Goal: Transaction & Acquisition: Purchase product/service

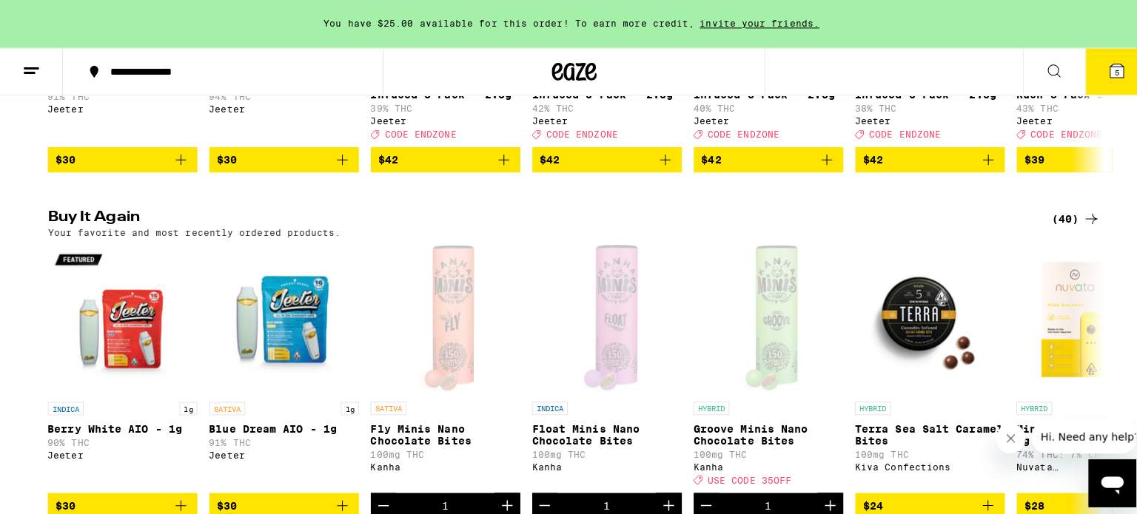
scroll to position [814, 0]
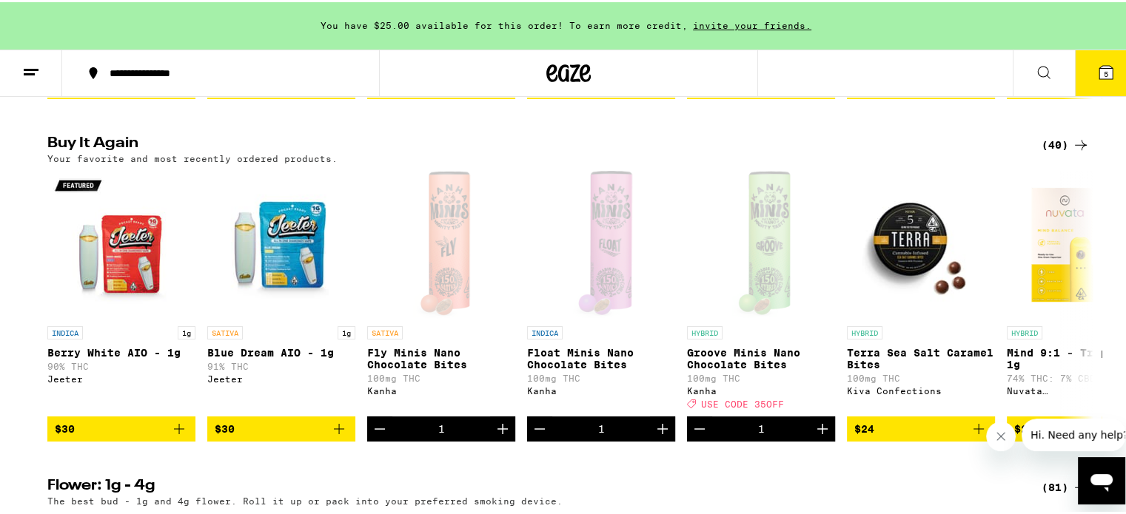
click at [1100, 69] on icon at bounding box center [1105, 70] width 13 height 13
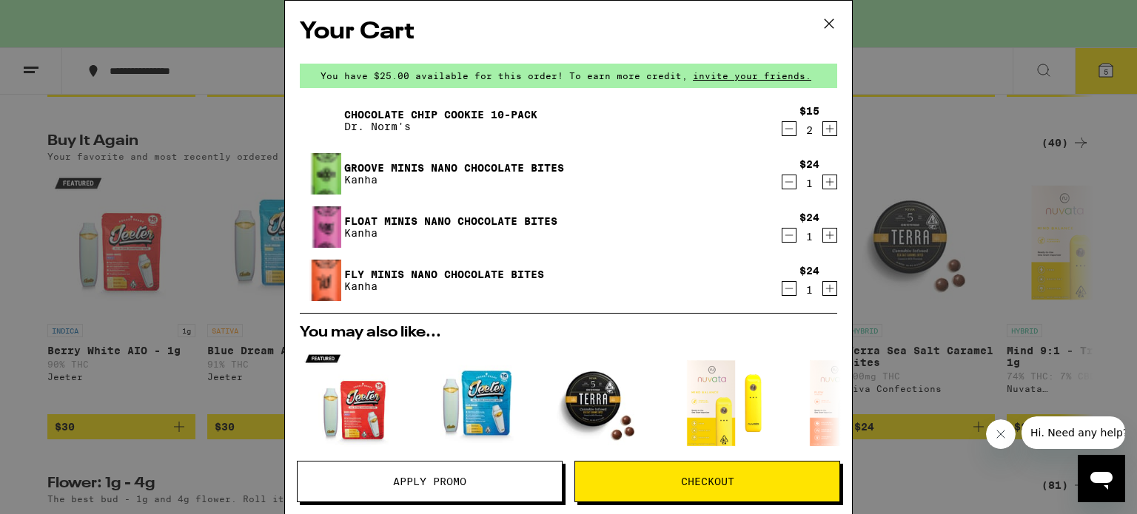
click at [782, 182] on icon "Decrement" at bounding box center [788, 182] width 13 height 18
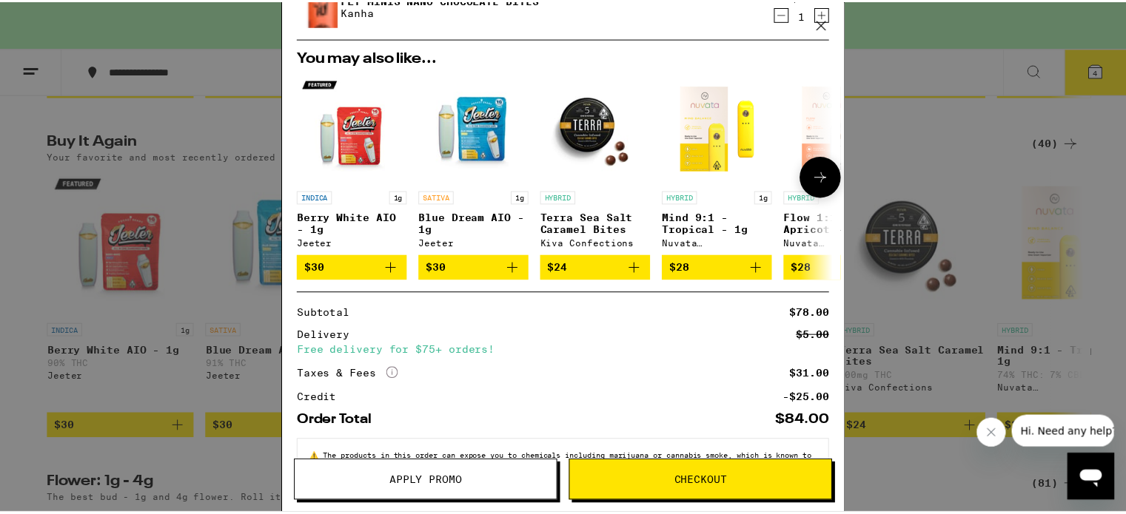
scroll to position [278, 0]
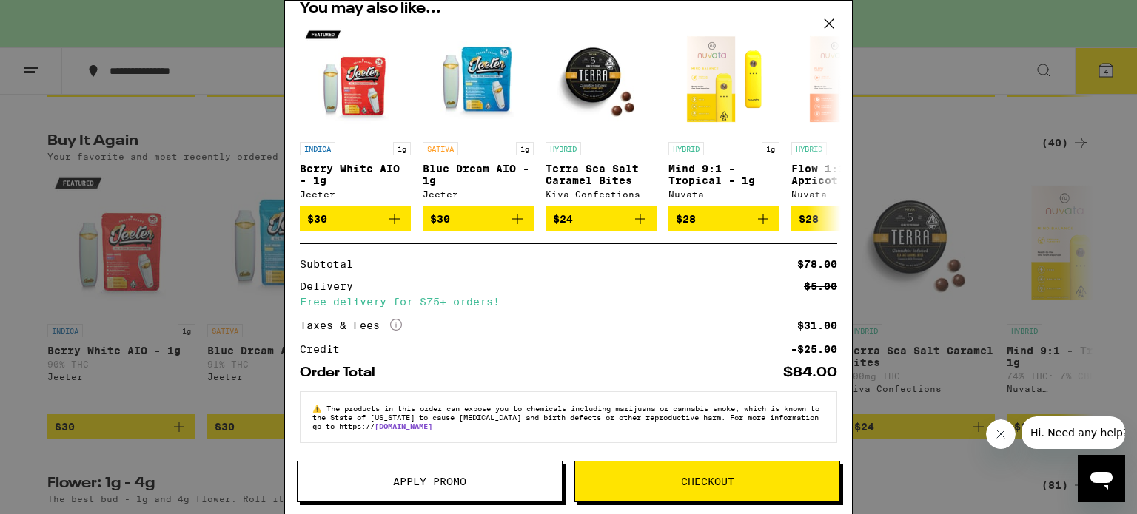
click at [829, 23] on icon at bounding box center [829, 23] width 9 height 9
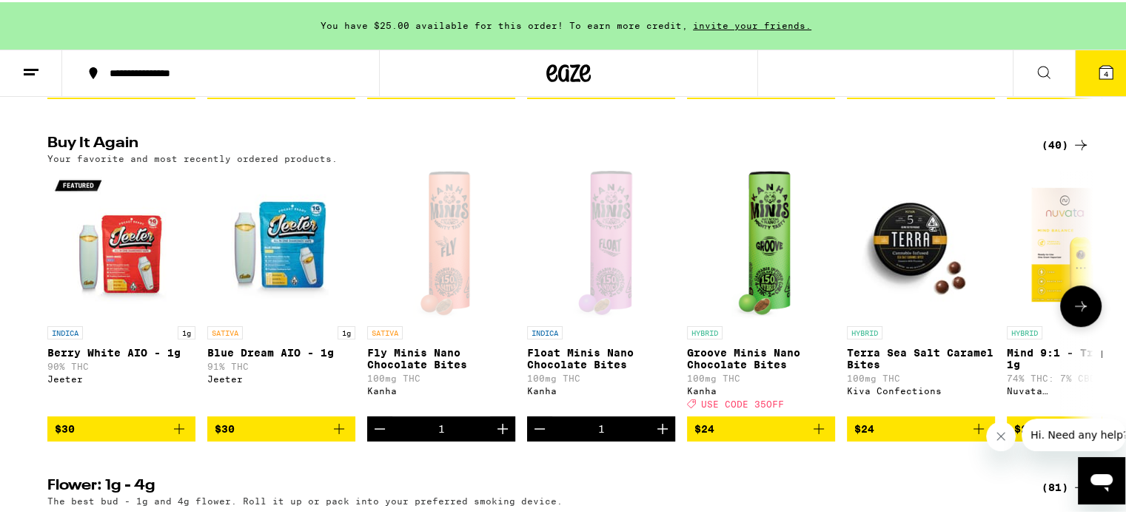
click at [811, 436] on icon "Add to bag" at bounding box center [819, 427] width 18 height 18
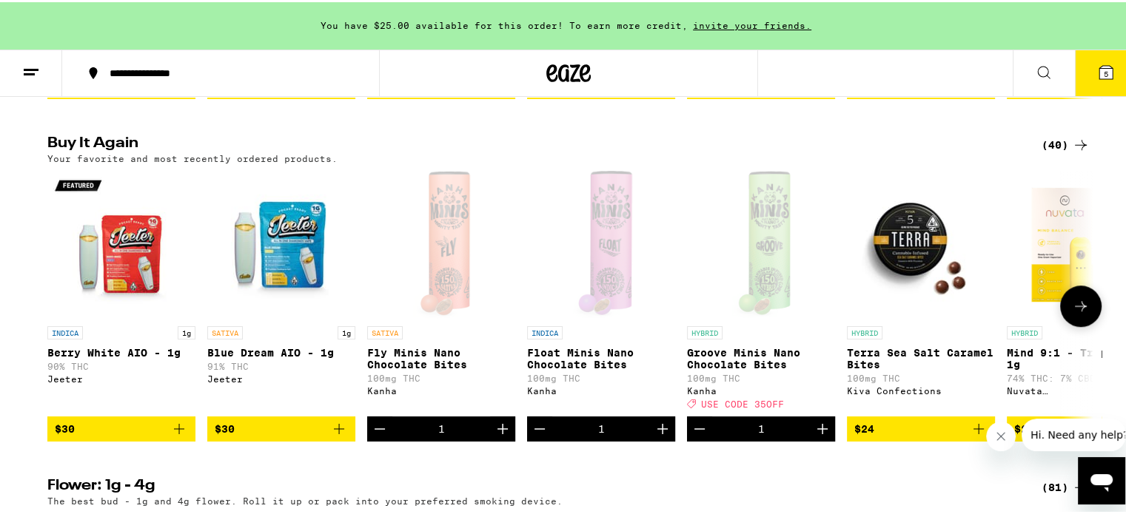
click at [817, 432] on icon "Increment" at bounding box center [822, 427] width 10 height 10
click at [814, 436] on icon "Increment" at bounding box center [823, 427] width 18 height 18
click at [1099, 76] on icon at bounding box center [1105, 70] width 13 height 13
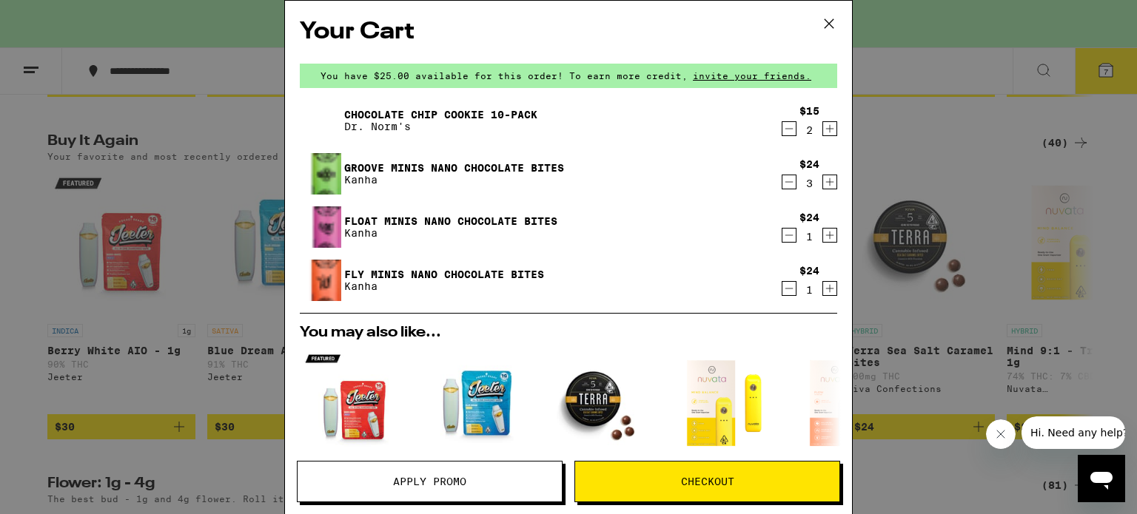
click at [782, 239] on icon "Decrement" at bounding box center [788, 236] width 13 height 18
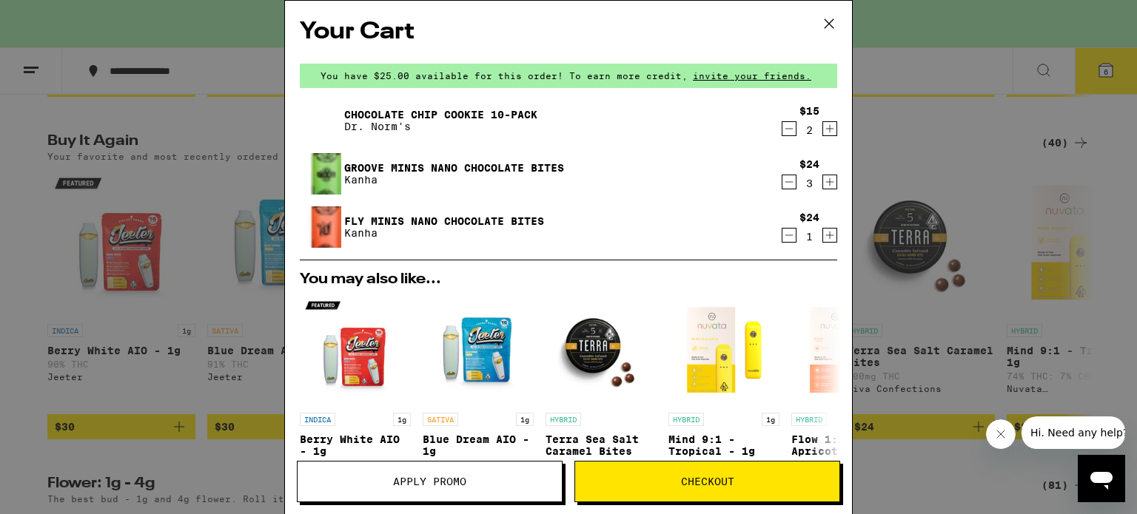
click at [782, 232] on icon "Decrement" at bounding box center [788, 236] width 13 height 18
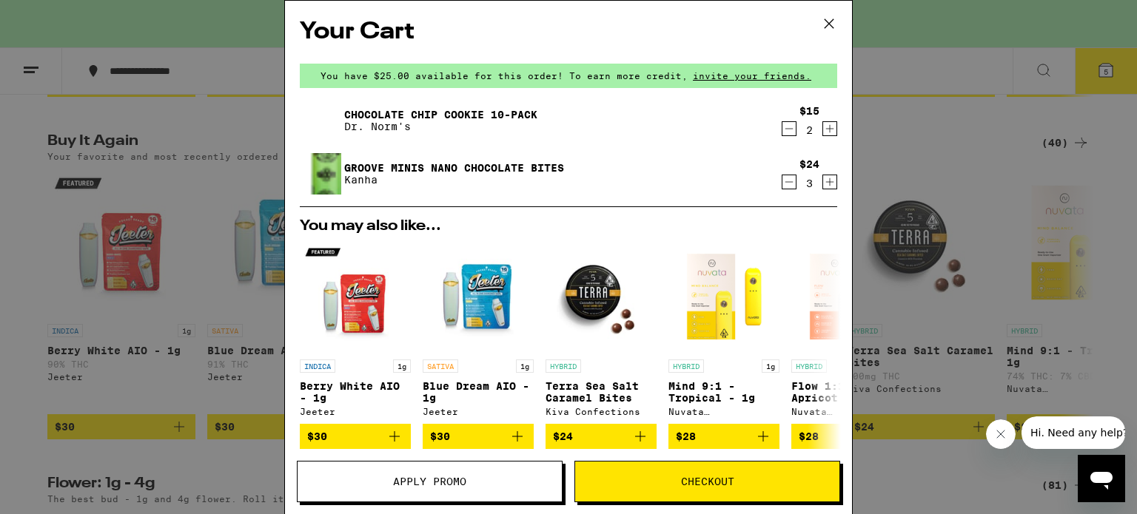
click at [824, 27] on icon at bounding box center [829, 24] width 22 height 22
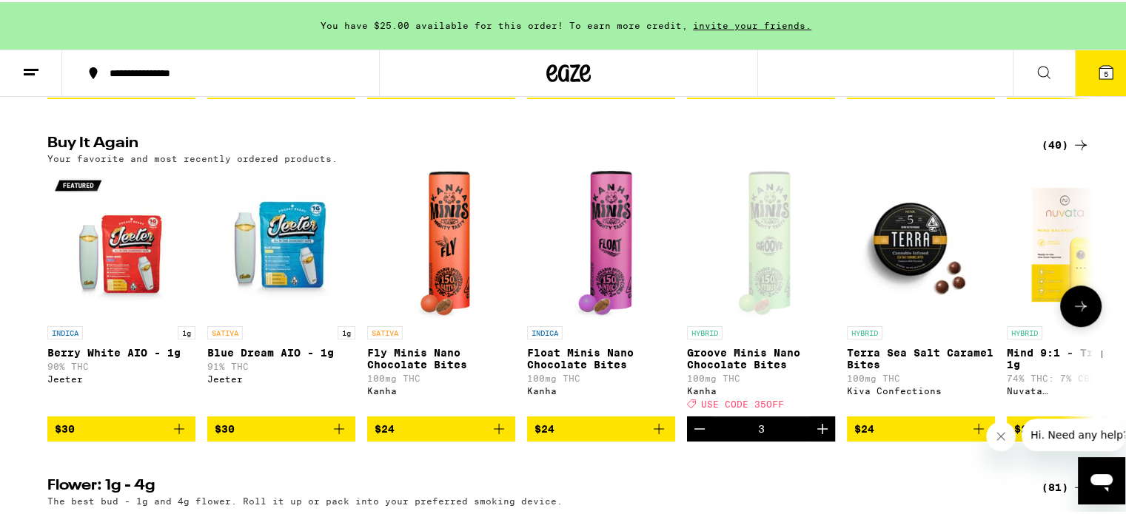
click at [1083, 313] on icon at bounding box center [1081, 304] width 18 height 18
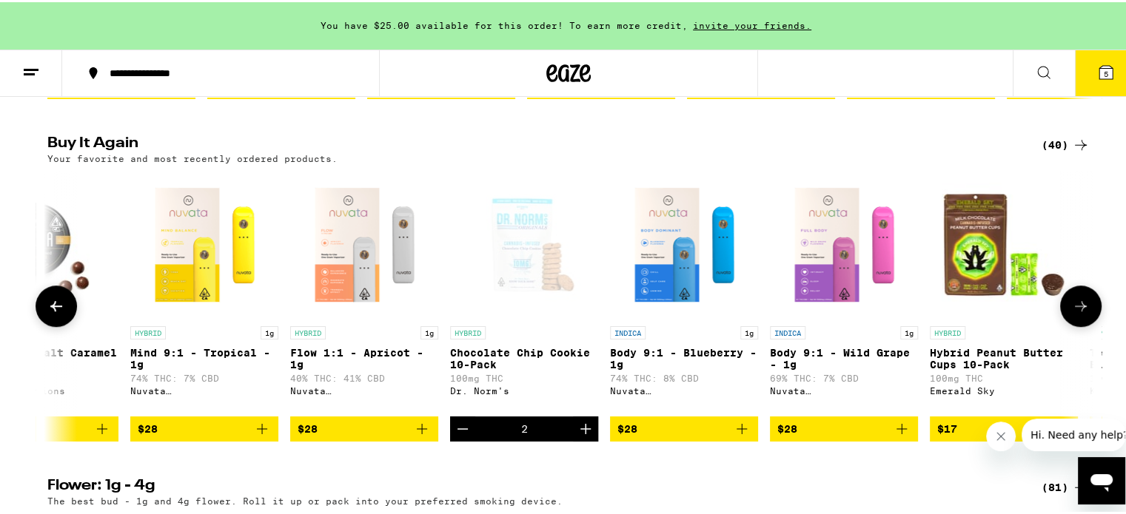
scroll to position [0, 881]
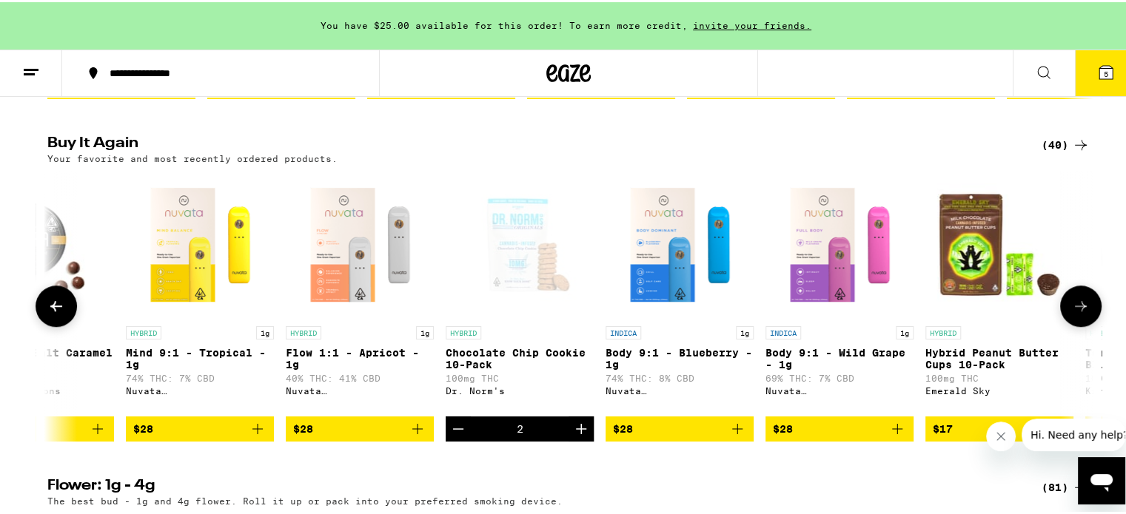
drag, startPoint x: 1082, startPoint y: 326, endPoint x: 1081, endPoint y: 318, distance: 8.2
click at [1082, 313] on icon at bounding box center [1081, 304] width 18 height 18
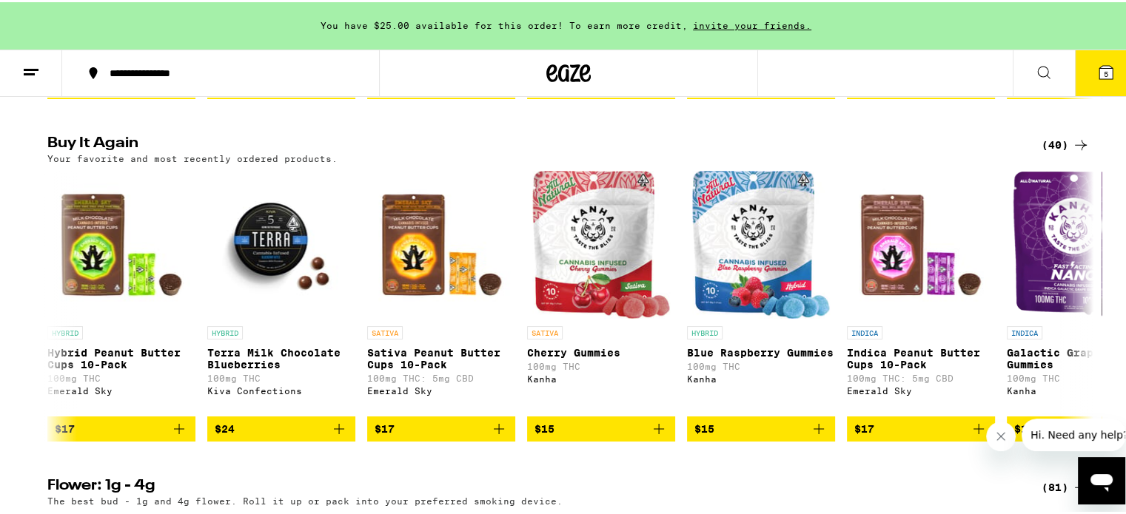
scroll to position [0, 1762]
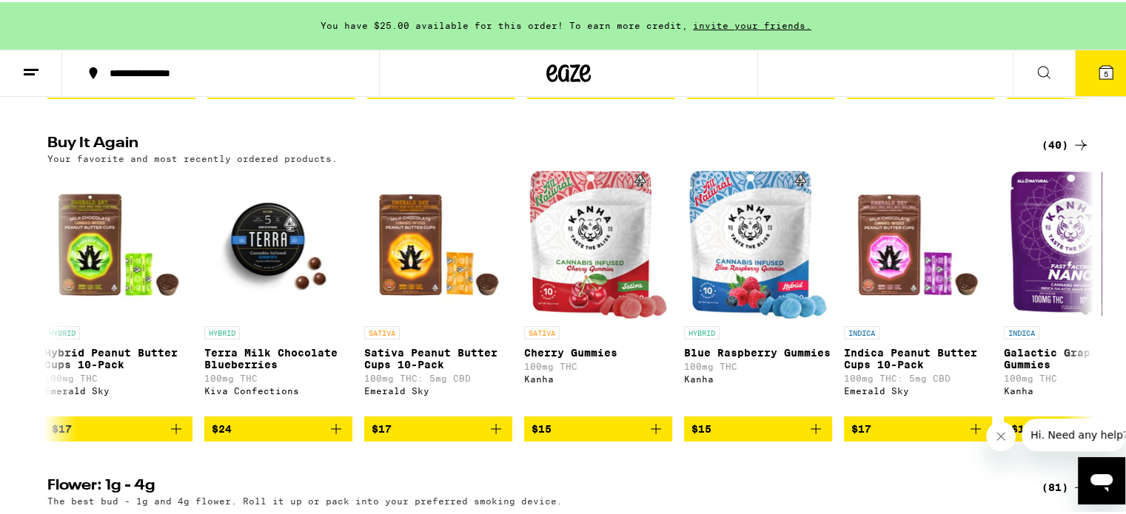
click at [1099, 74] on icon at bounding box center [1105, 70] width 13 height 13
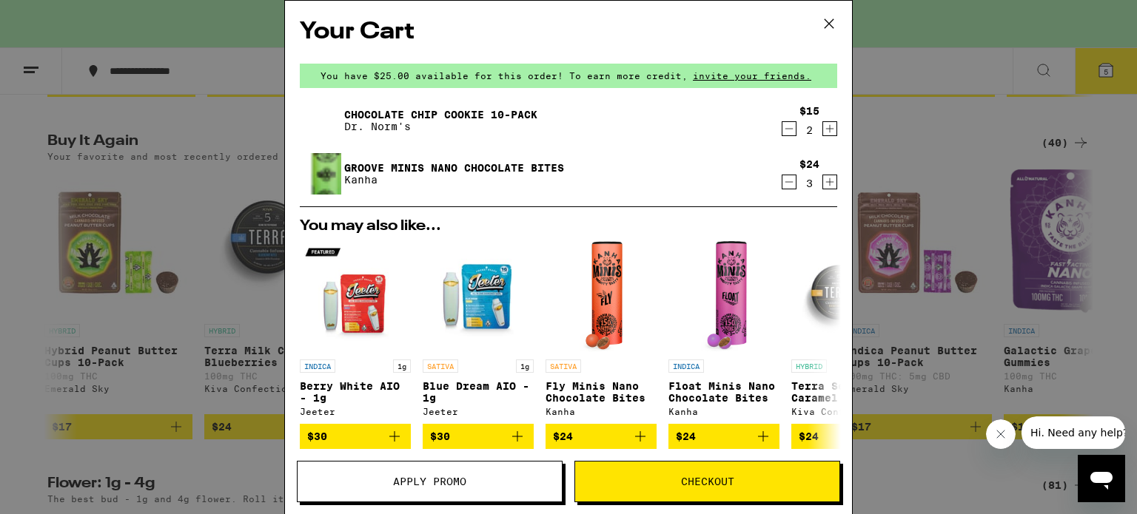
click at [783, 131] on icon "Decrement" at bounding box center [788, 129] width 13 height 18
click at [782, 129] on icon "Decrement" at bounding box center [788, 129] width 13 height 18
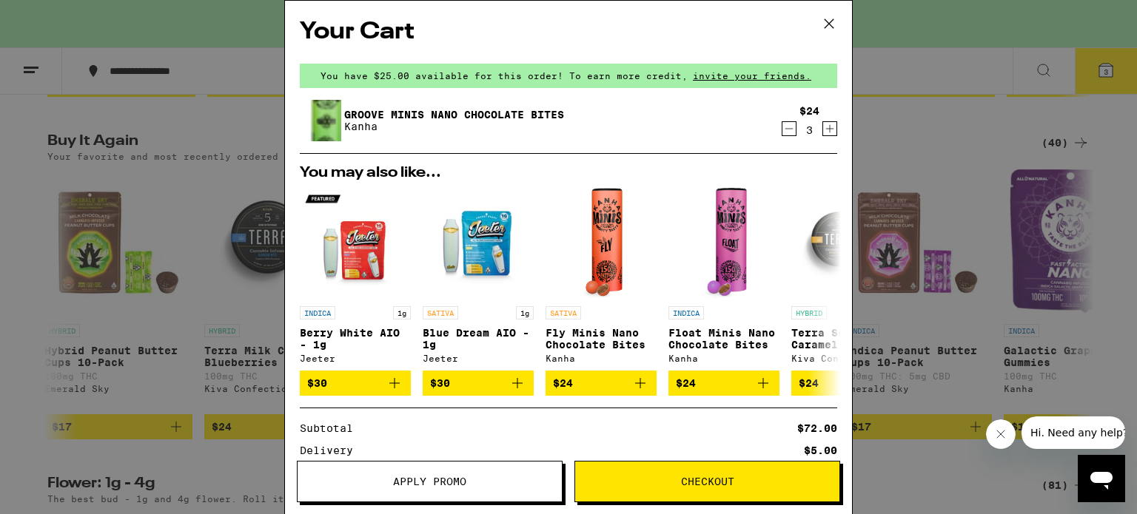
click at [828, 20] on icon at bounding box center [829, 24] width 22 height 22
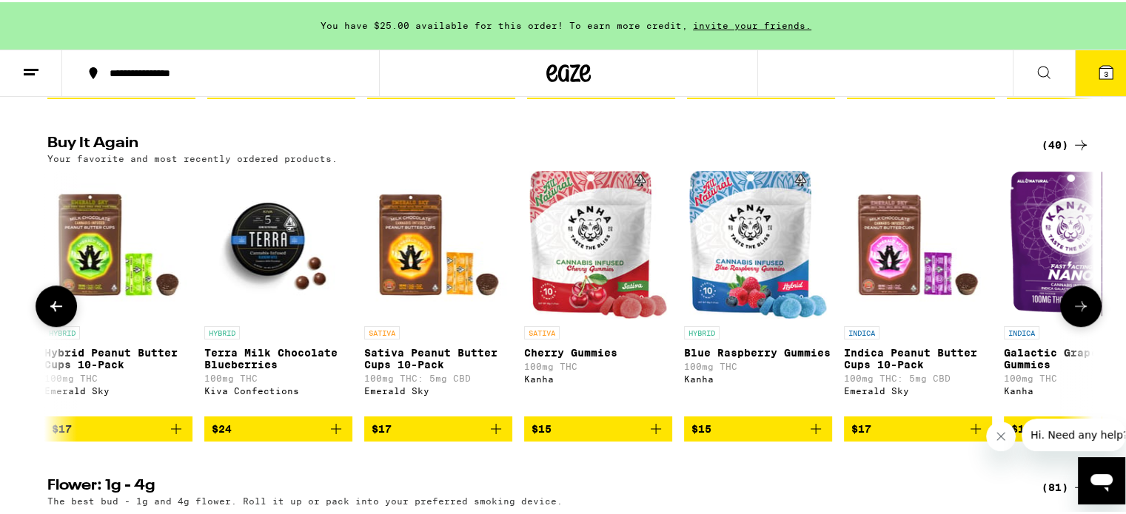
click at [1072, 313] on icon at bounding box center [1081, 304] width 18 height 18
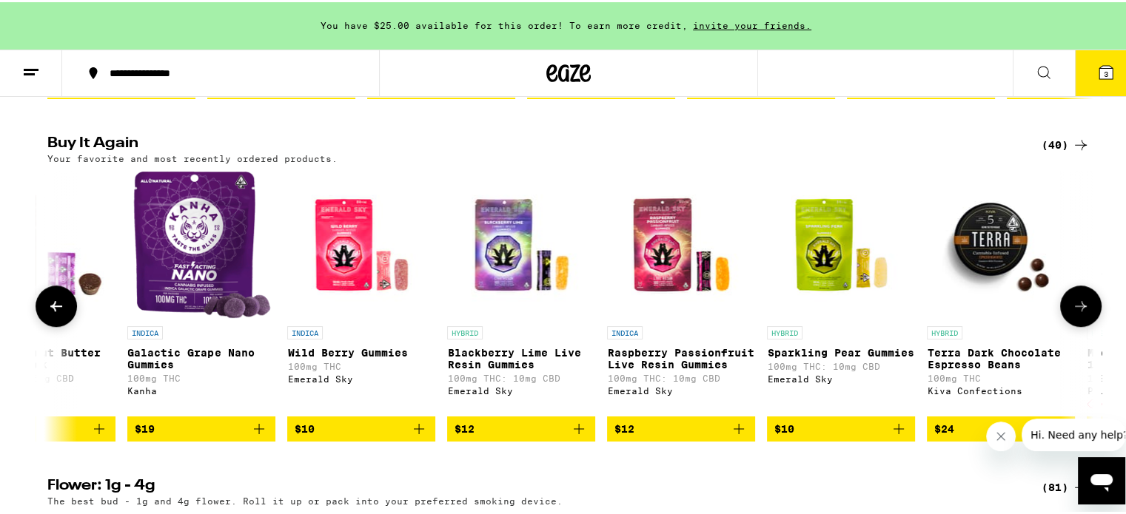
scroll to position [0, 2643]
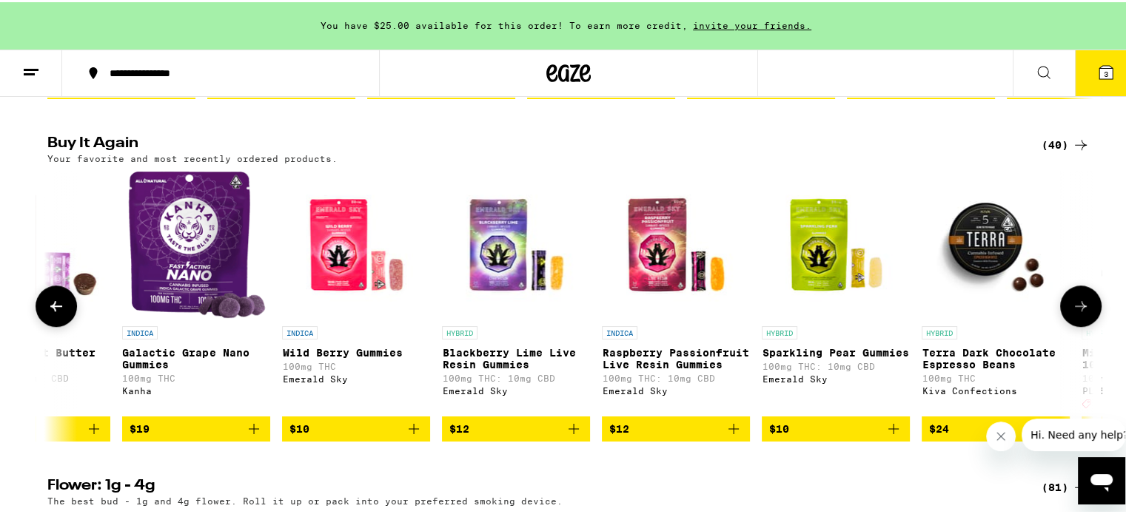
click at [1063, 325] on button at bounding box center [1080, 304] width 41 height 41
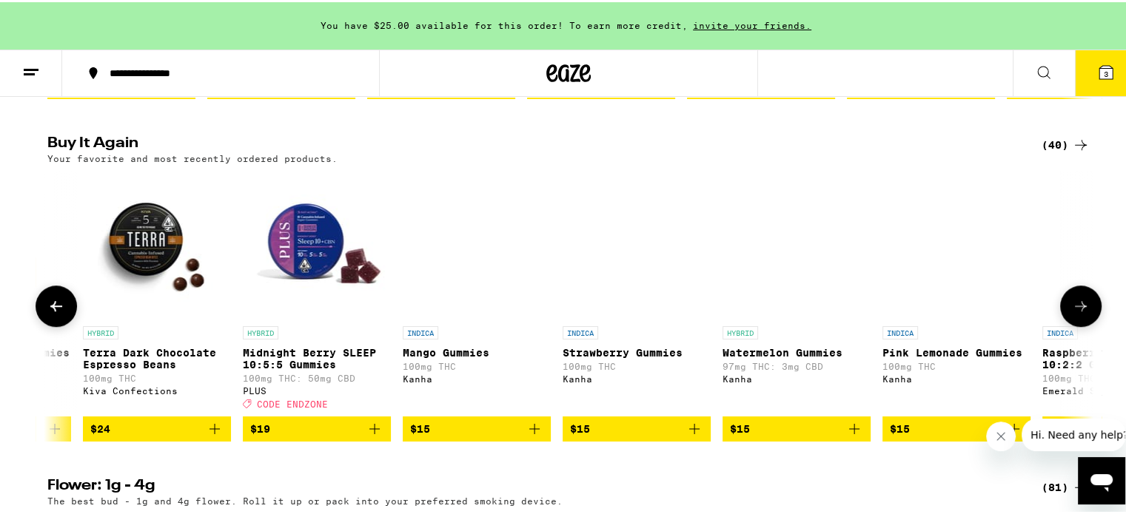
scroll to position [0, 3524]
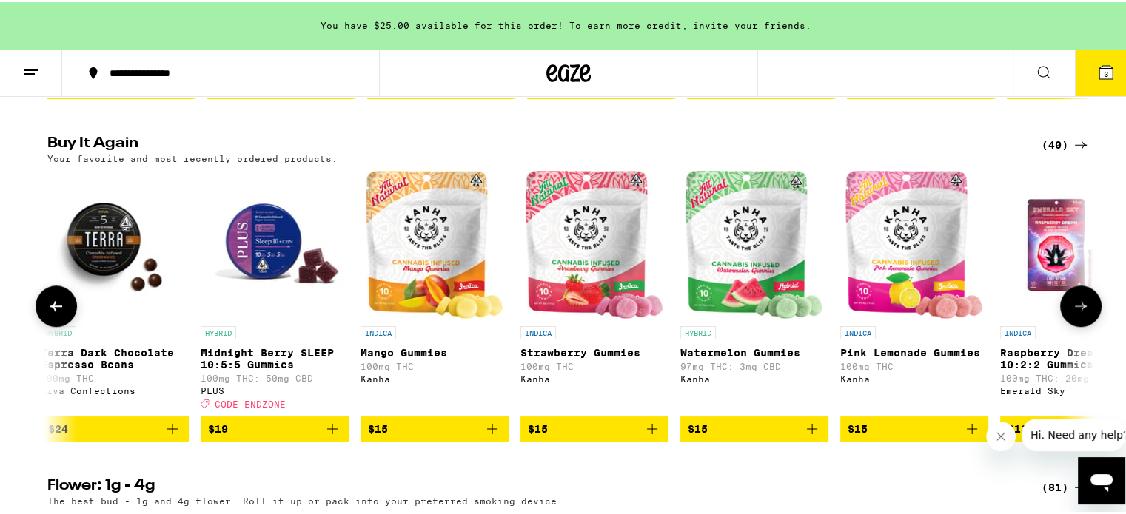
click at [1063, 325] on button at bounding box center [1080, 304] width 41 height 41
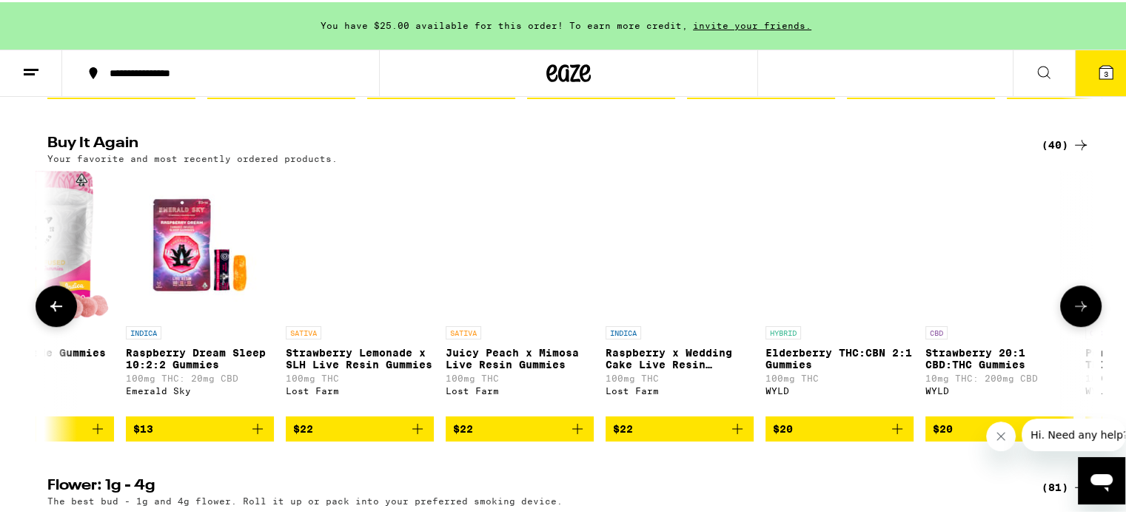
scroll to position [0, 4406]
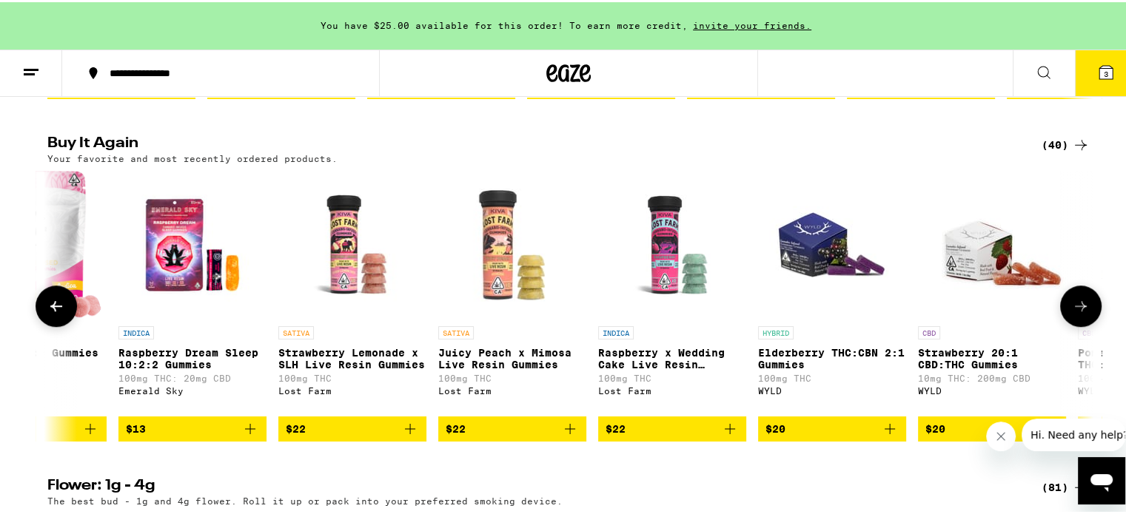
click at [1063, 325] on button at bounding box center [1080, 304] width 41 height 41
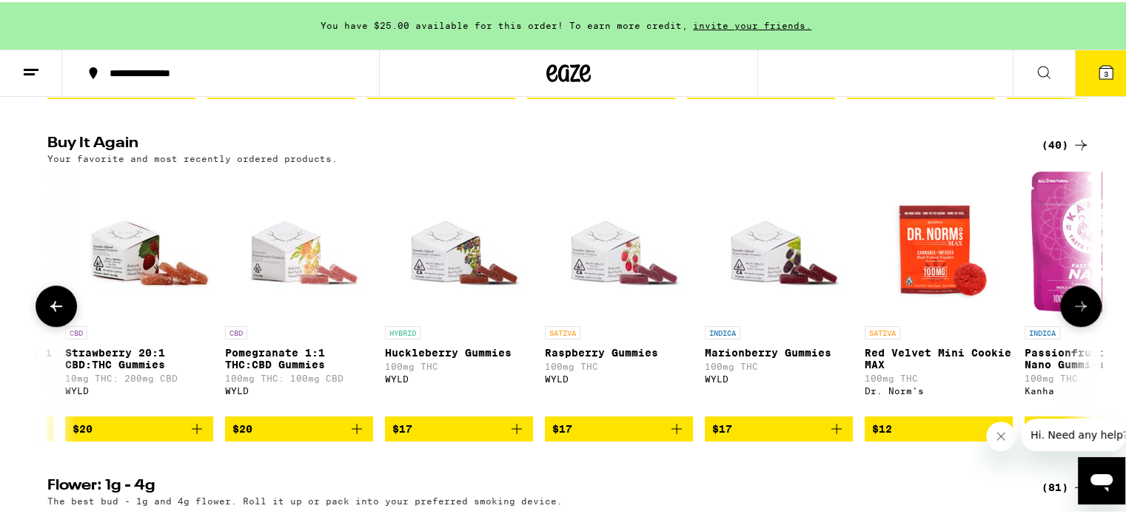
scroll to position [0, 5287]
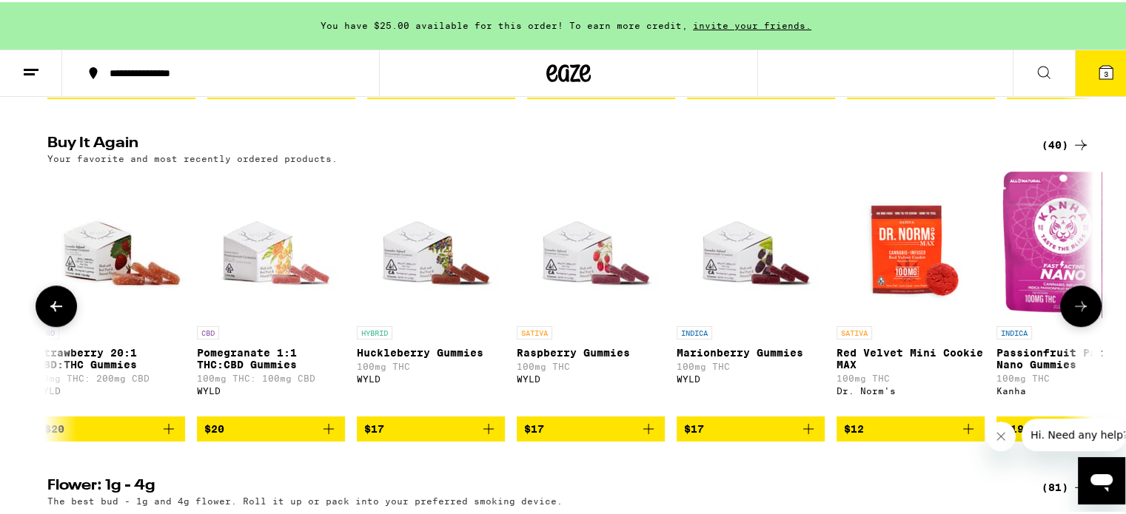
click at [1072, 313] on icon at bounding box center [1081, 304] width 18 height 18
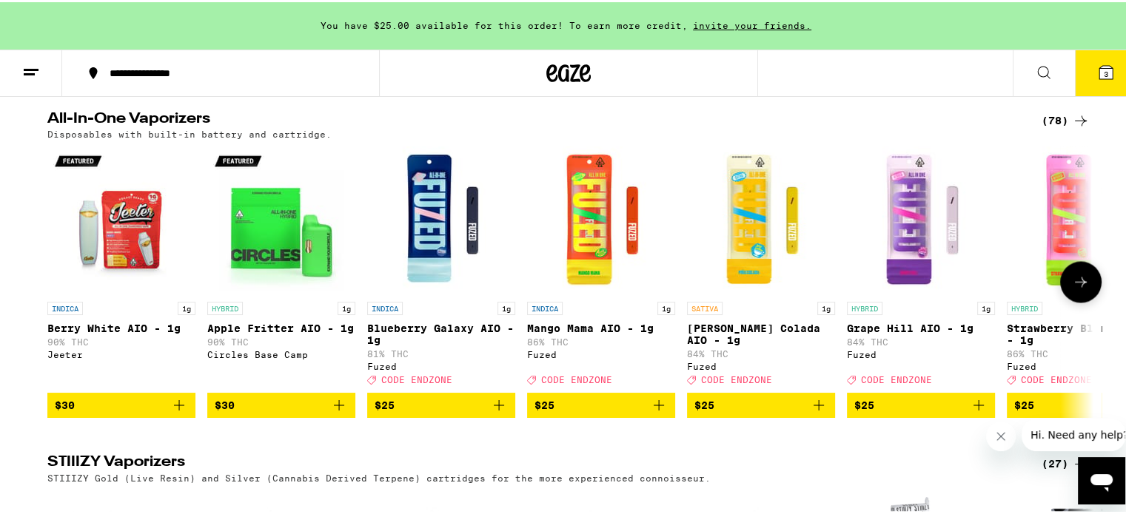
scroll to position [2369, 0]
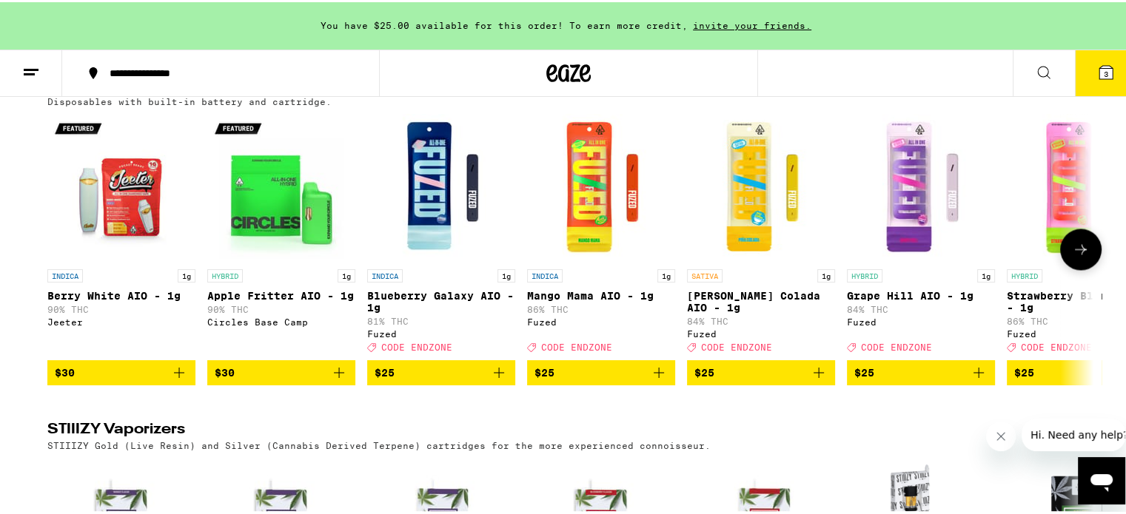
click at [814, 376] on icon "Add to bag" at bounding box center [819, 371] width 10 height 10
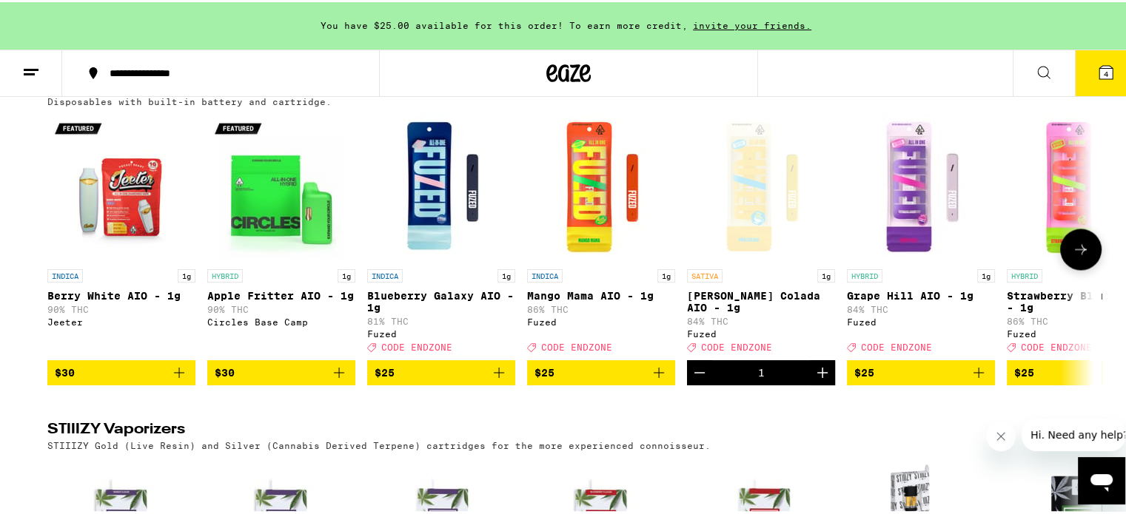
click at [1087, 268] on button at bounding box center [1080, 247] width 41 height 41
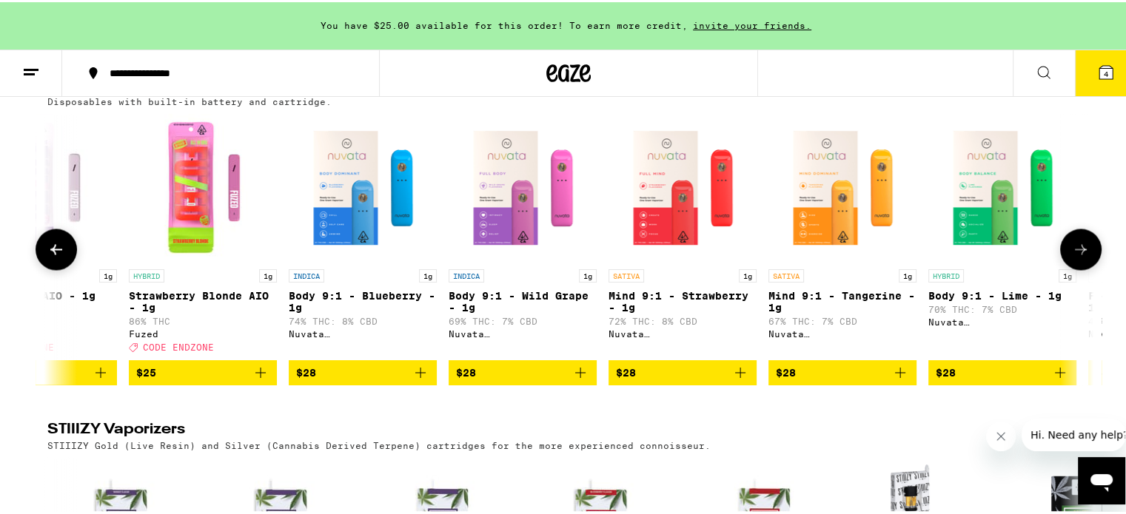
scroll to position [0, 881]
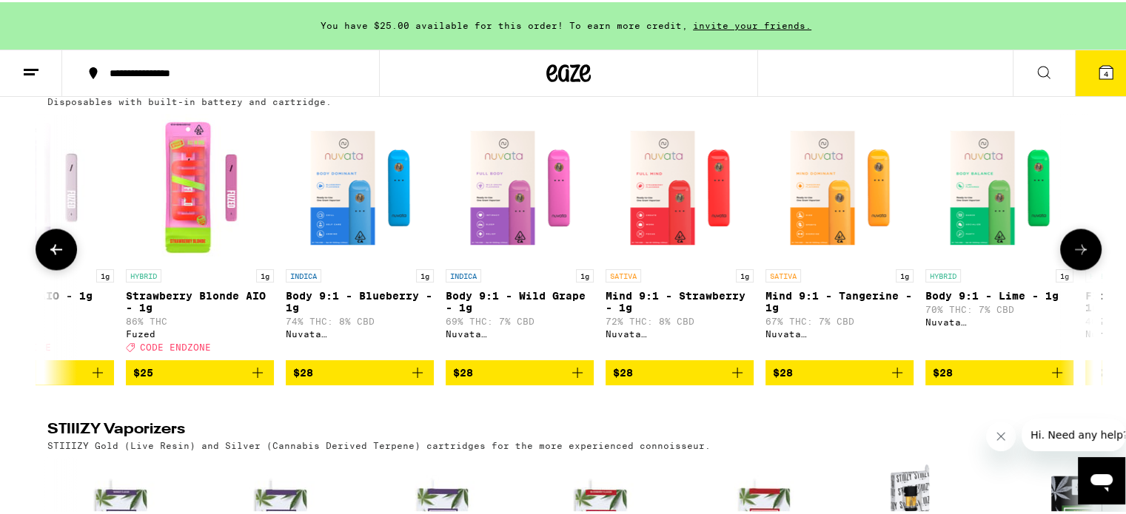
click at [1085, 268] on button at bounding box center [1080, 247] width 41 height 41
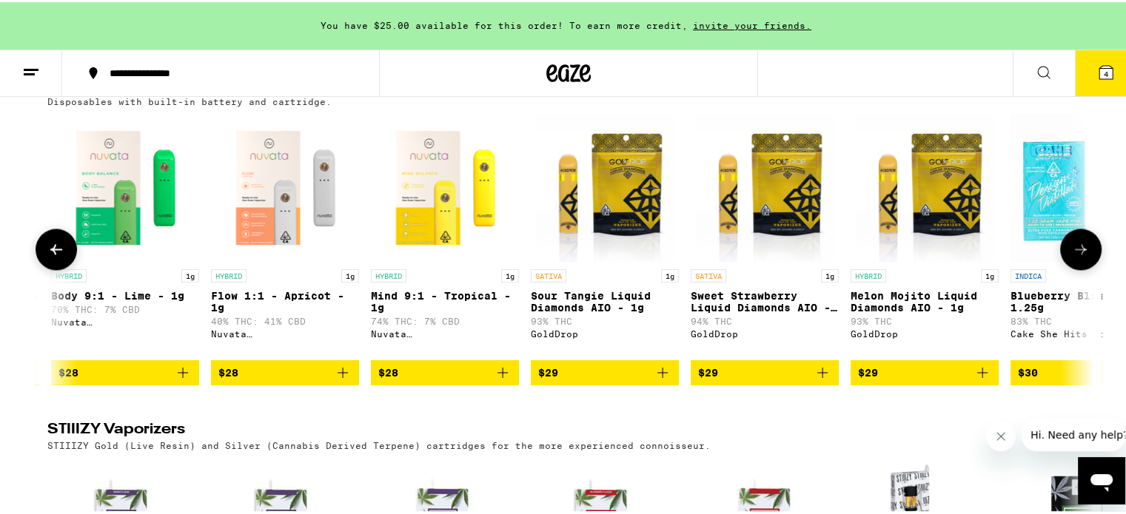
scroll to position [0, 1762]
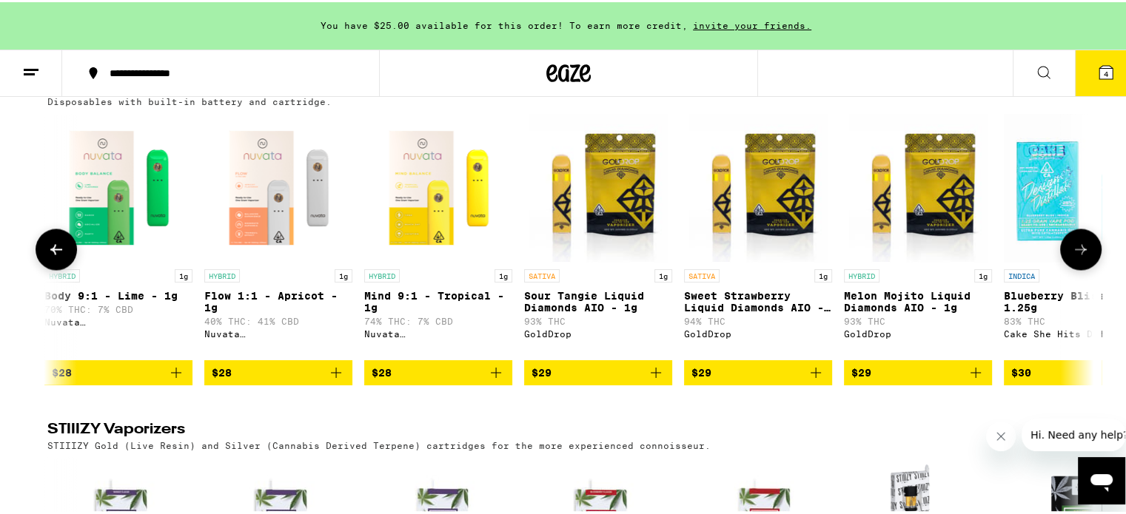
click at [1078, 252] on icon at bounding box center [1081, 247] width 12 height 10
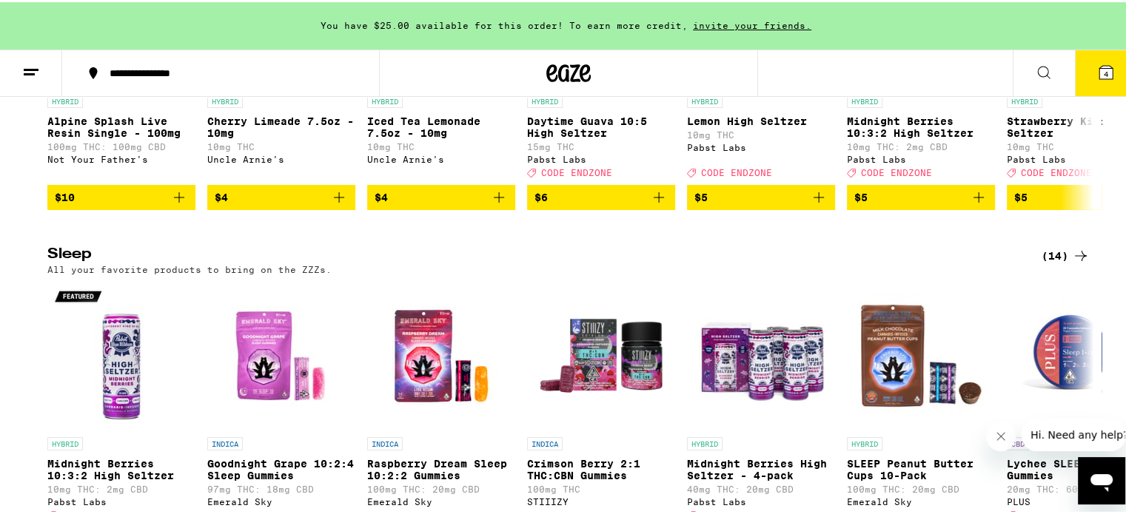
scroll to position [5256, 0]
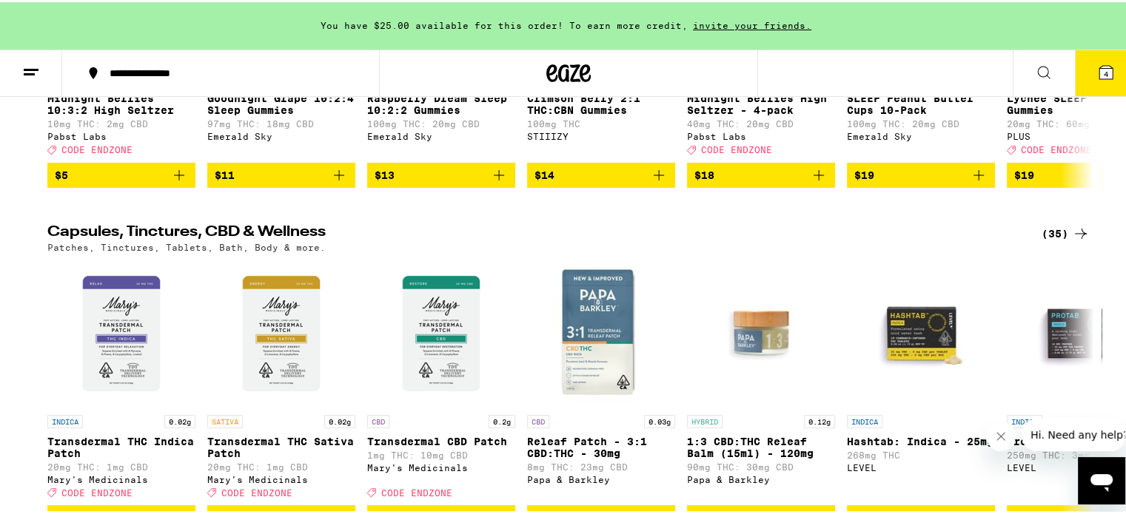
click at [1099, 70] on icon at bounding box center [1105, 70] width 13 height 13
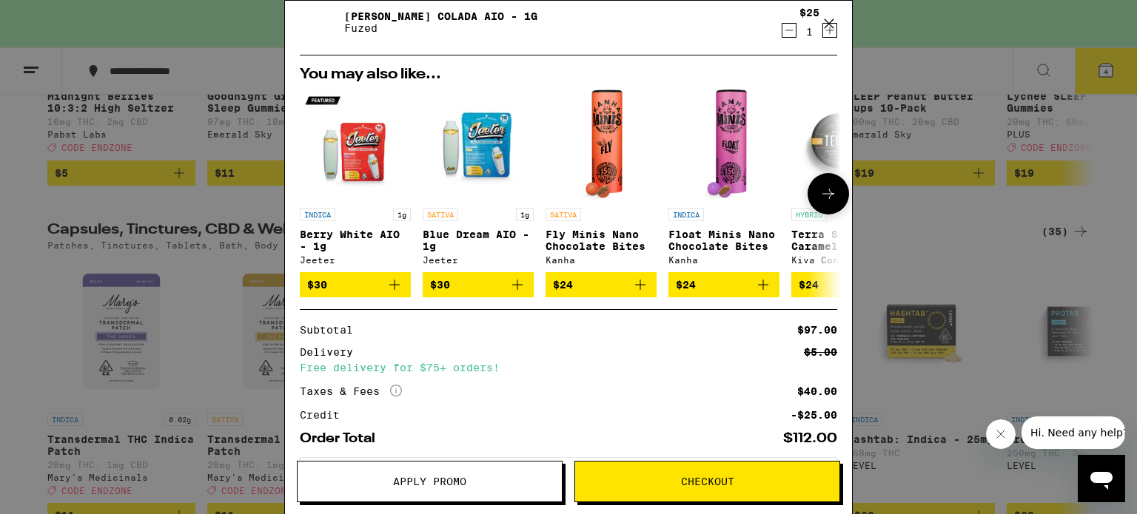
scroll to position [222, 0]
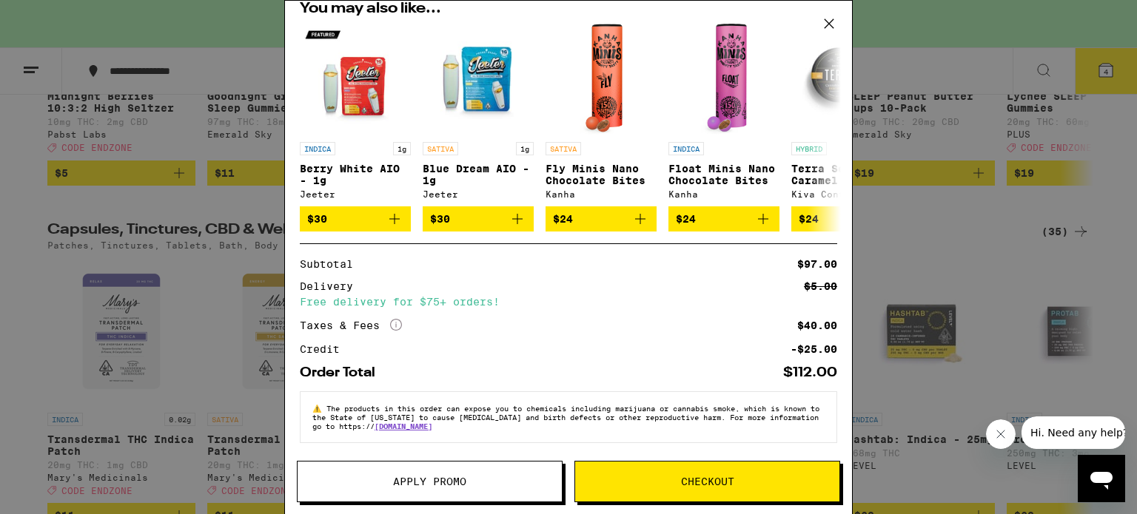
click at [442, 490] on button "Apply Promo" at bounding box center [430, 481] width 266 height 41
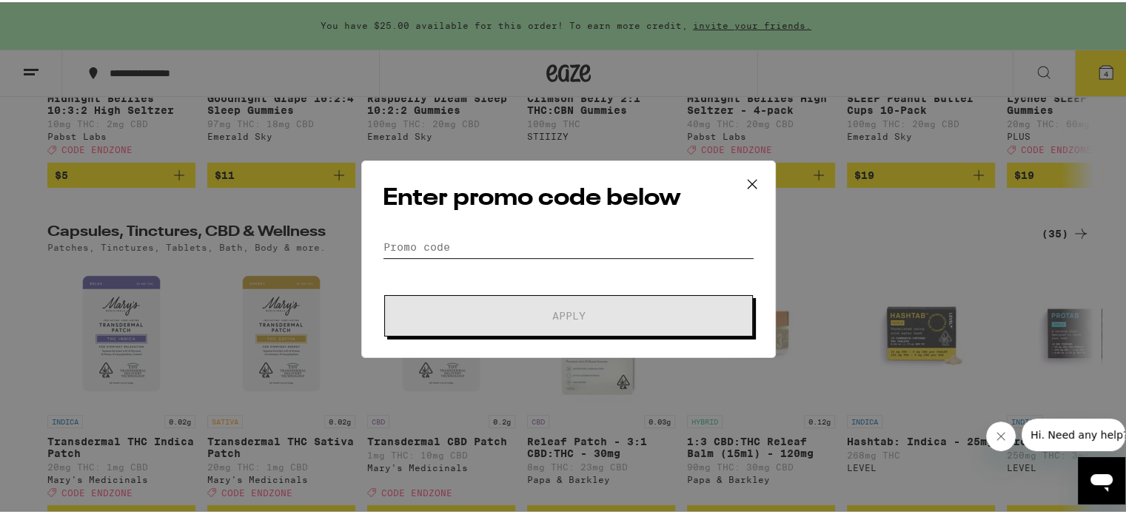
click at [453, 246] on input "Promo Code" at bounding box center [569, 245] width 372 height 22
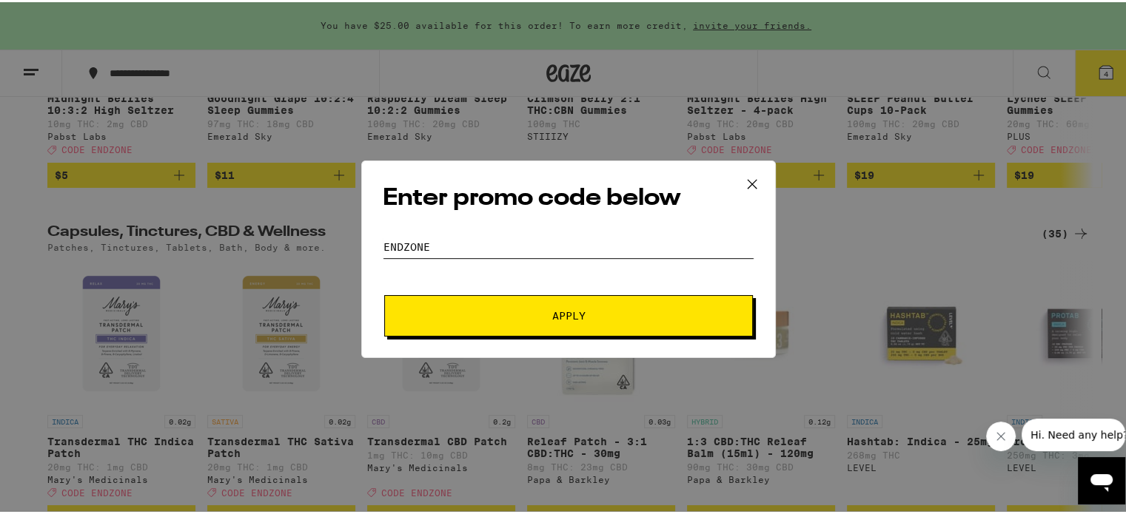
type input "endzone"
click at [563, 301] on button "Apply" at bounding box center [568, 313] width 369 height 41
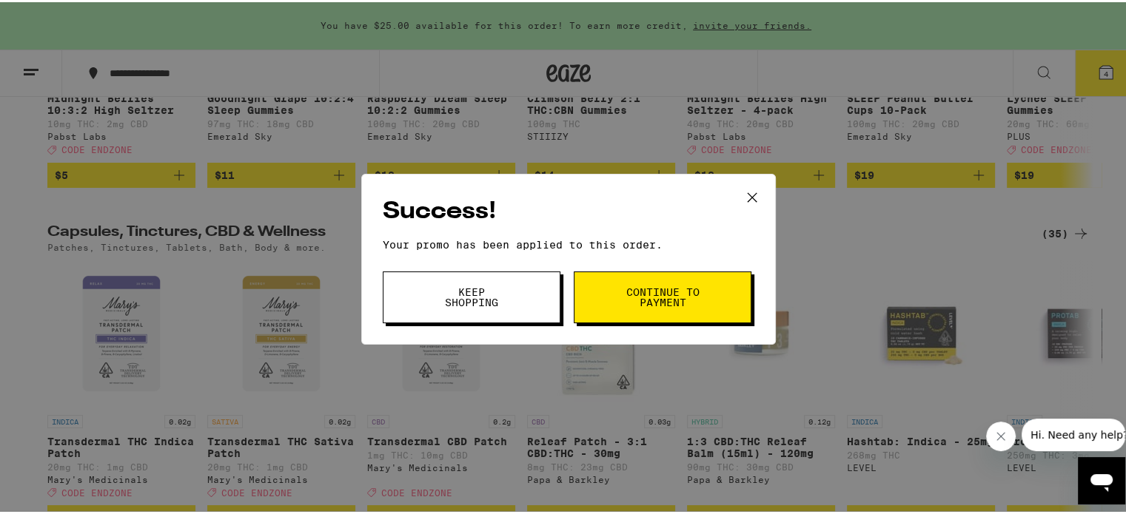
click at [671, 289] on span "Continue to payment" at bounding box center [663, 295] width 76 height 21
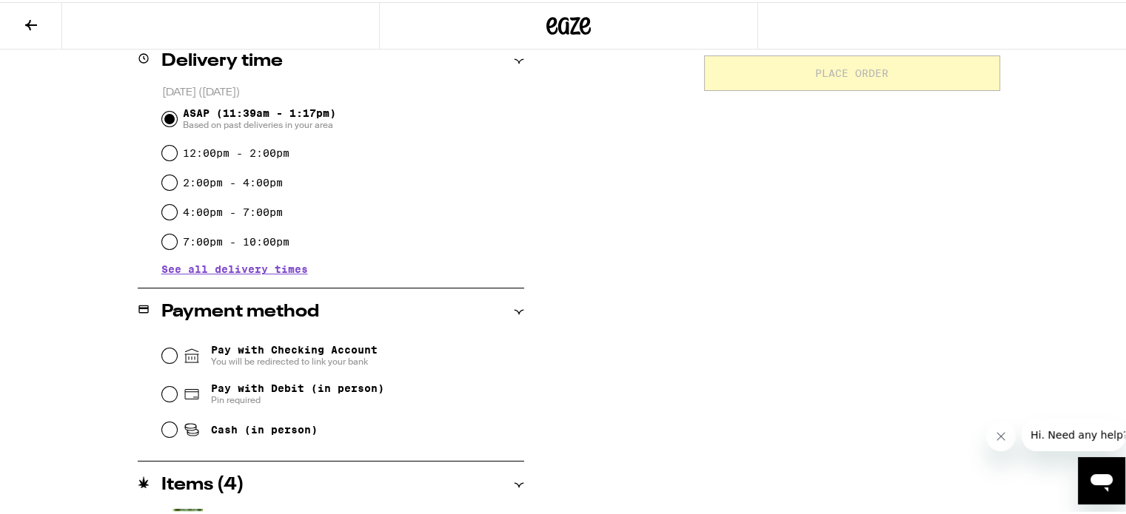
scroll to position [401, 0]
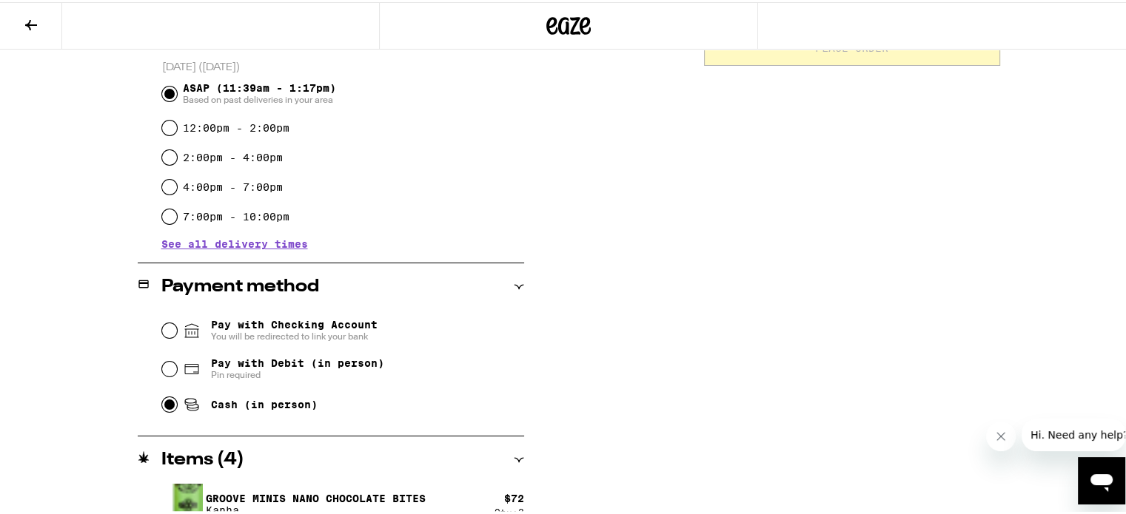
click at [162, 402] on input "Cash (in person)" at bounding box center [169, 402] width 15 height 15
radio input "true"
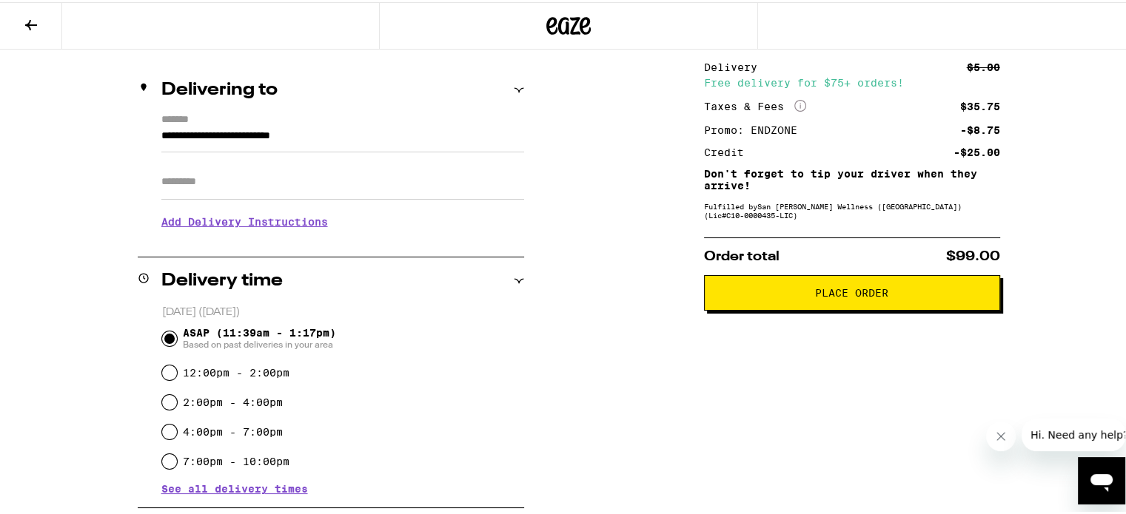
scroll to position [179, 0]
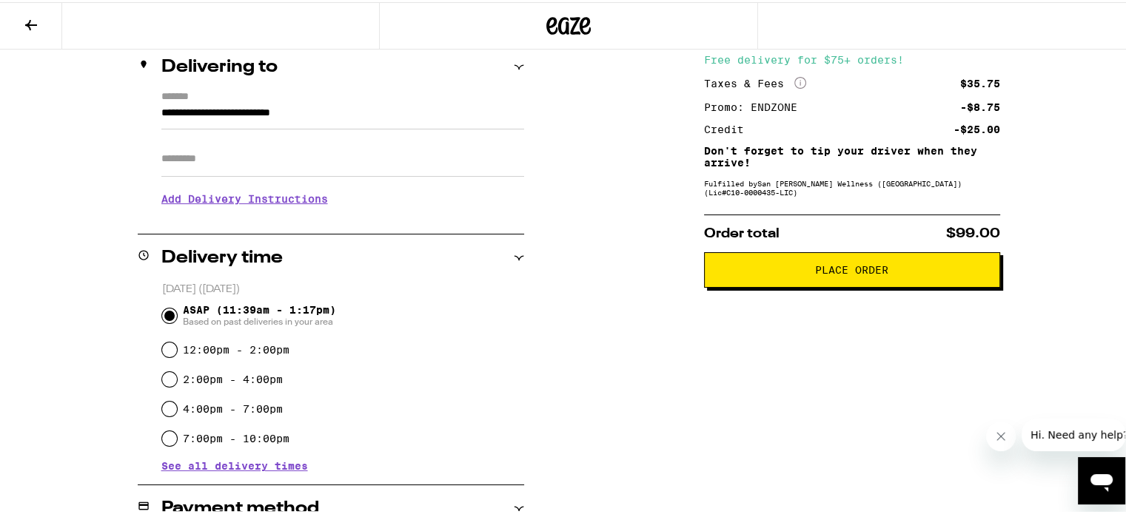
click at [843, 269] on span "Place Order" at bounding box center [851, 268] width 73 height 10
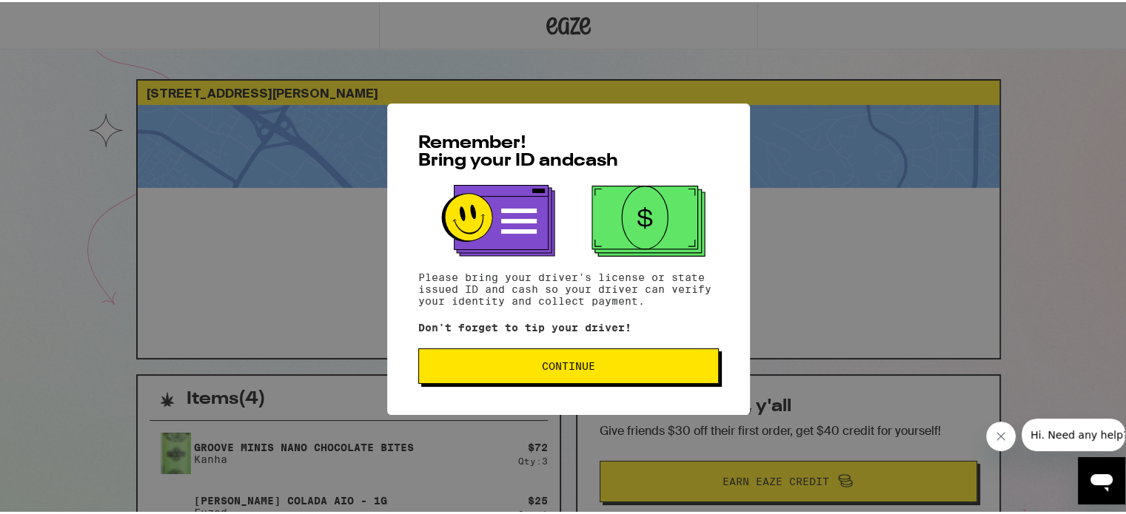
click at [542, 364] on span "Continue" at bounding box center [568, 364] width 53 height 10
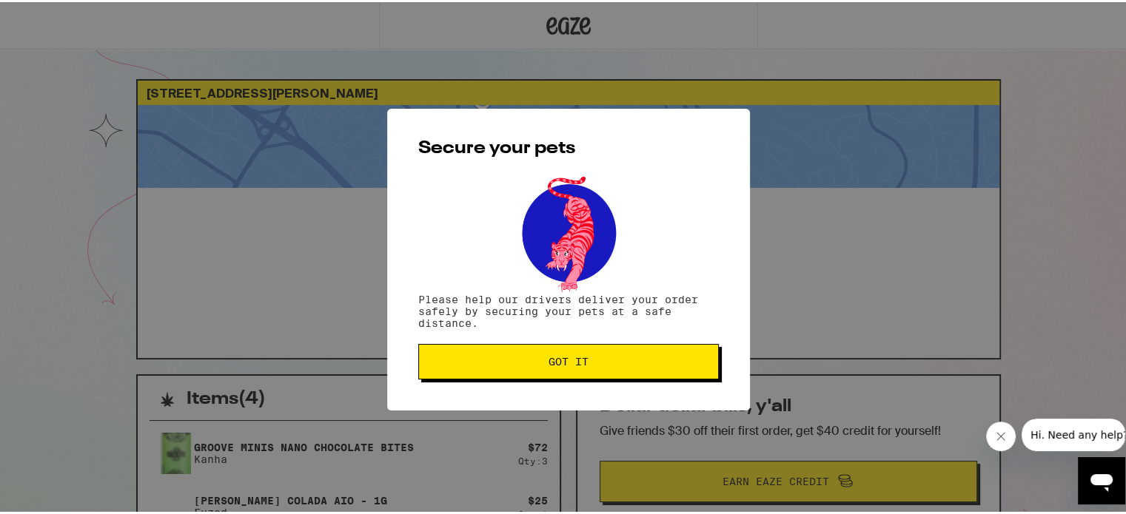
click at [520, 358] on span "Got it" at bounding box center [568, 360] width 275 height 10
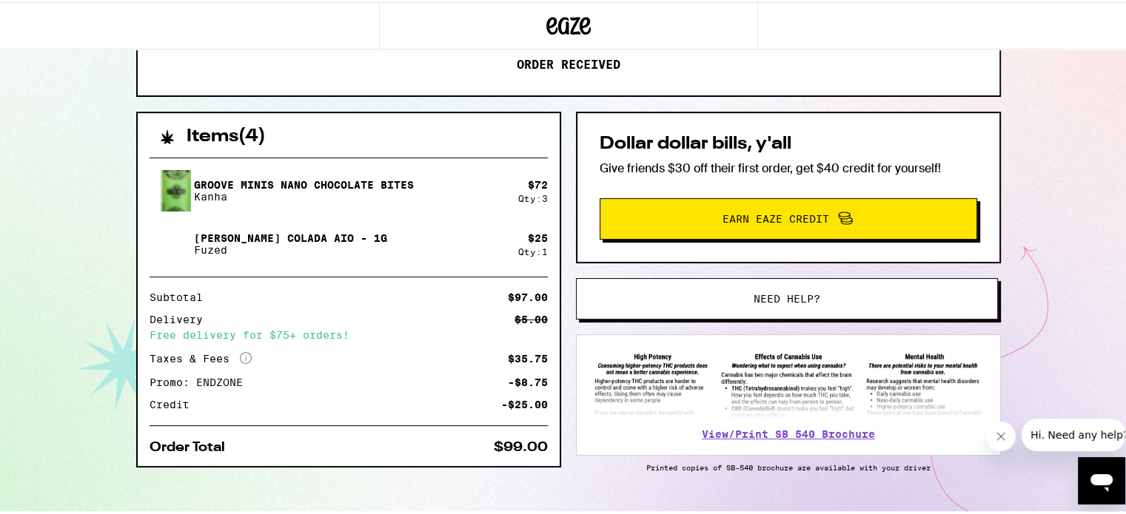
scroll to position [293, 0]
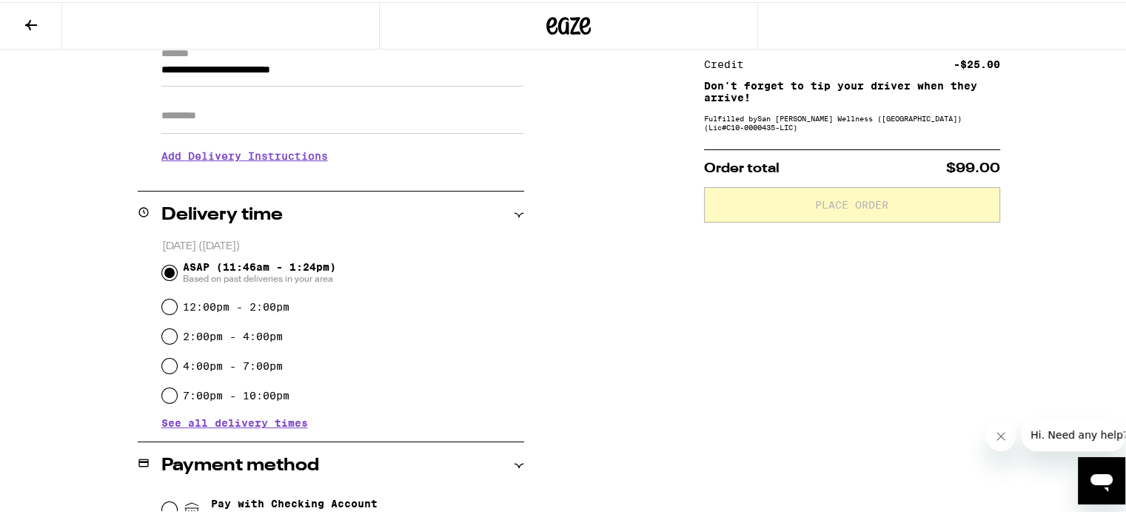
scroll to position [296, 0]
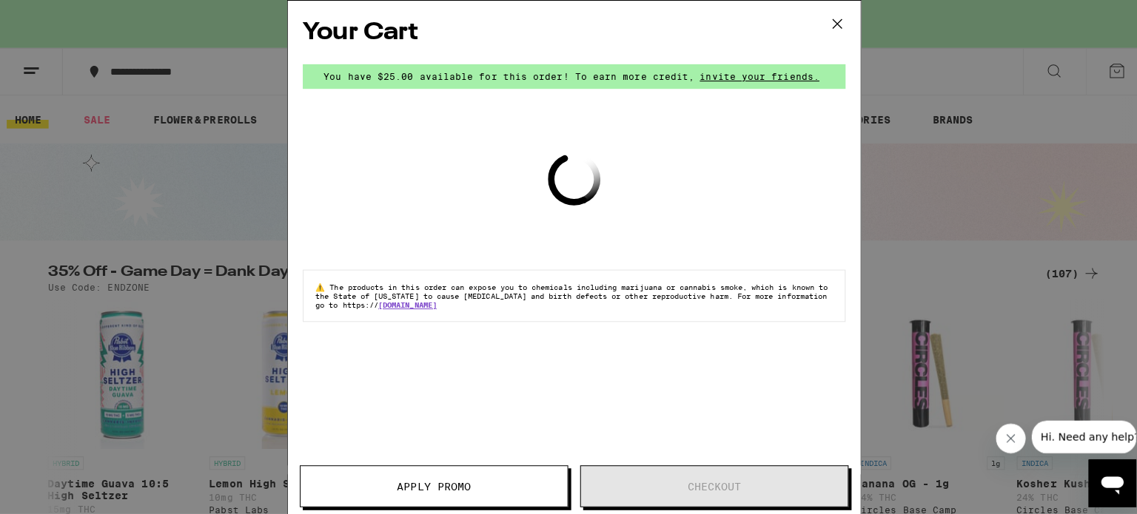
scroll to position [5104, 0]
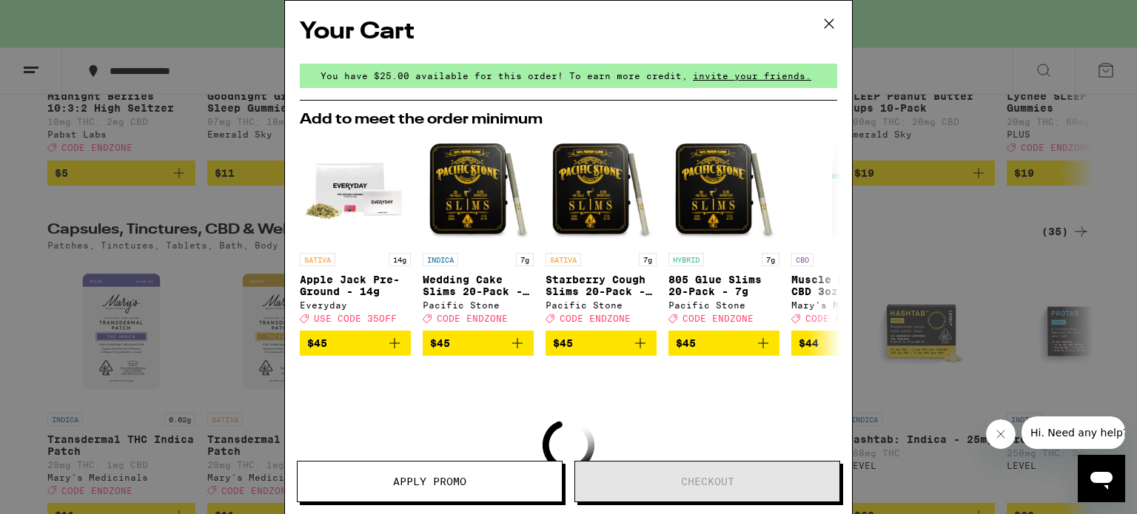
click at [836, 24] on icon at bounding box center [829, 24] width 22 height 22
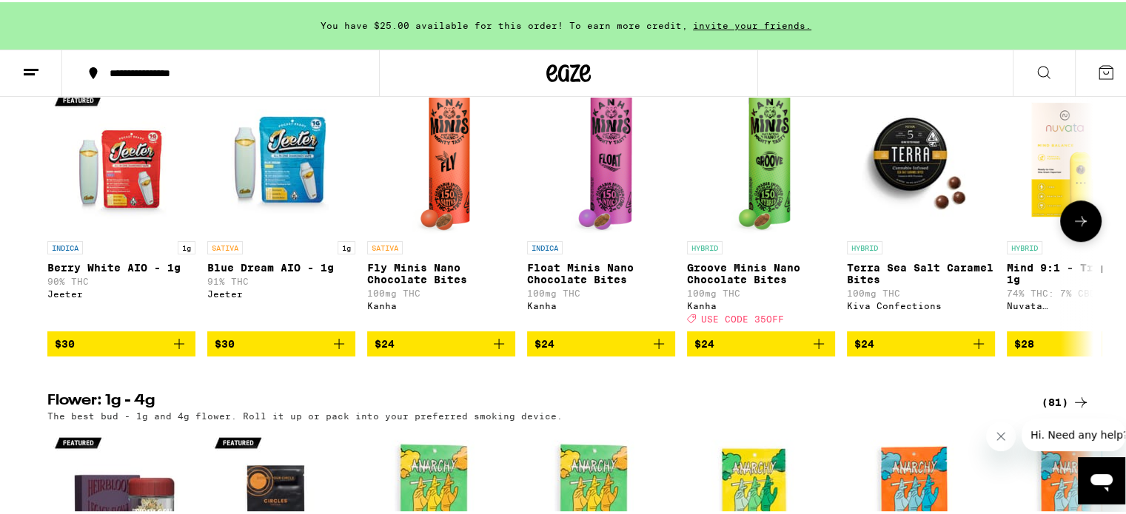
scroll to position [888, 0]
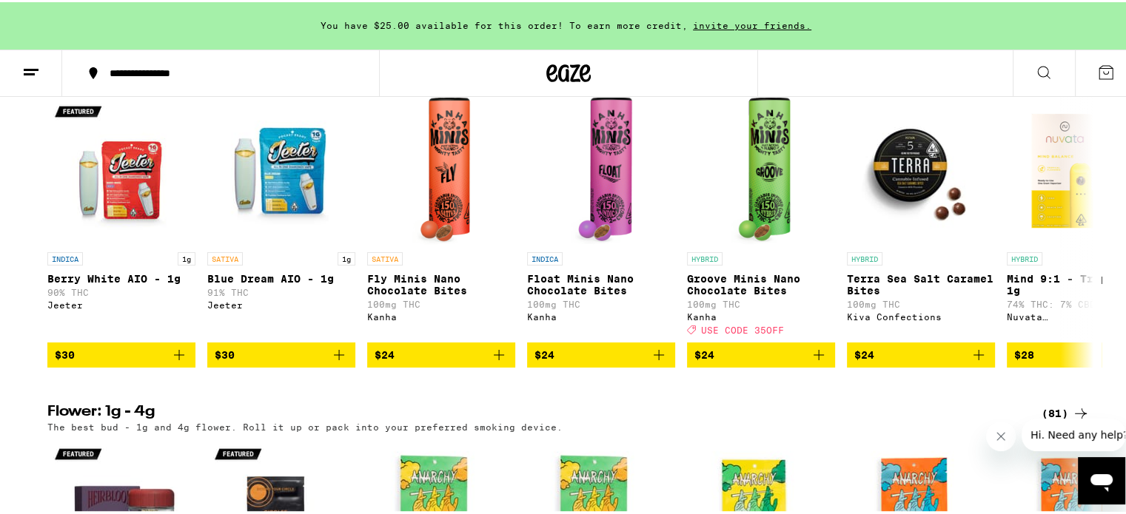
click at [1097, 70] on icon at bounding box center [1106, 70] width 18 height 18
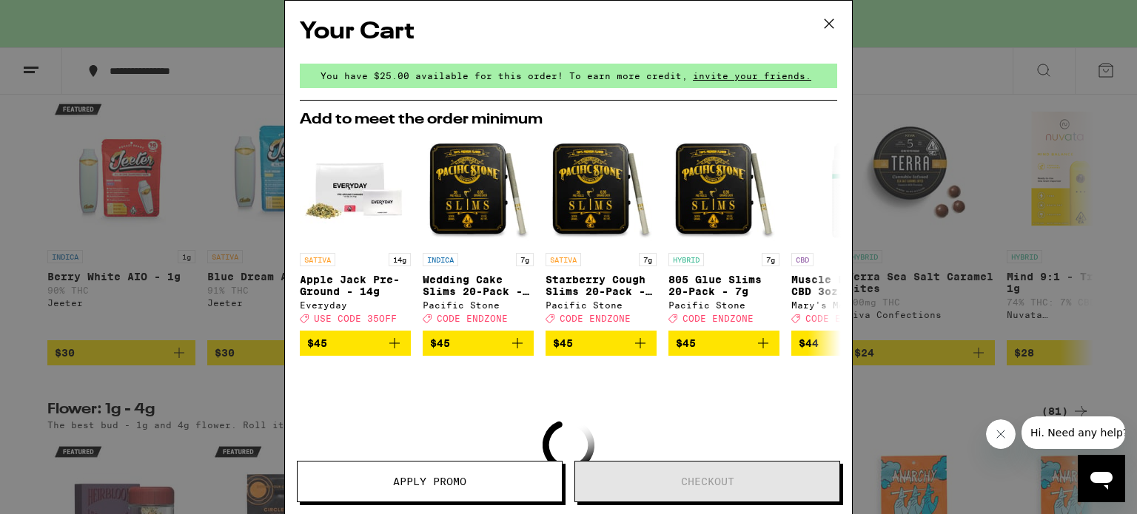
click at [435, 485] on span "Apply Promo" at bounding box center [429, 482] width 73 height 10
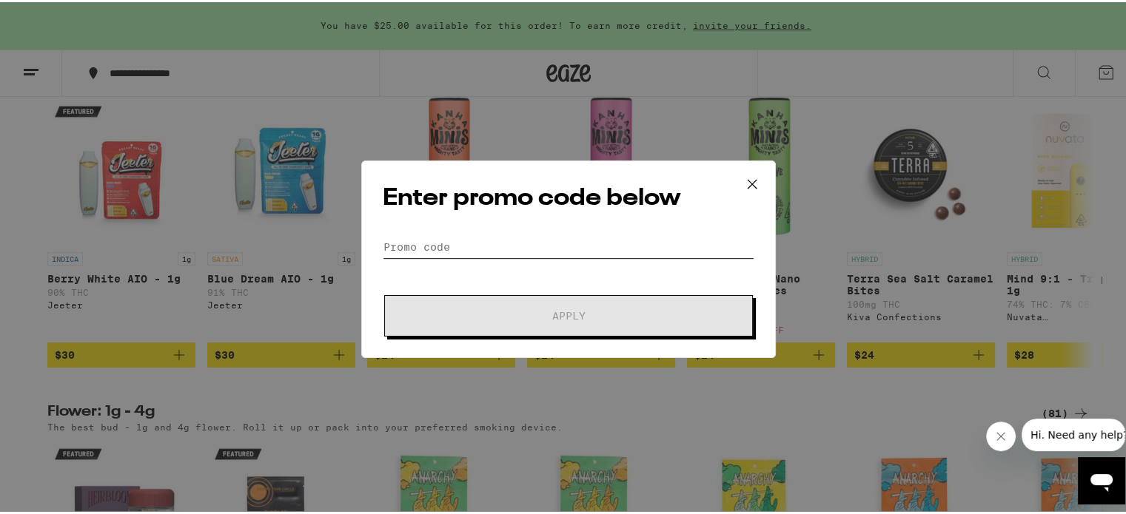
click at [416, 244] on input "Promo Code" at bounding box center [569, 245] width 372 height 22
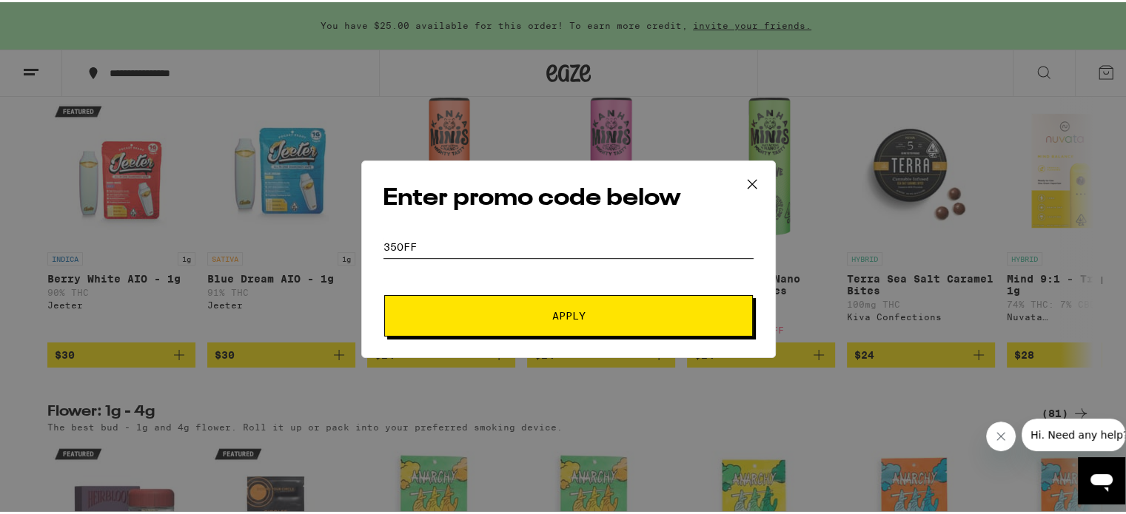
type input "35off"
click at [550, 307] on button "Apply" at bounding box center [568, 313] width 369 height 41
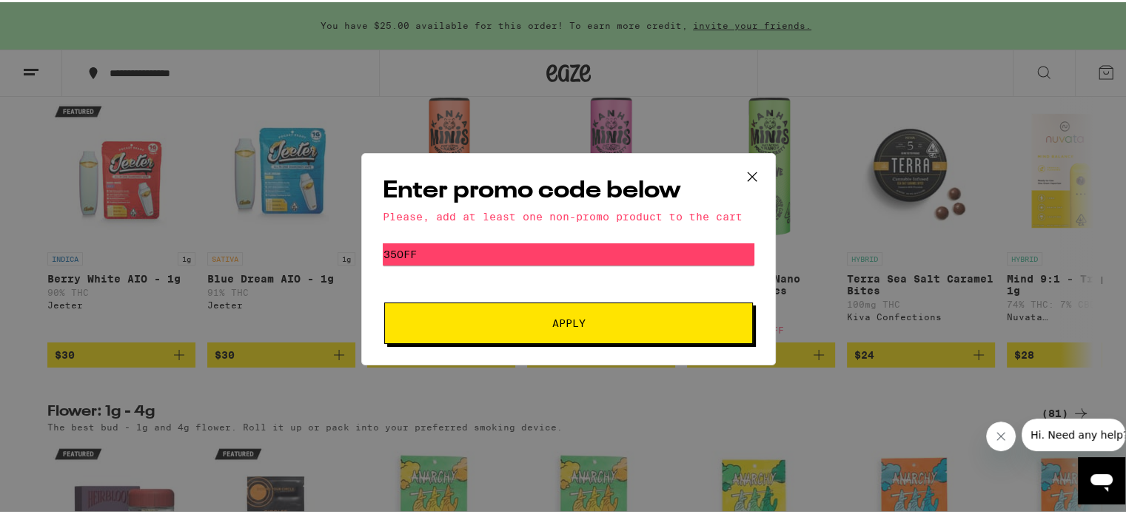
click at [751, 172] on icon at bounding box center [752, 175] width 22 height 22
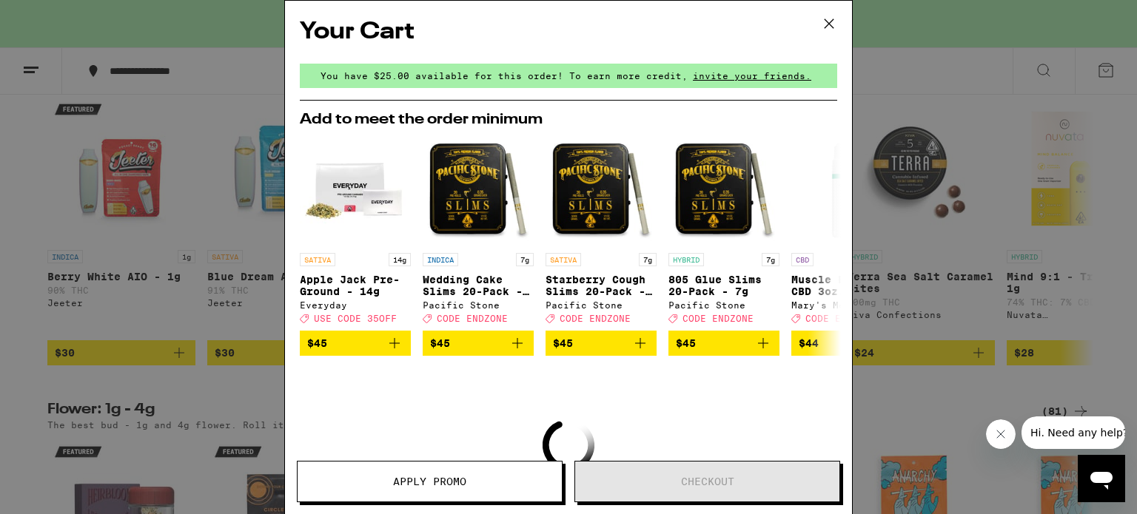
click at [828, 15] on icon at bounding box center [829, 24] width 22 height 22
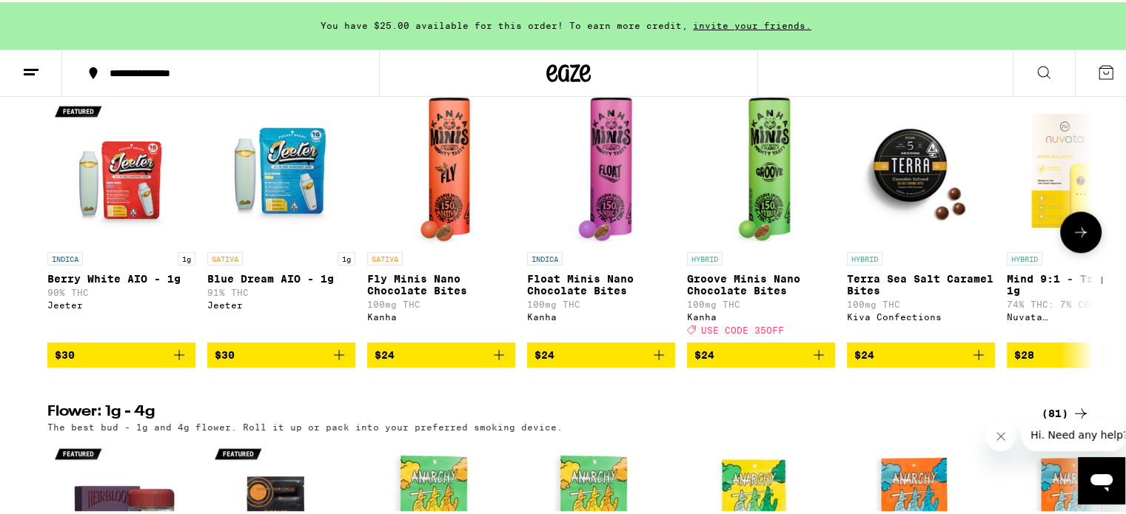
click at [609, 168] on img "Open page for Float Minis Nano Chocolate Bites from Kanha" at bounding box center [601, 169] width 62 height 148
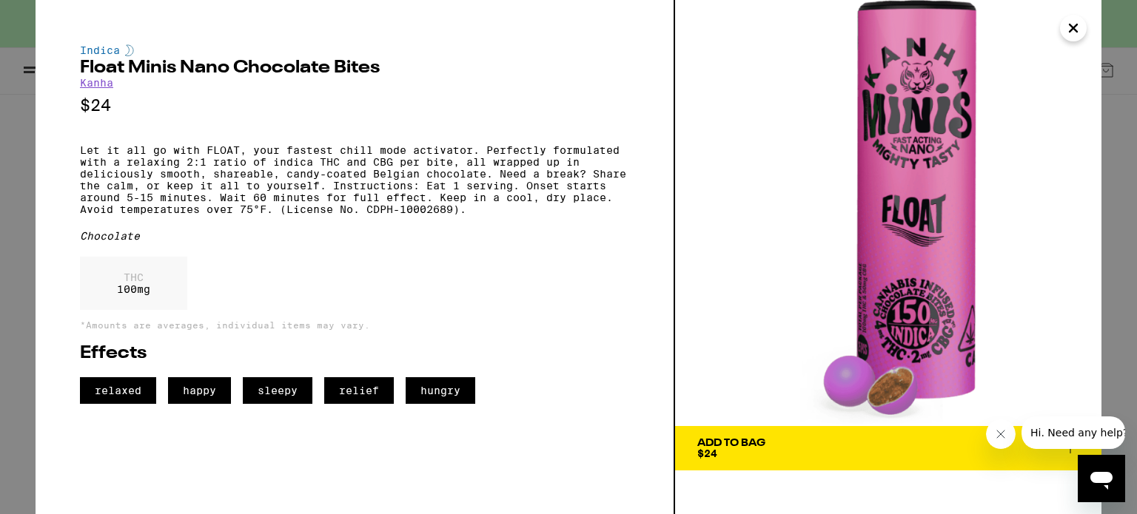
click at [754, 448] on div "Add To Bag" at bounding box center [731, 443] width 68 height 10
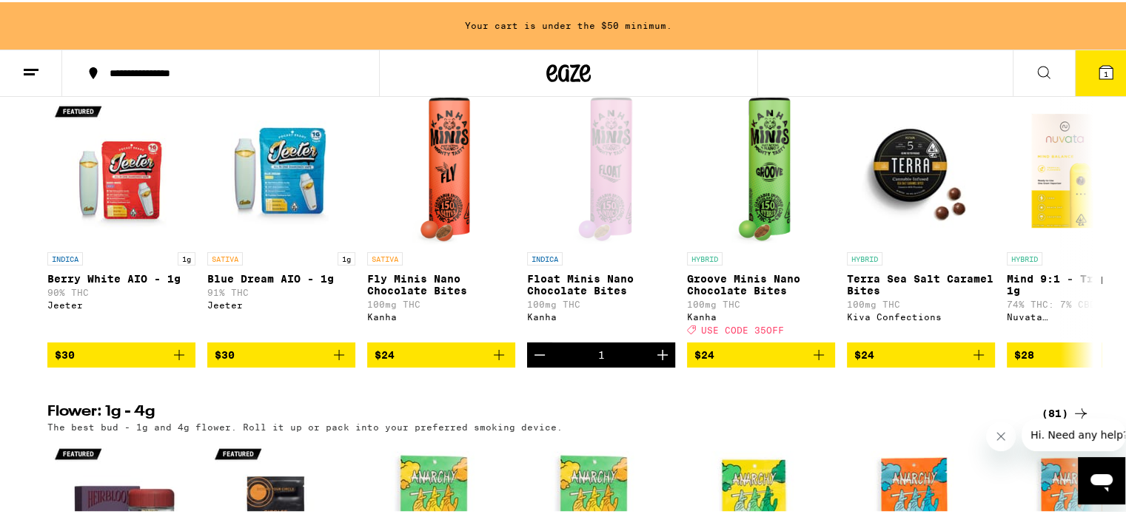
click at [1097, 70] on icon at bounding box center [1106, 70] width 18 height 18
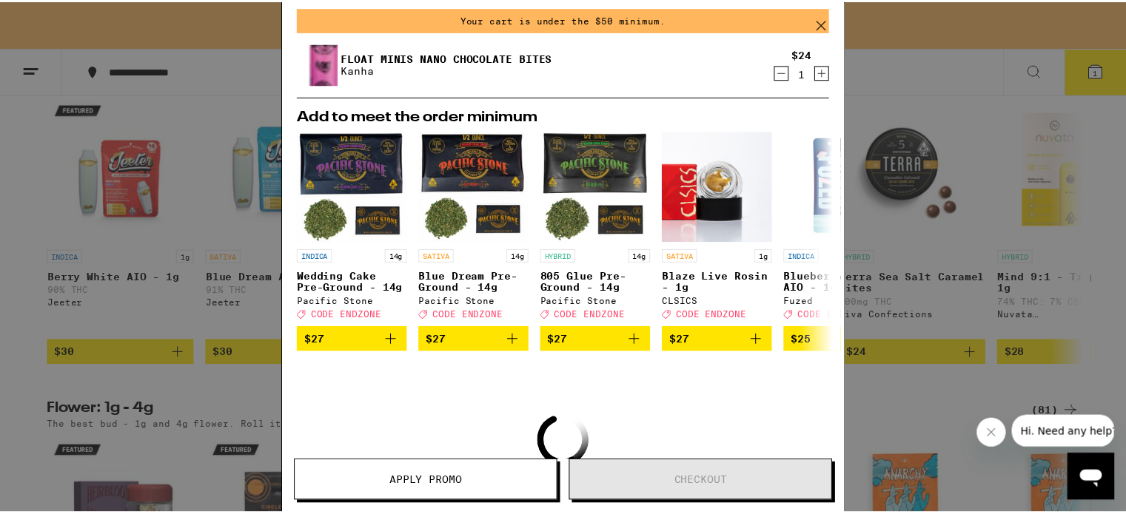
scroll to position [148, 0]
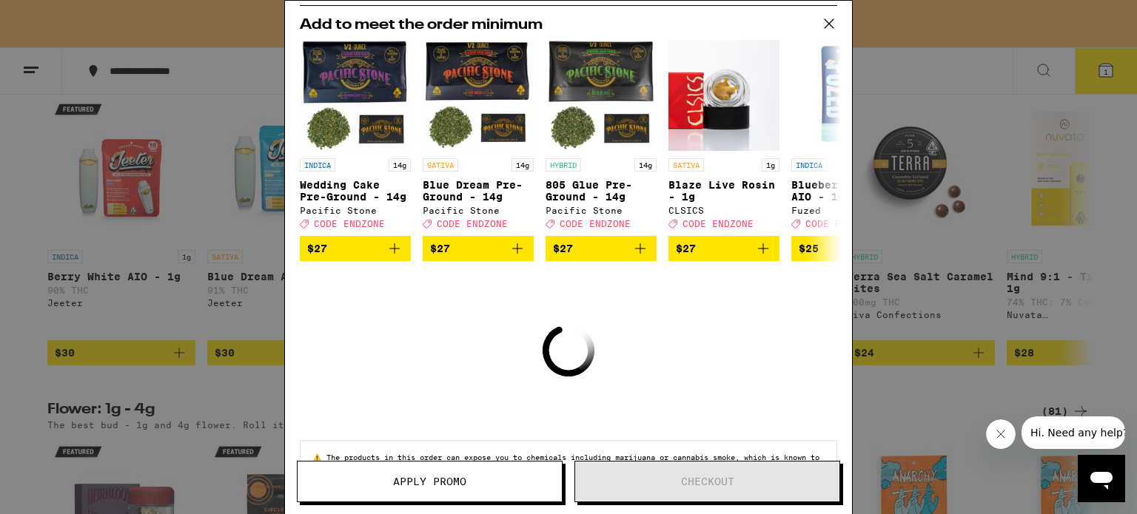
click at [389, 477] on span "Apply Promo" at bounding box center [430, 482] width 264 height 10
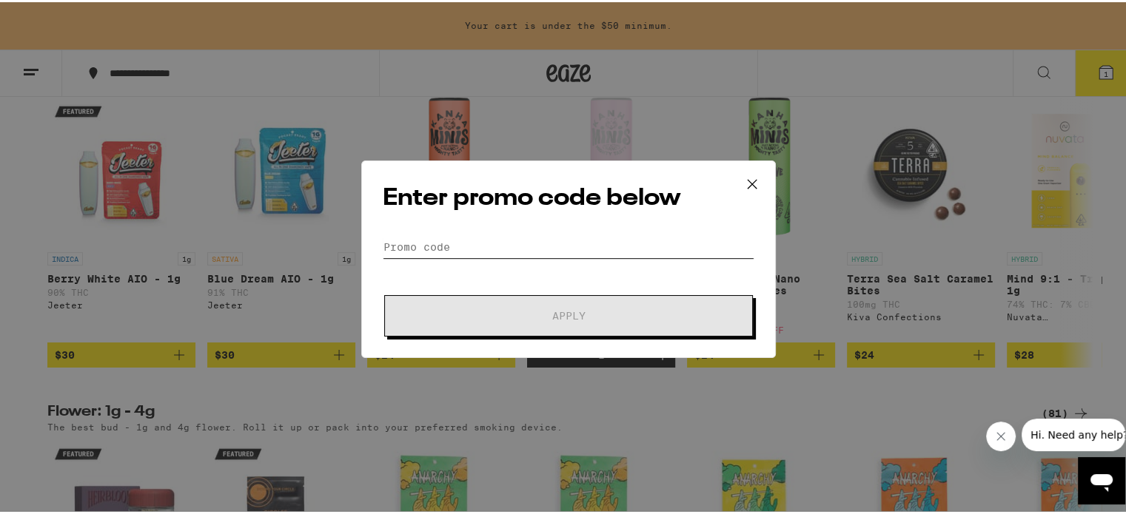
click at [444, 245] on input "Promo Code" at bounding box center [569, 245] width 372 height 22
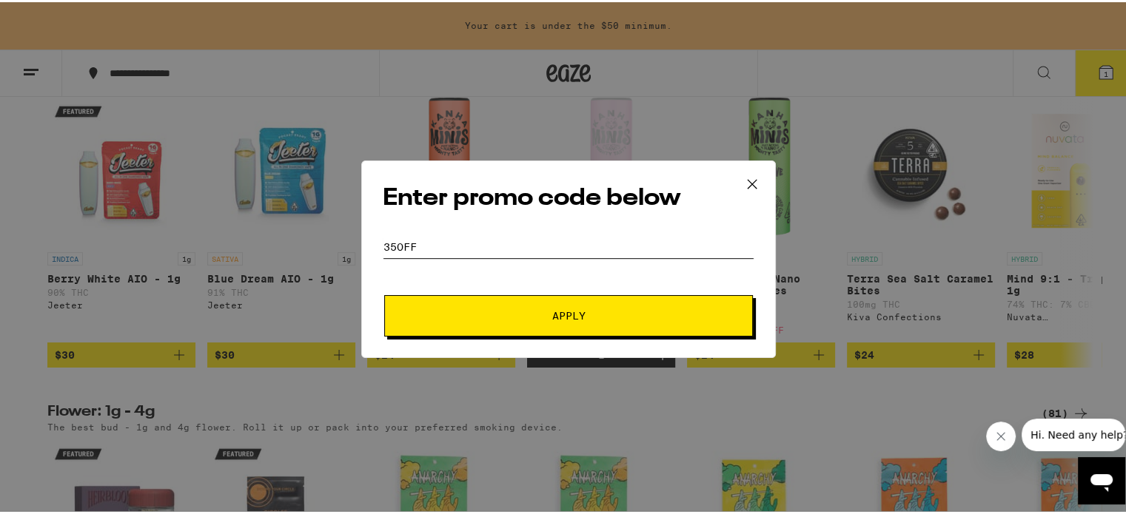
type input "35off"
click at [574, 312] on span "Apply" at bounding box center [568, 314] width 33 height 10
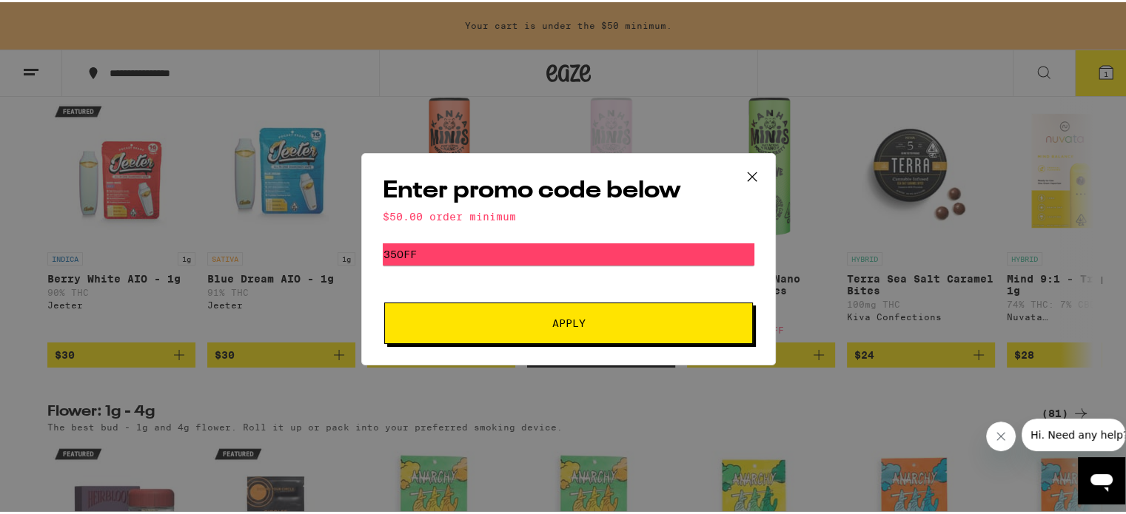
click at [569, 325] on span "Apply" at bounding box center [568, 321] width 33 height 10
click at [747, 171] on icon at bounding box center [752, 175] width 22 height 22
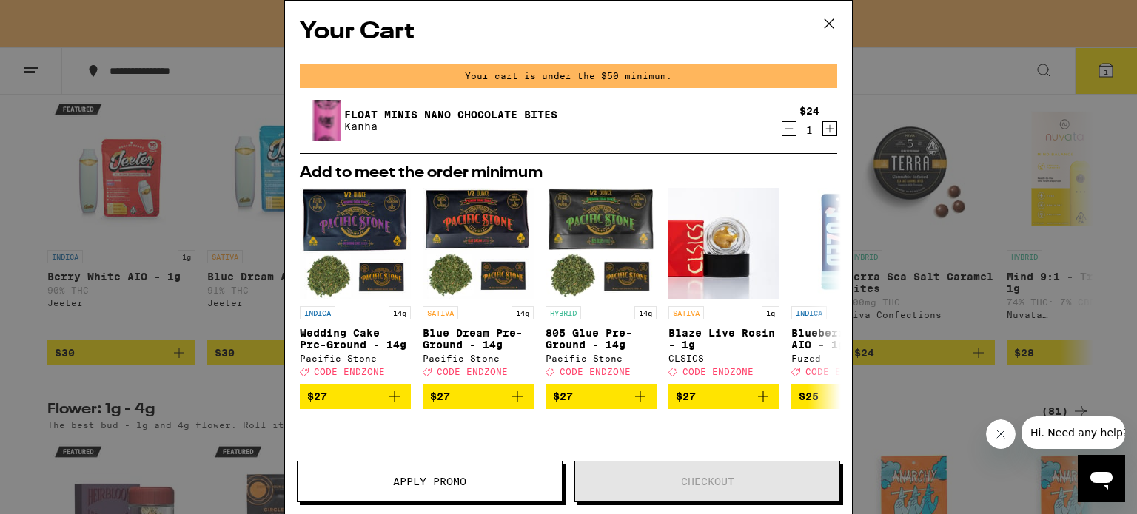
click at [827, 21] on icon at bounding box center [829, 23] width 9 height 9
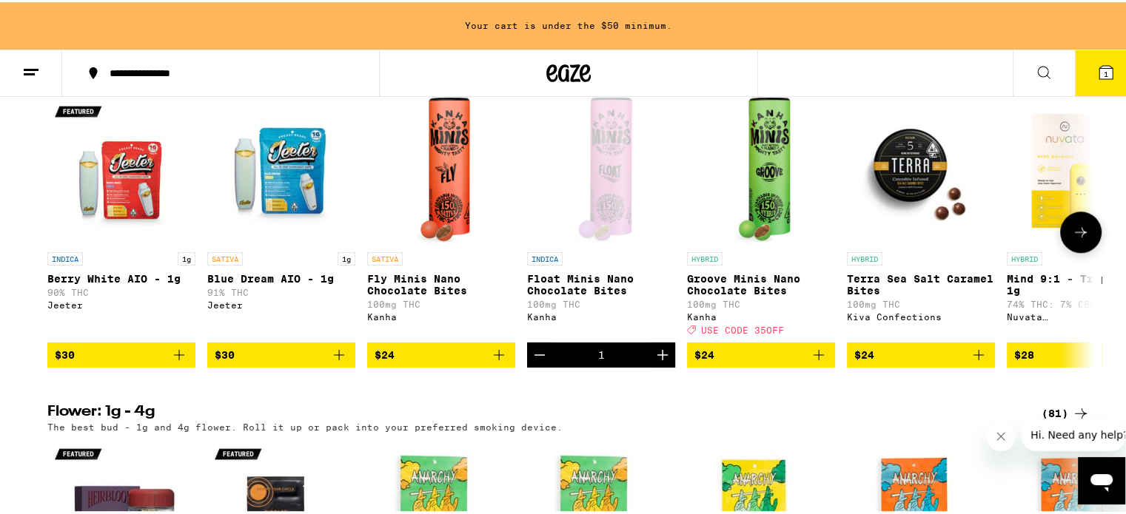
click at [1063, 251] on button at bounding box center [1080, 229] width 41 height 41
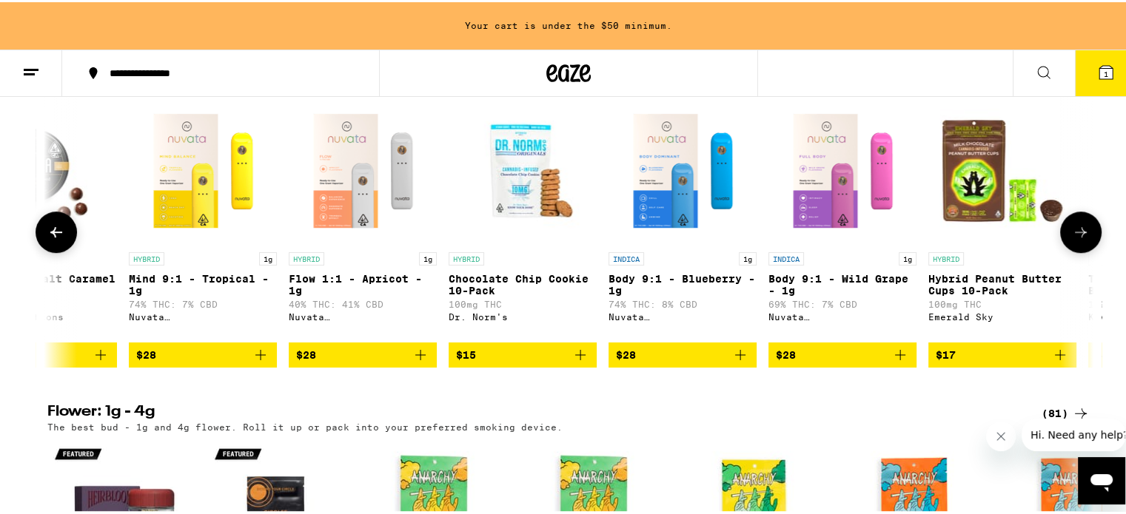
scroll to position [0, 881]
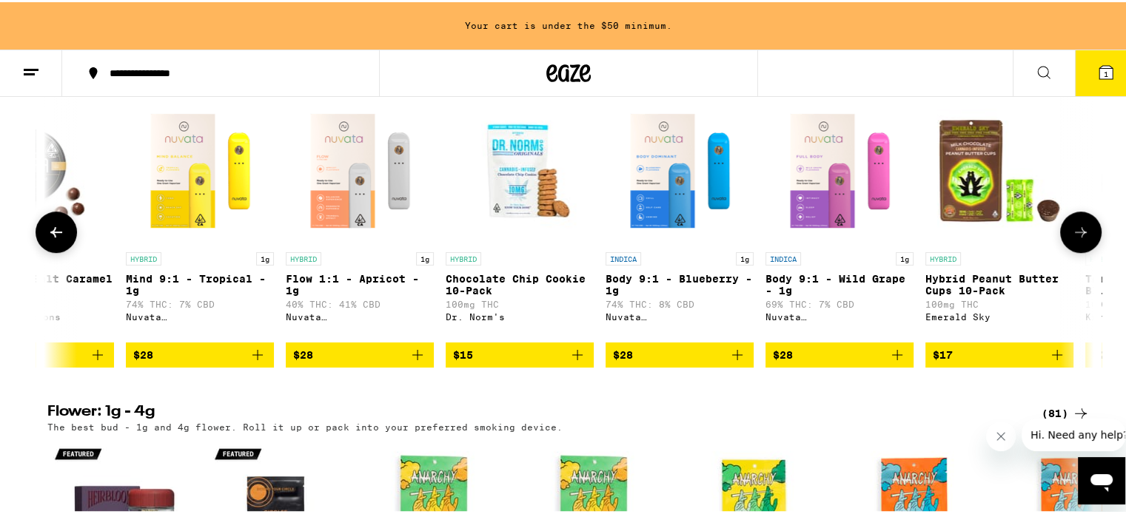
click at [1064, 251] on button at bounding box center [1080, 229] width 41 height 41
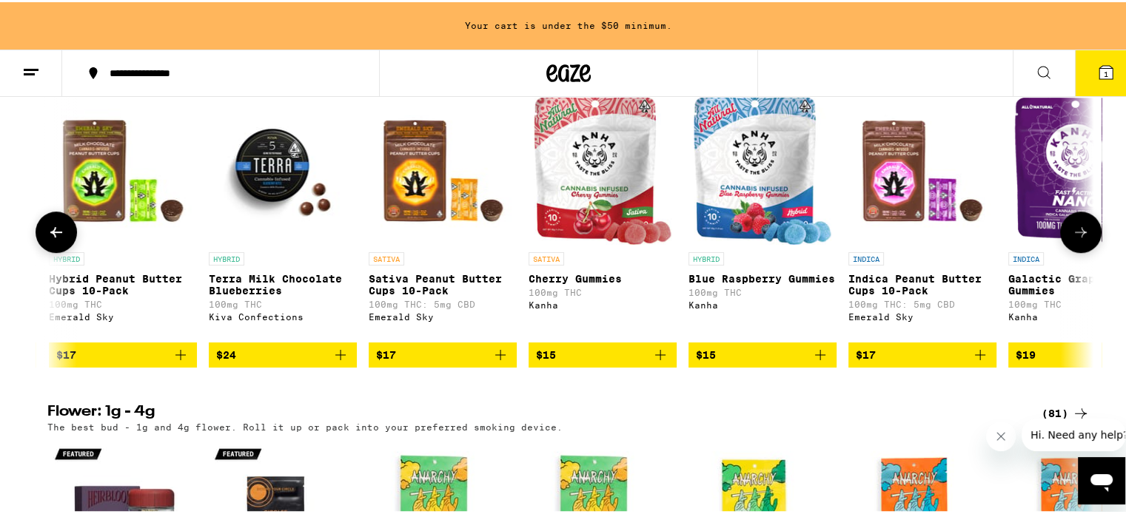
scroll to position [0, 1762]
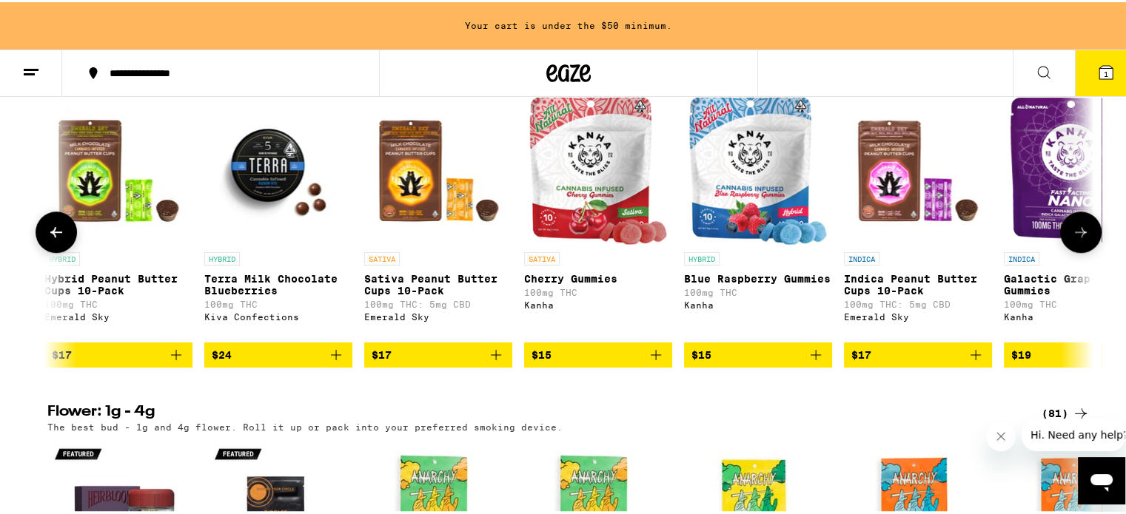
click at [1073, 239] on icon at bounding box center [1081, 230] width 18 height 18
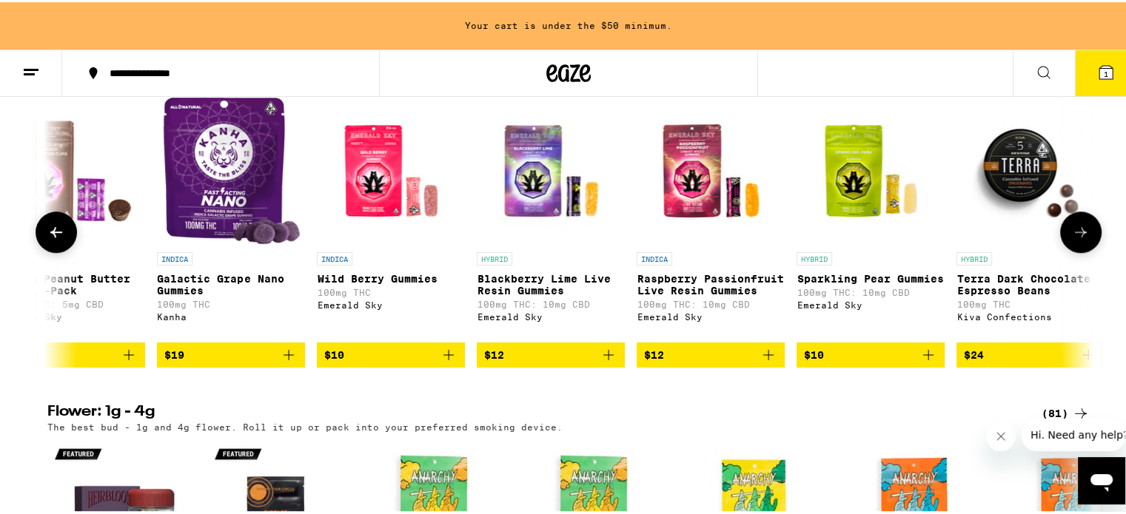
scroll to position [0, 2643]
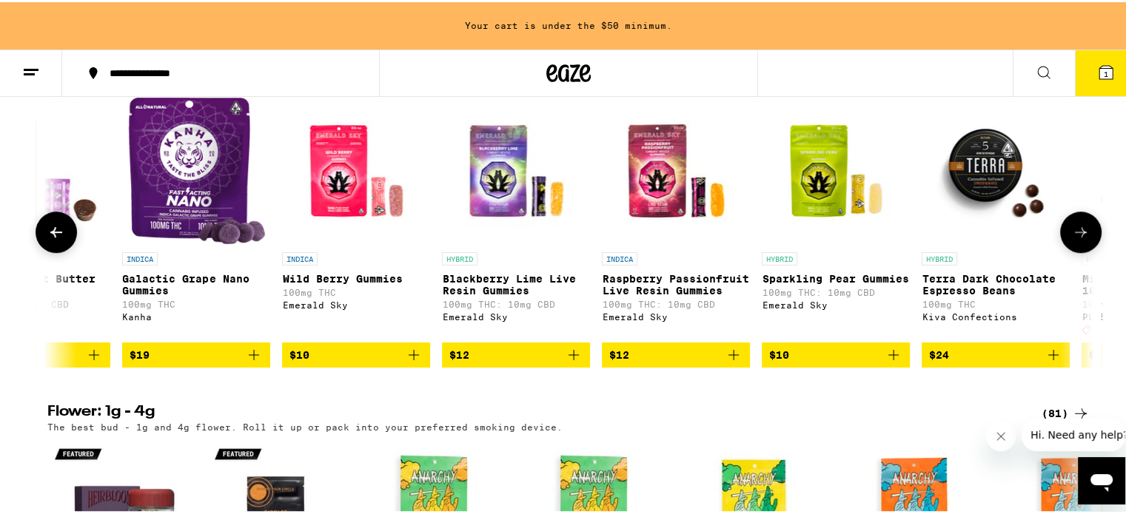
click at [1073, 239] on icon at bounding box center [1081, 230] width 18 height 18
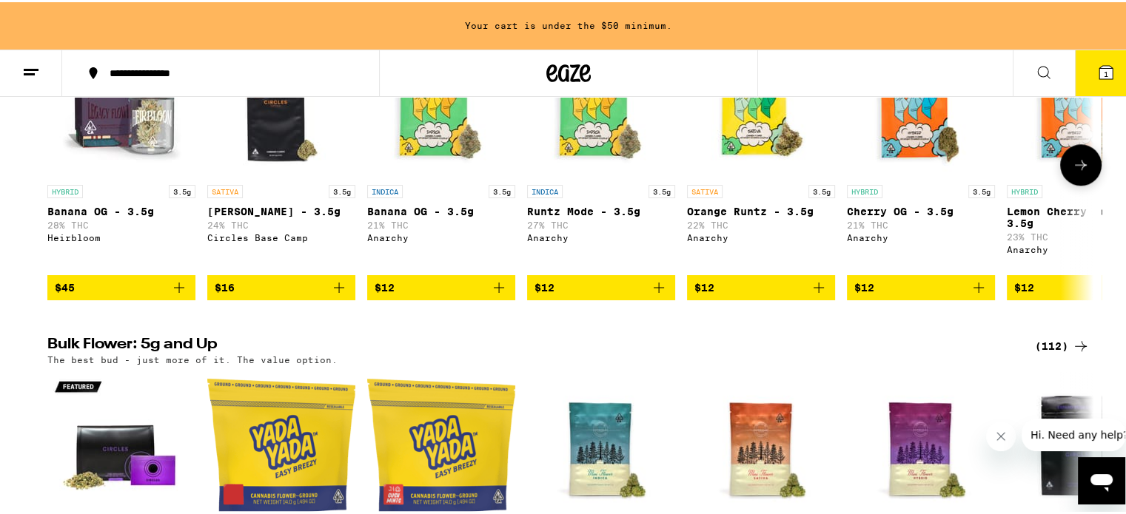
scroll to position [1332, 0]
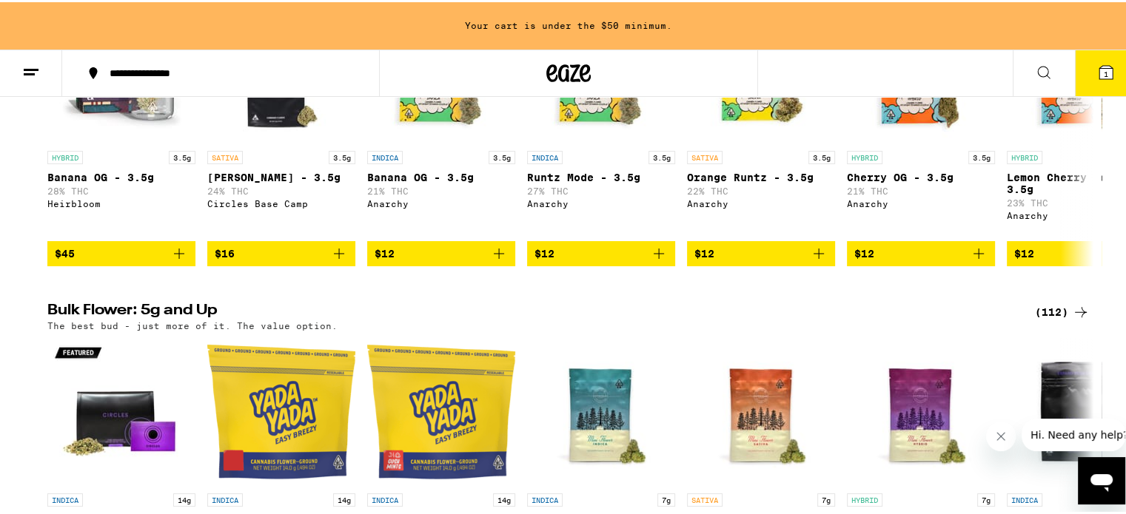
click at [1099, 67] on icon at bounding box center [1105, 70] width 13 height 13
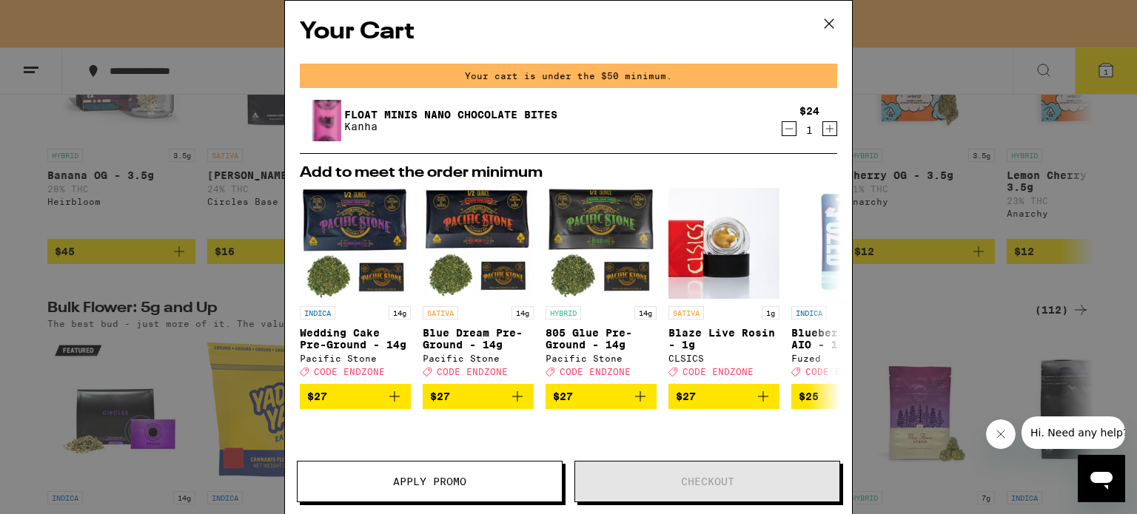
click at [785, 129] on icon "Decrement" at bounding box center [789, 129] width 8 height 0
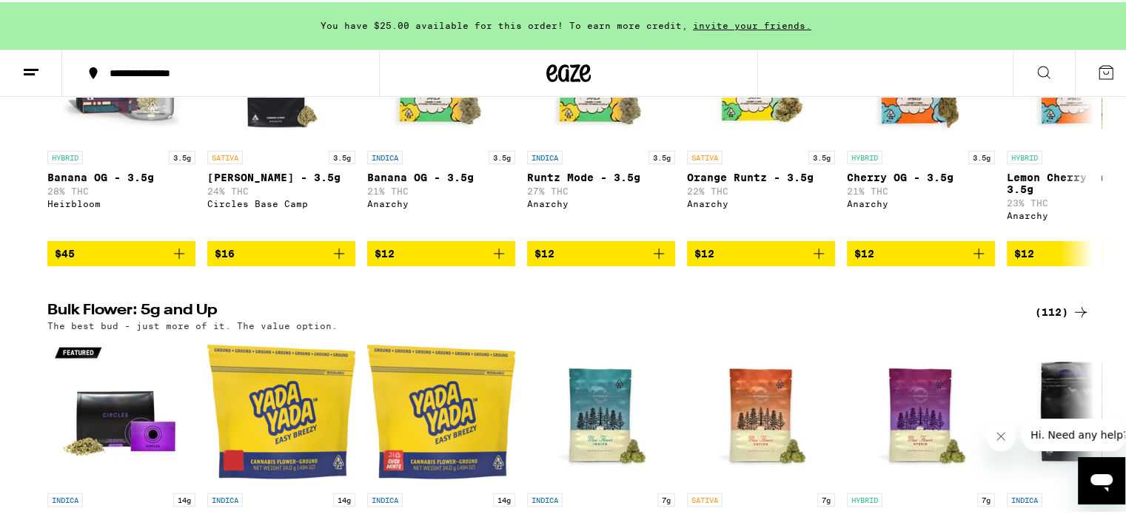
click at [1097, 73] on icon at bounding box center [1106, 70] width 18 height 18
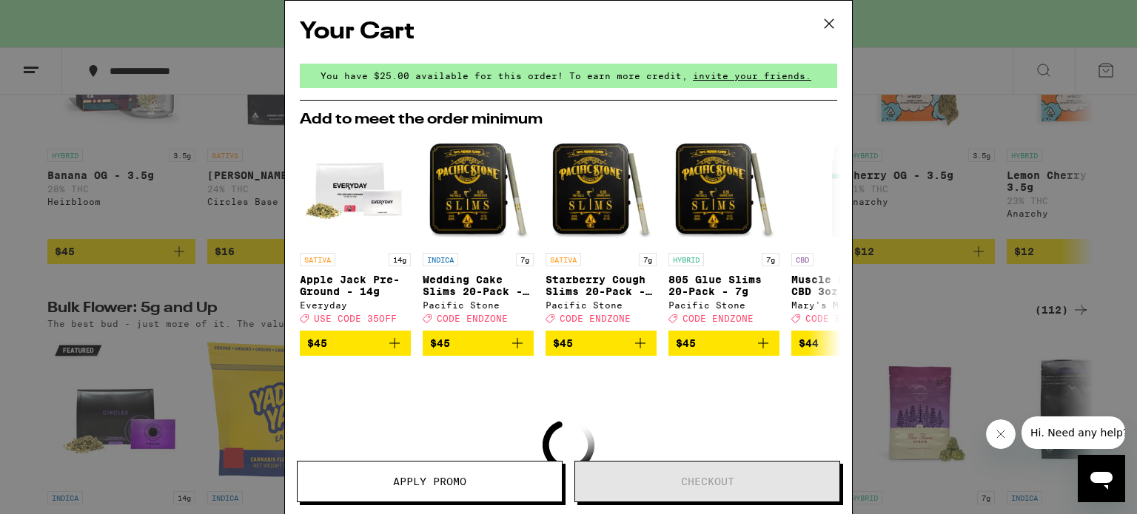
click at [457, 484] on span "Apply Promo" at bounding box center [429, 482] width 73 height 10
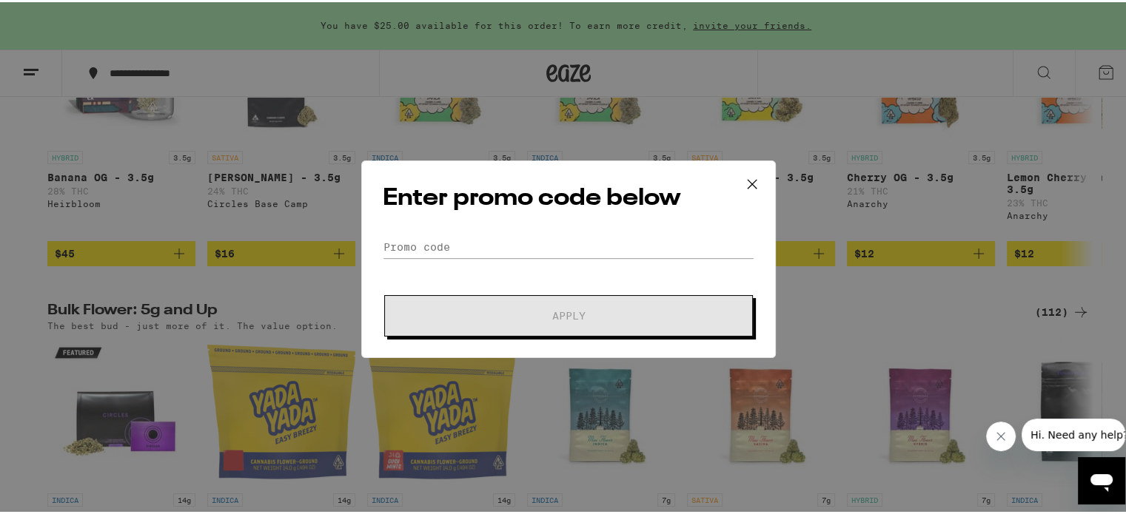
click at [748, 178] on icon at bounding box center [752, 182] width 22 height 22
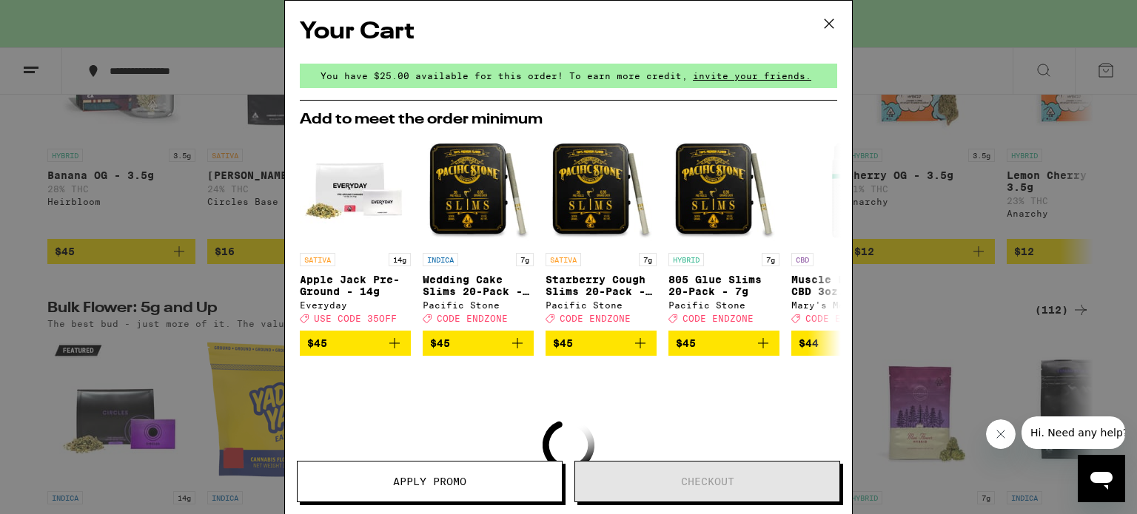
click at [828, 23] on icon at bounding box center [829, 24] width 22 height 22
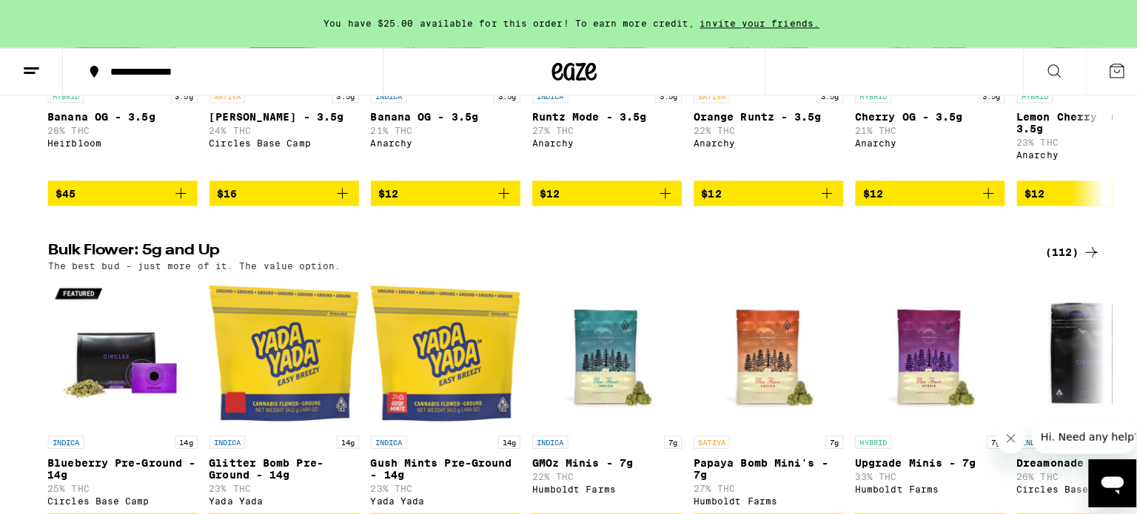
scroll to position [1258, 0]
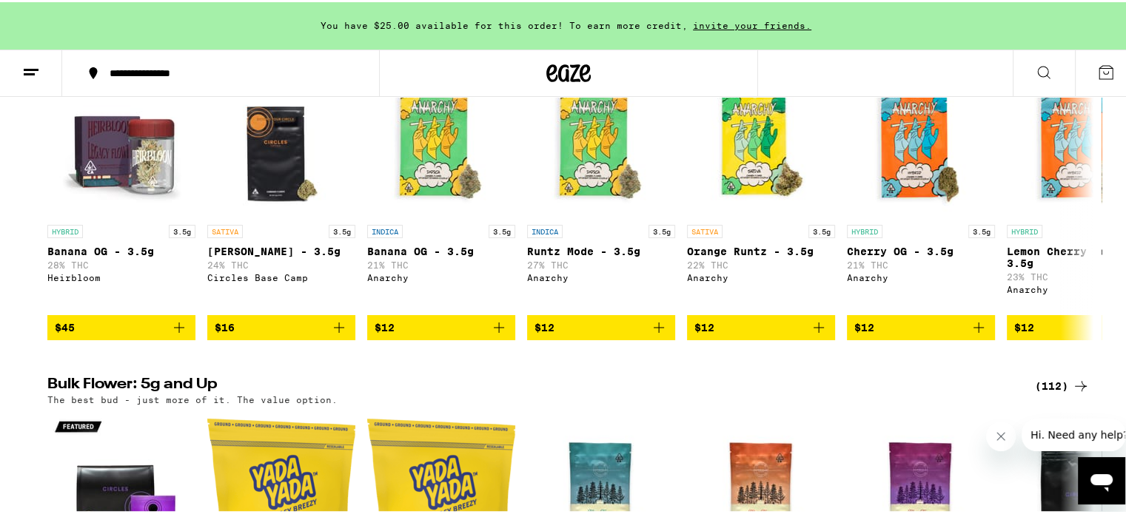
click at [1098, 70] on icon at bounding box center [1106, 70] width 18 height 18
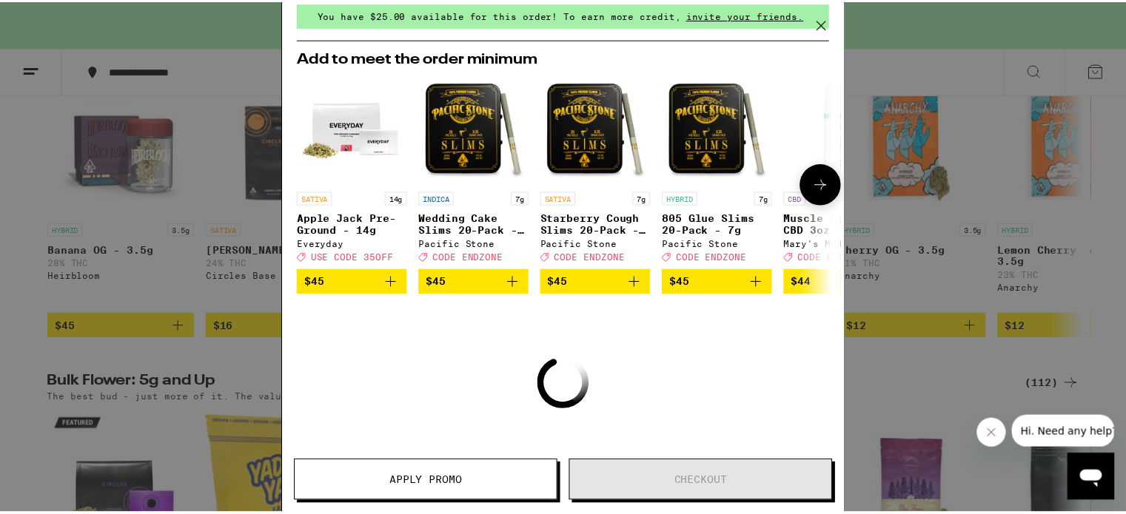
scroll to position [152, 0]
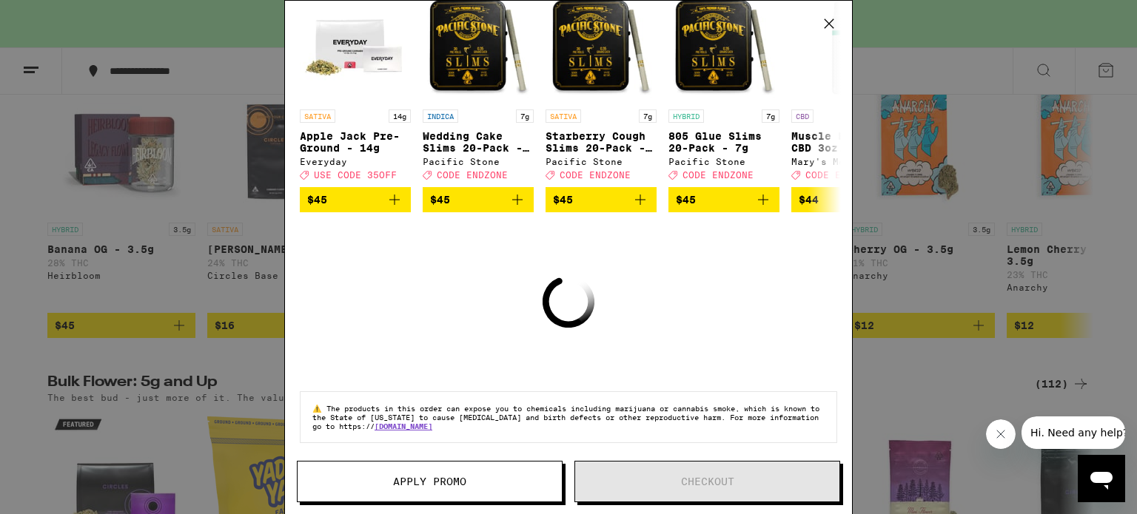
click at [831, 27] on icon at bounding box center [829, 24] width 22 height 22
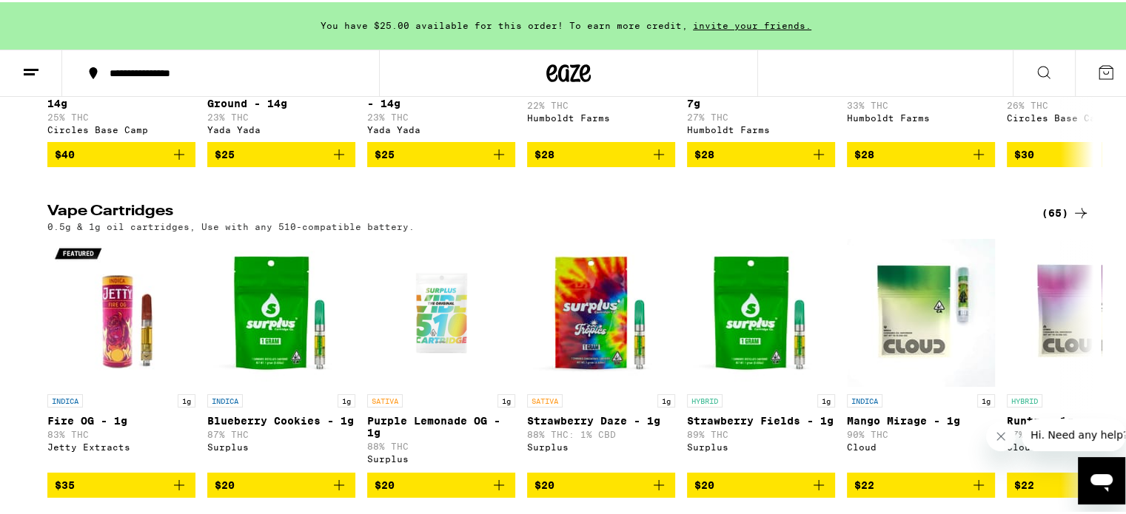
scroll to position [1925, 0]
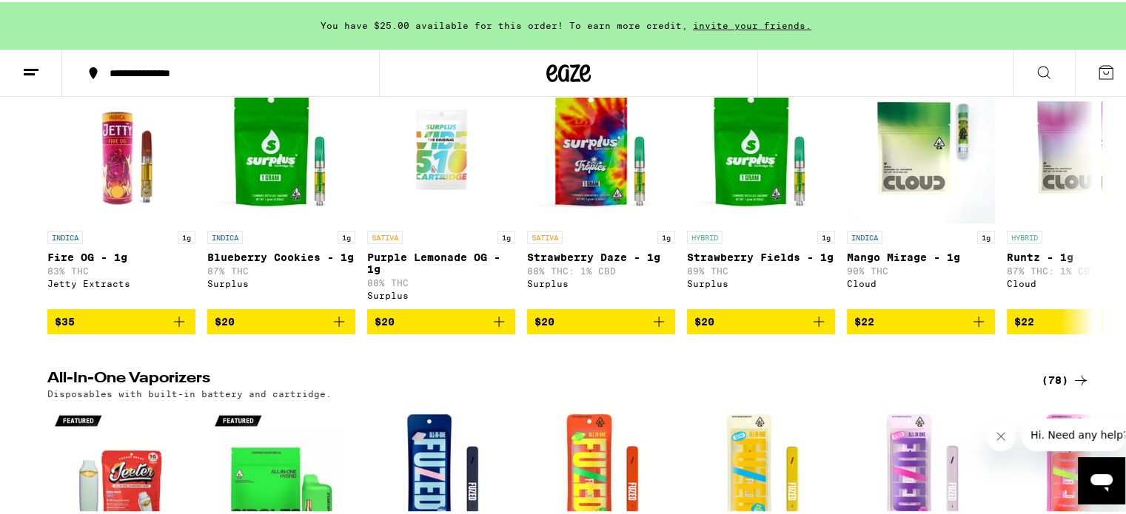
click at [1096, 480] on icon "Open messaging window" at bounding box center [1101, 484] width 22 height 18
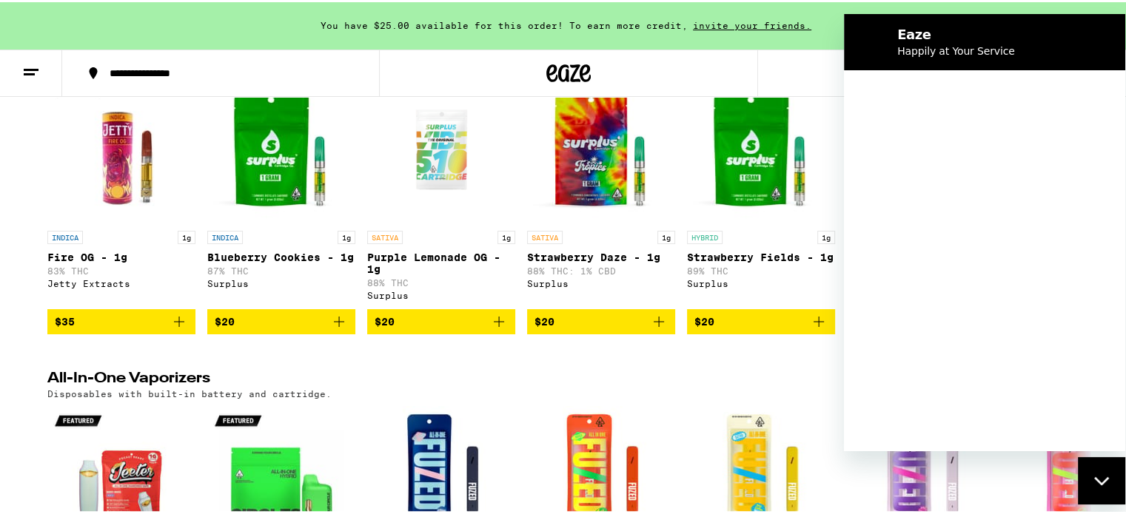
scroll to position [0, 0]
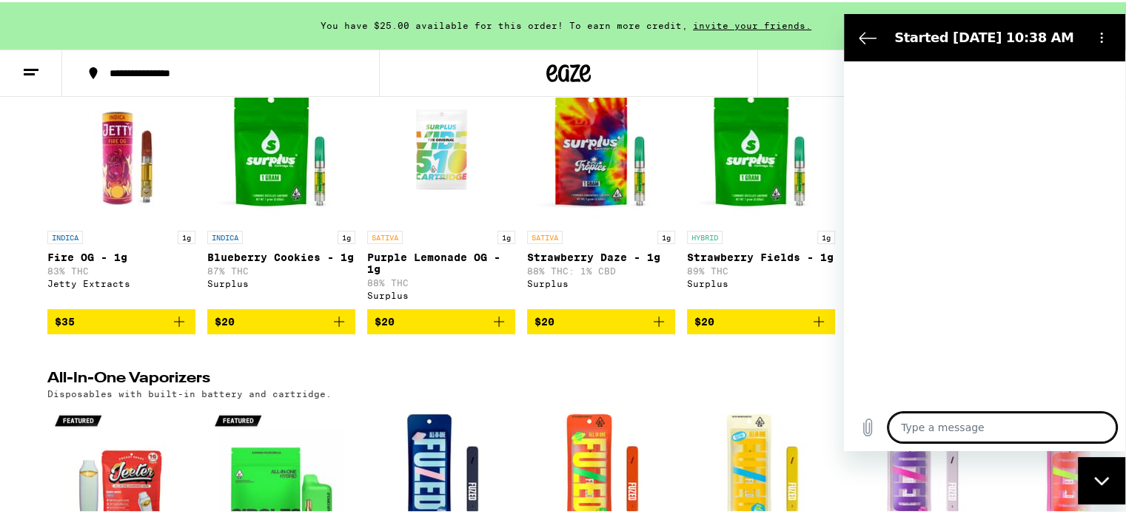
type textarea "x"
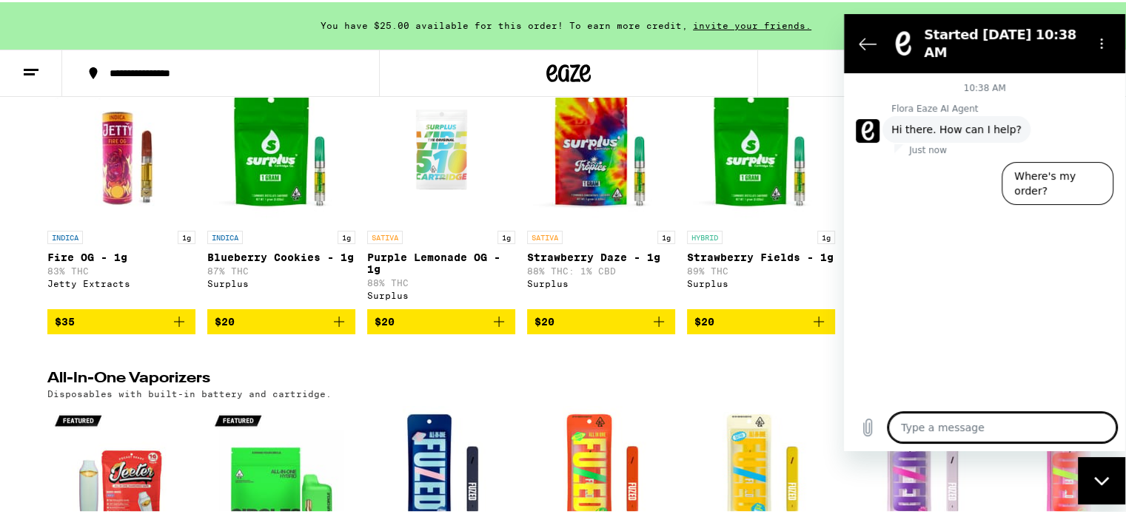
click at [953, 431] on textarea at bounding box center [1002, 428] width 228 height 30
type textarea "I"
type textarea "x"
type textarea "I"
type textarea "x"
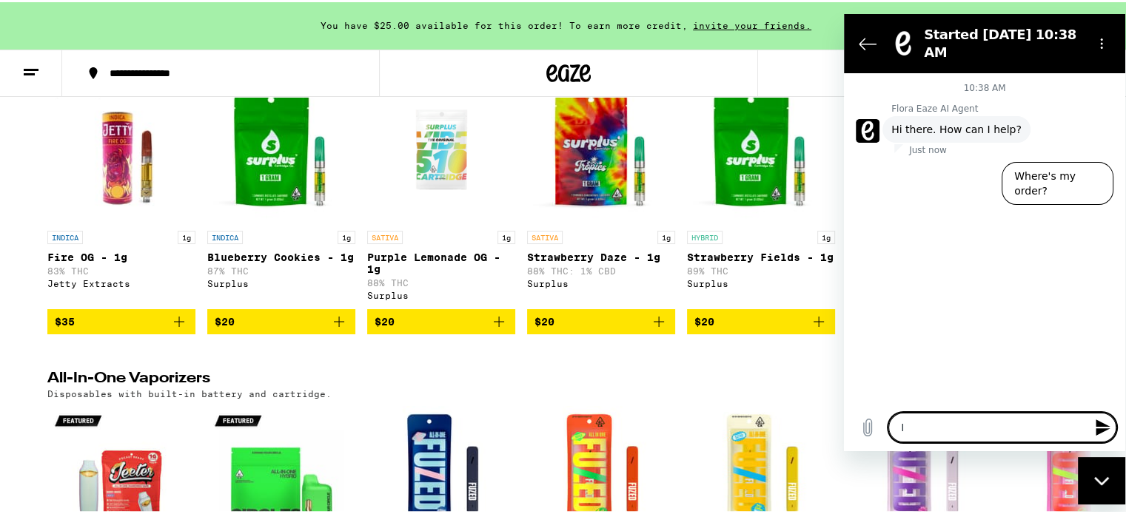
type textarea "I d"
type textarea "x"
type textarea "I di"
type textarea "x"
type textarea "I did"
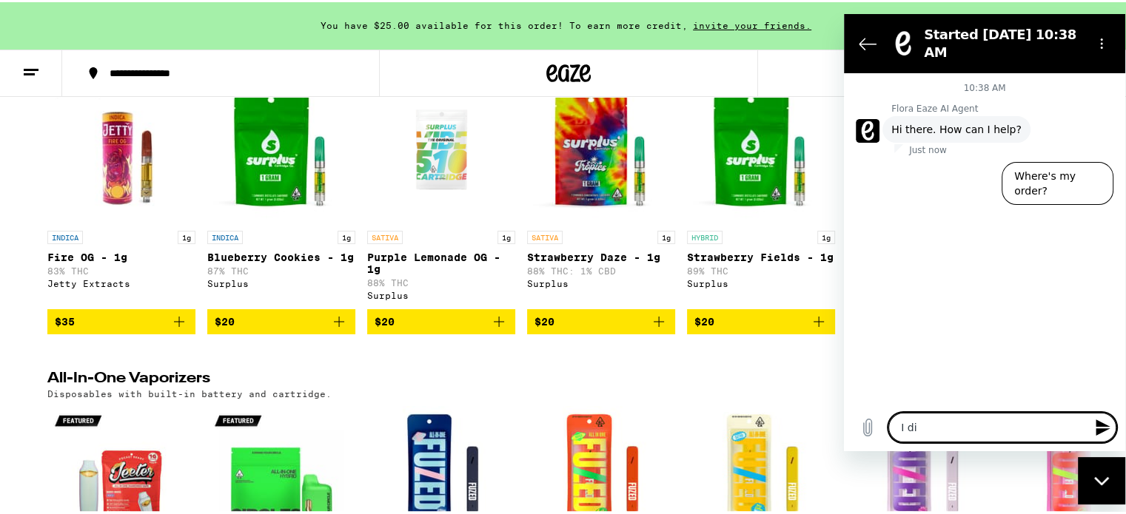
type textarea "x"
type textarea "I didn"
type textarea "x"
type textarea "I didn'"
type textarea "x"
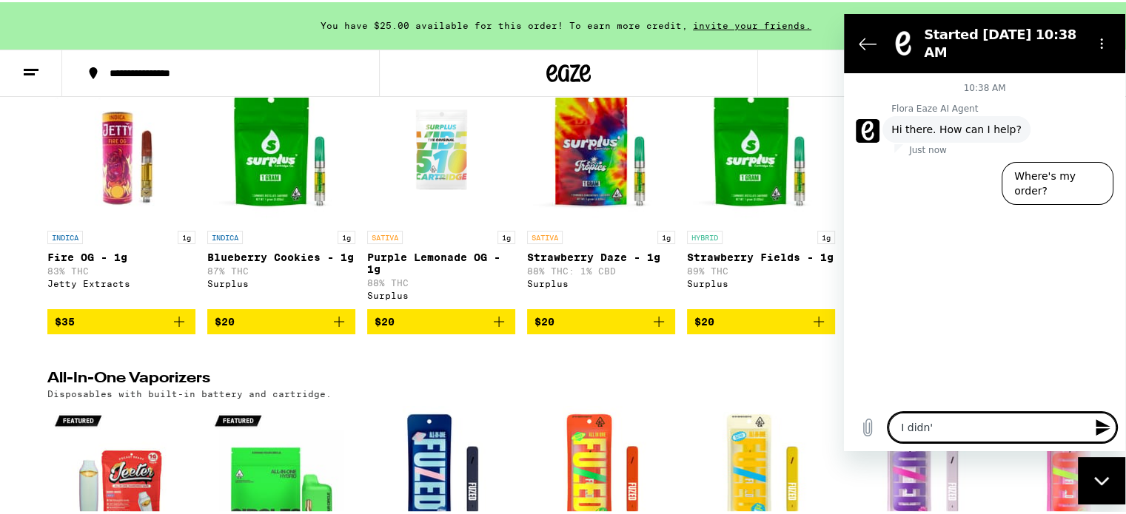
type textarea "I didn't"
type textarea "x"
type textarea "I didn't"
type textarea "x"
type textarea "I didn't g"
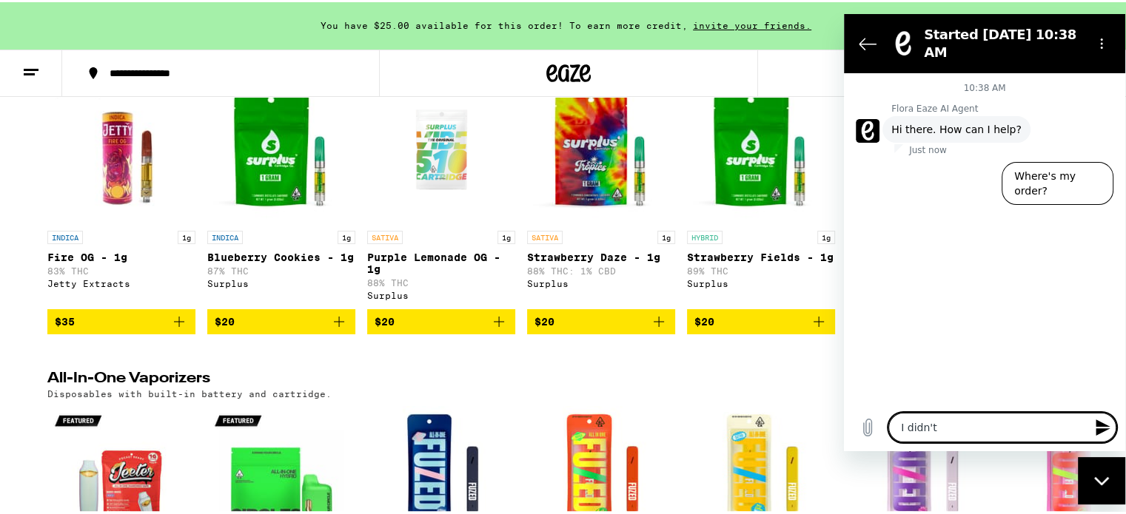
type textarea "x"
type textarea "I didn't ge"
type textarea "x"
type textarea "I didn't get"
type textarea "x"
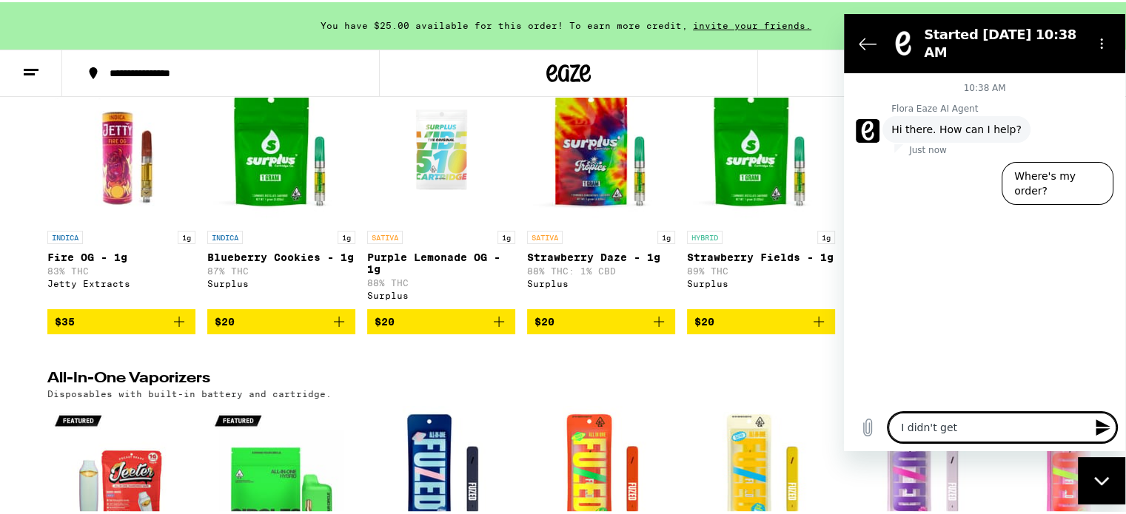
type textarea "I didn't get"
type textarea "x"
type textarea "I didn't get t"
type textarea "x"
type textarea "I didn't get th"
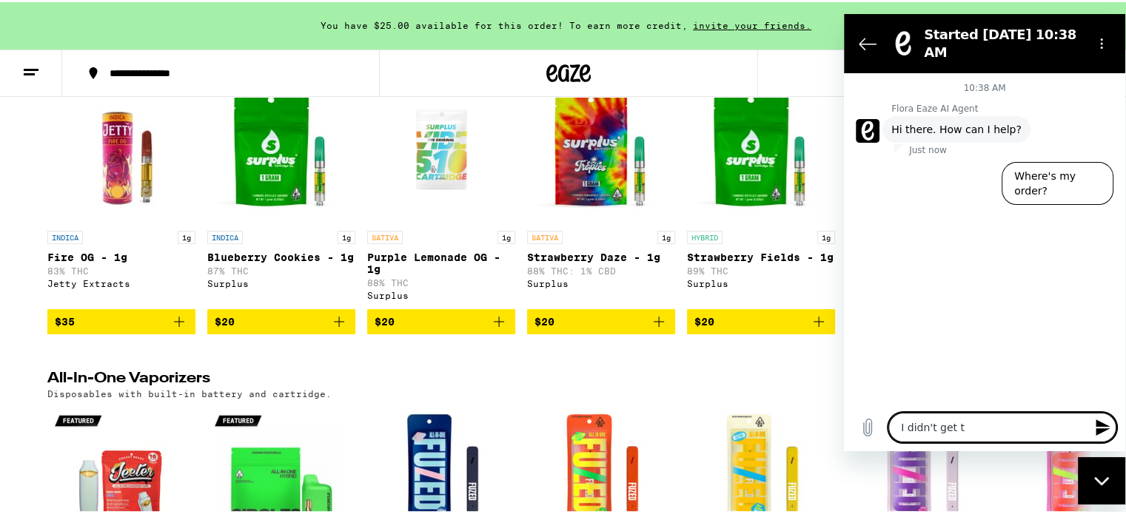
type textarea "x"
type textarea "I didn't get the"
type textarea "x"
type textarea "I didn't get the"
type textarea "x"
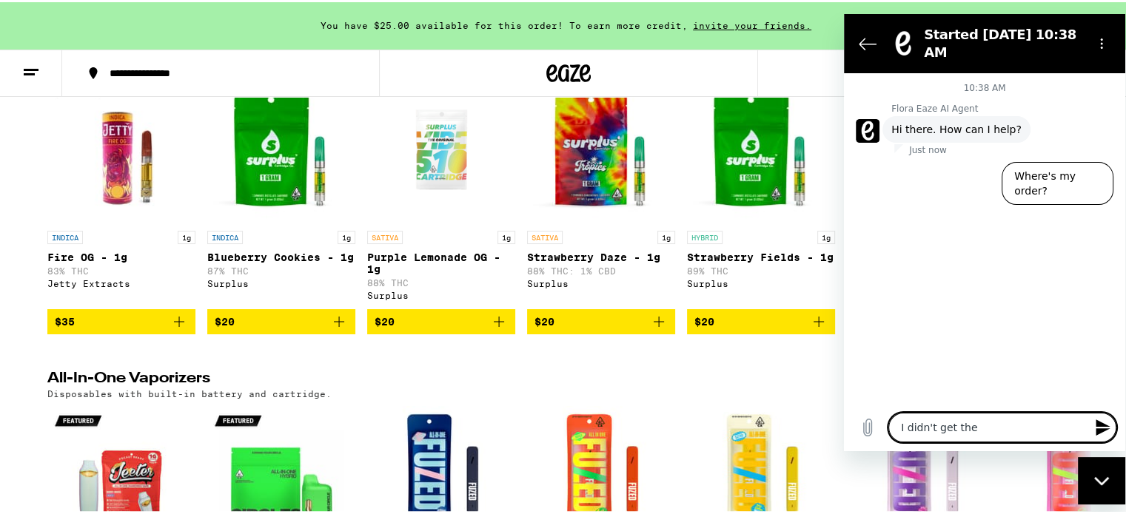
type textarea "I didn't get the 3"
type textarea "x"
type textarea "I didn't get the 35"
type textarea "x"
type textarea "I didn't get the 35%"
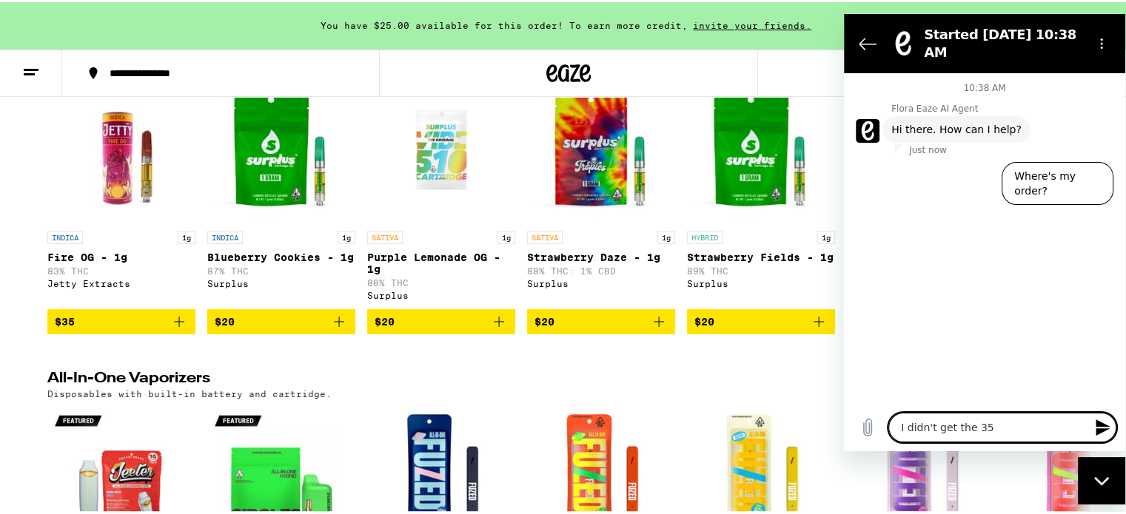
type textarea "x"
type textarea "I didn't get the 35%"
type textarea "x"
type textarea "I didn't get the 35% p"
type textarea "x"
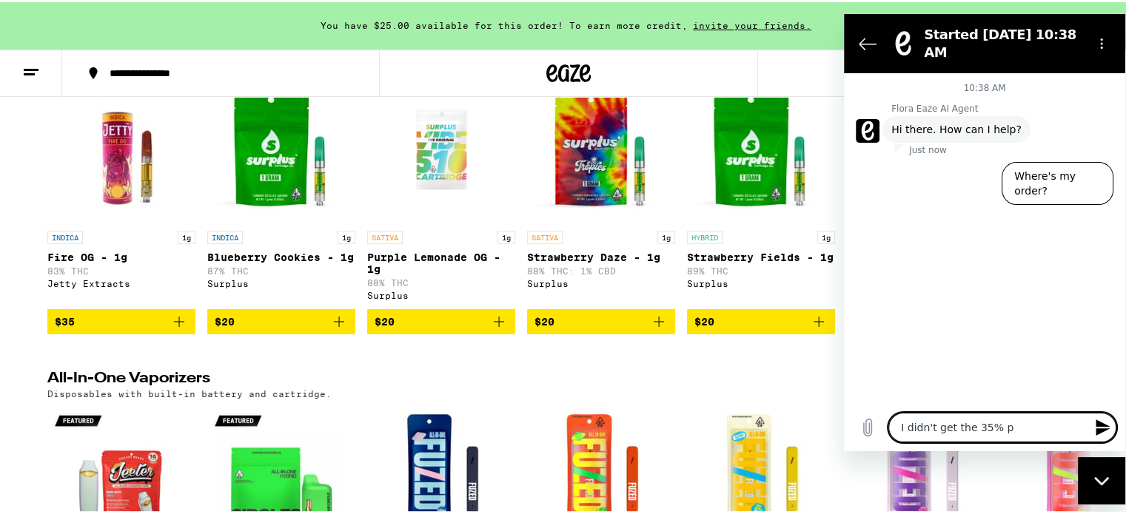
type textarea "I didn't get the 35% pf"
type textarea "x"
type textarea "I didn't get the 35% pff"
type textarea "x"
type textarea "I didn't get the 35% pf"
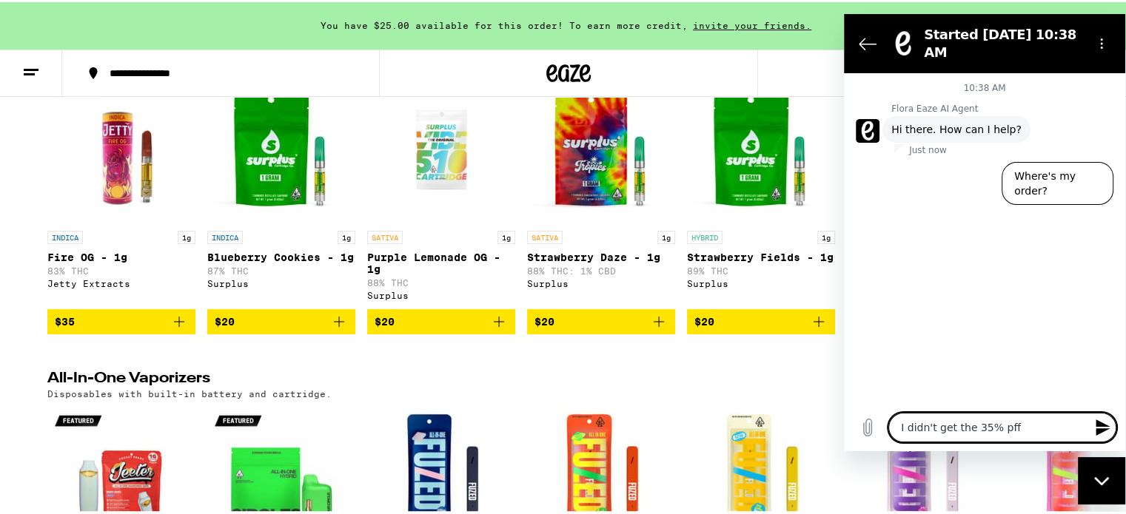
type textarea "x"
type textarea "I didn't get the 35% p"
type textarea "x"
type textarea "I didn't get the 35%"
type textarea "x"
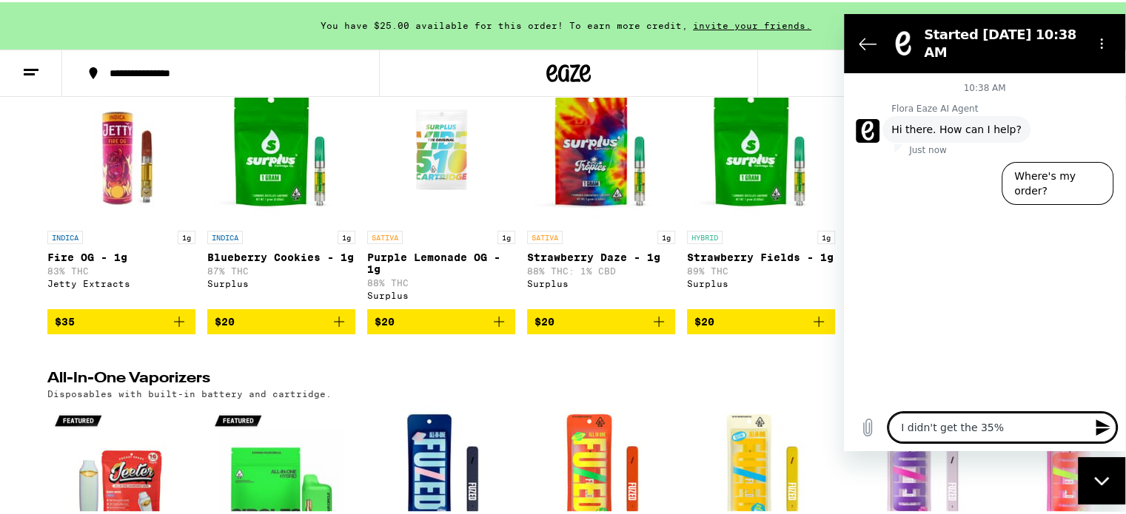
type textarea "I didn't get the 35% o"
type textarea "x"
type textarea "I didn't get the 35% of"
type textarea "x"
type textarea "I didn't get the 35% off"
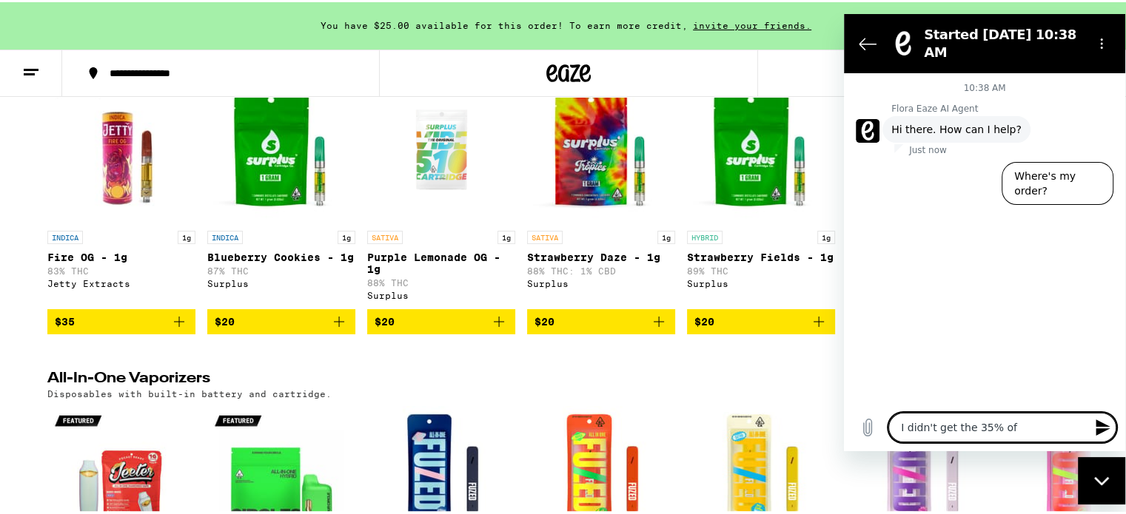
type textarea "x"
type textarea "I didn't get the 35% off"
click at [1096, 423] on icon "Send message" at bounding box center [1103, 428] width 14 height 16
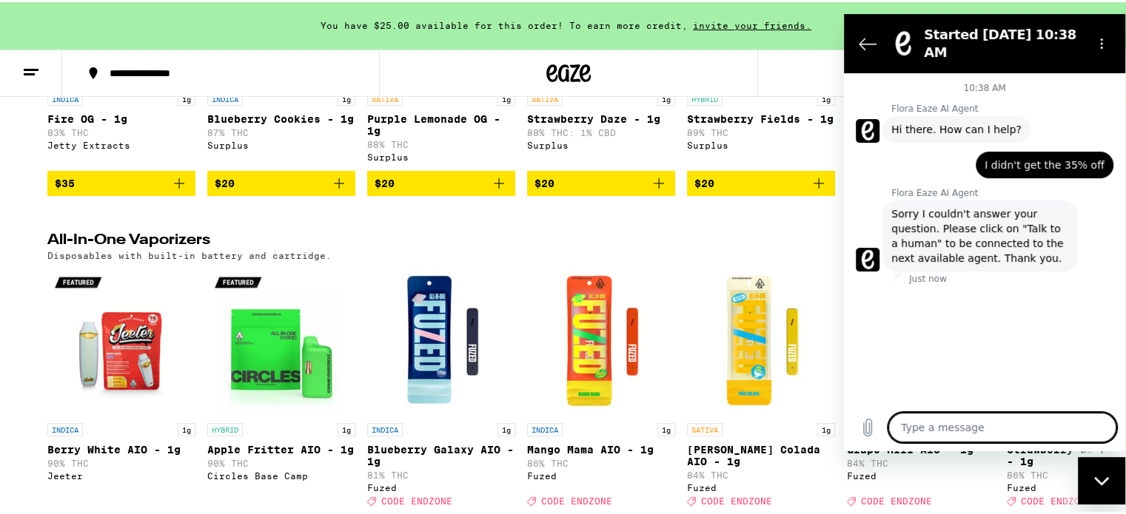
scroll to position [2073, 0]
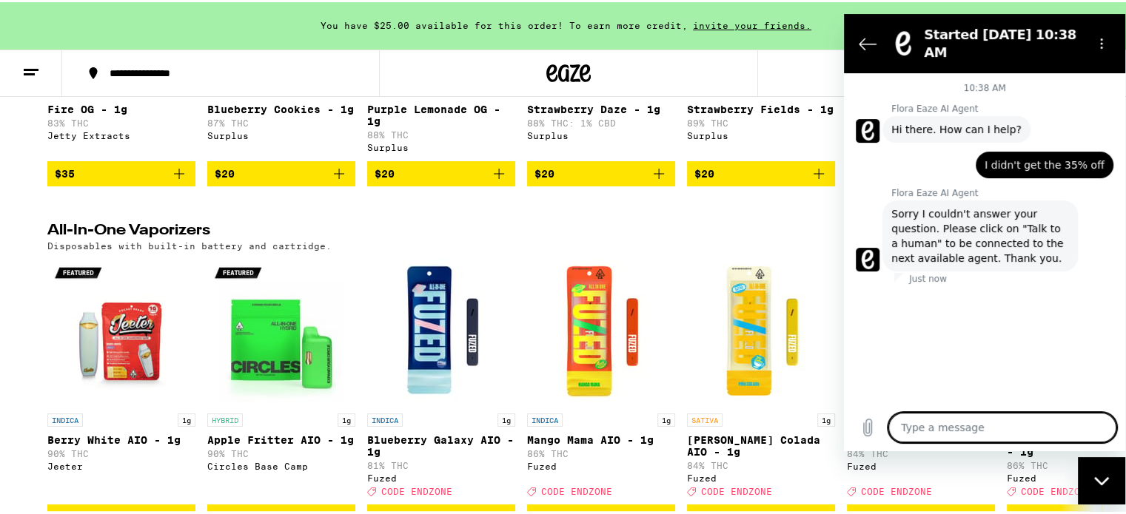
click at [1099, 480] on icon "Close messaging window" at bounding box center [1100, 481] width 15 height 8
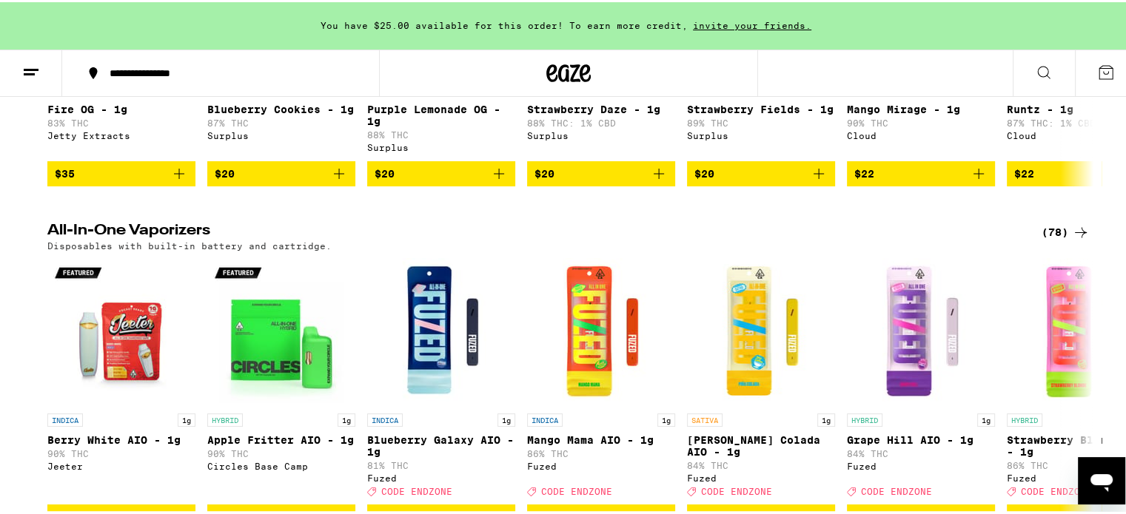
click at [1099, 480] on icon "Open messaging window" at bounding box center [1101, 484] width 22 height 18
type textarea "x"
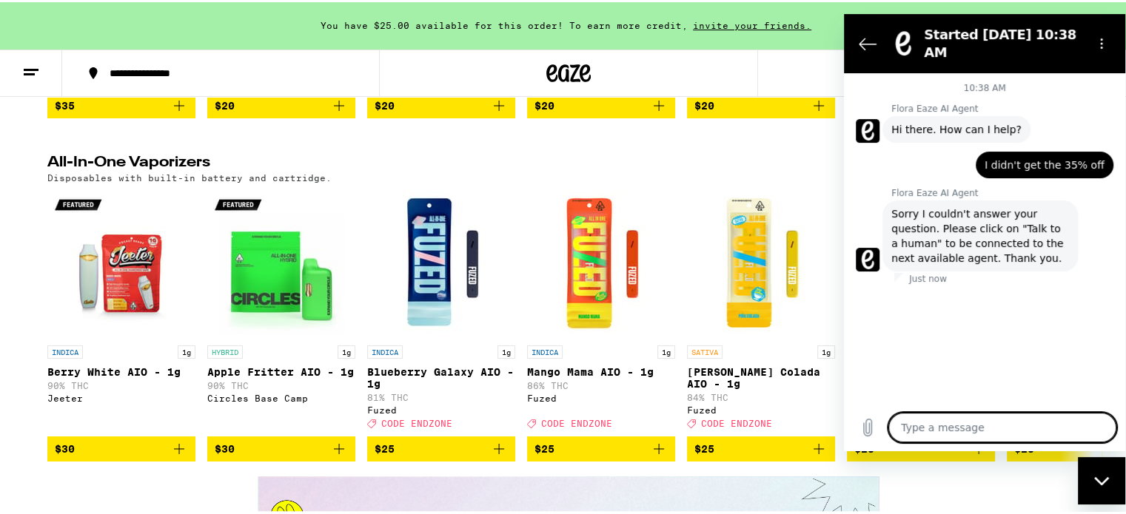
scroll to position [2147, 0]
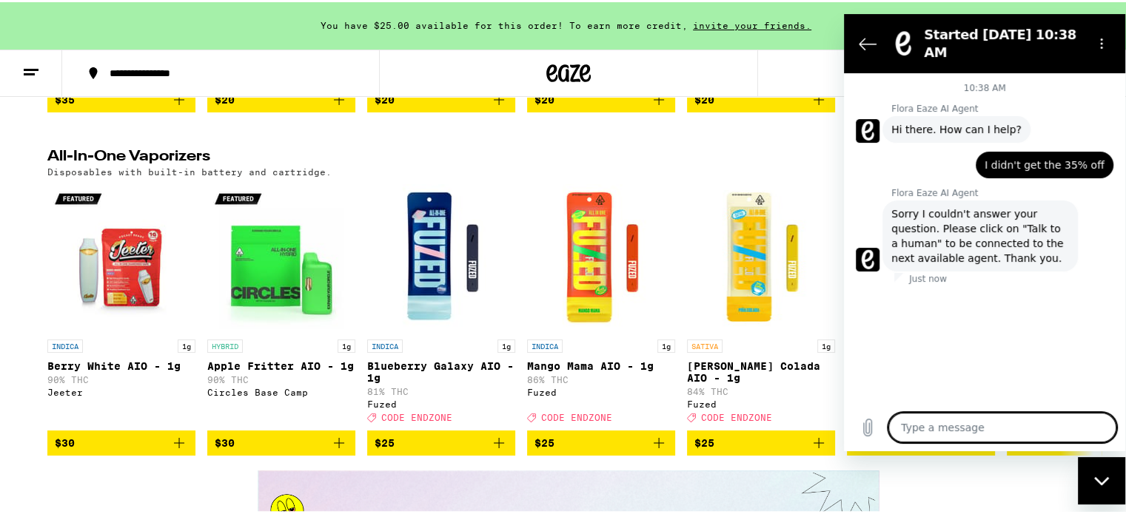
click at [930, 413] on textarea at bounding box center [1002, 428] width 228 height 30
type textarea "w"
type textarea "x"
type textarea "wh"
type textarea "x"
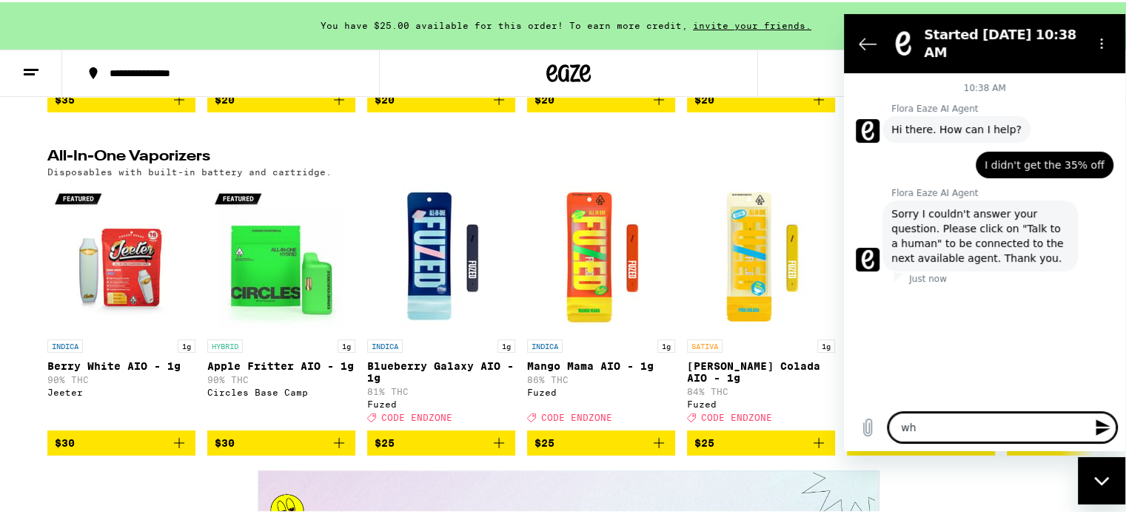
type textarea "whe"
type textarea "x"
type textarea "wher"
type textarea "x"
type textarea "where"
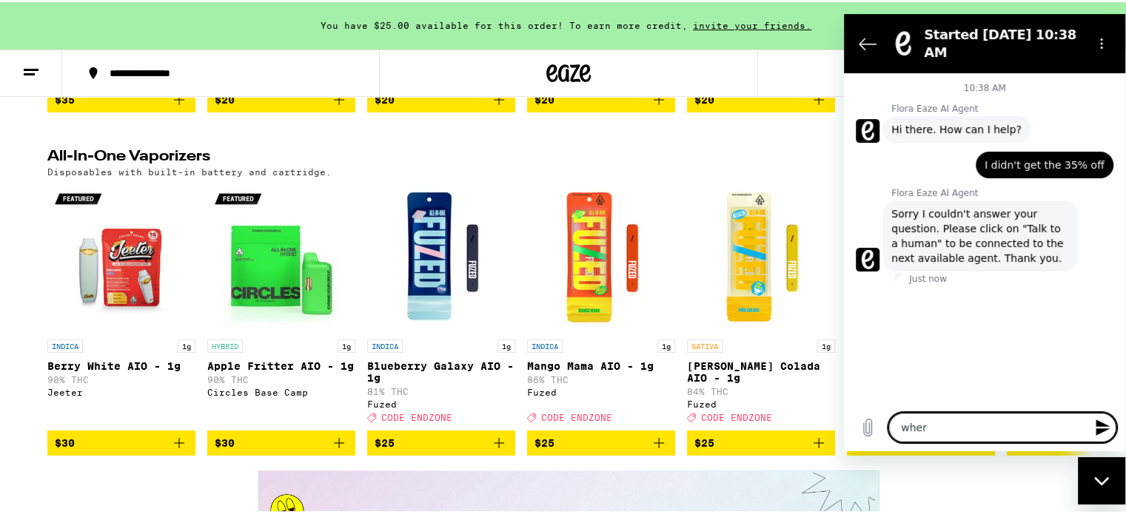
type textarea "x"
type textarea "wherei"
type textarea "x"
type textarea "whereis"
type textarea "x"
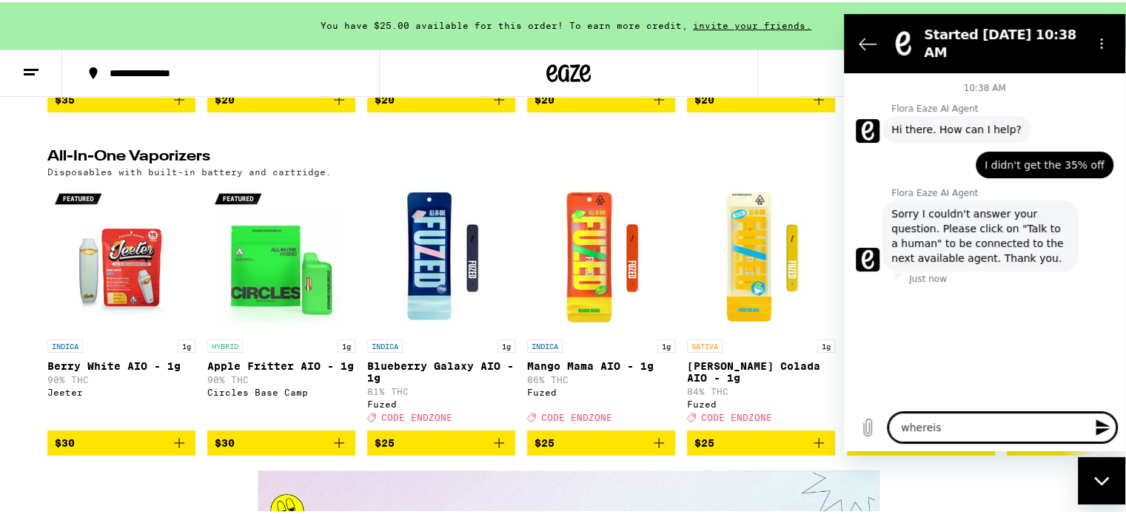
type textarea "wherei"
type textarea "x"
type textarea "where"
type textarea "x"
type textarea "where"
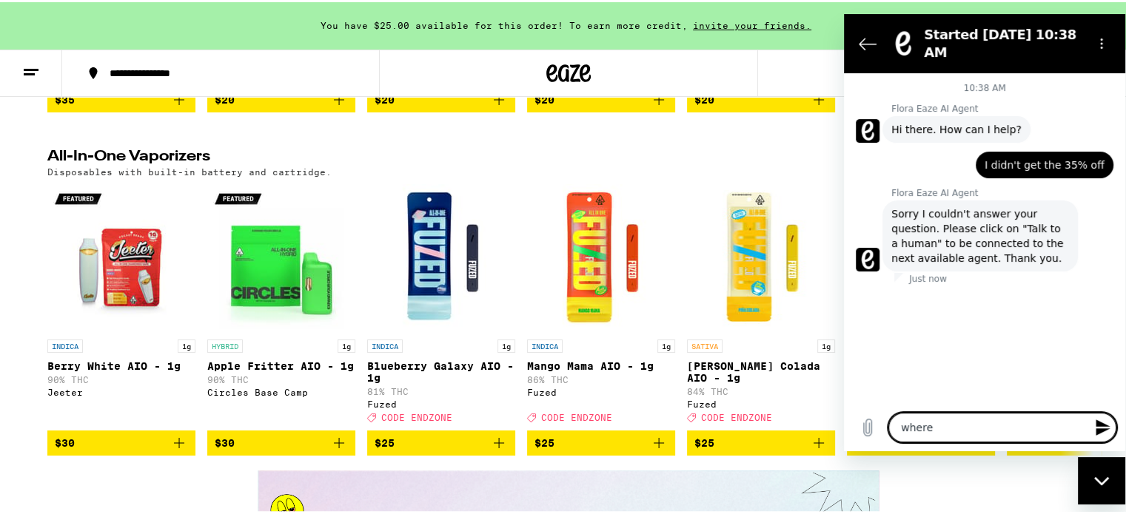
type textarea "x"
type textarea "where i"
type textarea "x"
type textarea "where is"
type textarea "x"
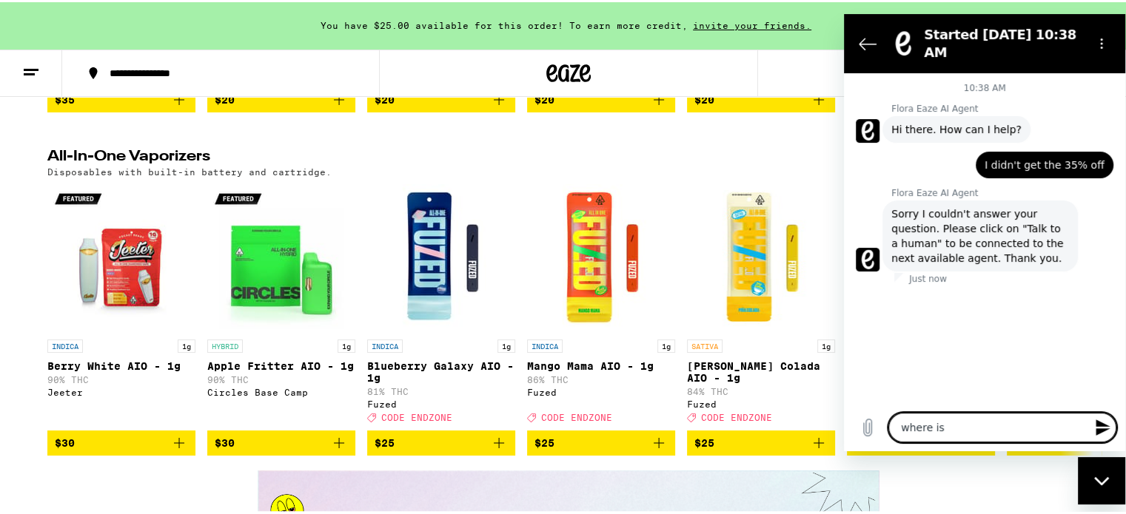
type textarea "where is"
type textarea "x"
type textarea "where is T"
type textarea "x"
type textarea "where is Ta"
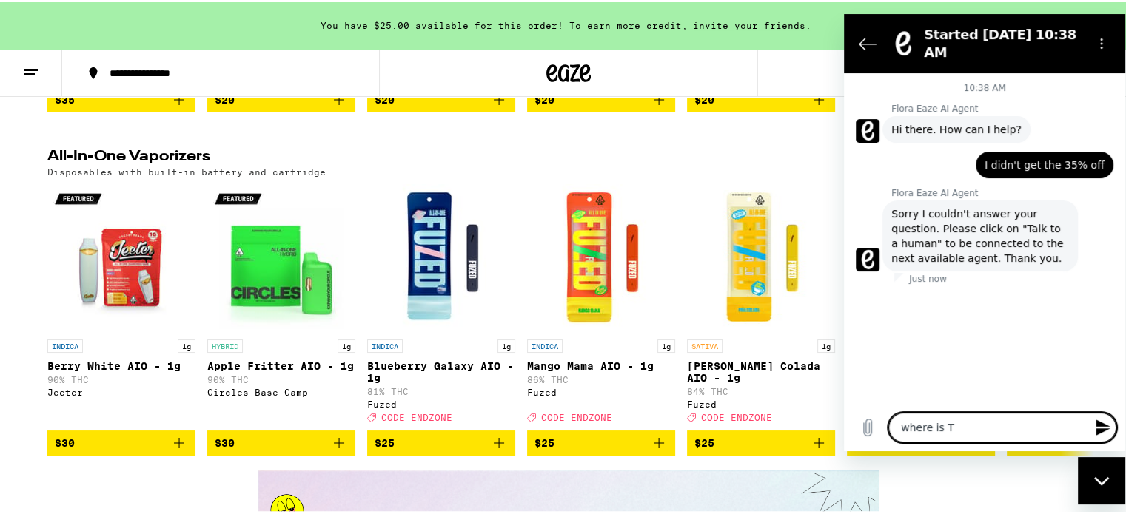
type textarea "x"
type textarea "where is [PERSON_NAME]"
type textarea "x"
type textarea "where is Talk"
type textarea "x"
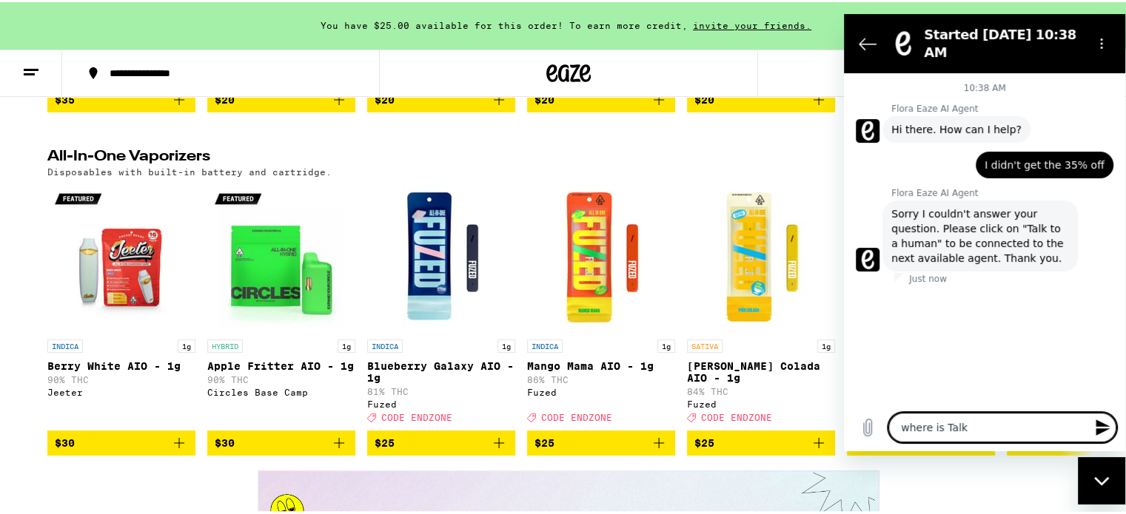
type textarea "where is Talk"
type textarea "x"
type textarea "where is Talk t"
type textarea "x"
type textarea "where is Talk to"
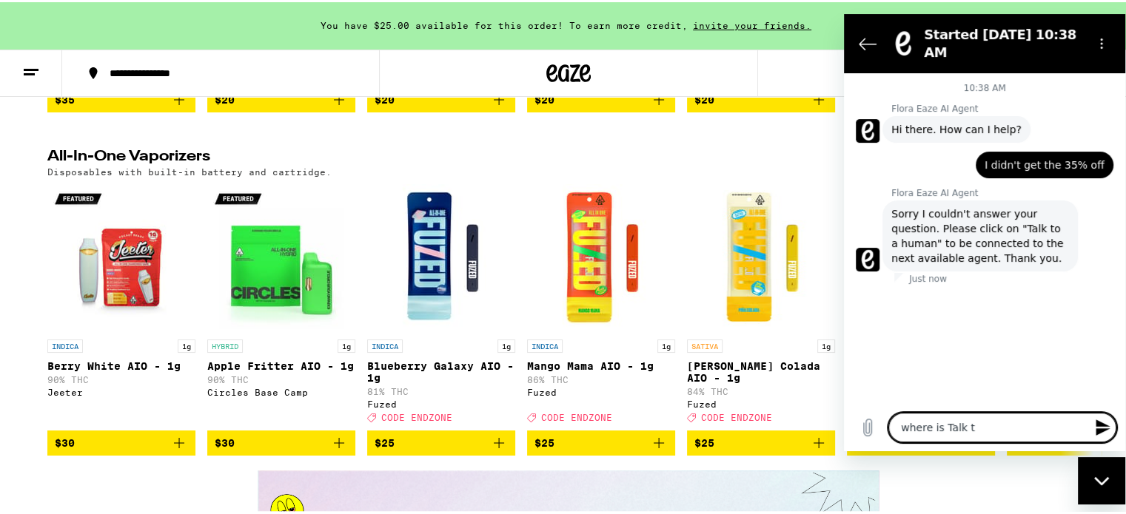
type textarea "x"
type textarea "where is Talk to"
type textarea "x"
type textarea "where is Talk to a"
type textarea "x"
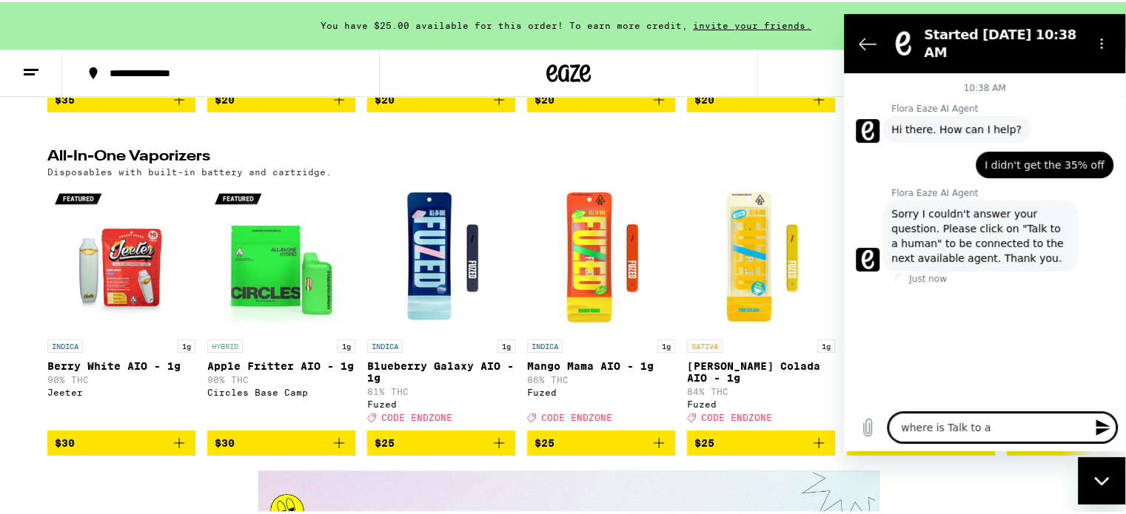
type textarea "where is Talk to a"
type textarea "x"
type textarea "where is Talk to a H"
type textarea "x"
type textarea "where is Talk to a Hu"
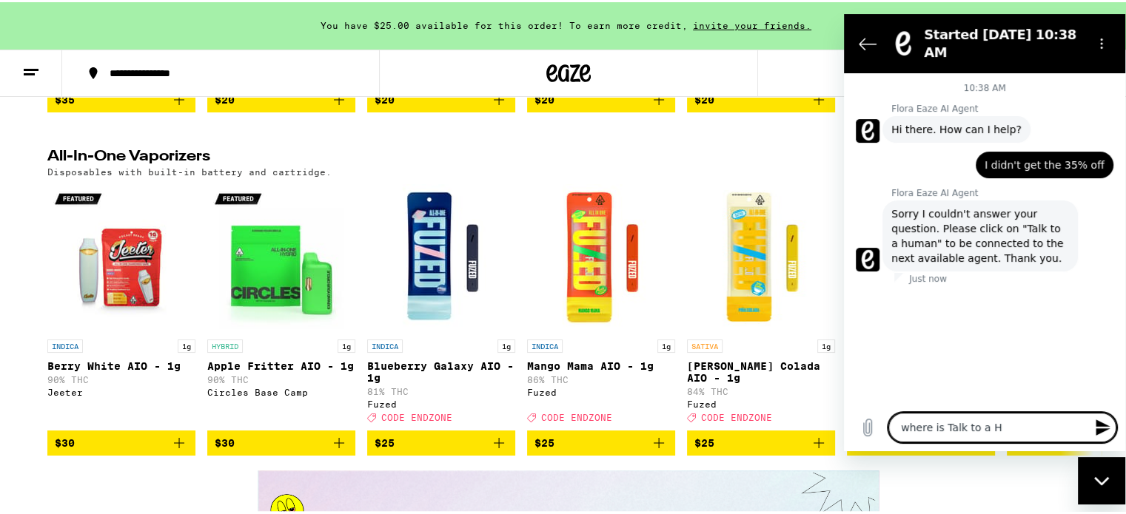
type textarea "x"
type textarea "where is Talk to a Hum"
type textarea "x"
type textarea "where is Talk to a Huma"
type textarea "x"
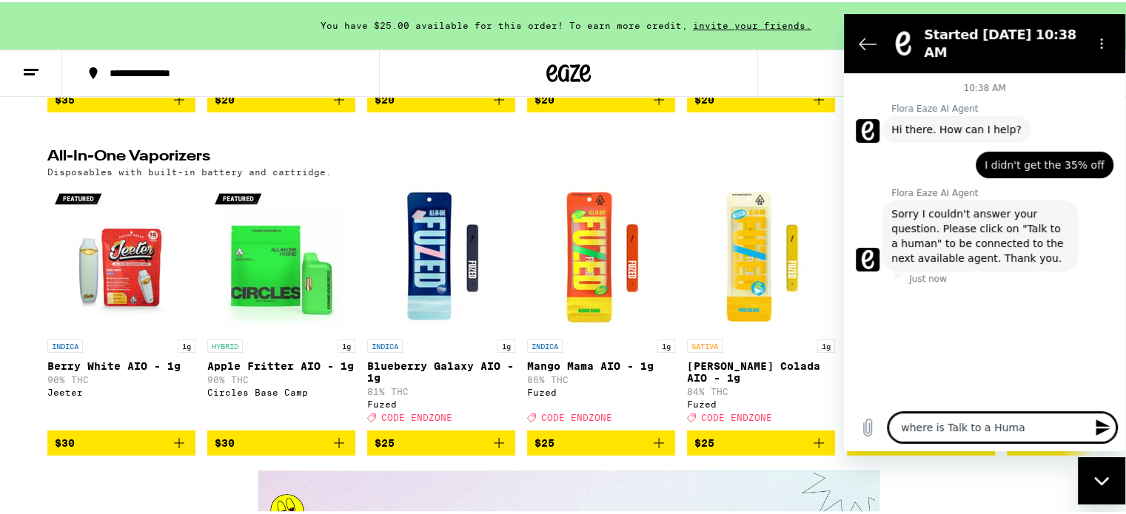
type textarea "where is Talk to a Human"
type textarea "x"
type textarea "where is Talk to a Human?"
type textarea "x"
type textarea "where is Talk to a Human?"
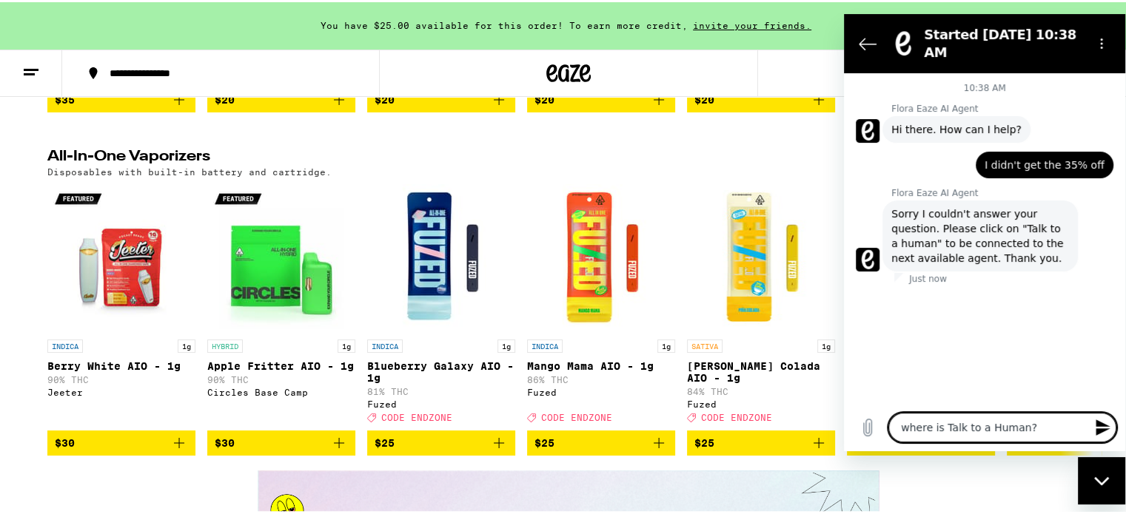
click at [1104, 426] on icon "Send message" at bounding box center [1103, 428] width 14 height 16
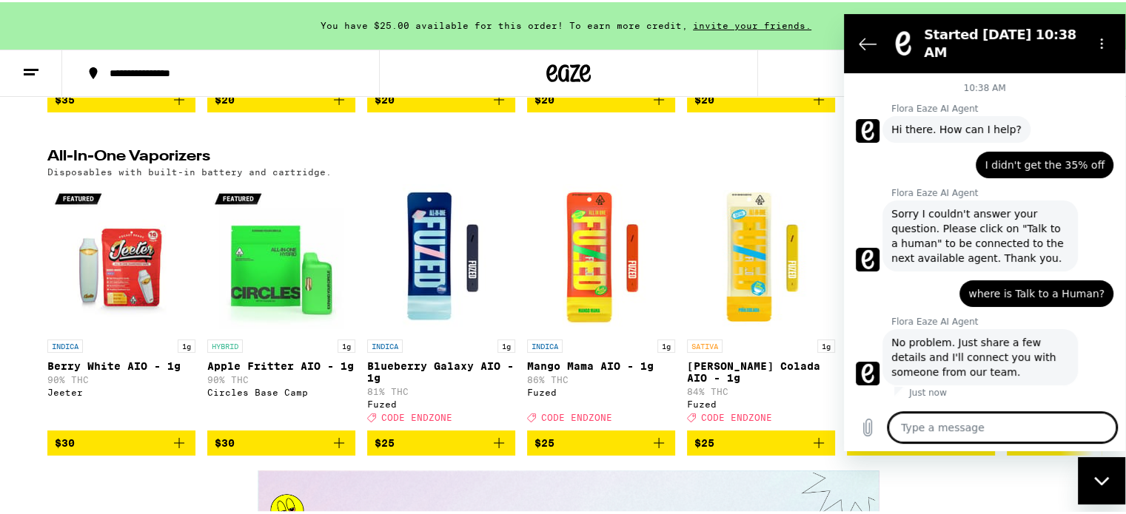
type textarea "x"
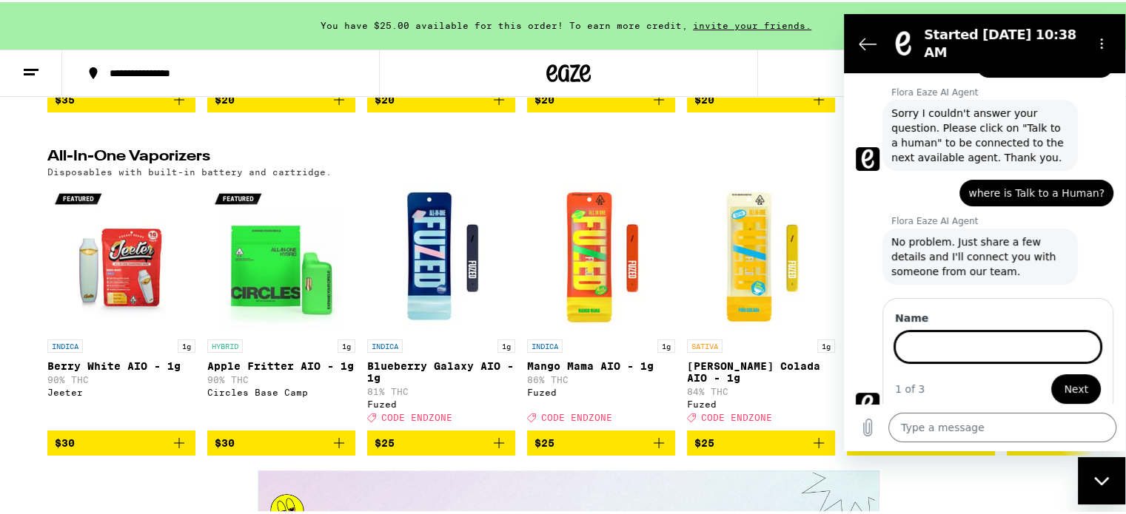
scroll to position [100, 0]
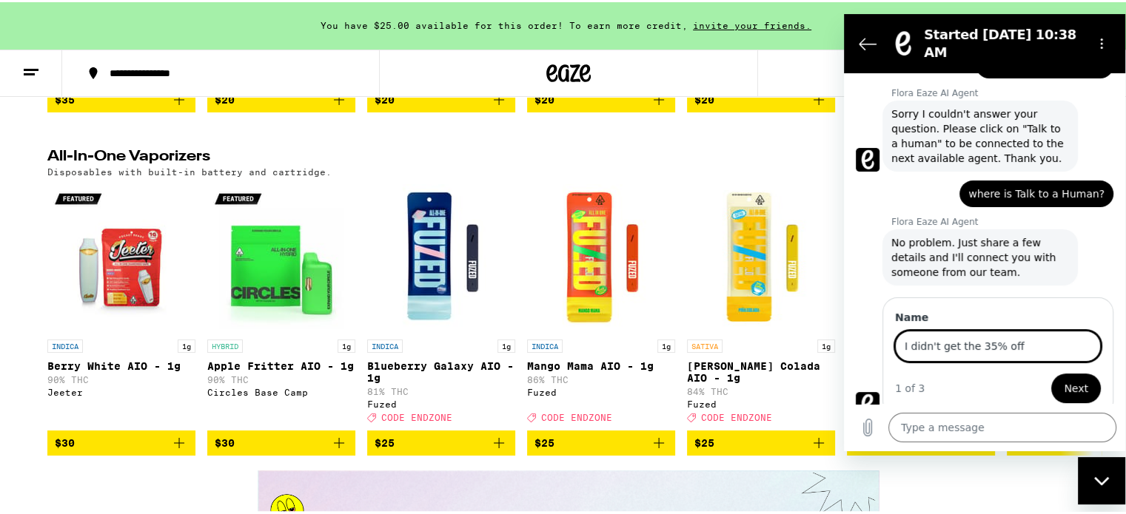
type input "I didn't get the 35% off"
click at [1069, 383] on span "Next" at bounding box center [1076, 389] width 24 height 18
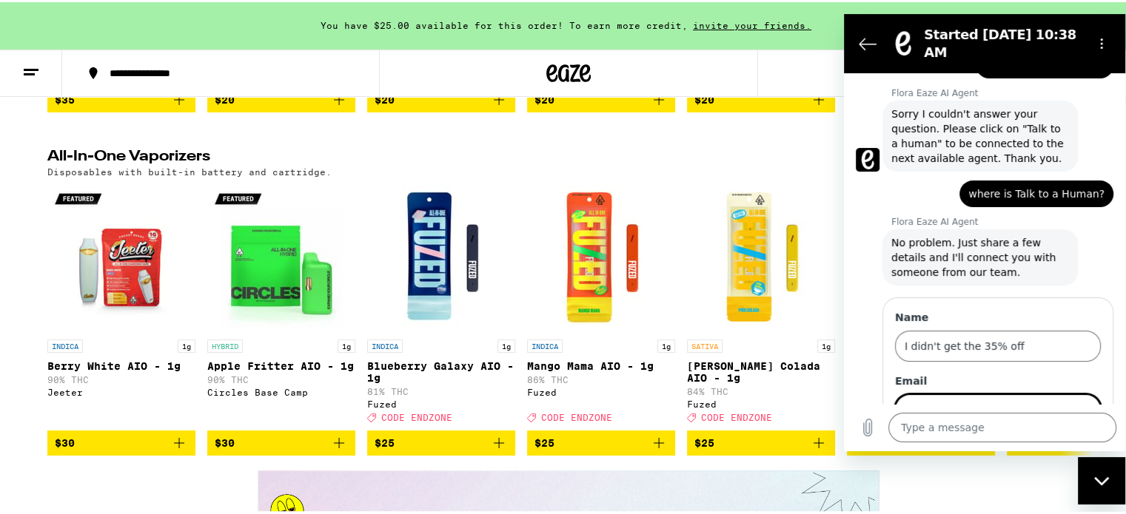
scroll to position [163, 0]
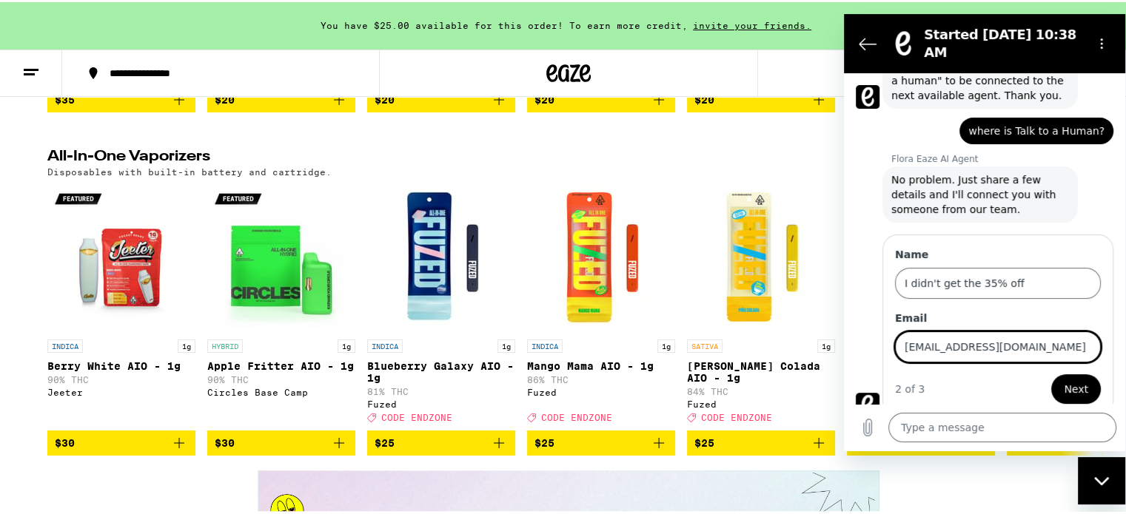
type input "[EMAIL_ADDRESS][DOMAIN_NAME]"
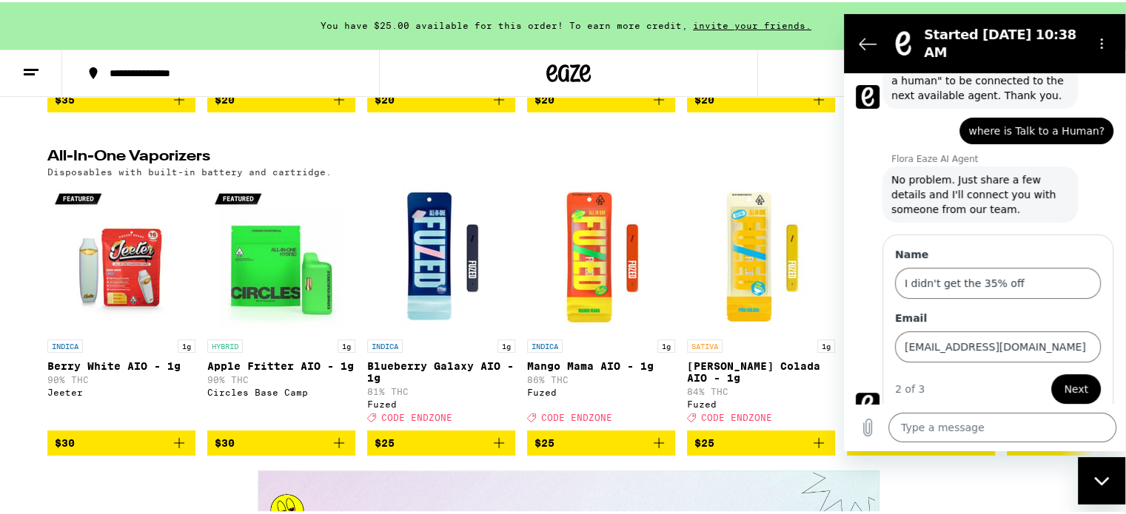
click at [1066, 380] on span "Next" at bounding box center [1076, 389] width 24 height 18
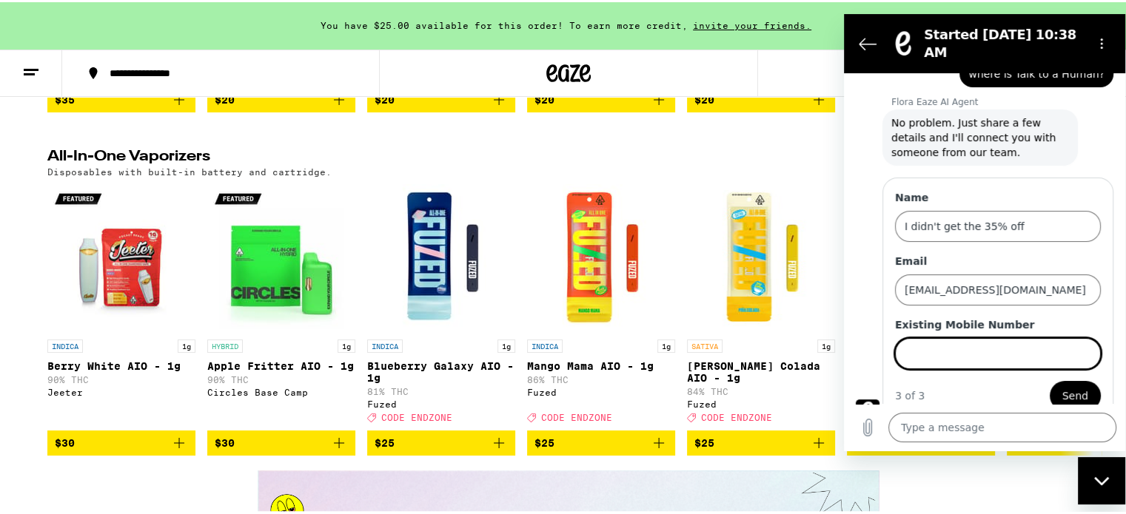
scroll to position [227, 0]
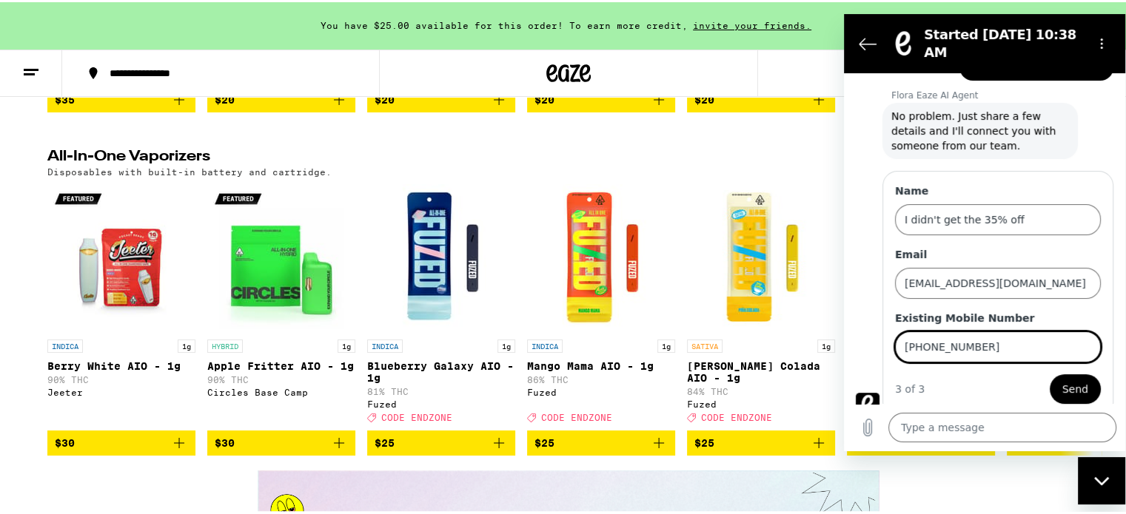
type input "[PHONE_NUMBER]"
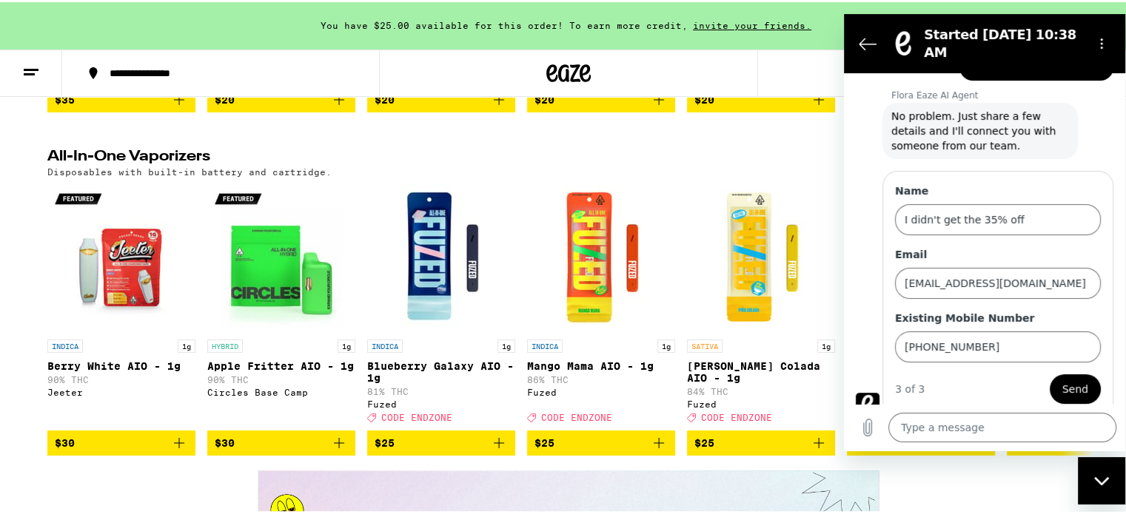
click at [1077, 375] on button "Send" at bounding box center [1075, 390] width 51 height 30
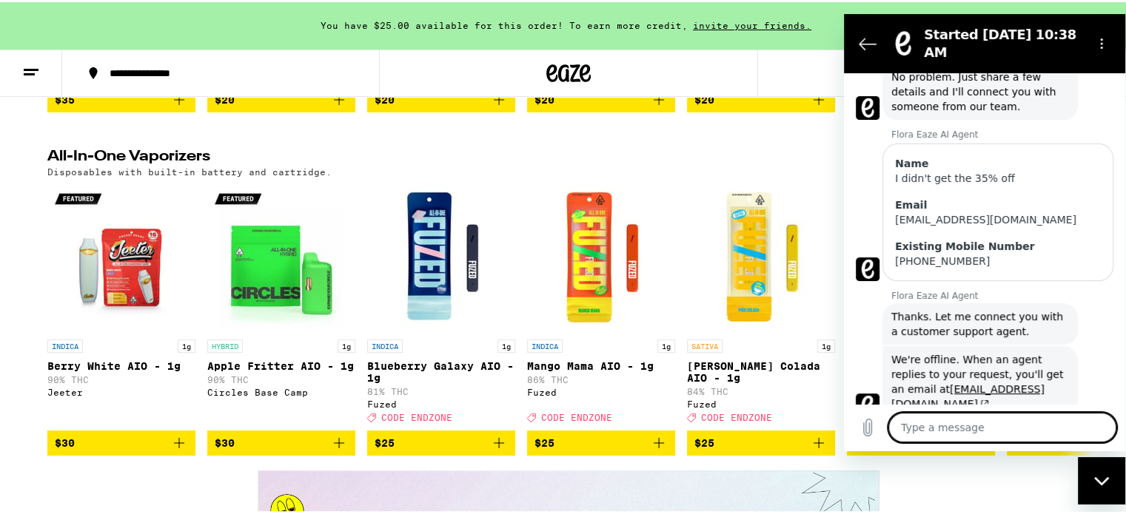
scroll to position [269, 0]
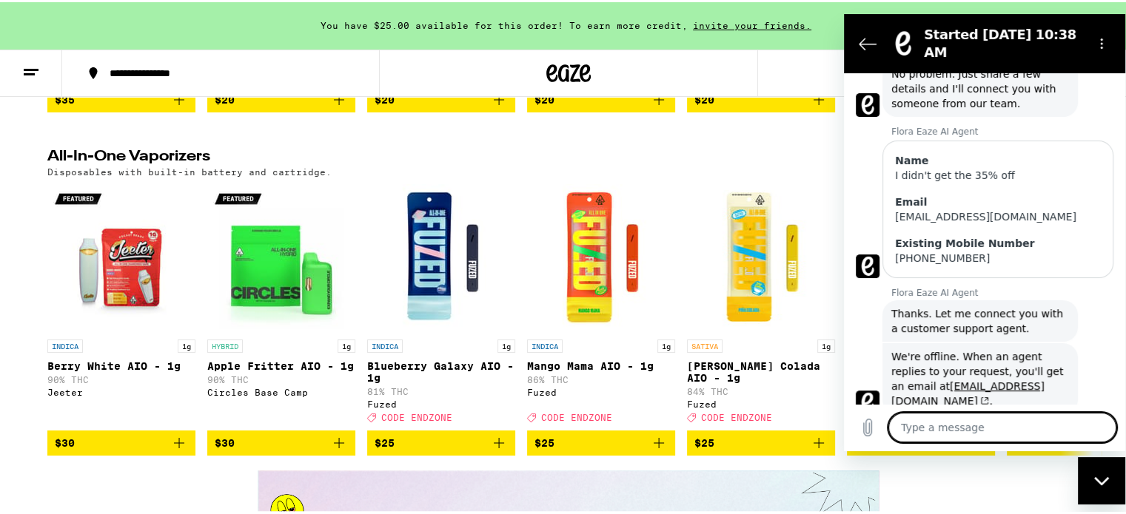
type textarea "x"
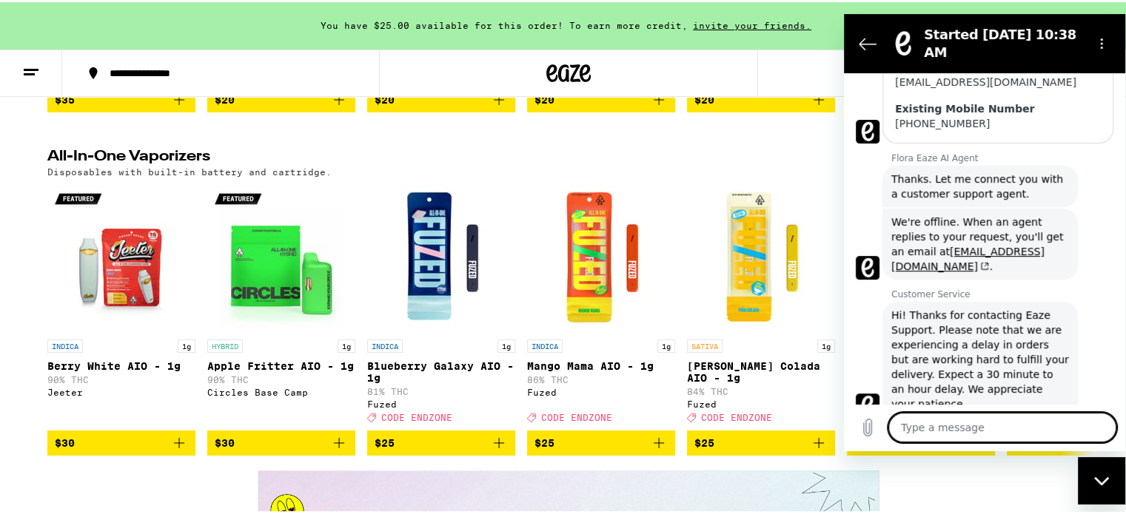
scroll to position [406, 0]
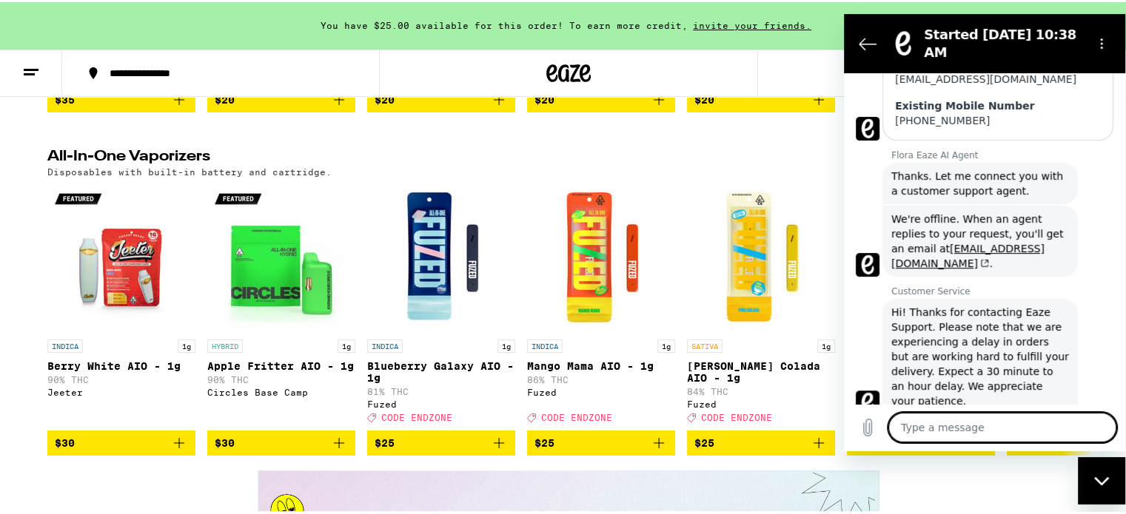
click at [919, 426] on textarea at bounding box center [1002, 428] width 228 height 30
type textarea "I"
type textarea "x"
type textarea "I"
type textarea "x"
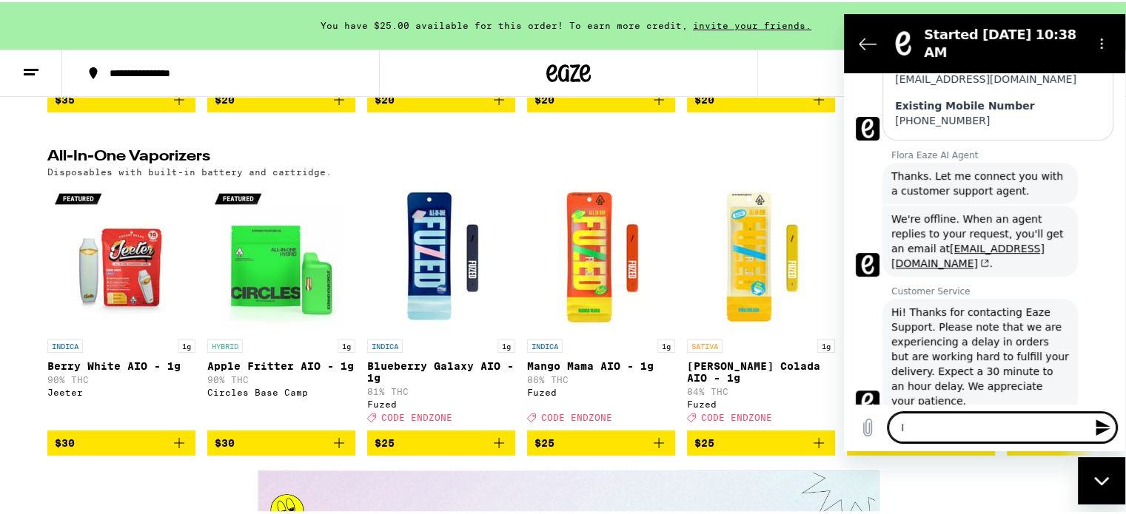
type textarea "I w"
type textarea "x"
type textarea "I wa"
type textarea "x"
type textarea "I wan"
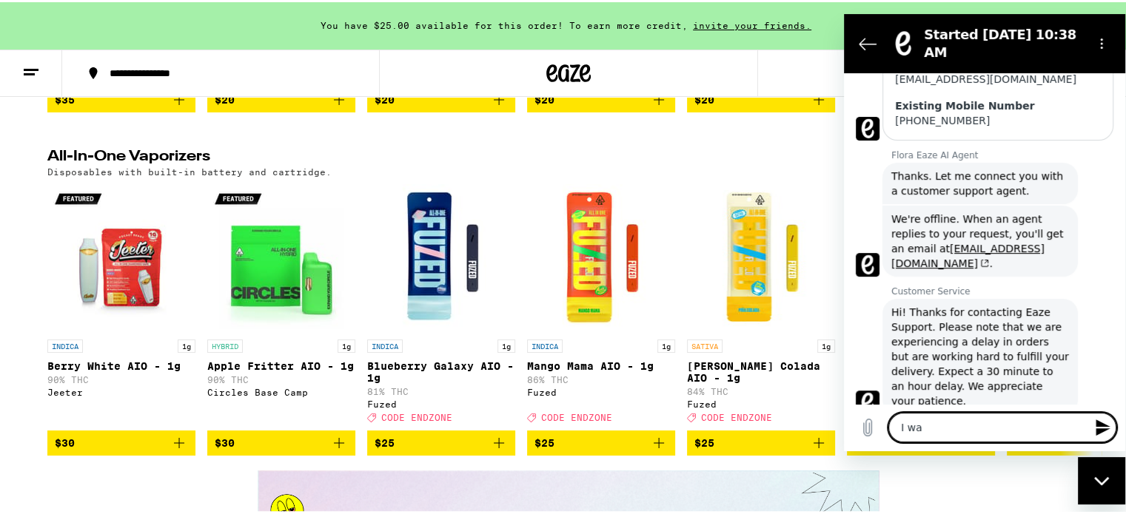
type textarea "x"
type textarea "I want"
type textarea "x"
type textarea "I want"
type textarea "x"
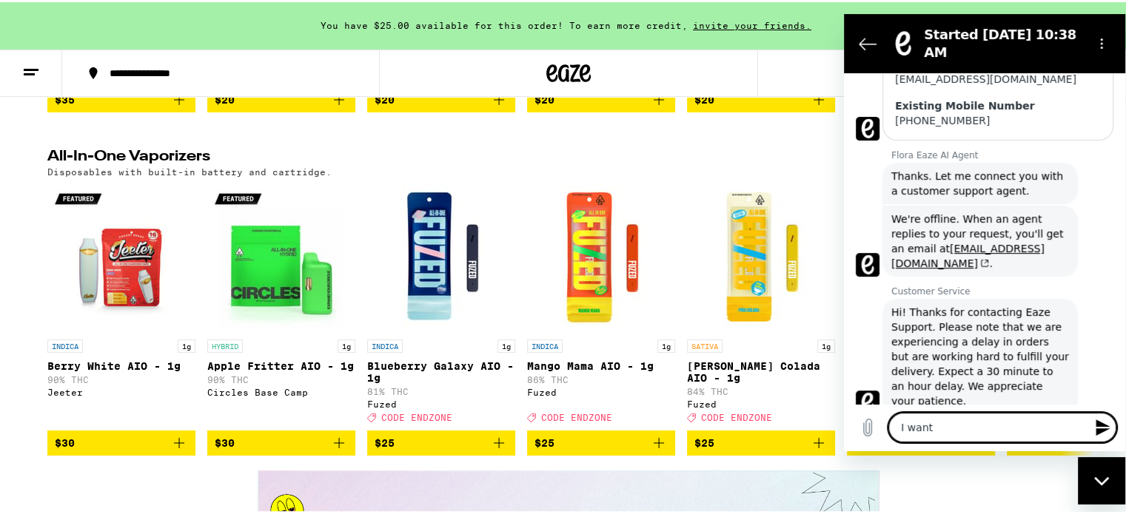
type textarea "I want t"
type textarea "x"
type textarea "I want to"
type textarea "x"
type textarea "I want to"
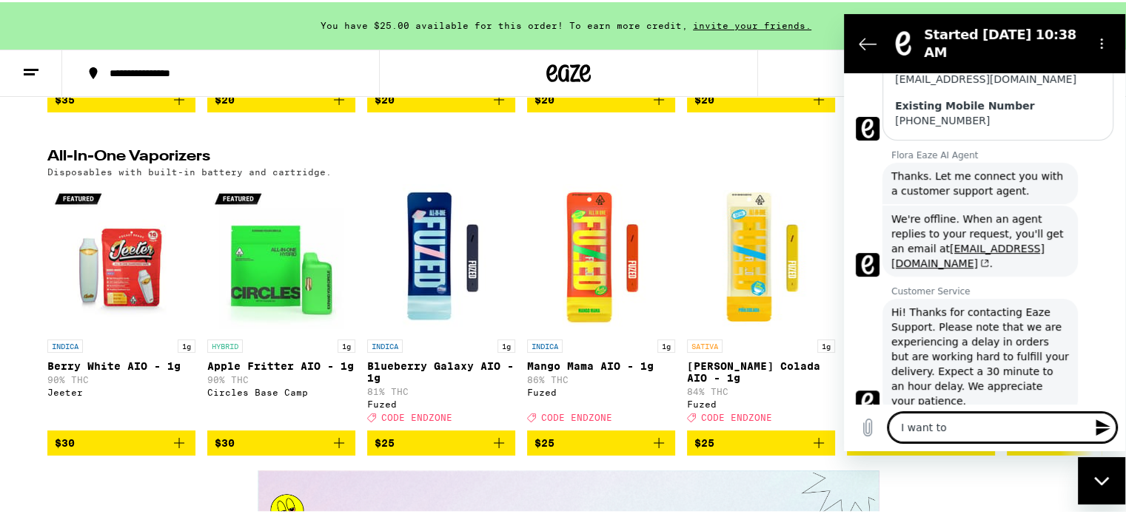
type textarea "x"
type textarea "I want to a"
type textarea "x"
type textarea "I want to ap"
type textarea "x"
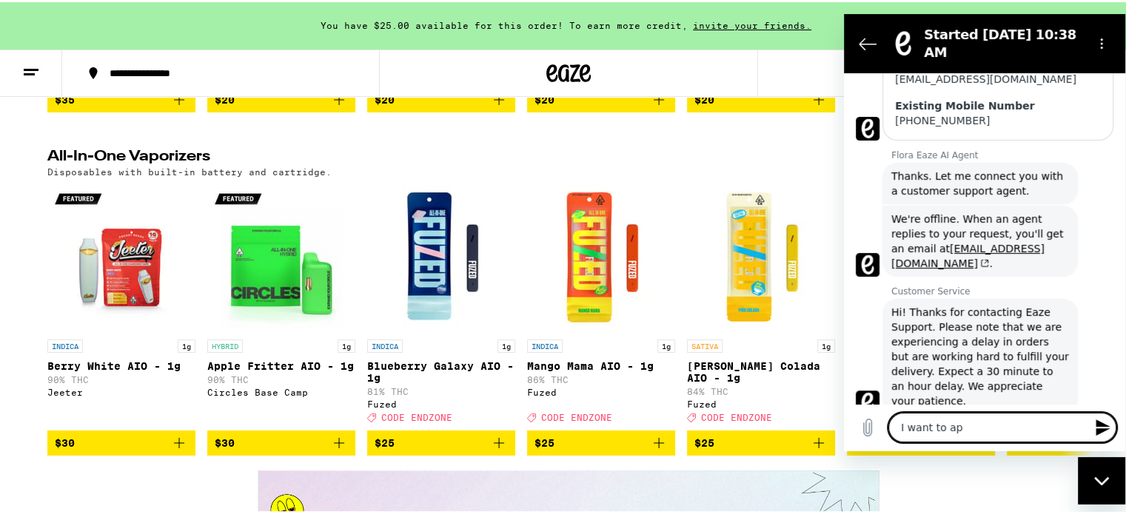
type textarea "I want to app"
type textarea "x"
type textarea "I want to appl"
type textarea "x"
type textarea "I want to apply"
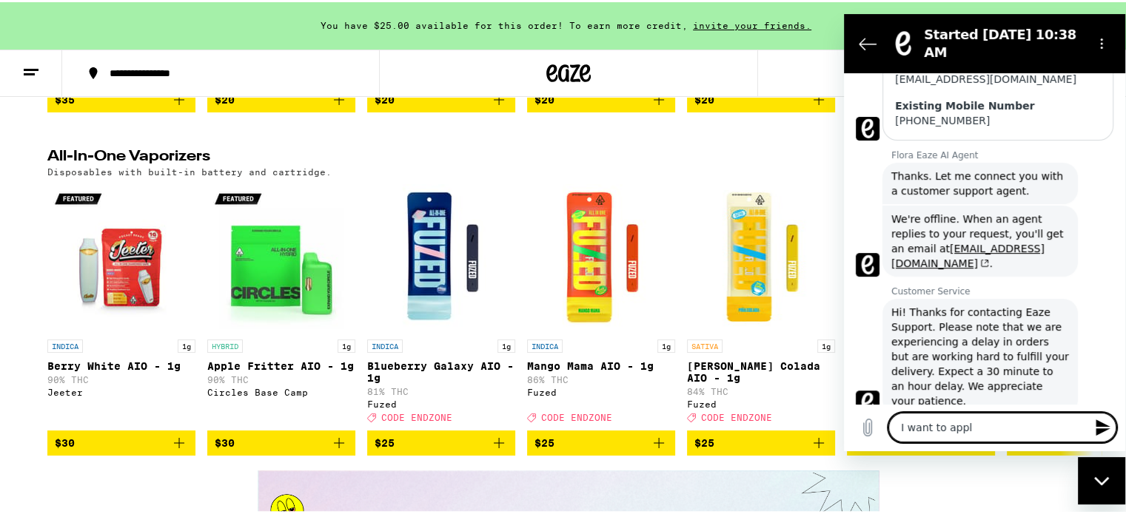
type textarea "x"
type textarea "I want to apply"
type textarea "x"
type textarea "I want to apply t"
type textarea "x"
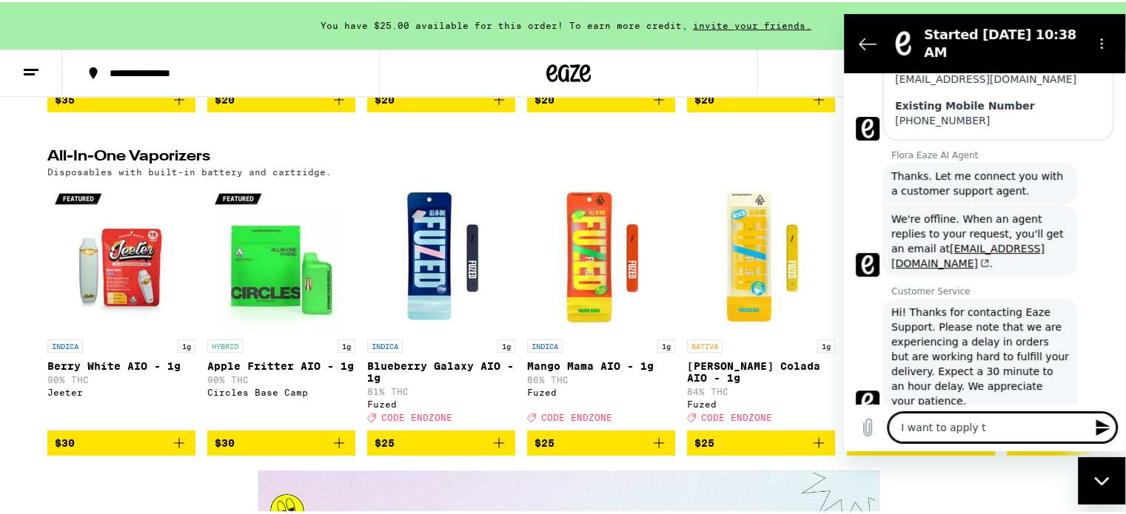
type textarea "I want to apply th"
type textarea "x"
type textarea "I want to apply the"
type textarea "x"
type textarea "I want to apply the"
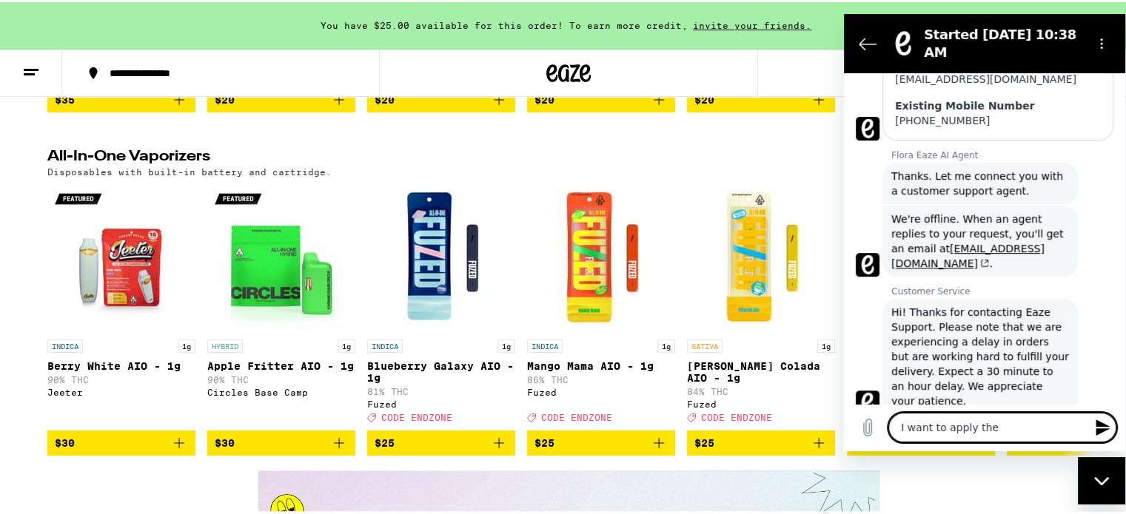
type textarea "x"
type textarea "I want to apply the 3"
type textarea "x"
type textarea "I want to apply the 35"
type textarea "x"
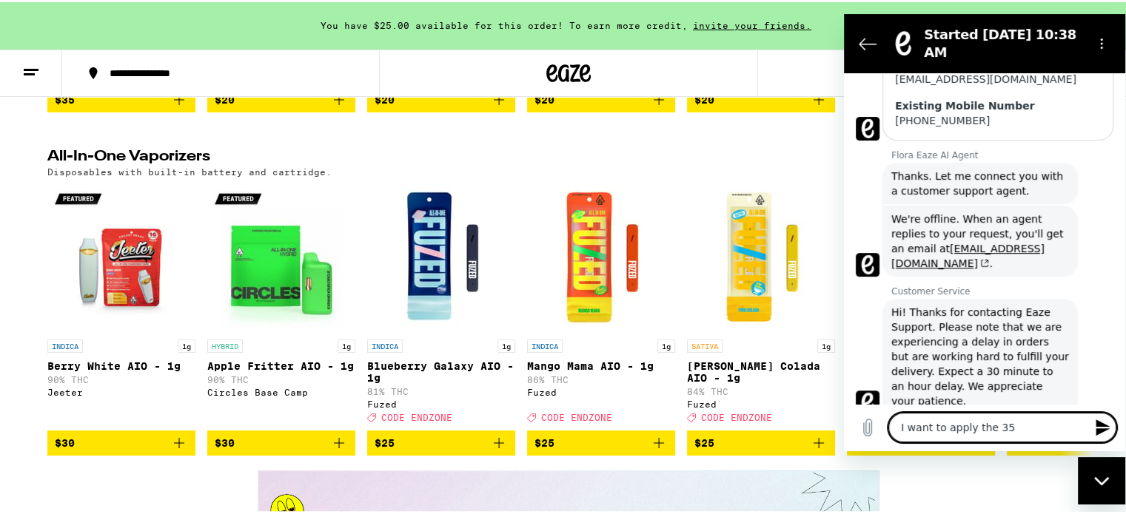
type textarea "I want to apply the 35%"
type textarea "x"
type textarea "I want to apply the 35%"
type textarea "x"
type textarea "I want to apply the 35% o"
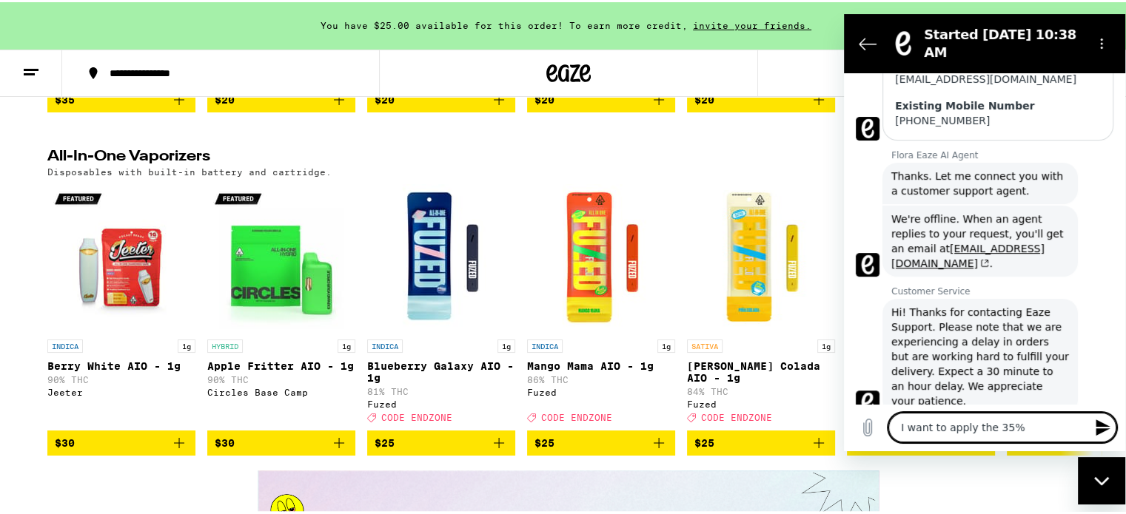
type textarea "x"
type textarea "I want to apply the 35% of"
type textarea "x"
type textarea "I want to apply the 35% off"
type textarea "x"
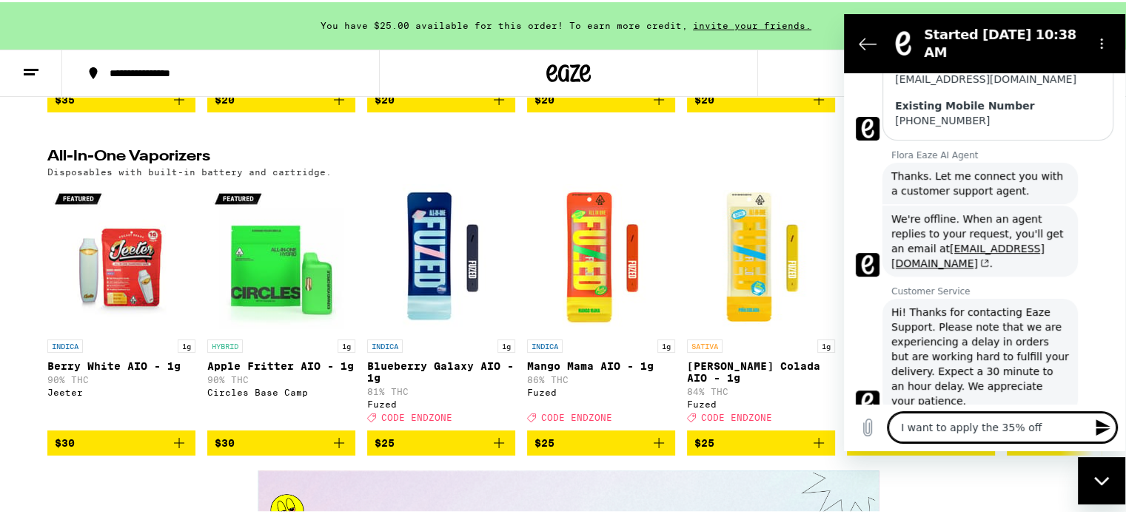
type textarea "I want to apply the 35% off"
type textarea "x"
type textarea "I want to apply the 35% off t"
type textarea "x"
type textarea "I want to apply the 35% off to"
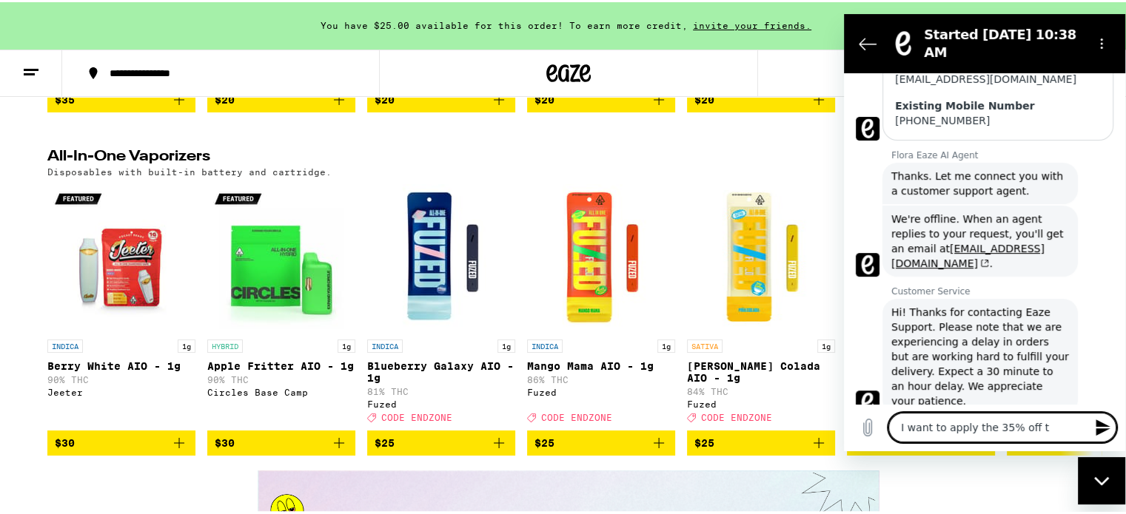
type textarea "x"
type textarea "I want to apply the 35% off to"
type textarea "x"
type textarea "I want to apply the 35% off to t"
type textarea "x"
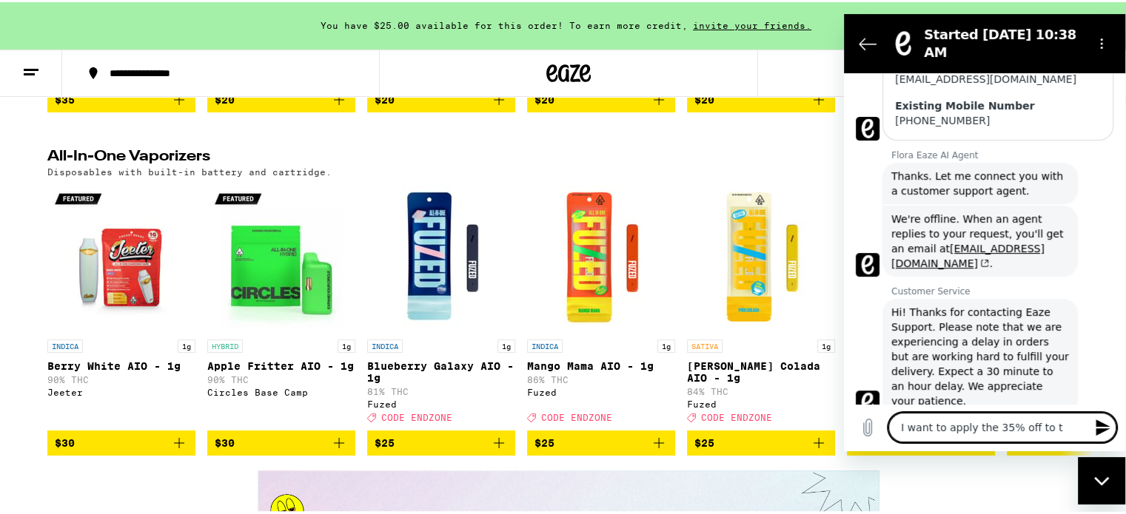
type textarea "I want to apply the 35% off to th"
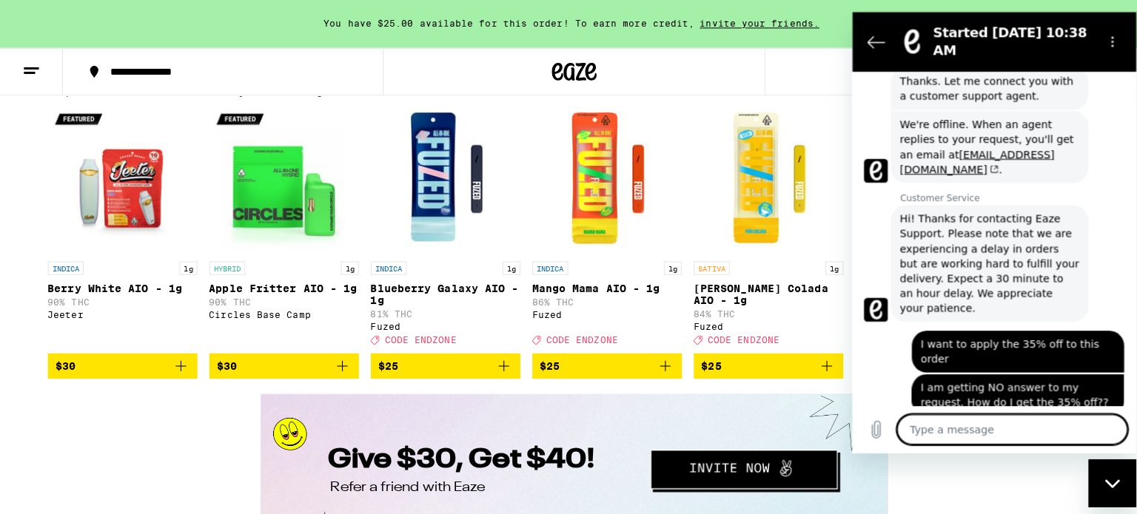
scroll to position [2221, 0]
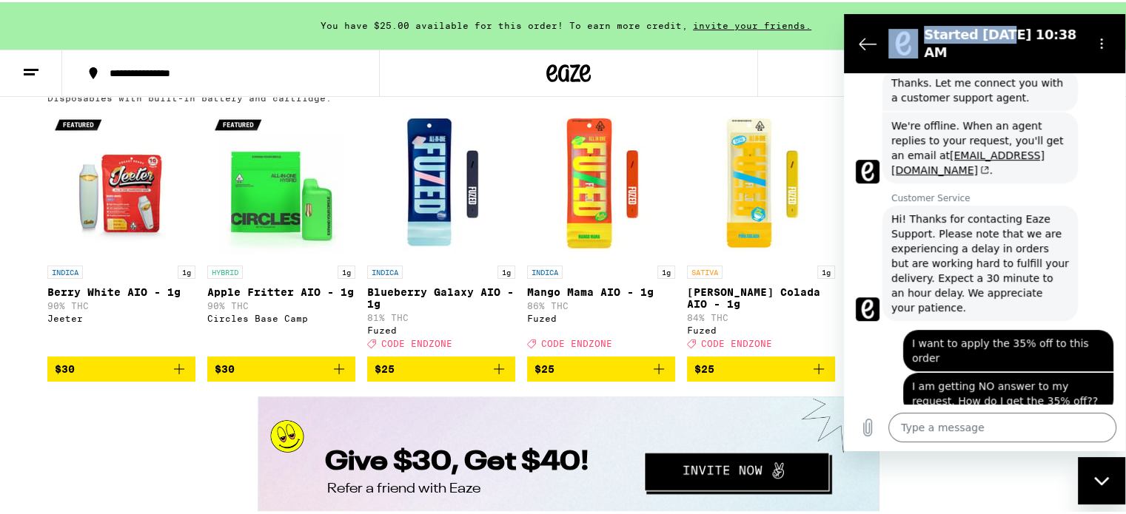
drag, startPoint x: 995, startPoint y: 22, endPoint x: 677, endPoint y: 112, distance: 330.0
click at [844, 112] on html "Started [DATE] 10:38 AM 10:38 AM Flora Eaze AI Agent Flora Eaze AI Agent says: …" at bounding box center [984, 232] width 281 height 437
click at [865, 41] on icon "Back to the conversation list" at bounding box center [868, 44] width 18 height 18
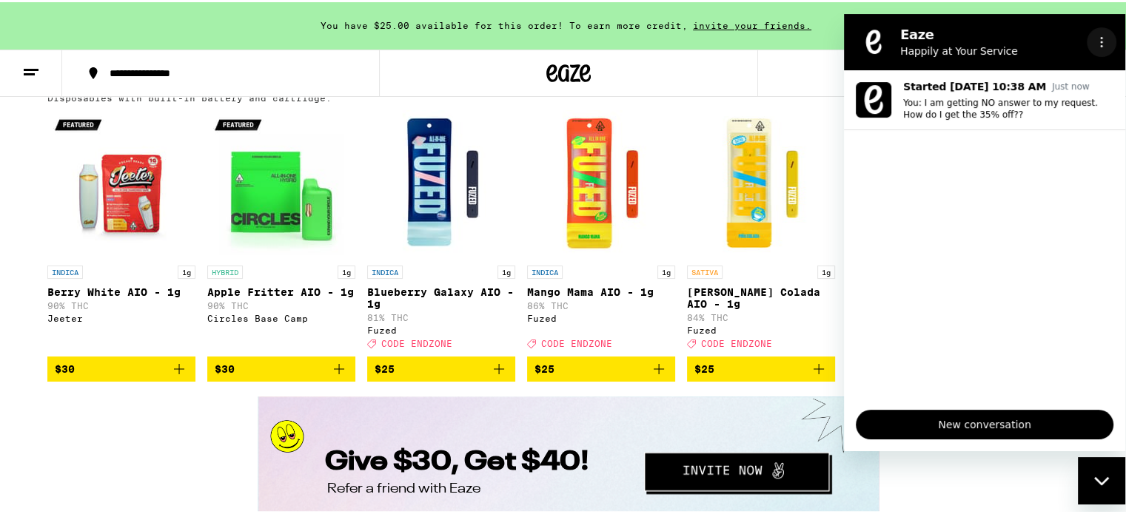
click at [1103, 38] on icon "Options menu" at bounding box center [1102, 42] width 12 height 12
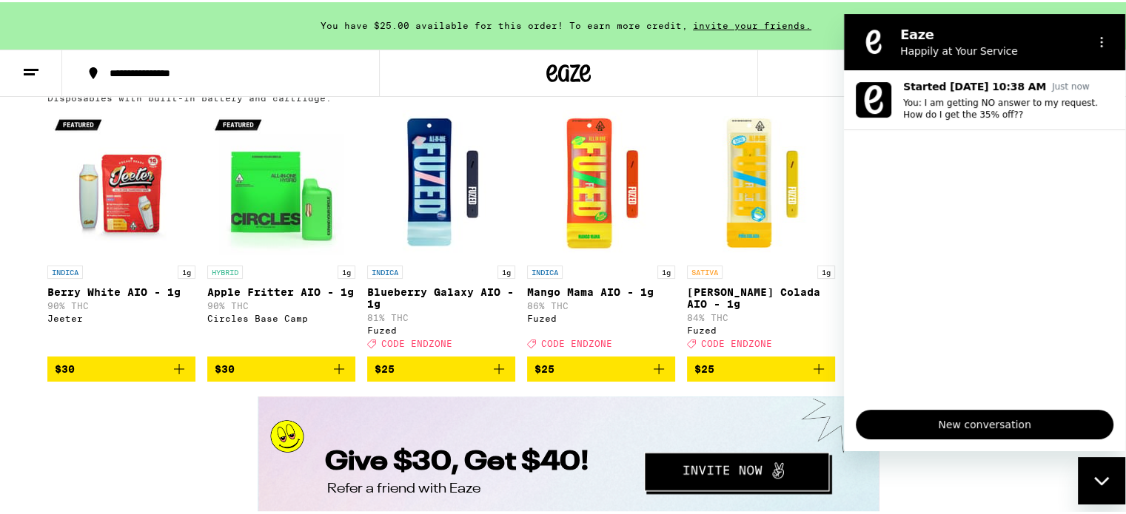
click at [1100, 482] on icon "Close messaging window" at bounding box center [1100, 481] width 15 height 8
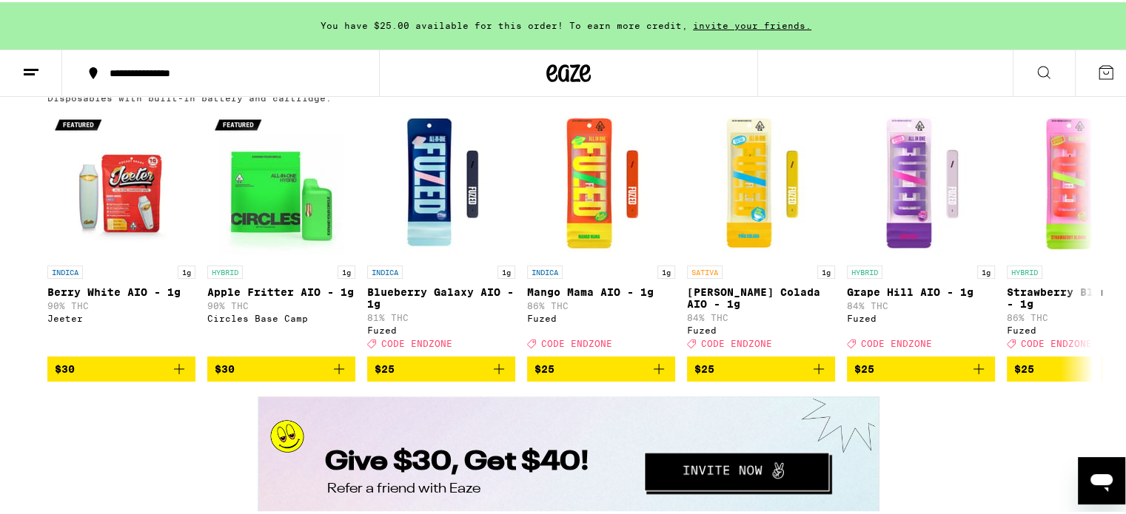
click at [1097, 67] on icon at bounding box center [1106, 70] width 18 height 18
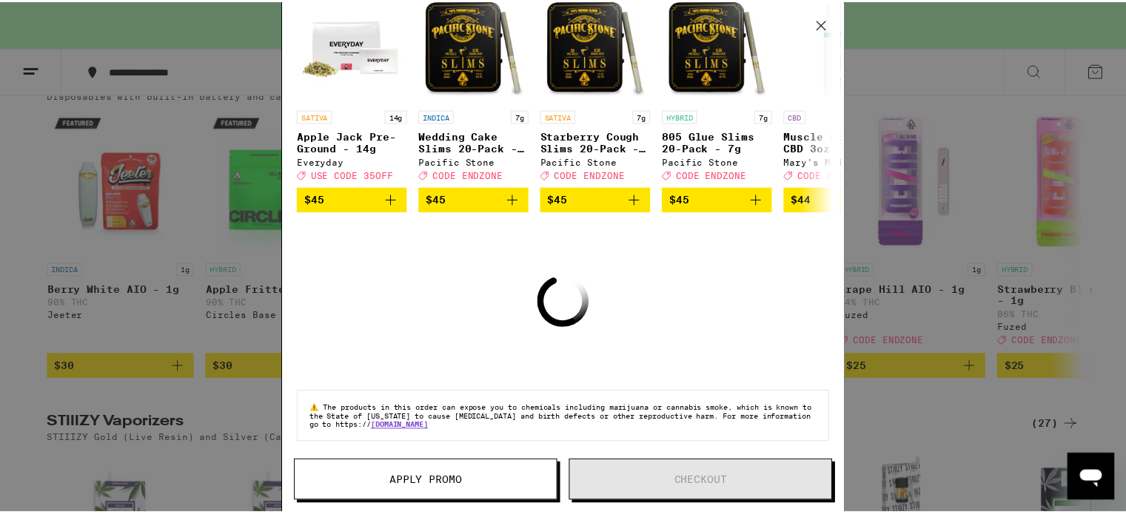
scroll to position [152, 0]
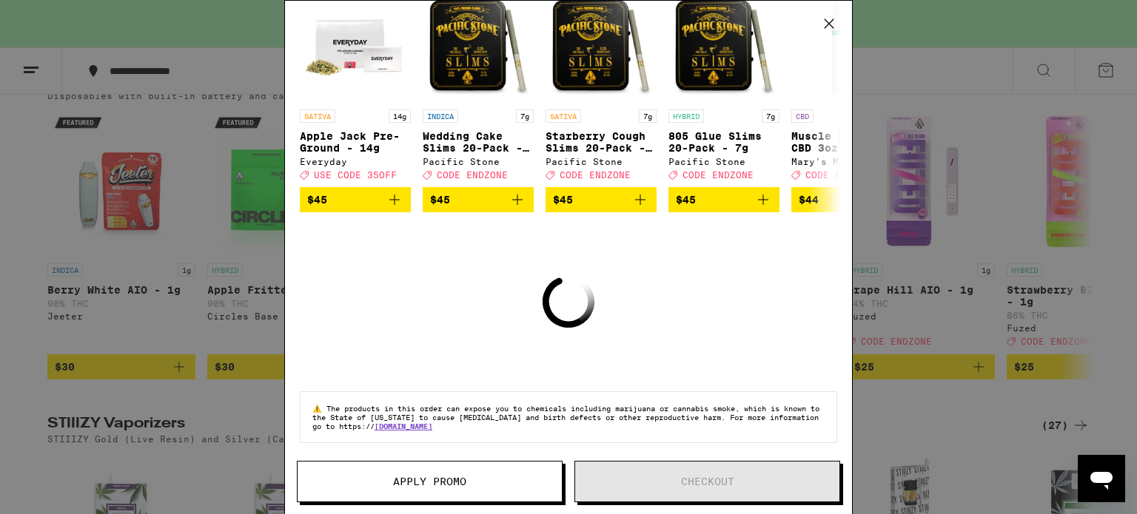
click at [458, 483] on span "Apply Promo" at bounding box center [429, 482] width 73 height 10
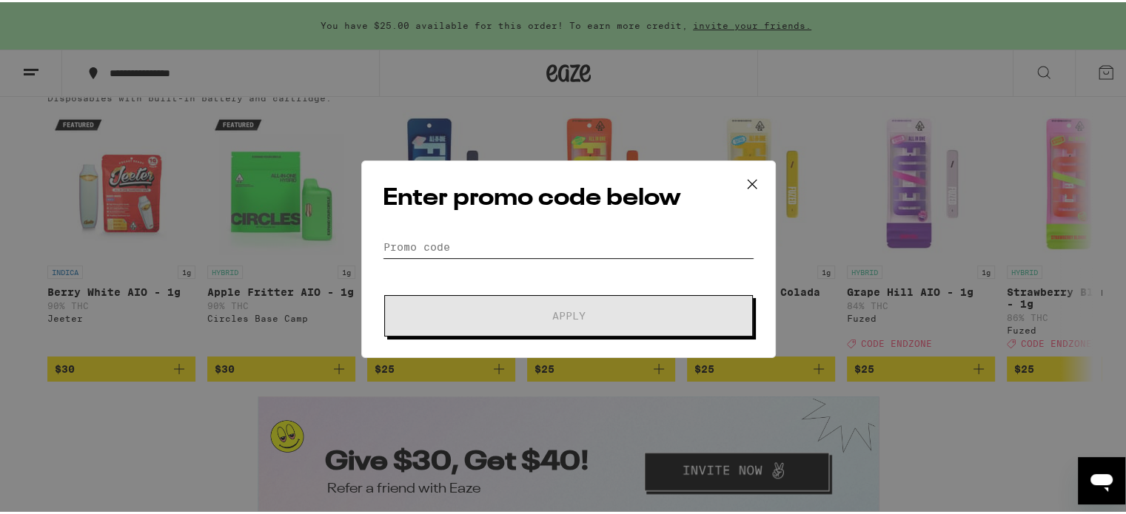
click at [482, 235] on input "Promo Code" at bounding box center [569, 245] width 372 height 22
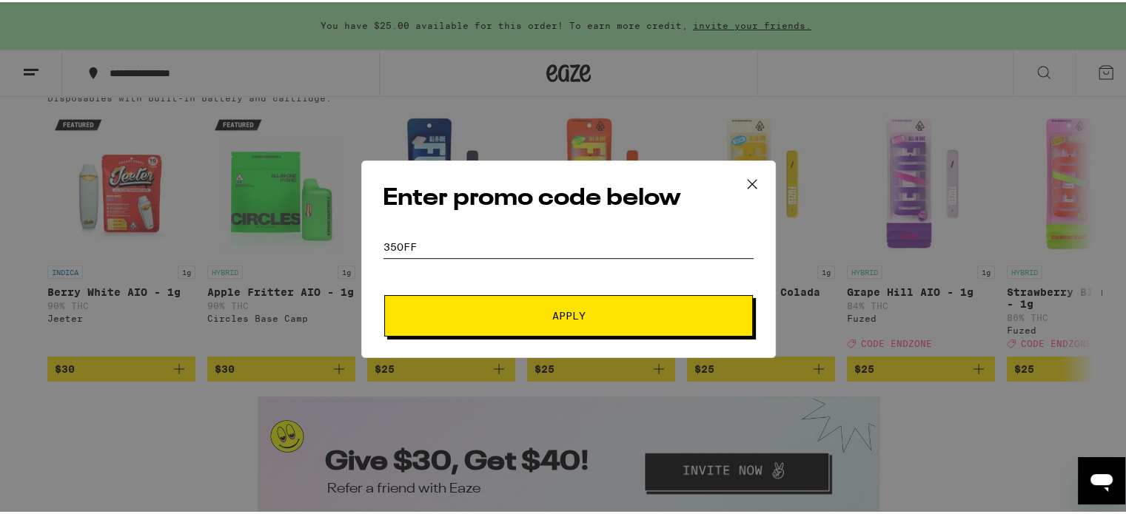
click at [384, 293] on button "Apply" at bounding box center [568, 313] width 369 height 41
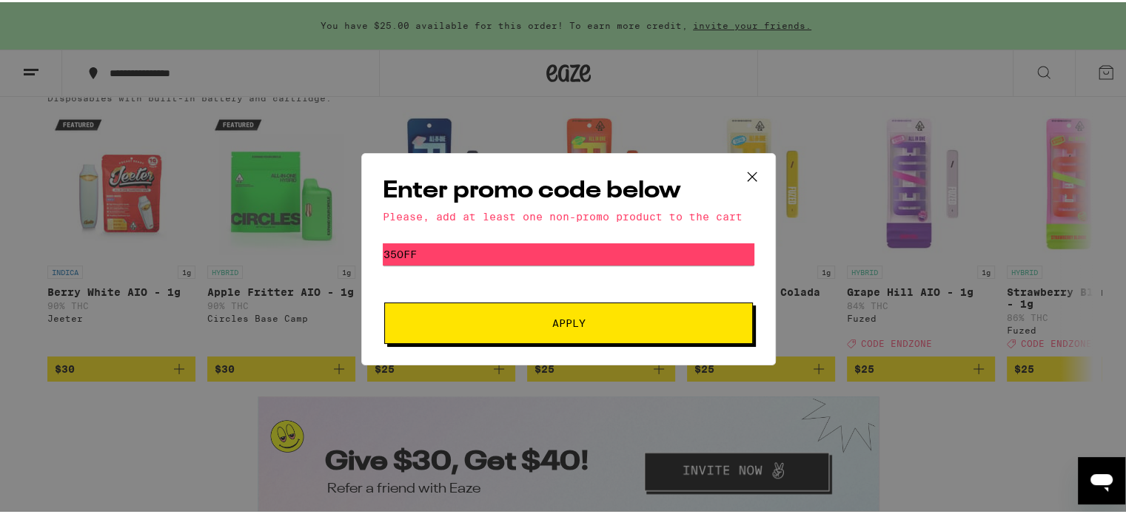
click at [583, 318] on span "Apply" at bounding box center [568, 321] width 266 height 10
click at [747, 167] on icon at bounding box center [752, 175] width 22 height 22
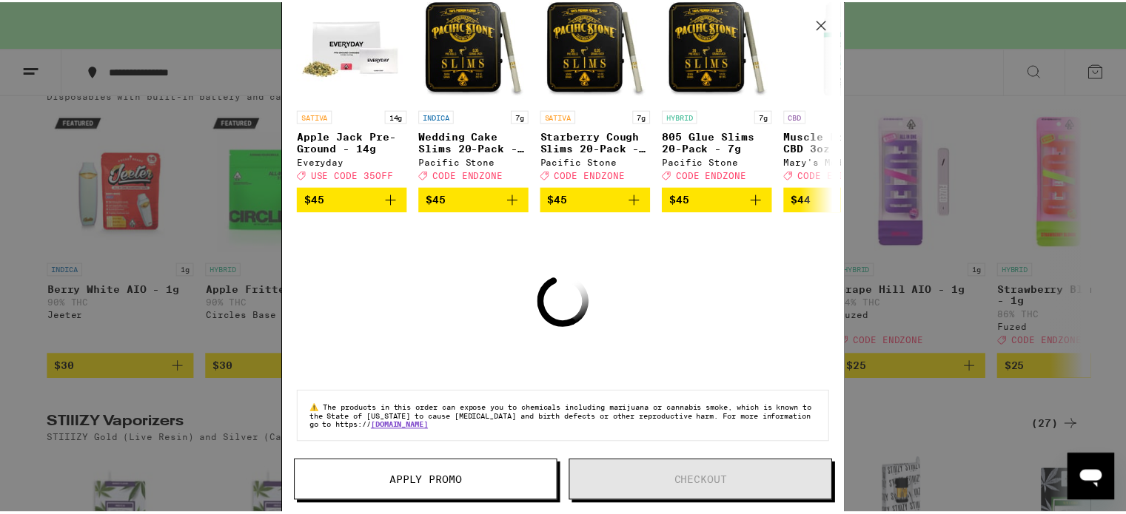
scroll to position [152, 0]
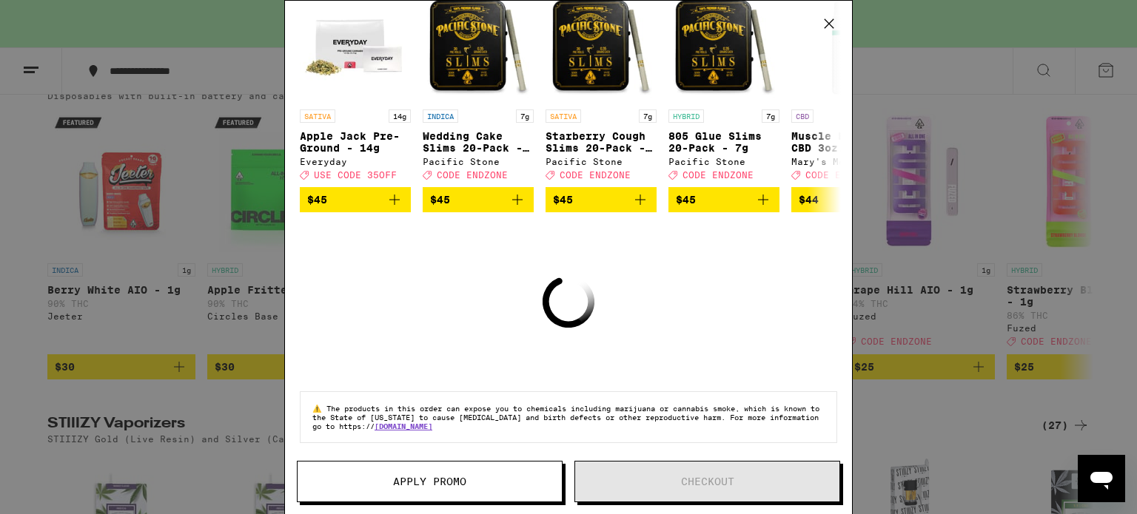
click at [830, 17] on icon at bounding box center [829, 24] width 22 height 22
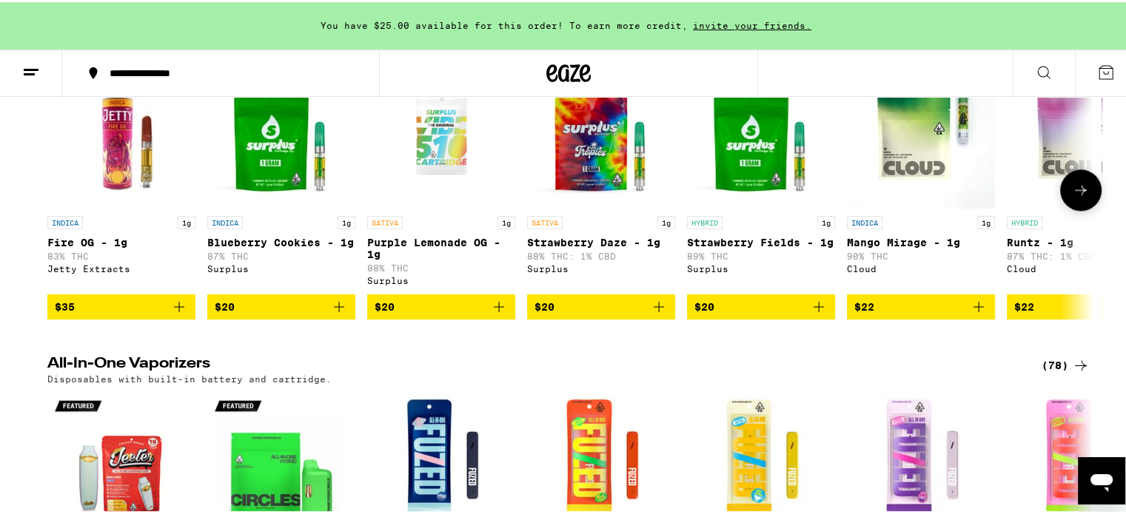
scroll to position [1925, 0]
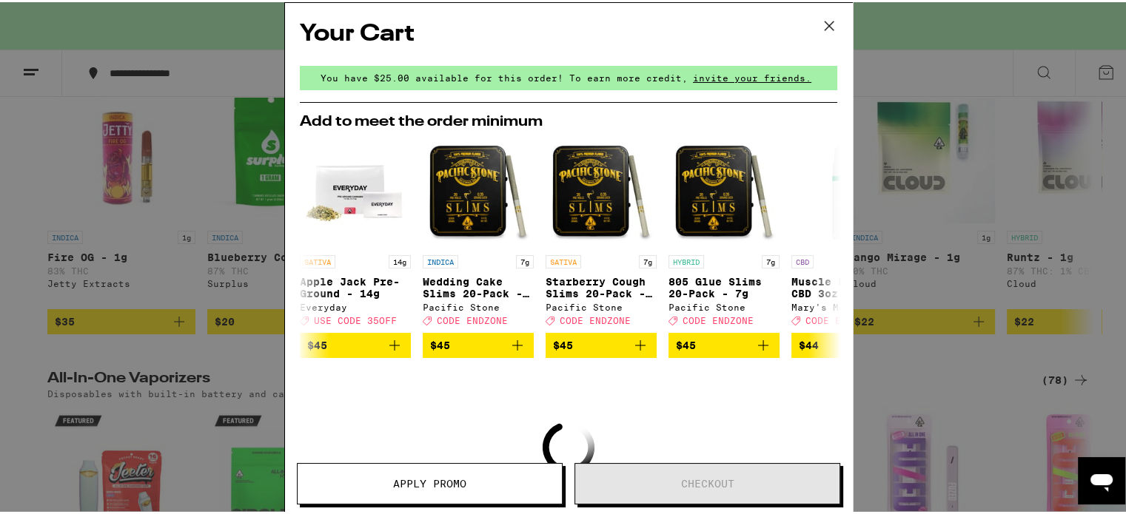
scroll to position [2221, 0]
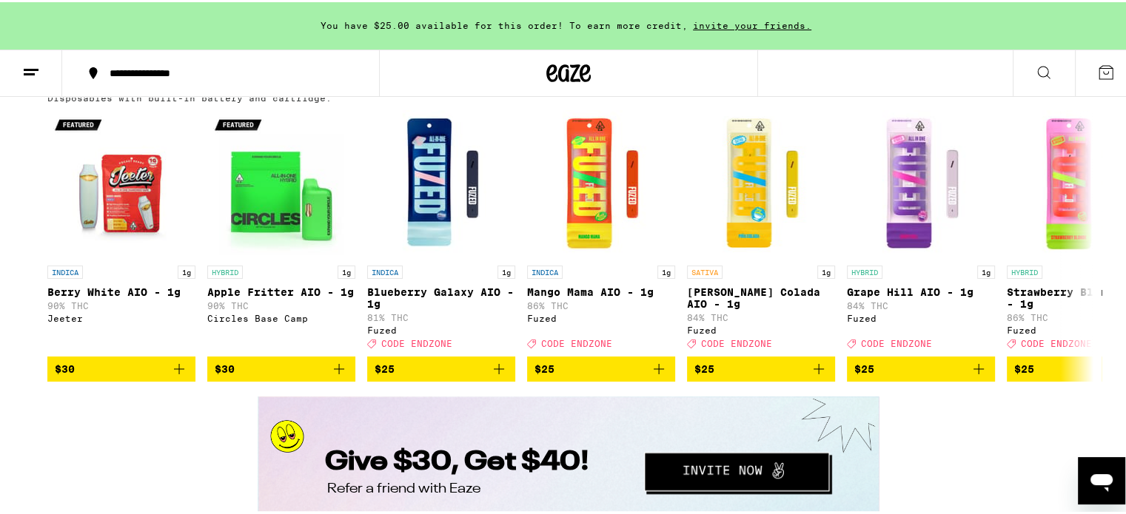
scroll to position [1258, 0]
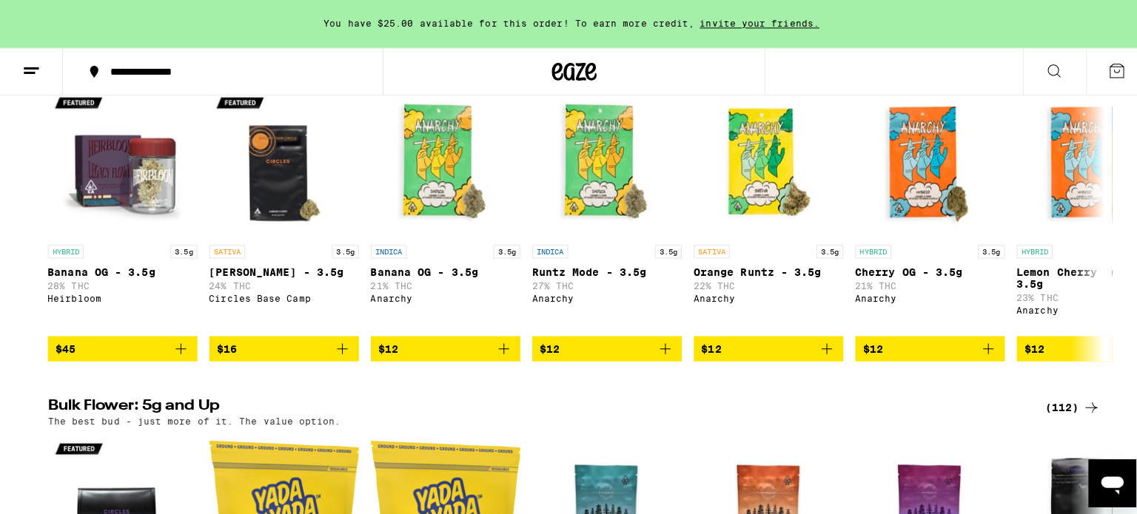
scroll to position [1229, 0]
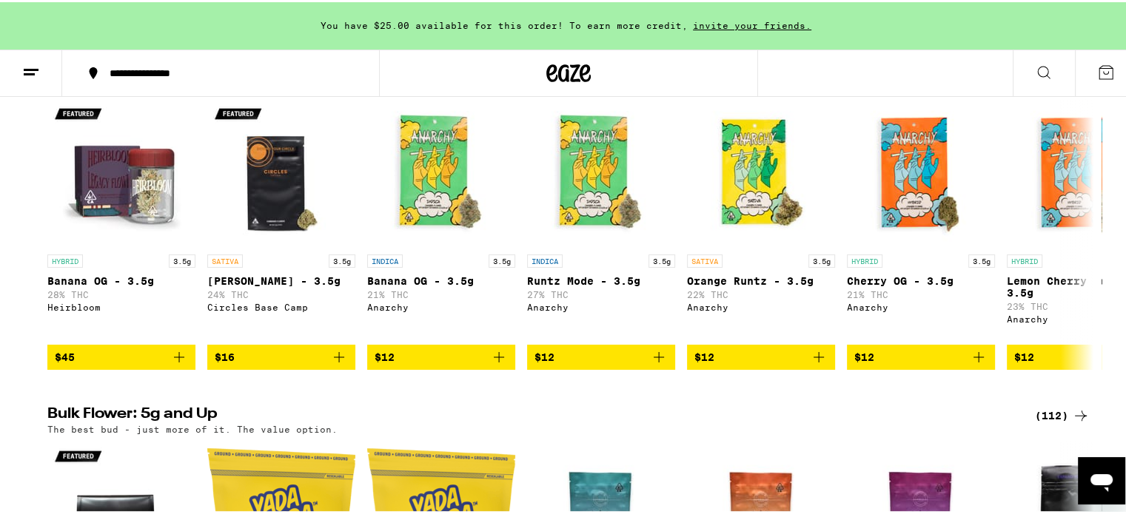
click at [30, 62] on icon at bounding box center [31, 70] width 18 height 18
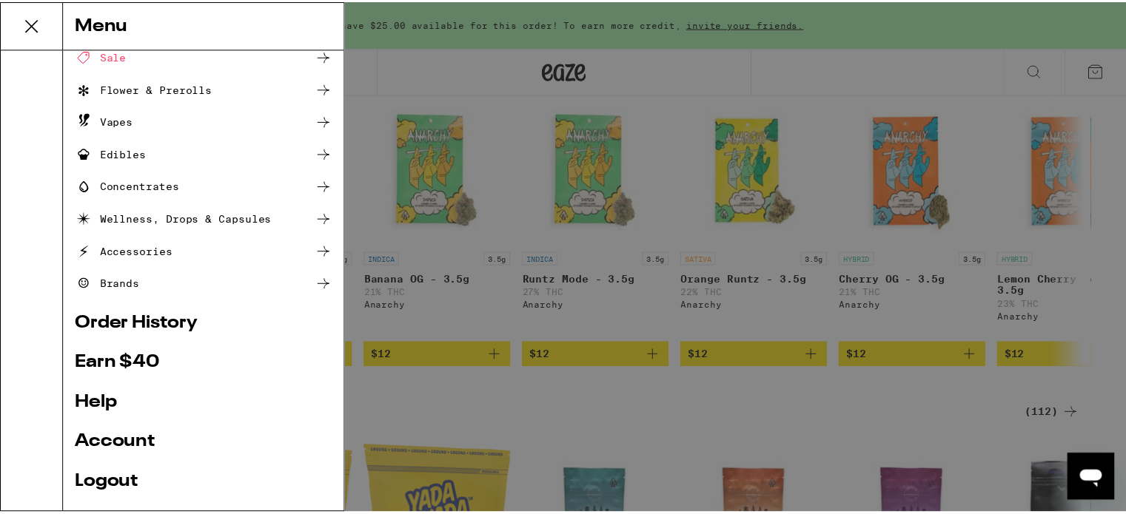
scroll to position [165, 0]
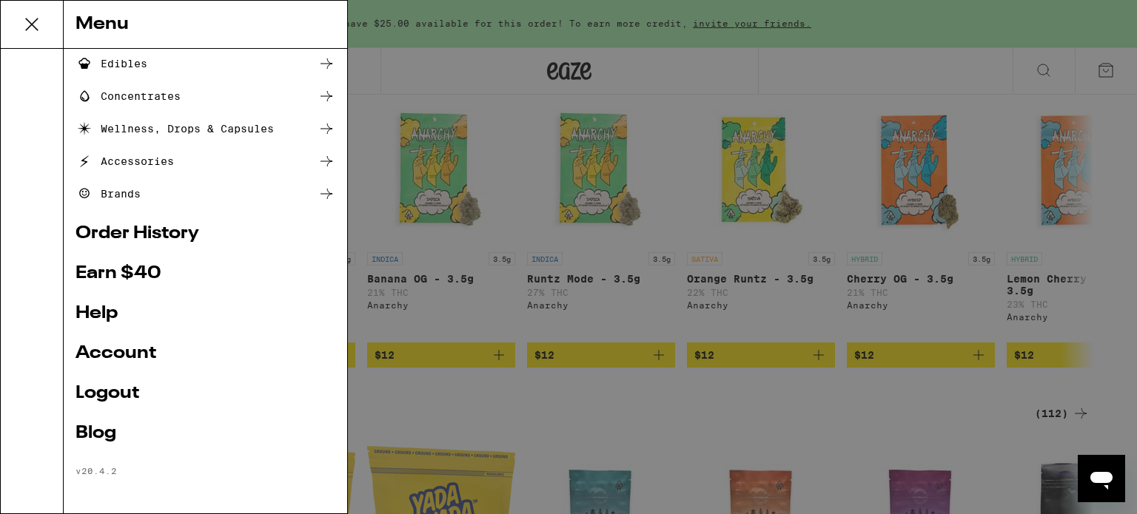
click at [167, 232] on link "Order History" at bounding box center [206, 234] width 260 height 18
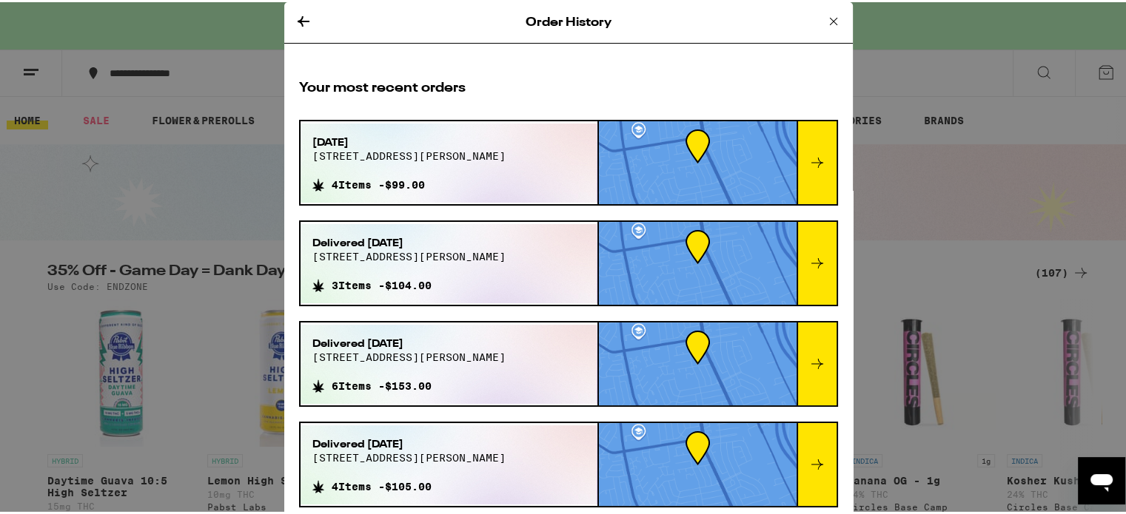
click at [489, 167] on div "[DATE][STREET_ADDRESS][PERSON_NAME] 4 Items - $99.00" at bounding box center [449, 160] width 297 height 79
click at [811, 160] on icon at bounding box center [817, 160] width 12 height 10
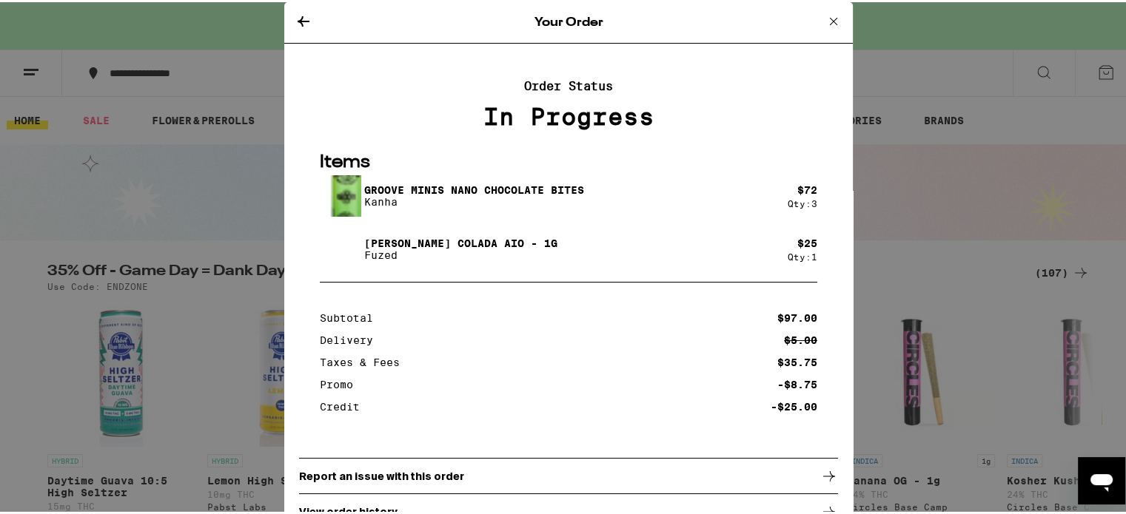
scroll to position [33, 0]
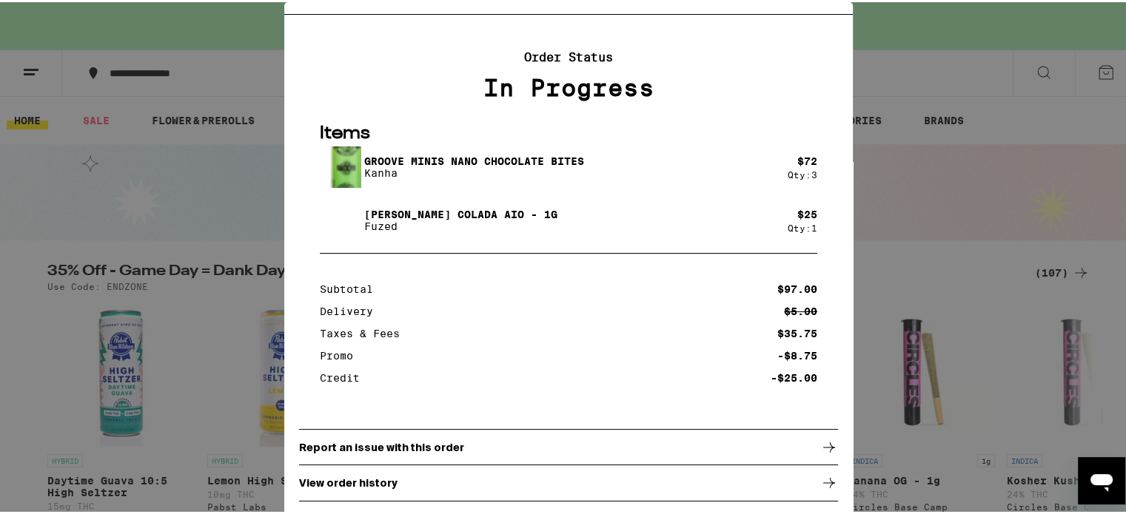
click at [414, 448] on p "Report an issue with this order" at bounding box center [381, 446] width 165 height 12
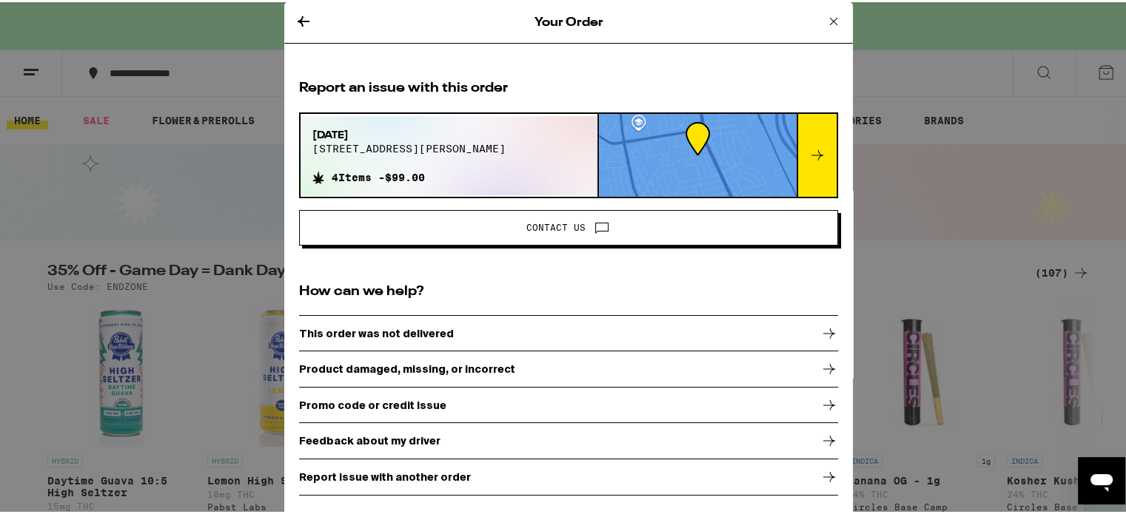
click at [392, 399] on p "Promo code or credit issue" at bounding box center [372, 404] width 147 height 12
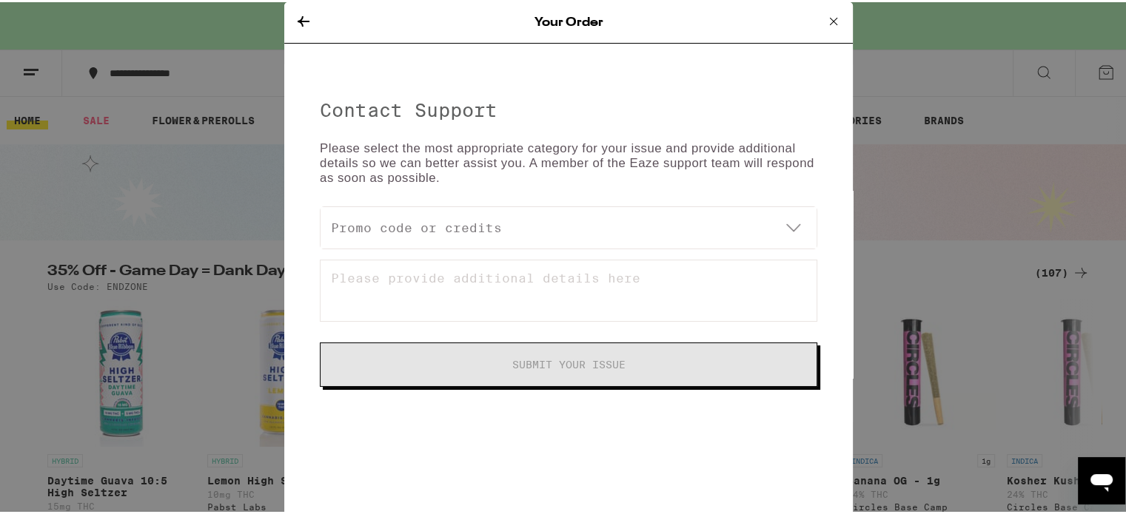
click at [685, 228] on select "What type of issue are you having? Account or verification status Help selectin…" at bounding box center [569, 225] width 496 height 41
click at [321, 205] on select "What type of issue are you having? Account or verification status Help selectin…" at bounding box center [569, 225] width 496 height 41
click at [431, 284] on textarea at bounding box center [568, 289] width 497 height 62
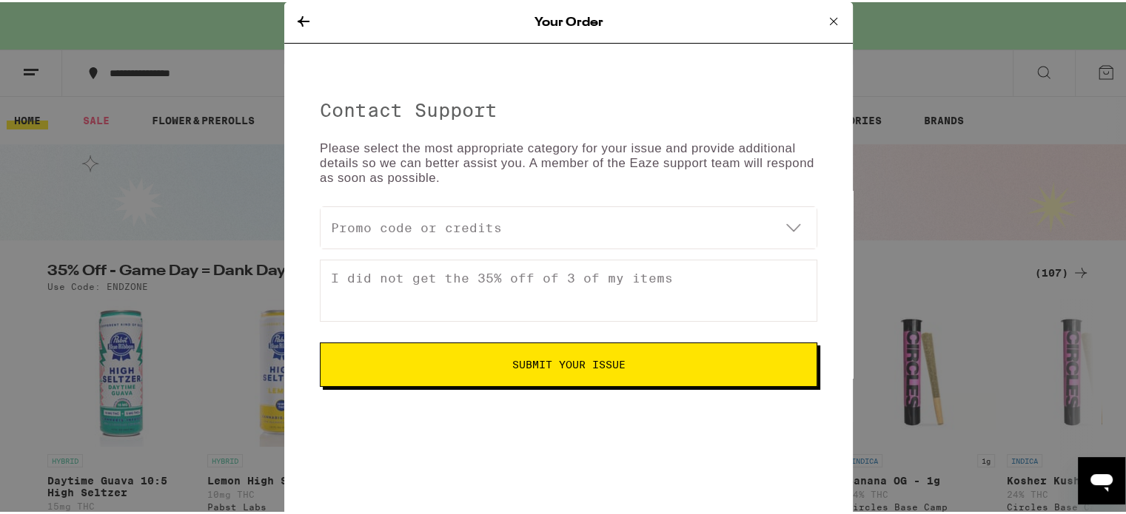
click at [535, 343] on button "Submit Your Issue" at bounding box center [568, 363] width 497 height 44
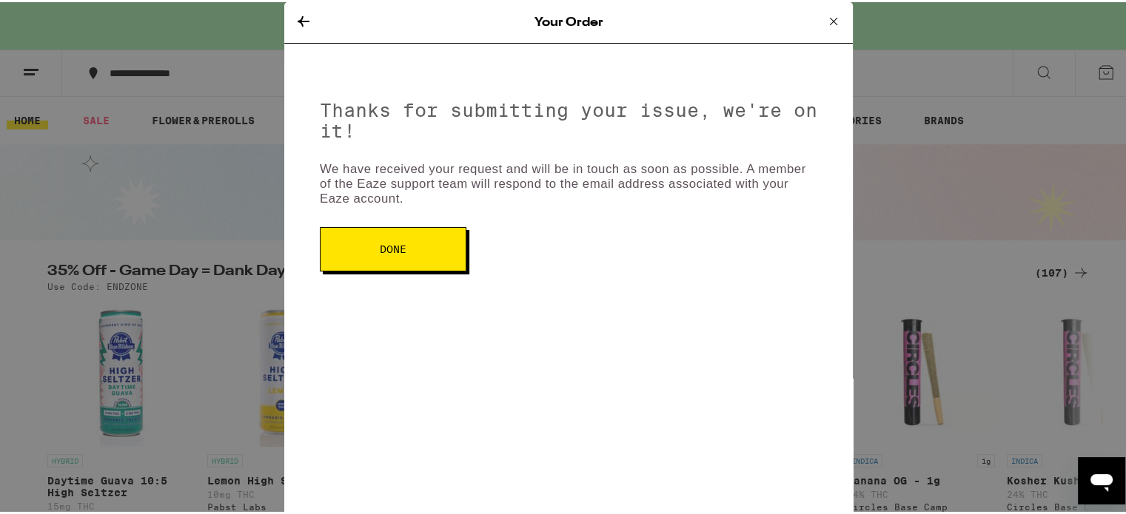
click at [364, 244] on button "Done" at bounding box center [393, 247] width 147 height 44
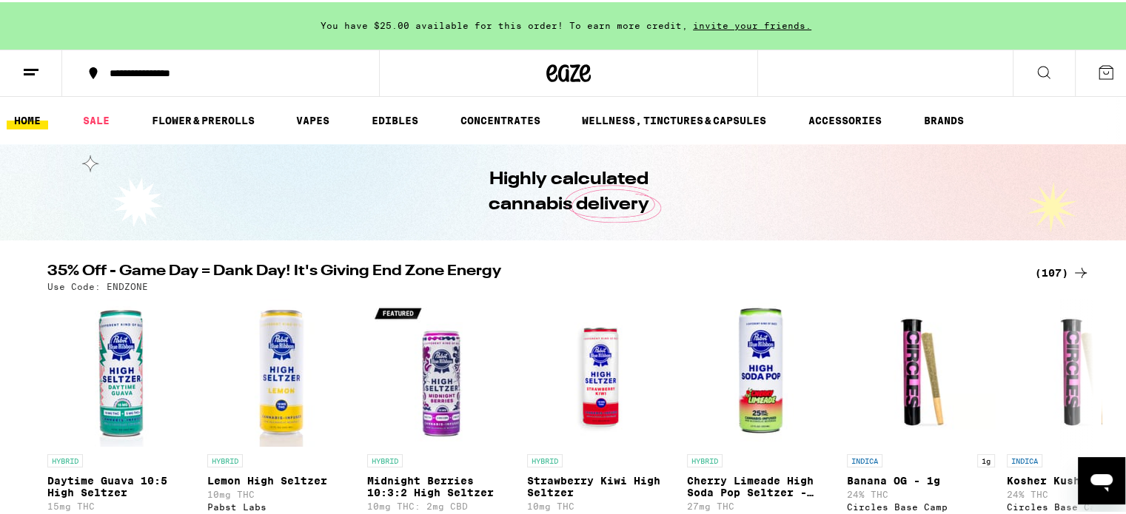
click at [34, 64] on icon at bounding box center [31, 70] width 18 height 18
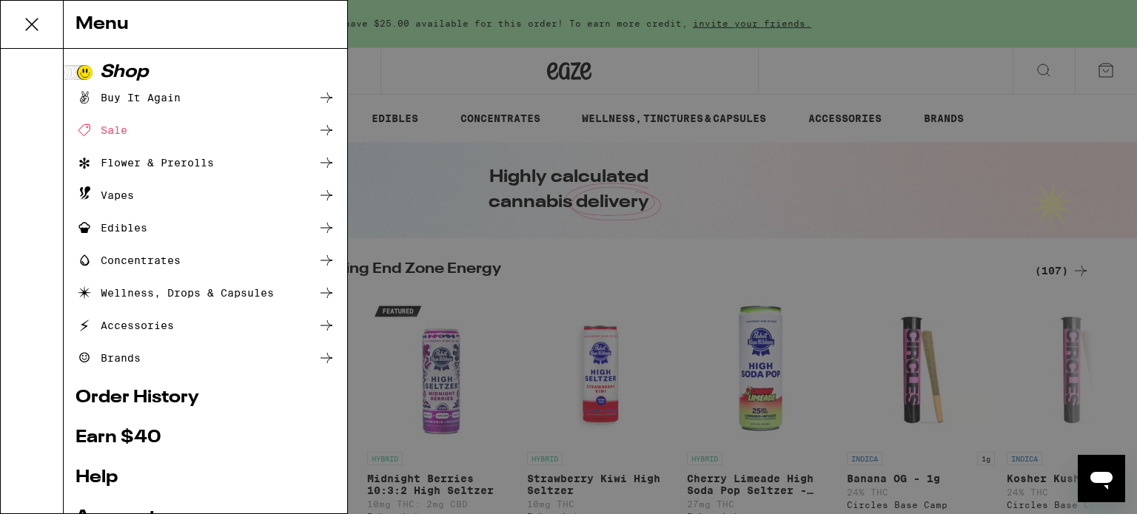
click at [175, 399] on link "Order History" at bounding box center [206, 398] width 260 height 18
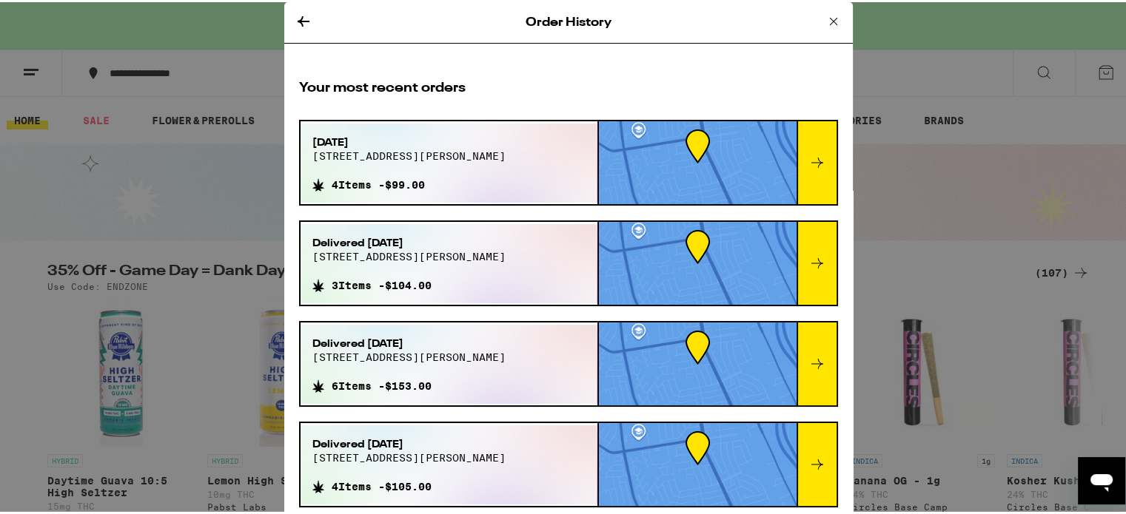
click at [426, 148] on span "[STREET_ADDRESS][PERSON_NAME]" at bounding box center [408, 154] width 193 height 12
click at [809, 154] on div at bounding box center [817, 160] width 40 height 83
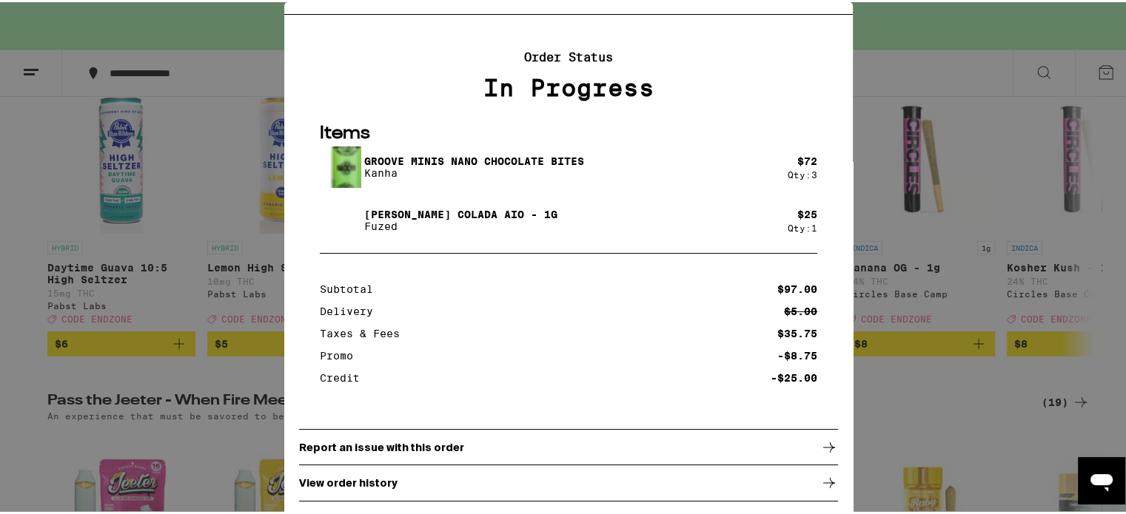
scroll to position [222, 0]
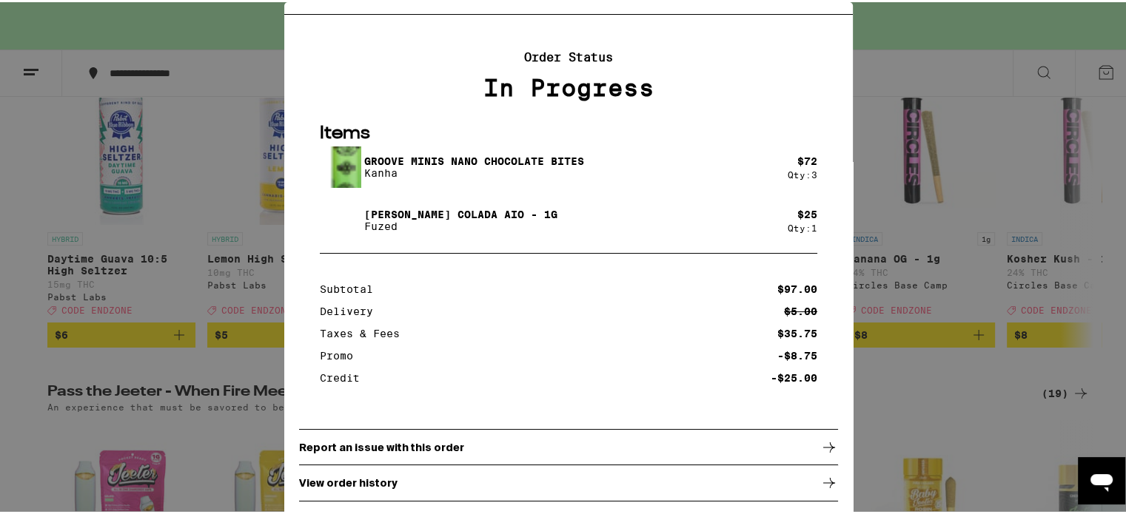
click at [398, 445] on p "Report an issue with this order" at bounding box center [381, 446] width 165 height 12
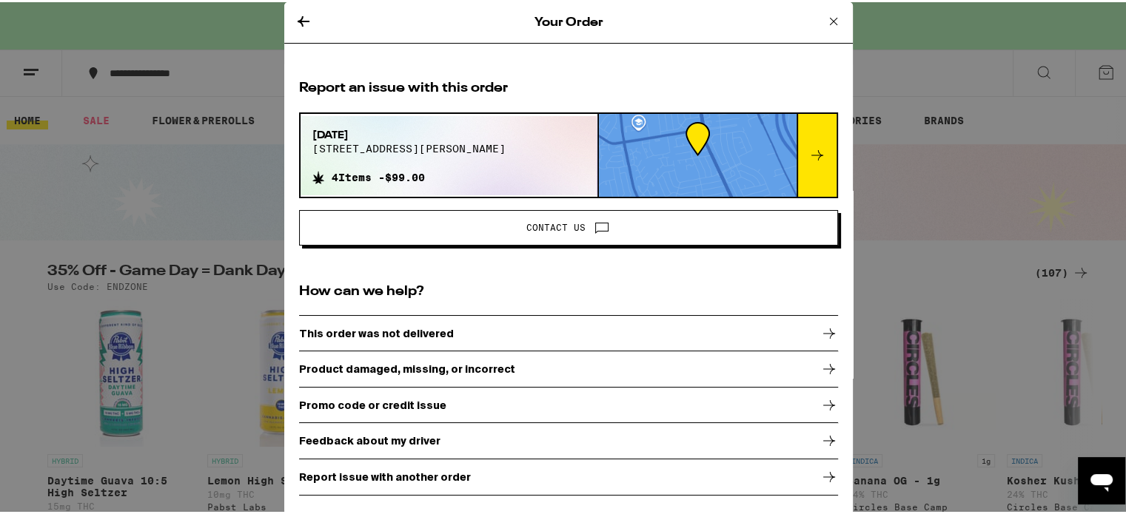
click at [815, 152] on icon at bounding box center [817, 153] width 12 height 10
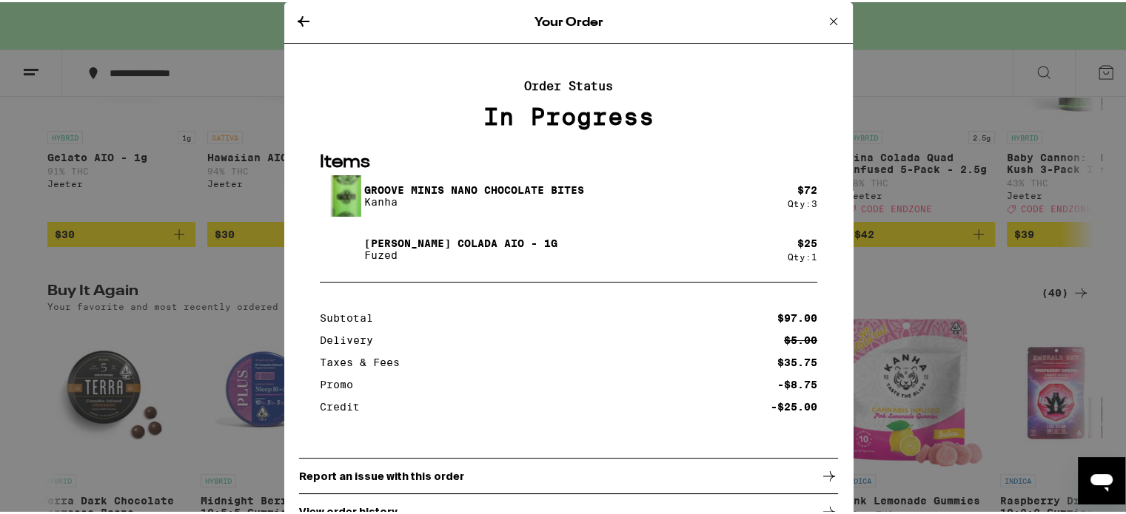
click at [825, 19] on icon at bounding box center [834, 19] width 18 height 18
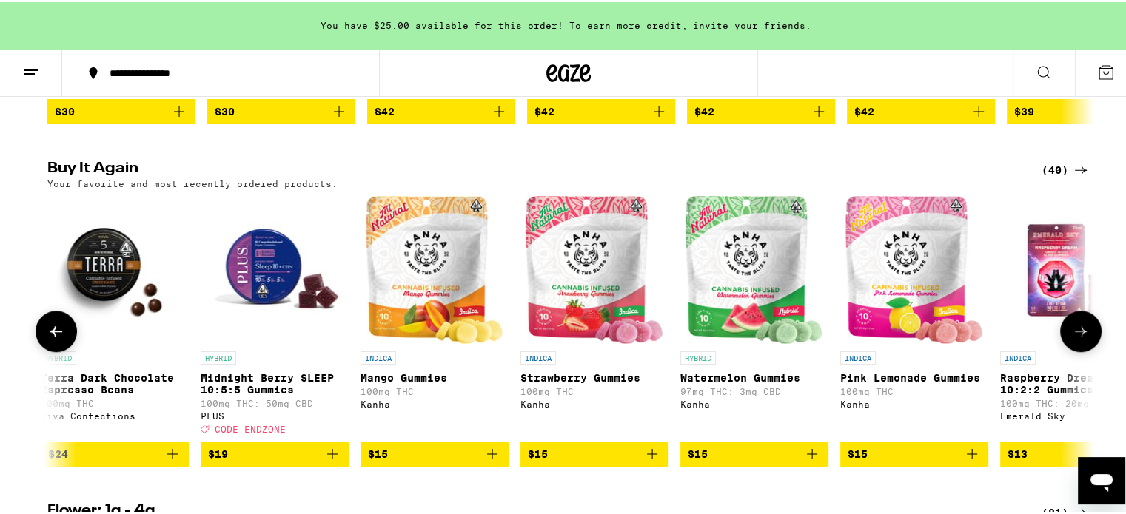
scroll to position [814, 0]
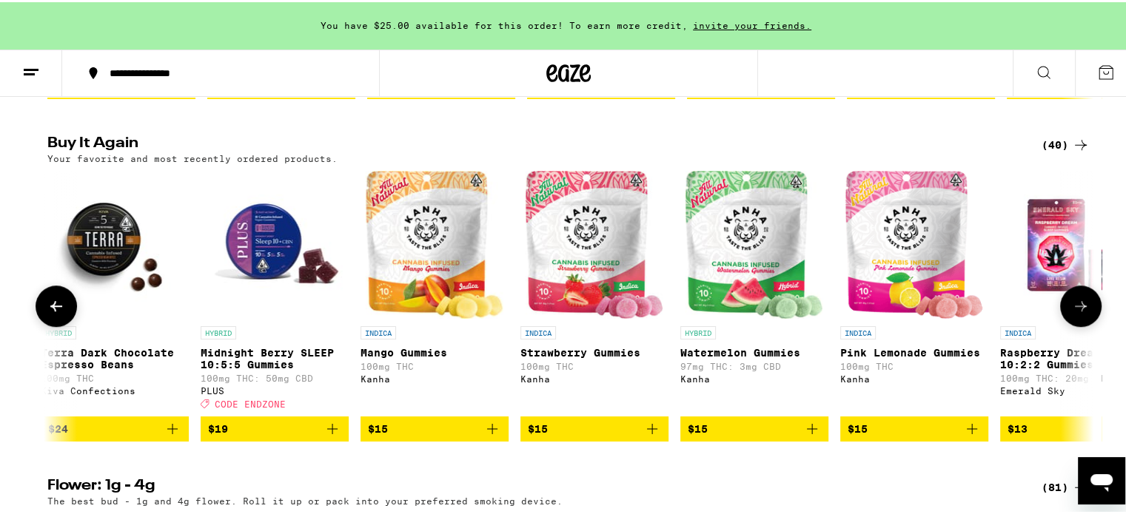
click at [1072, 313] on icon at bounding box center [1081, 304] width 18 height 18
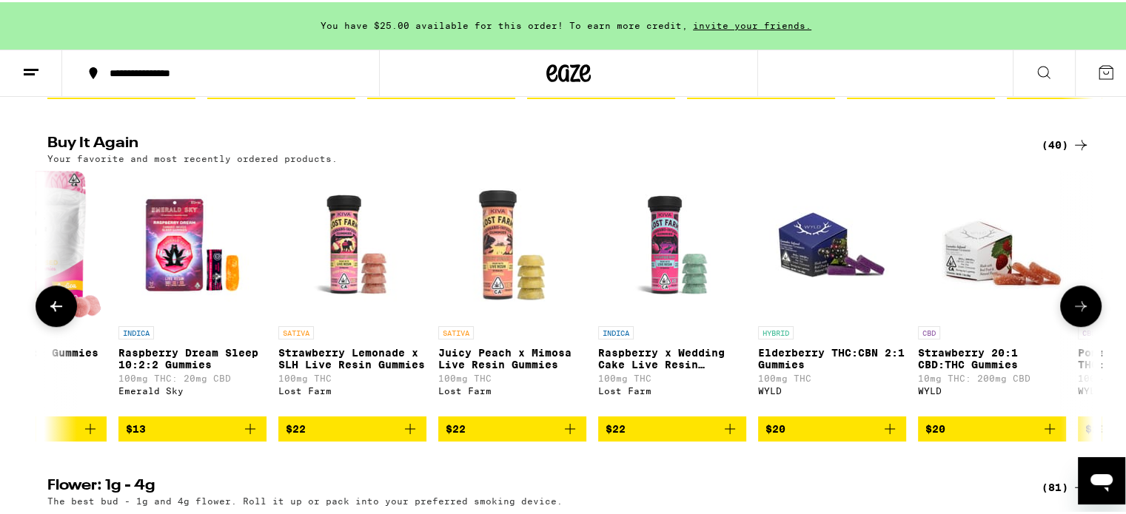
click at [1072, 313] on icon at bounding box center [1081, 304] width 18 height 18
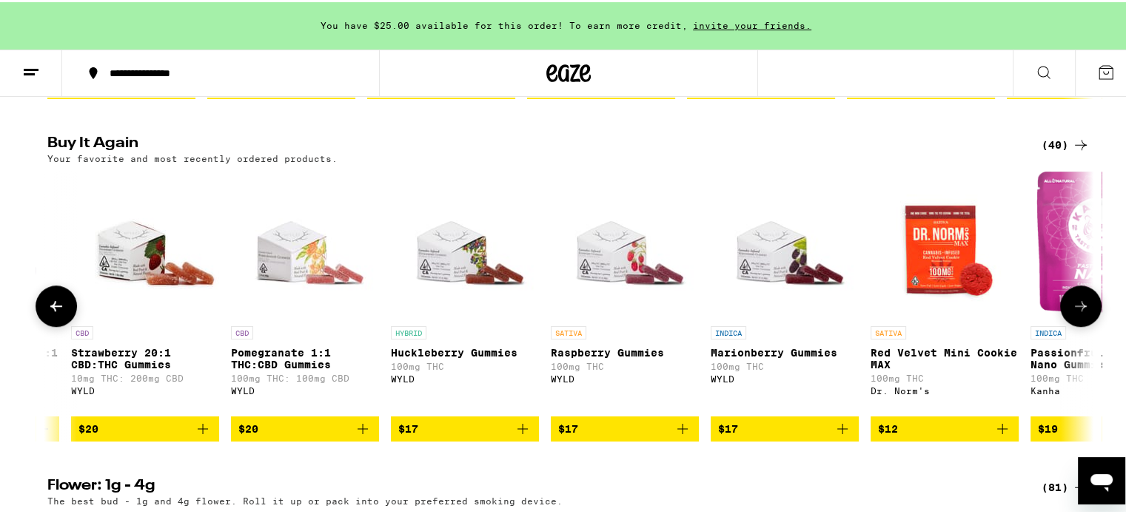
scroll to position [0, 5287]
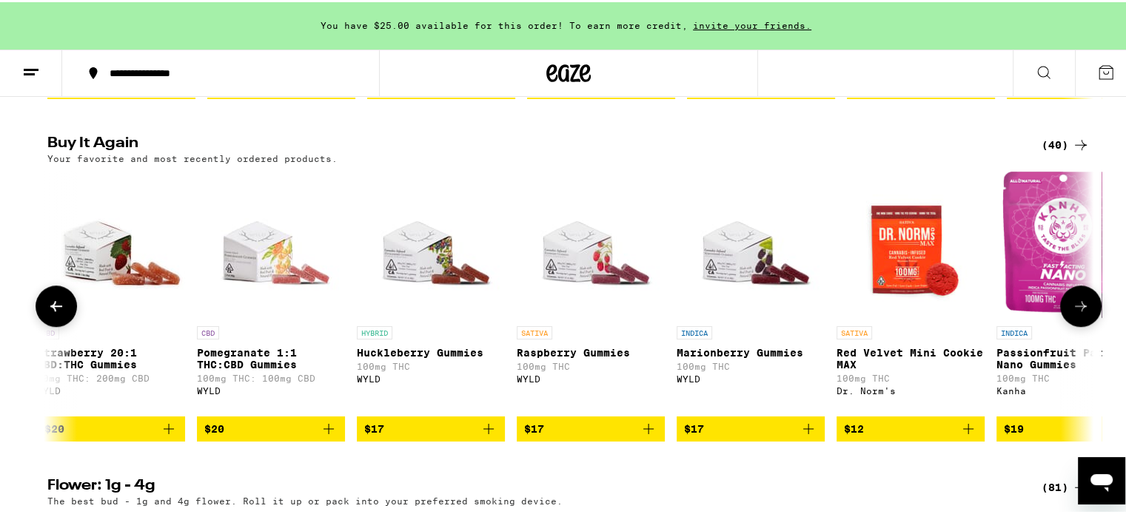
click at [1088, 325] on button at bounding box center [1080, 304] width 41 height 41
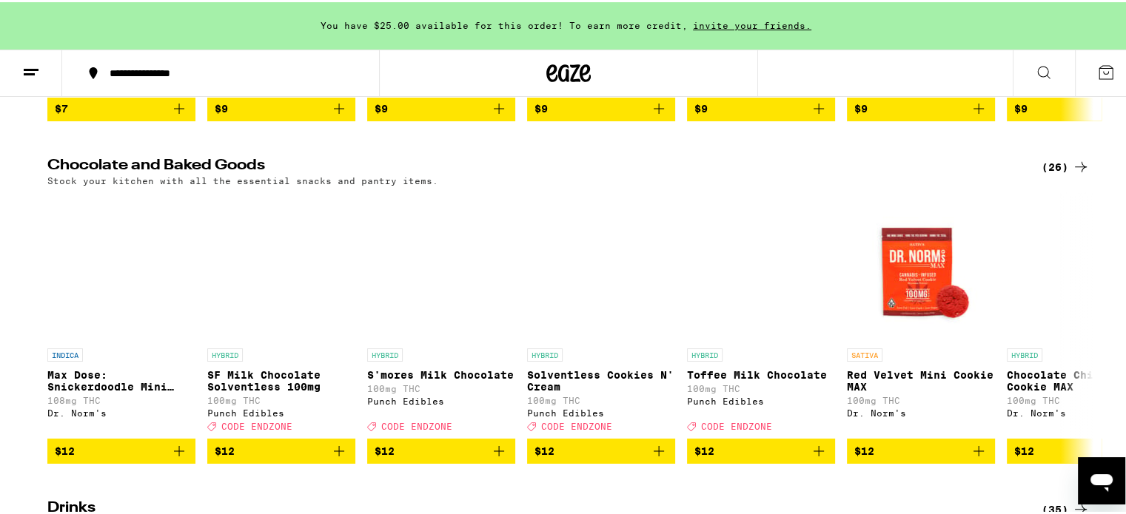
scroll to position [4368, 0]
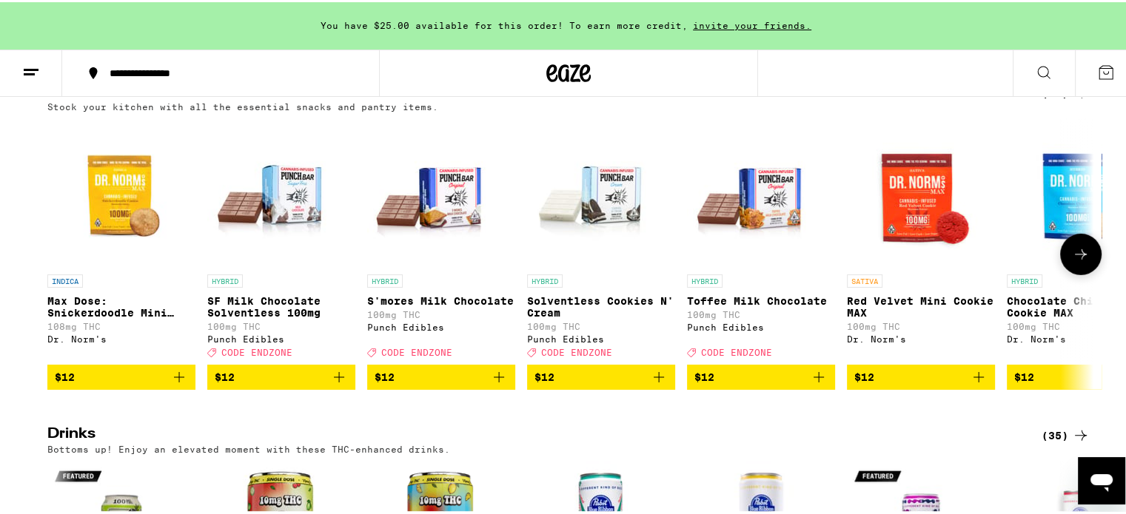
click at [1072, 261] on icon at bounding box center [1081, 253] width 18 height 18
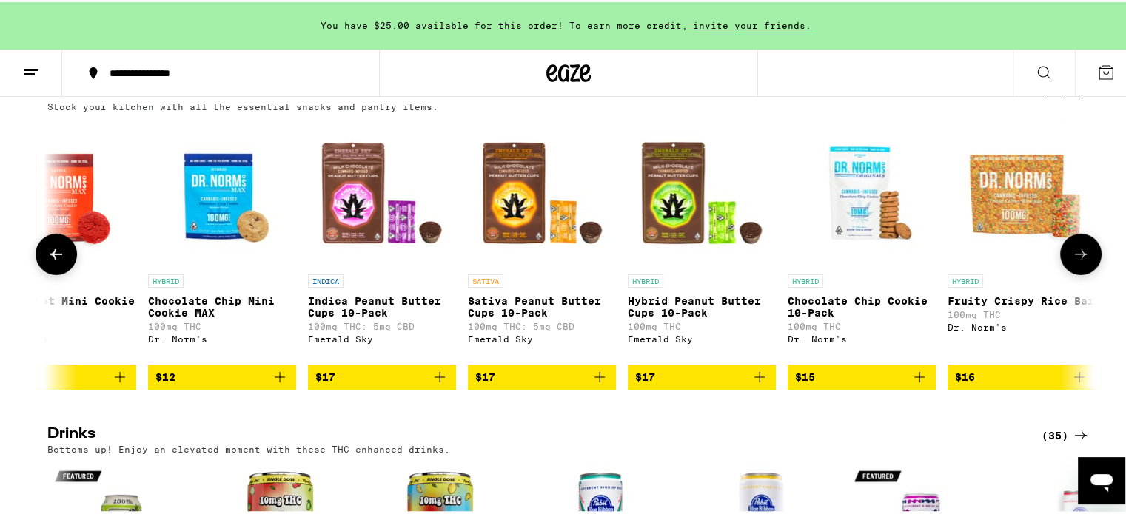
scroll to position [0, 881]
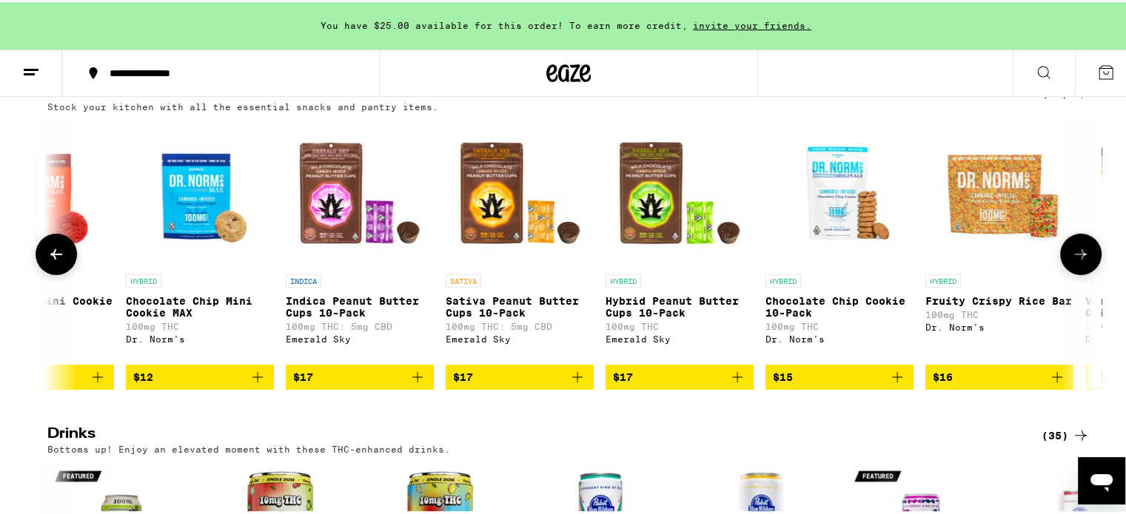
click at [1072, 261] on icon at bounding box center [1081, 253] width 18 height 18
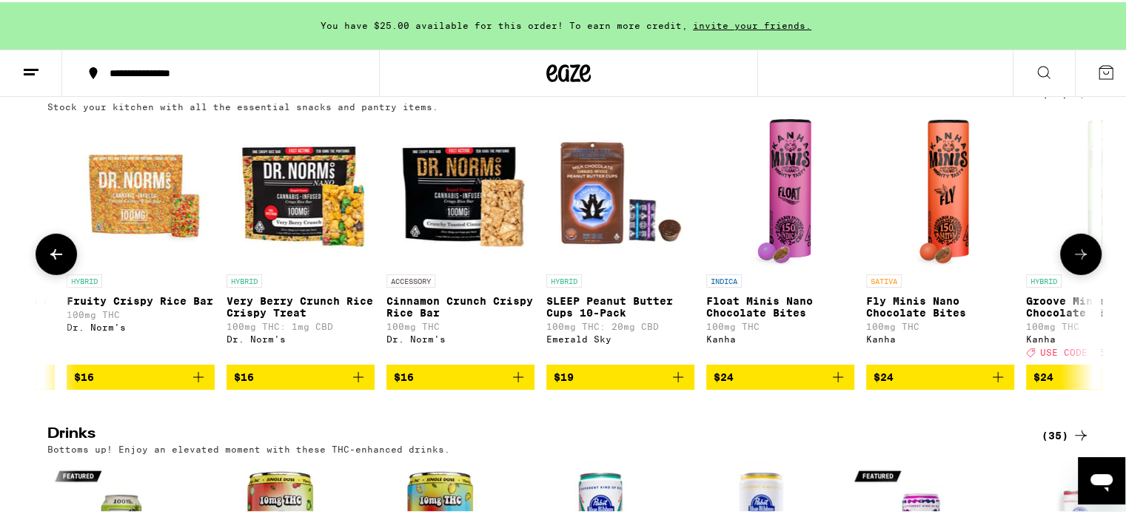
scroll to position [0, 1762]
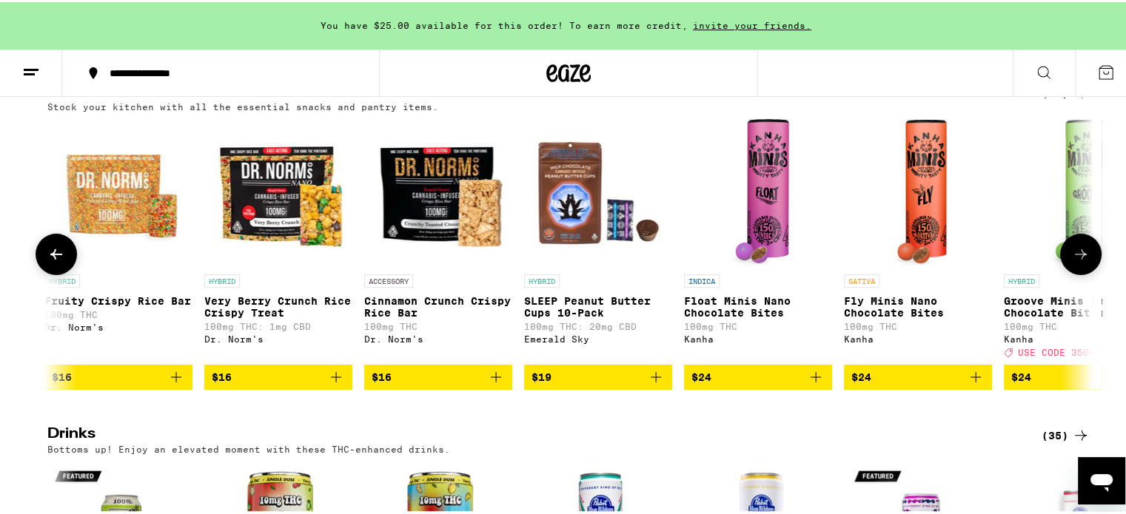
click at [1072, 261] on icon at bounding box center [1081, 253] width 18 height 18
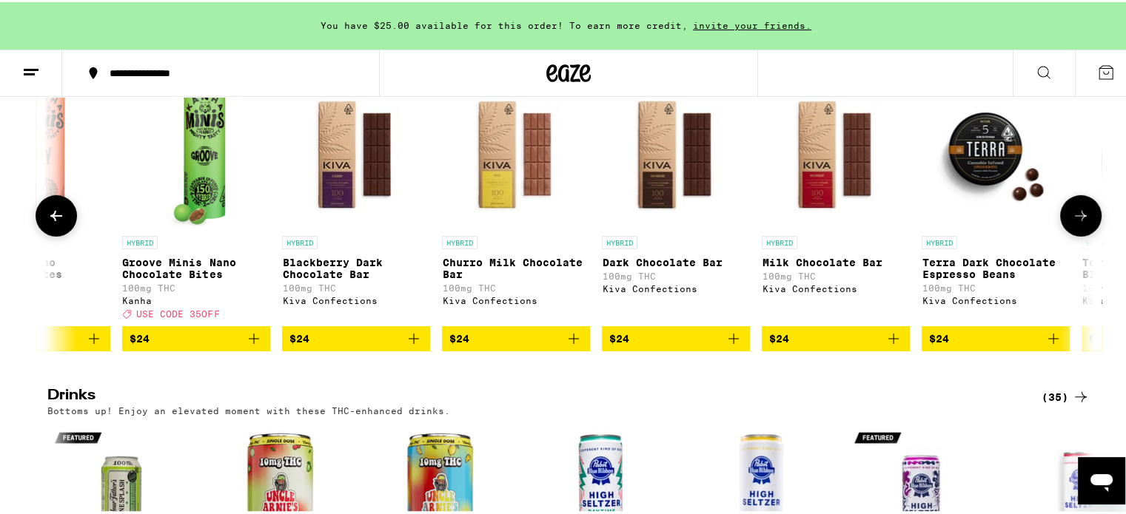
scroll to position [4442, 0]
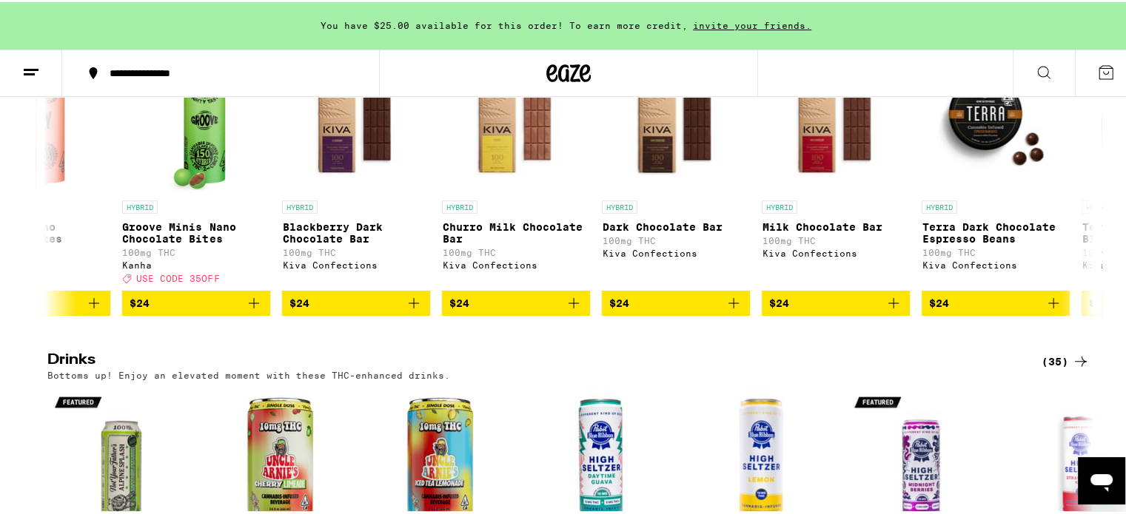
click at [25, 70] on icon at bounding box center [31, 70] width 18 height 18
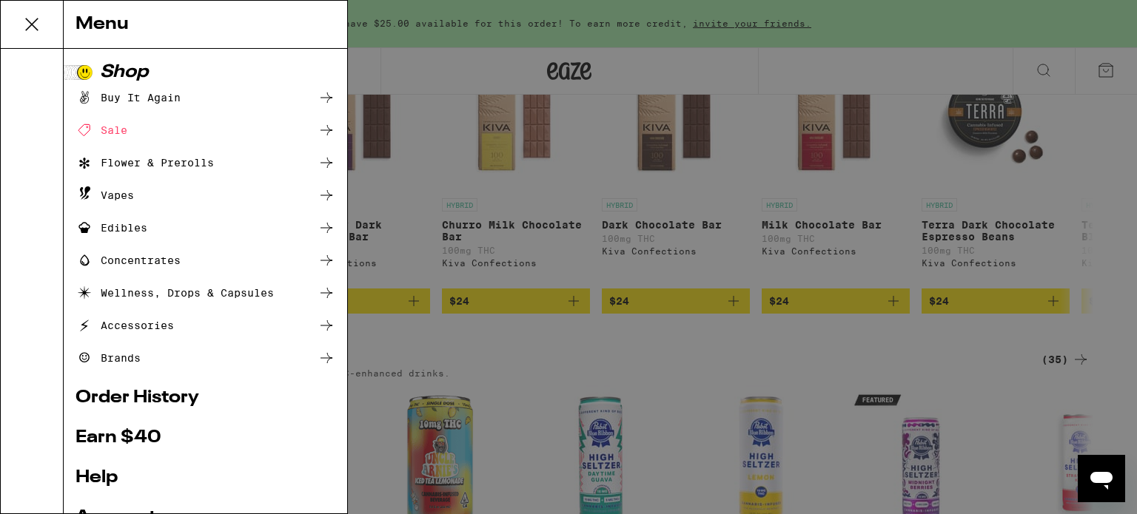
click at [160, 401] on link "Order History" at bounding box center [206, 398] width 260 height 18
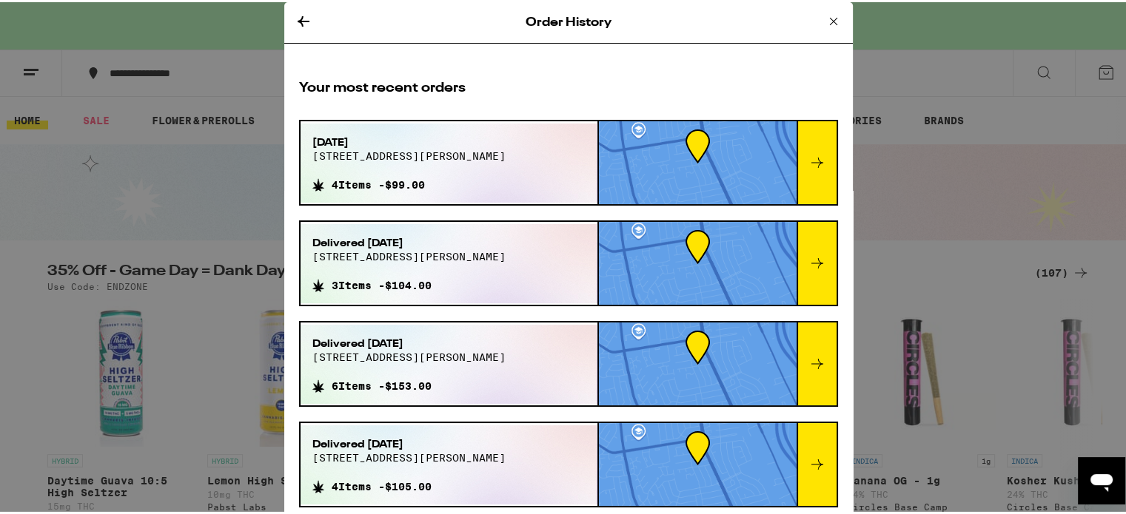
click at [545, 165] on div "[DATE][STREET_ADDRESS][PERSON_NAME] 4 Items - $99.00" at bounding box center [449, 160] width 297 height 79
click at [537, 157] on div "[DATE][STREET_ADDRESS][PERSON_NAME] 4 Items - $99.00" at bounding box center [449, 160] width 297 height 79
click at [808, 160] on icon at bounding box center [817, 161] width 18 height 18
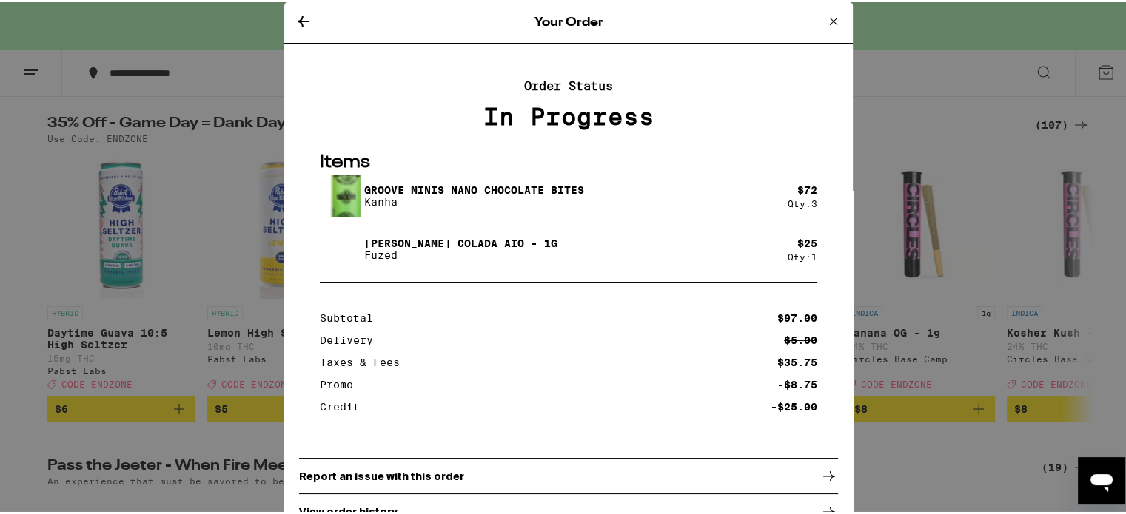
click at [825, 20] on icon at bounding box center [834, 19] width 18 height 18
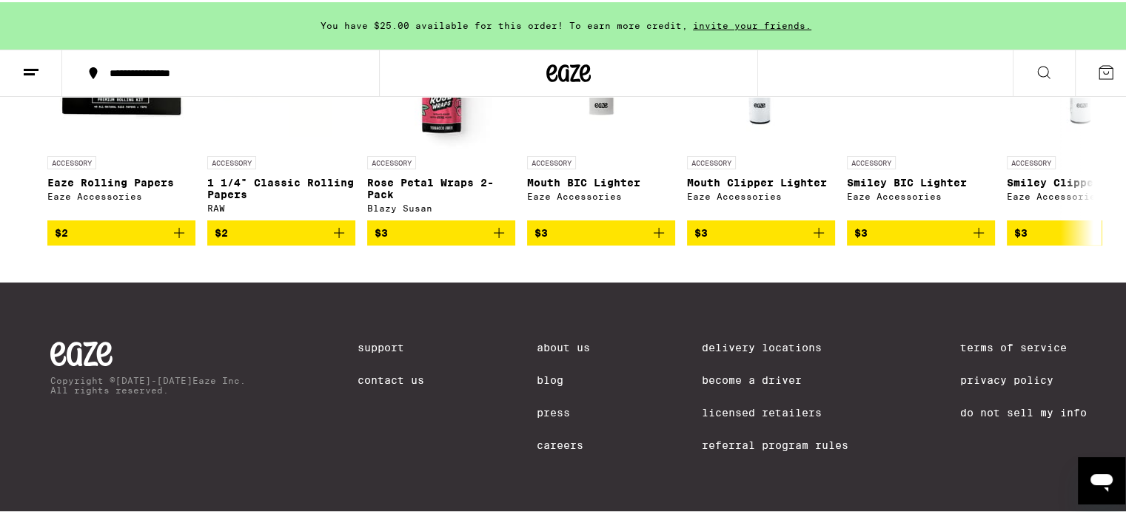
scroll to position [6378, 0]
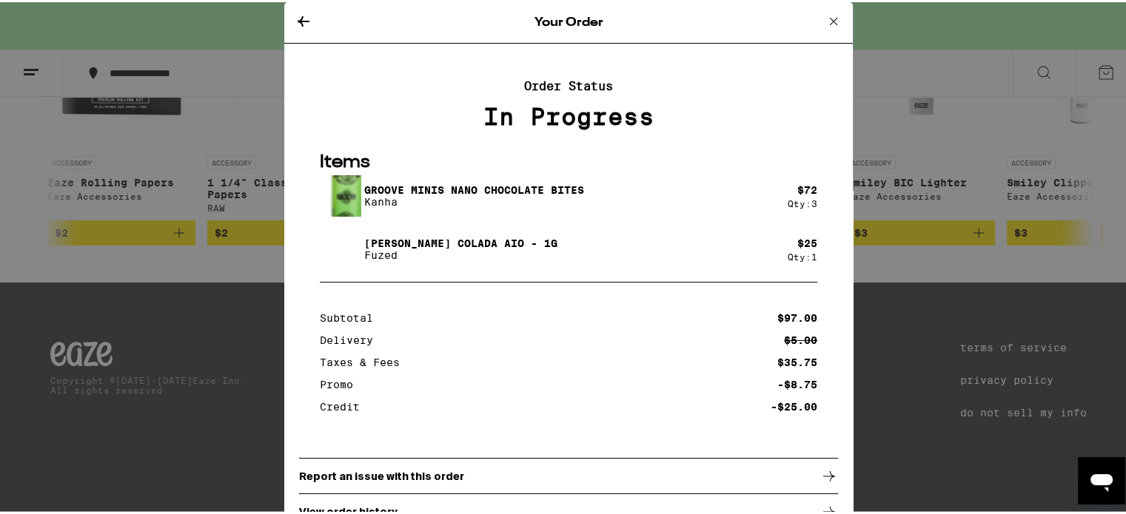
scroll to position [148, 0]
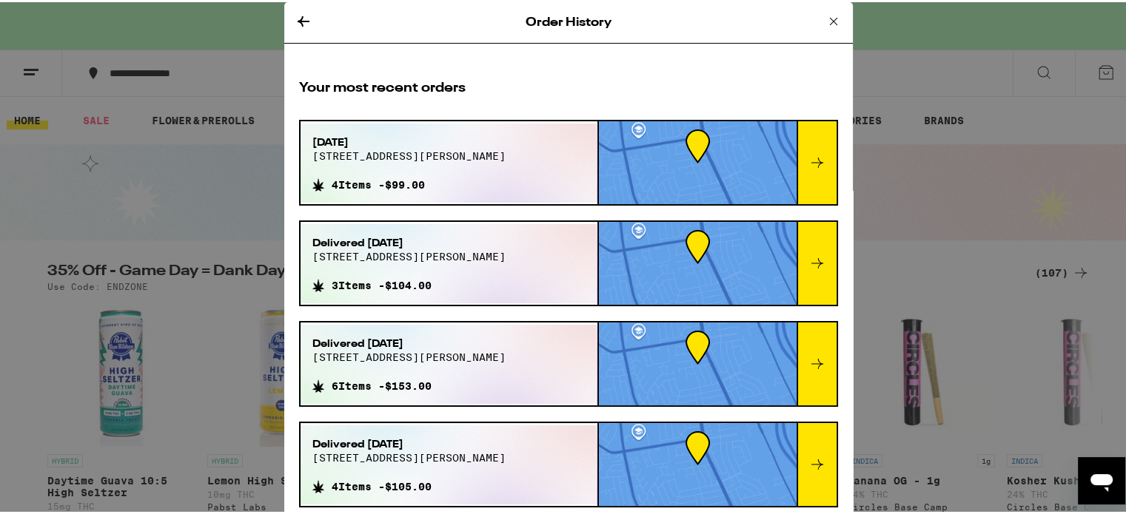
scroll to position [4442, 0]
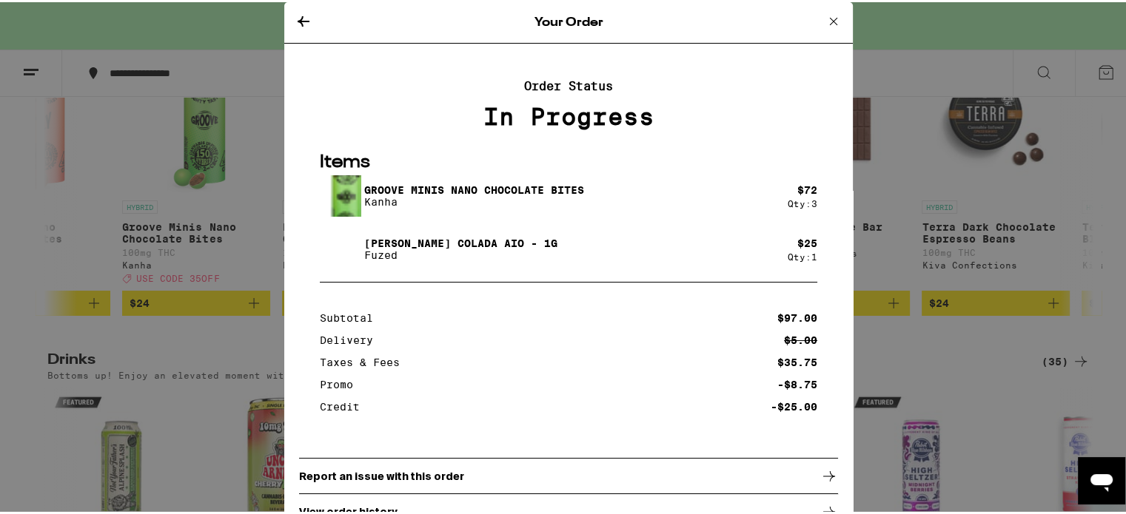
scroll to position [666, 0]
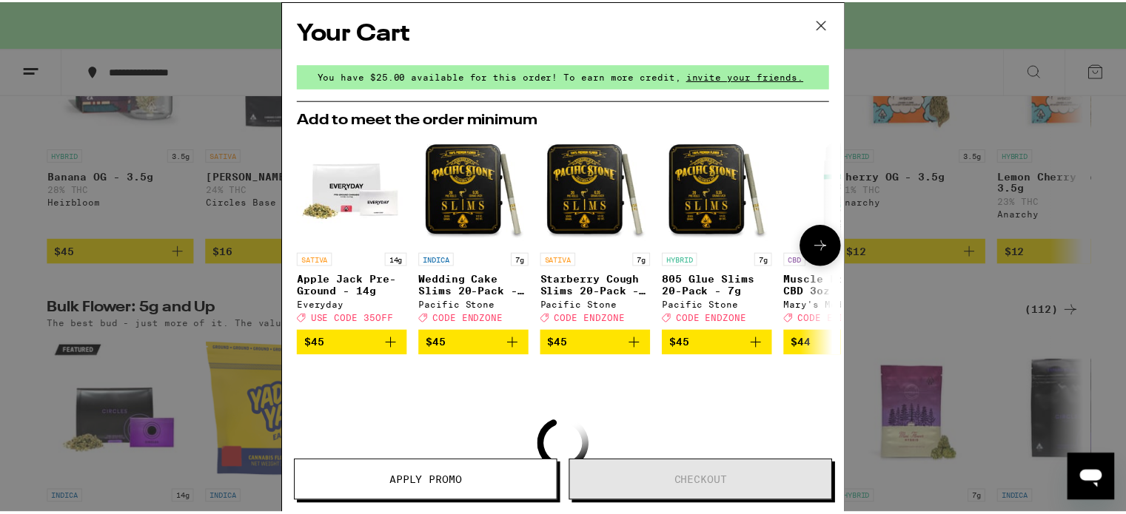
scroll to position [152, 0]
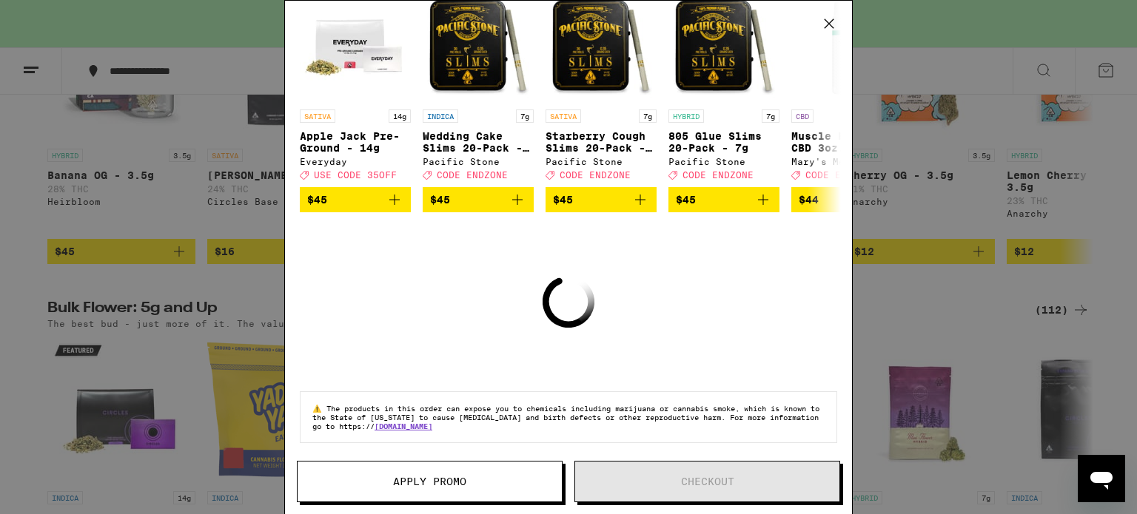
click at [450, 480] on span "Apply Promo" at bounding box center [429, 482] width 73 height 10
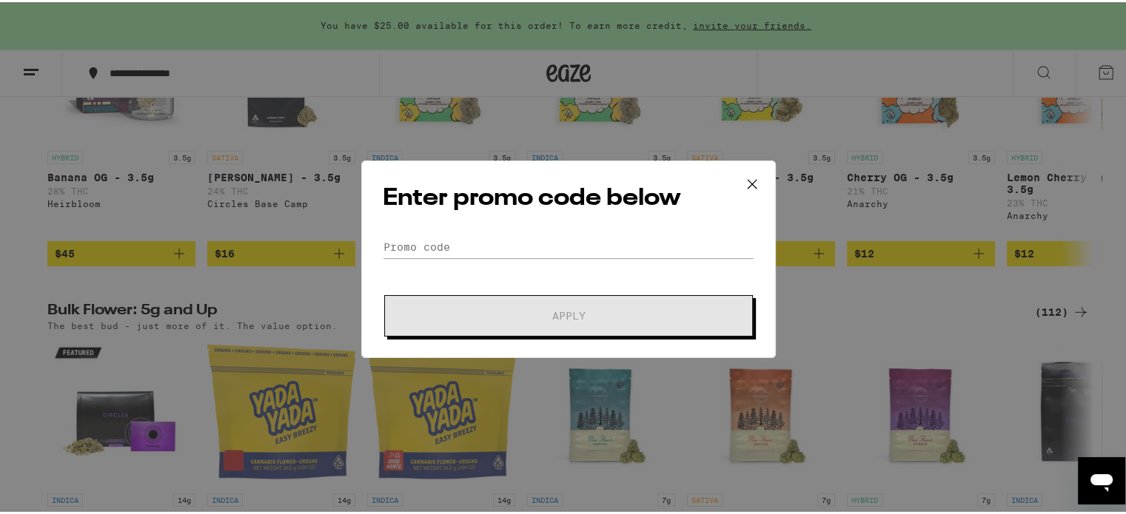
click at [748, 182] on icon at bounding box center [752, 182] width 22 height 22
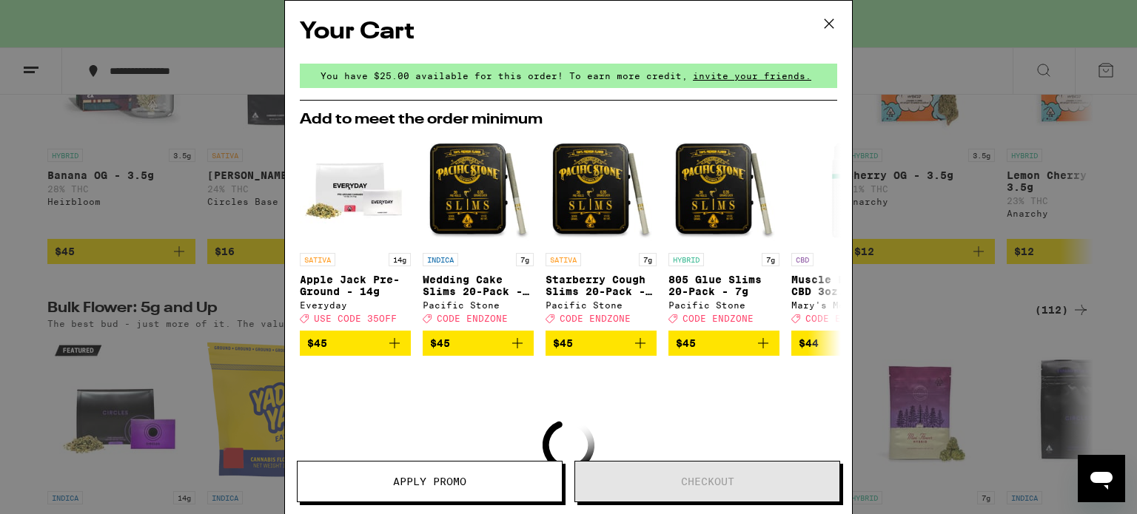
click at [832, 19] on icon at bounding box center [829, 24] width 22 height 22
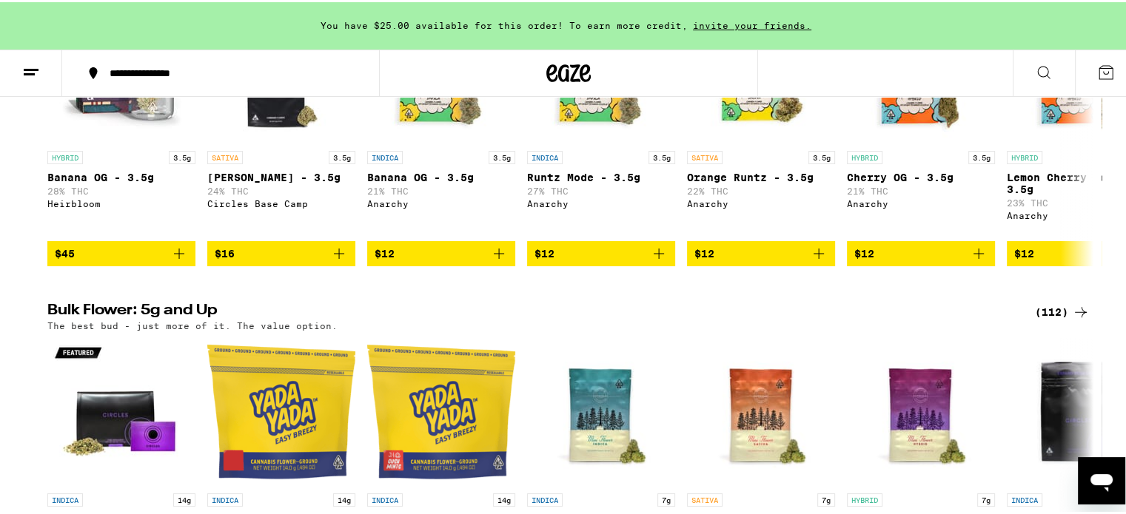
scroll to position [888, 0]
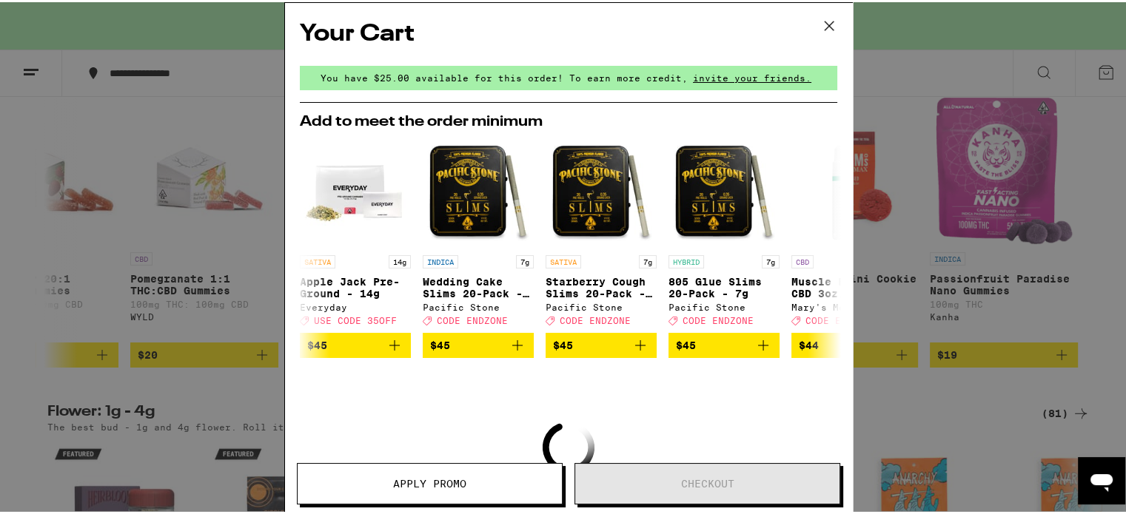
scroll to position [4952, 0]
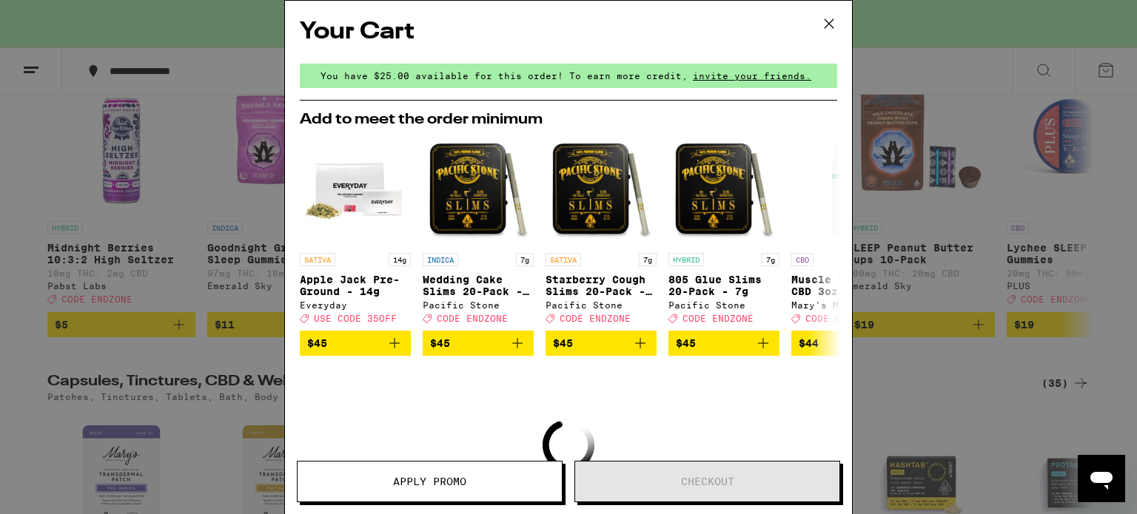
click at [829, 20] on icon at bounding box center [829, 24] width 22 height 22
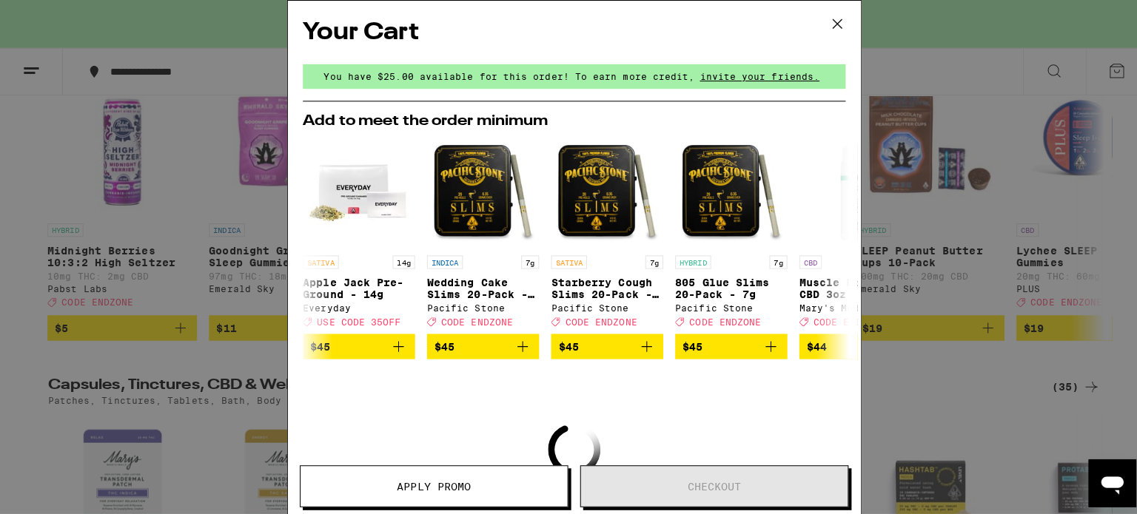
scroll to position [4801, 0]
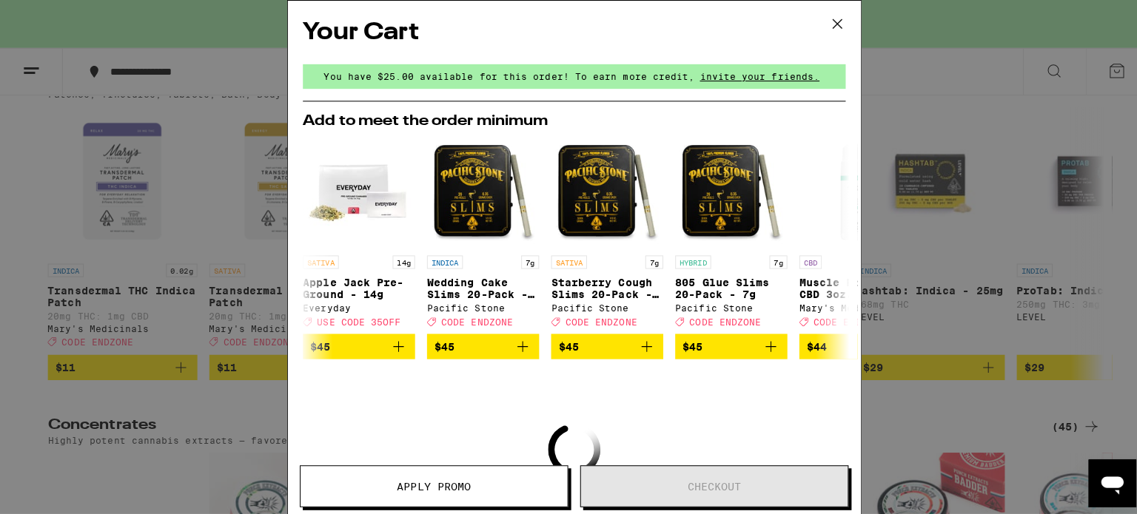
scroll to position [814, 0]
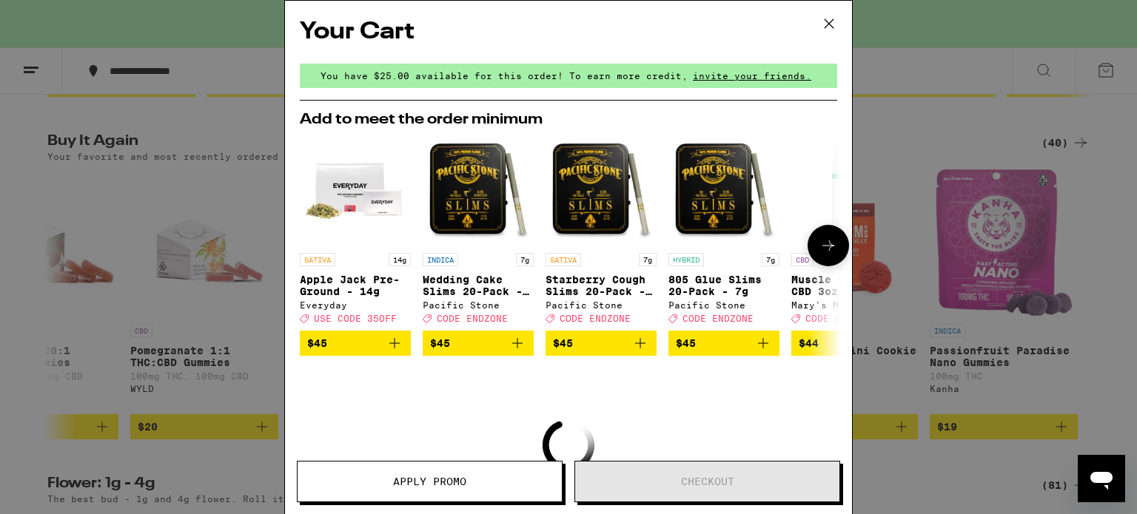
click at [823, 252] on icon at bounding box center [828, 246] width 18 height 18
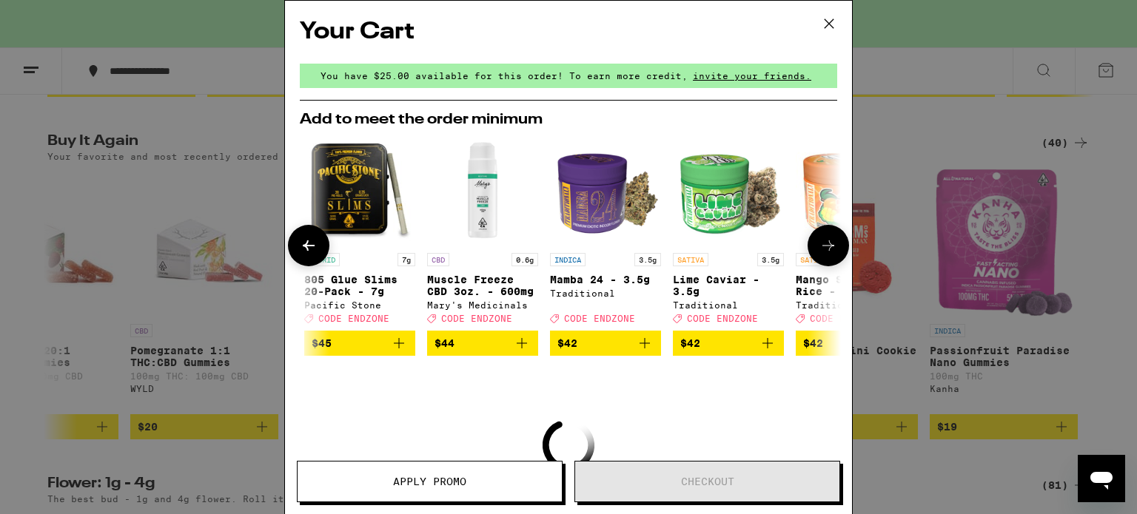
click at [823, 252] on icon at bounding box center [828, 246] width 18 height 18
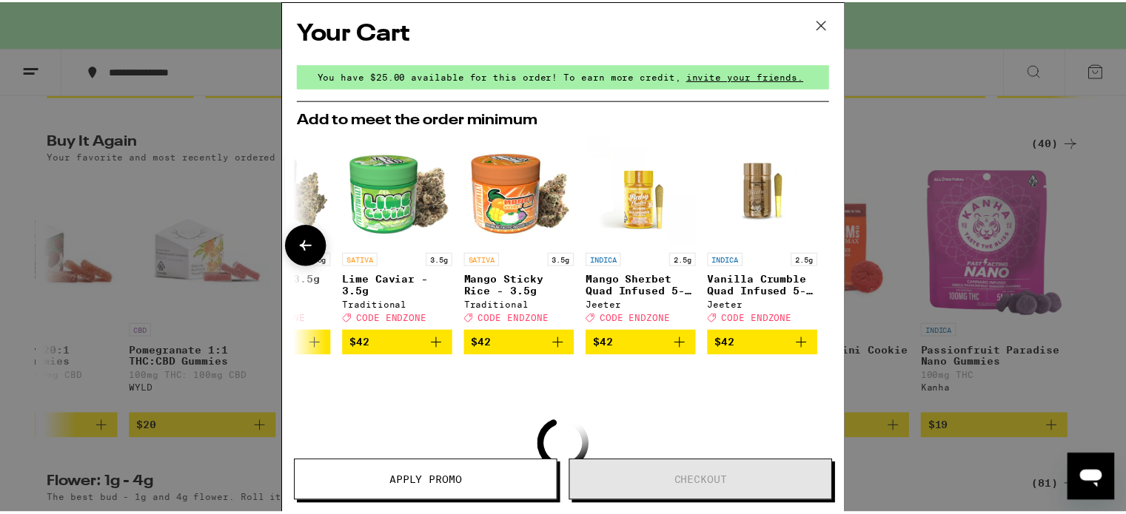
scroll to position [0, 702]
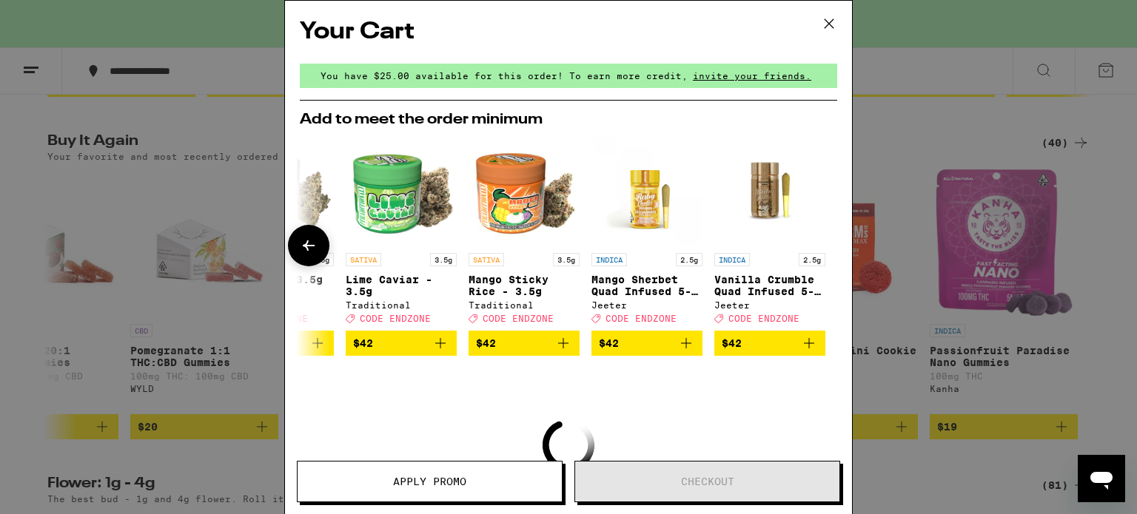
click at [822, 250] on div at bounding box center [828, 245] width 41 height 41
click at [831, 20] on icon at bounding box center [829, 24] width 22 height 22
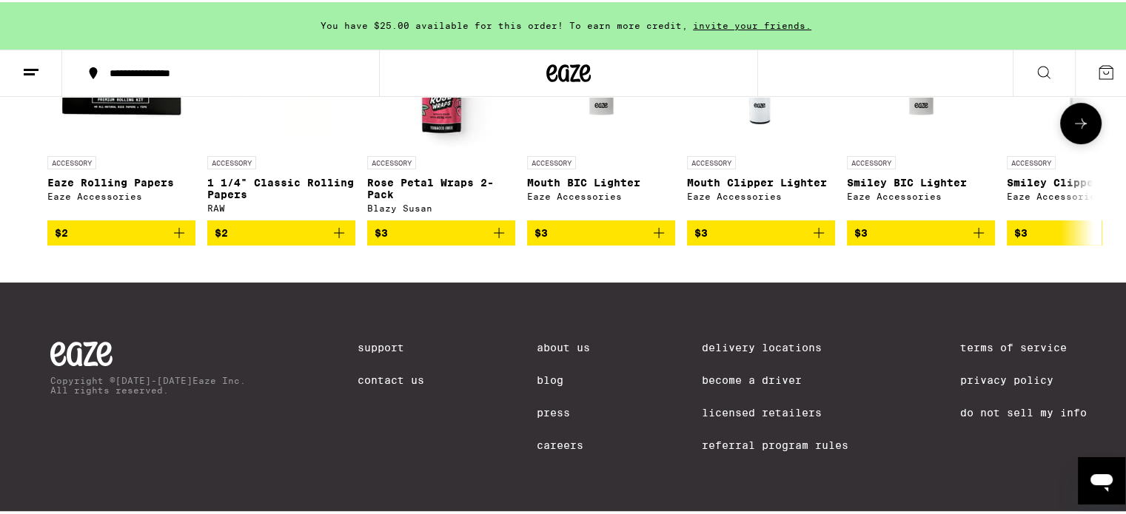
scroll to position [6008, 0]
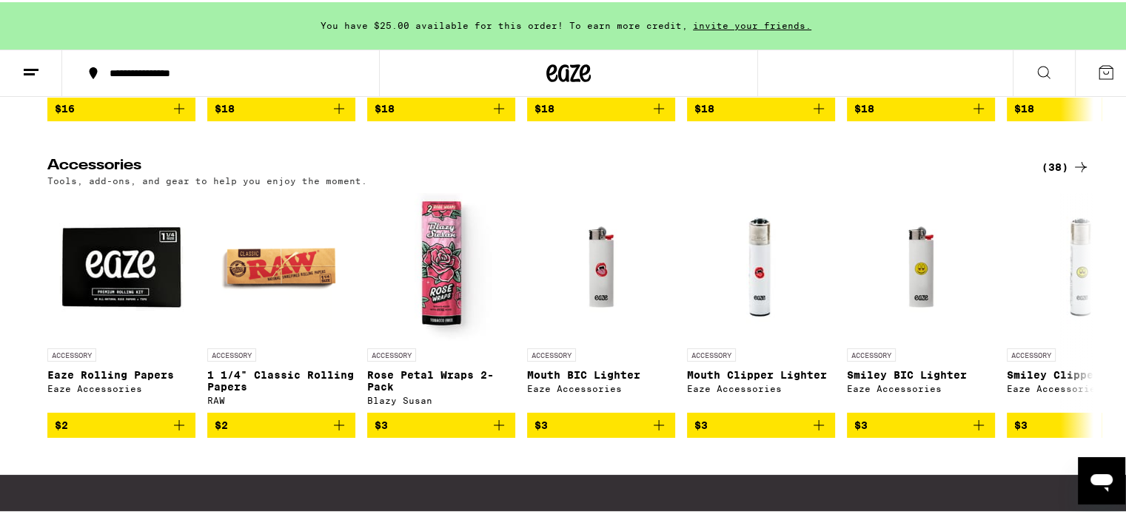
click at [33, 65] on icon at bounding box center [31, 70] width 18 height 18
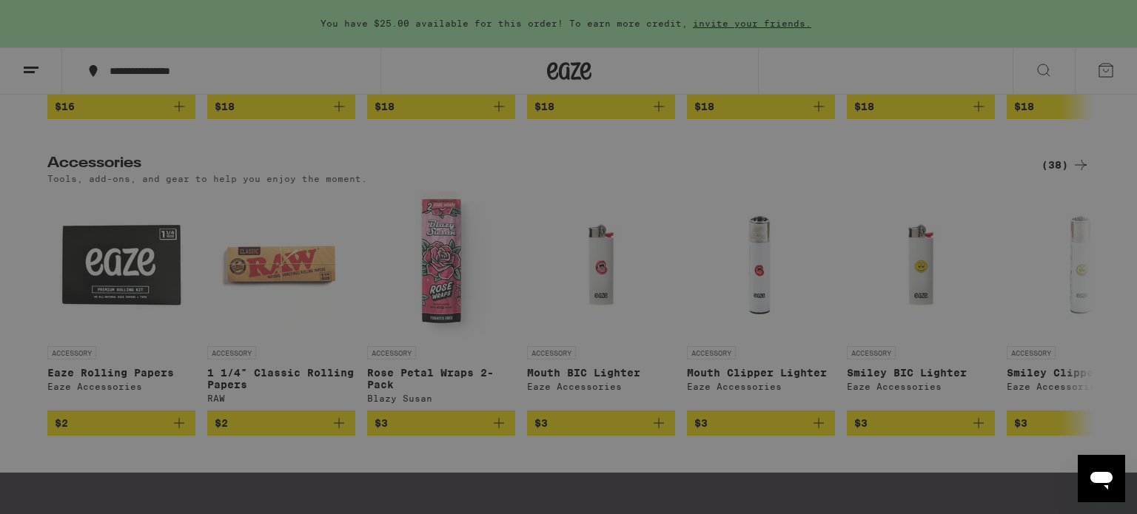
click at [163, 404] on link "Order History" at bounding box center [206, 398] width 260 height 18
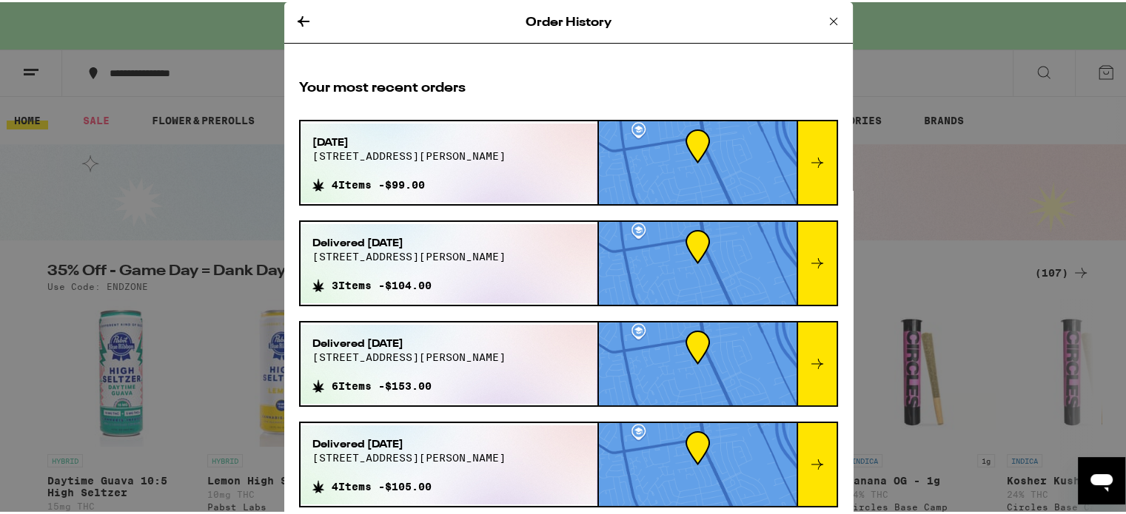
click at [474, 152] on div "[DATE][STREET_ADDRESS][PERSON_NAME] 4 Items - $99.00" at bounding box center [449, 160] width 297 height 79
click at [551, 151] on div "[DATE][STREET_ADDRESS][PERSON_NAME] 4 Items - $99.00" at bounding box center [449, 160] width 297 height 79
click at [808, 155] on icon at bounding box center [817, 161] width 18 height 18
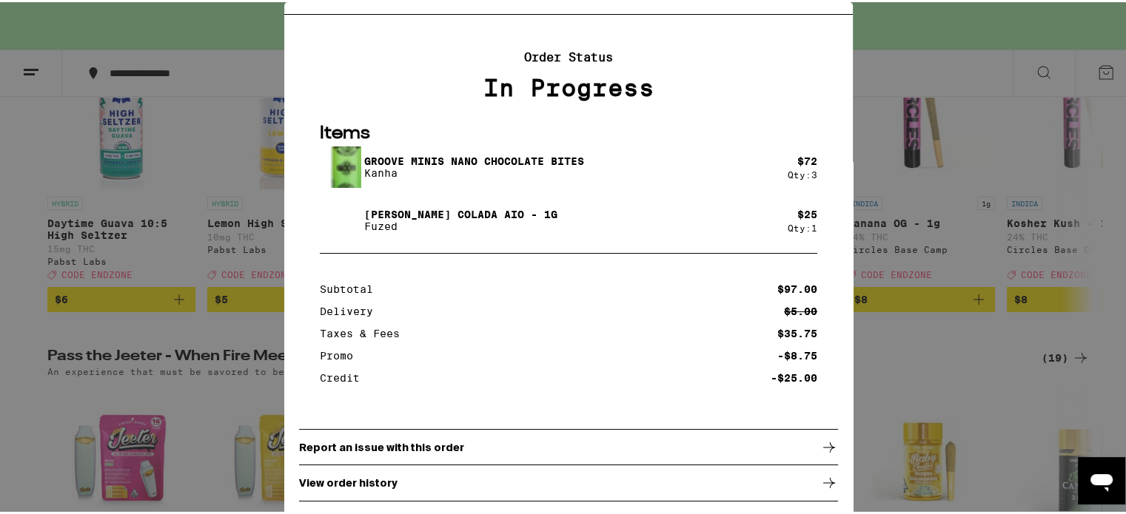
scroll to position [296, 0]
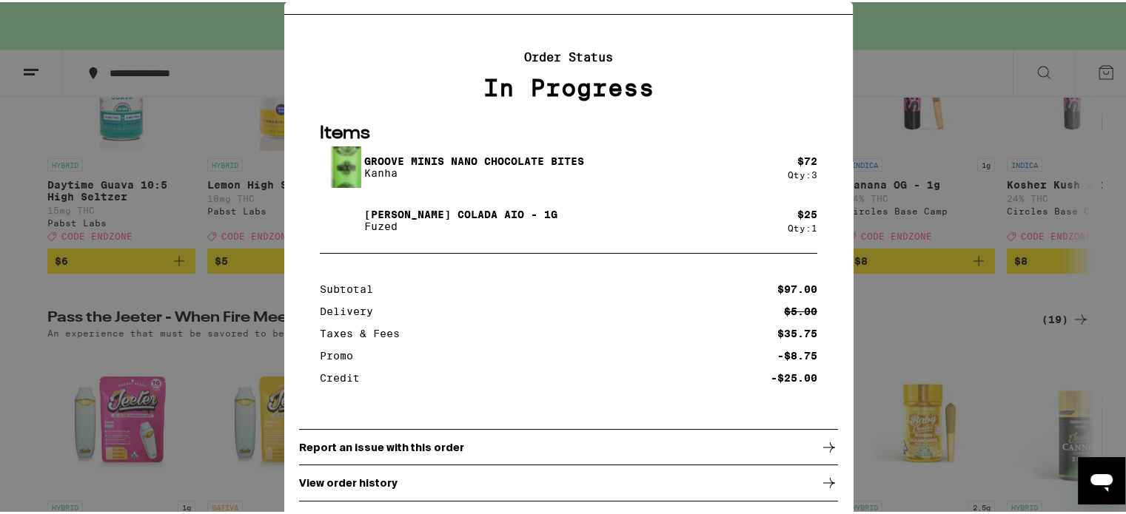
click at [350, 477] on p "View order history" at bounding box center [348, 481] width 98 height 12
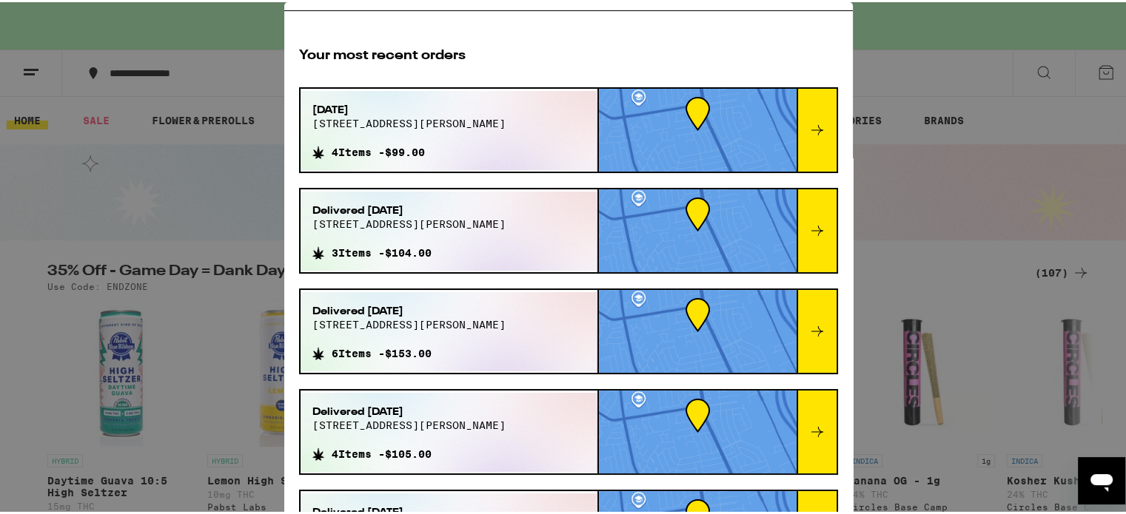
click at [808, 119] on icon at bounding box center [817, 128] width 18 height 18
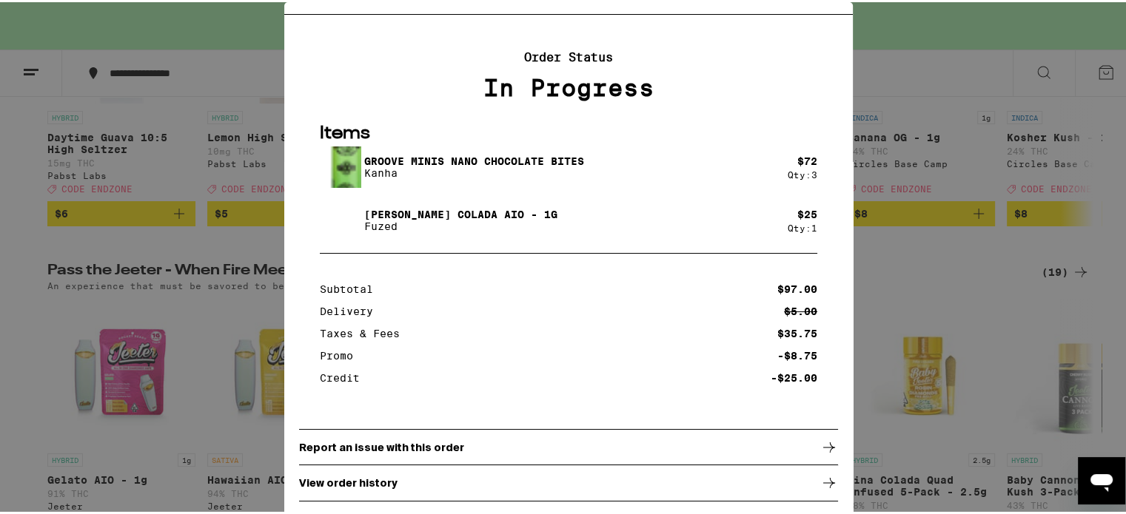
scroll to position [370, 0]
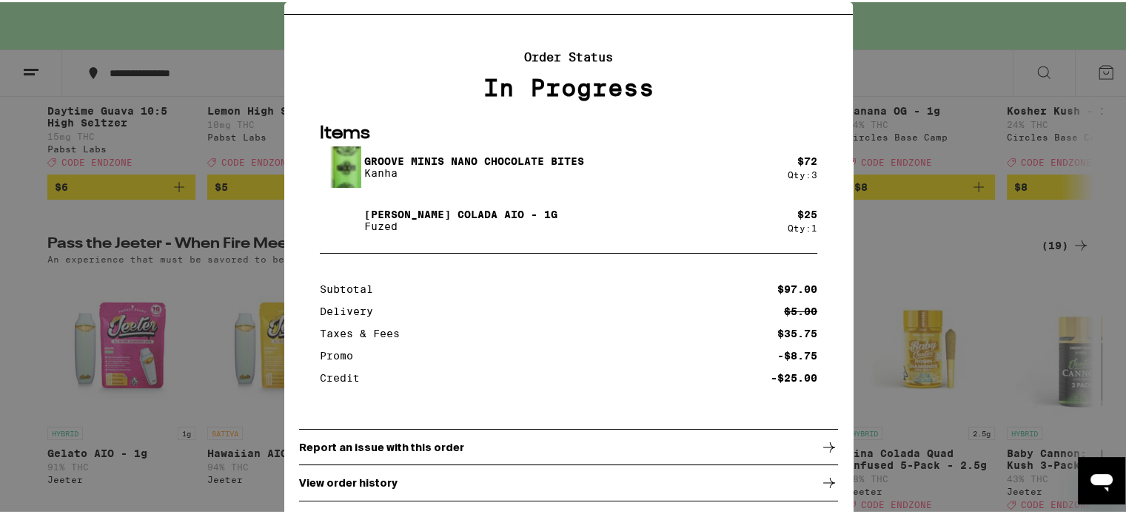
click at [634, 177] on div "Groove Minis Nano Chocolate Bites Kanha" at bounding box center [554, 164] width 468 height 41
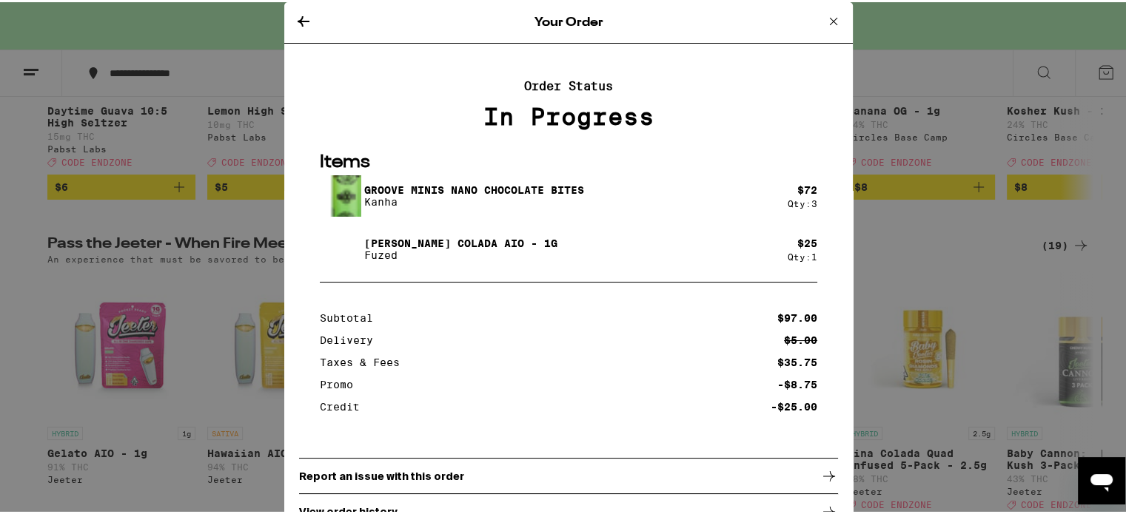
click at [825, 16] on icon at bounding box center [834, 19] width 18 height 18
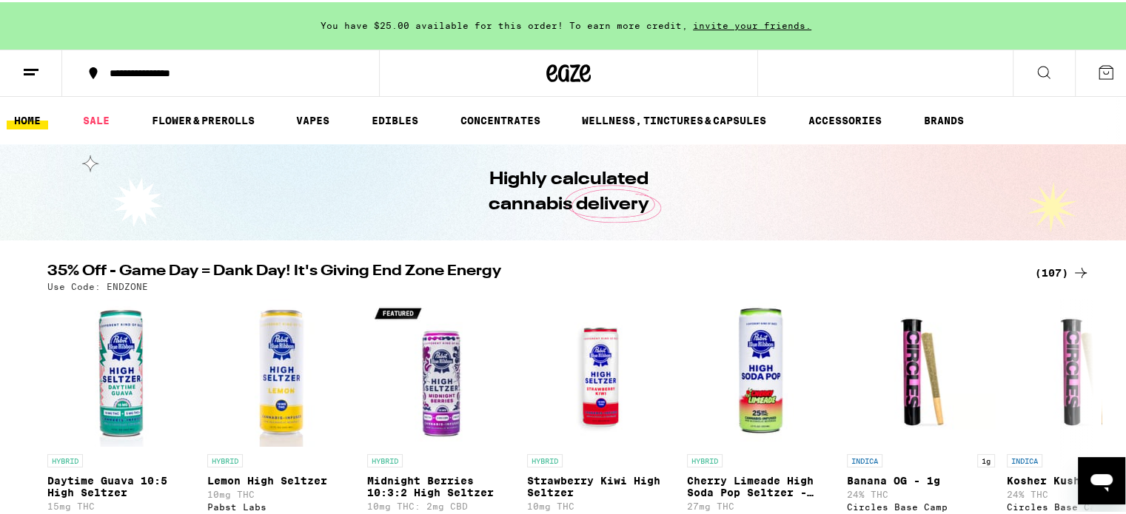
click at [25, 120] on link "HOME" at bounding box center [27, 119] width 41 height 18
click at [27, 118] on link "HOME" at bounding box center [27, 119] width 41 height 18
click at [88, 116] on link "SALE" at bounding box center [96, 119] width 41 height 18
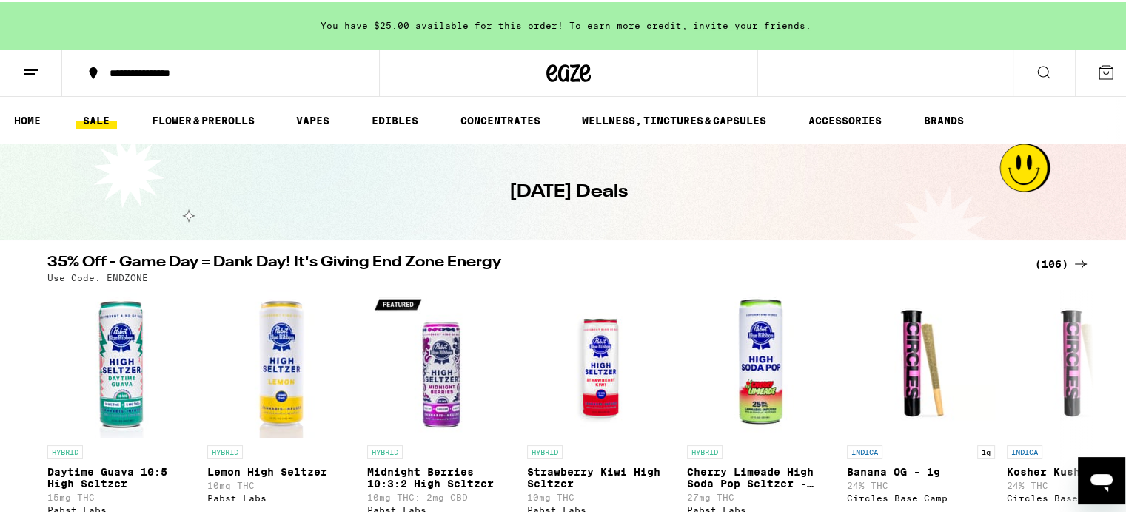
click at [1097, 68] on icon at bounding box center [1106, 70] width 18 height 18
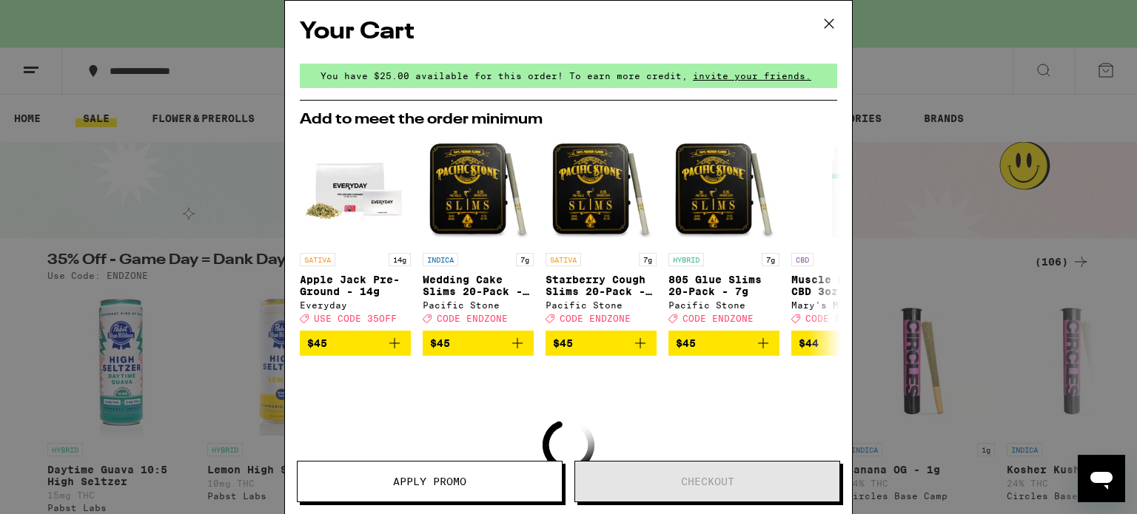
click at [825, 22] on icon at bounding box center [829, 24] width 22 height 22
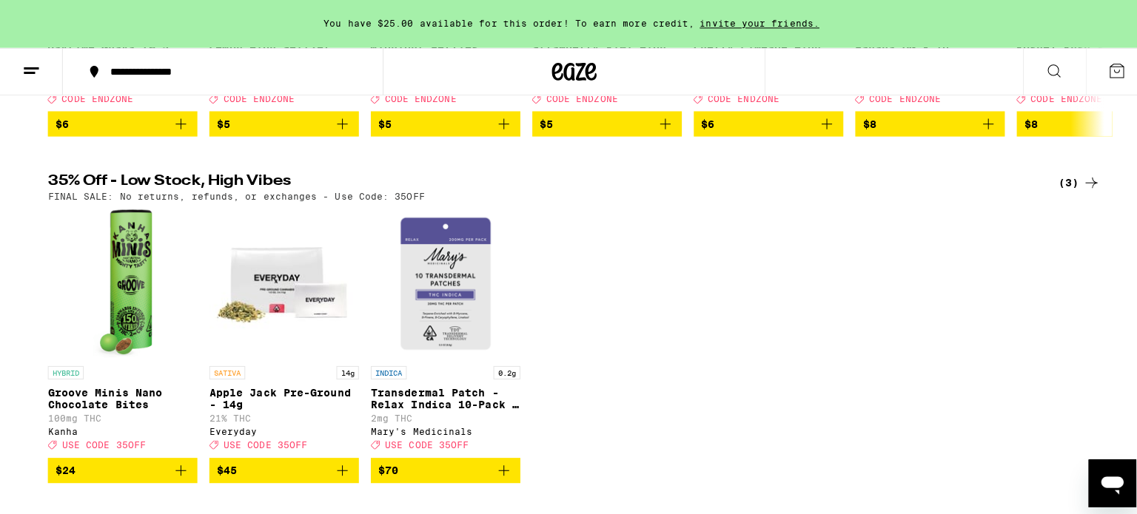
scroll to position [241, 0]
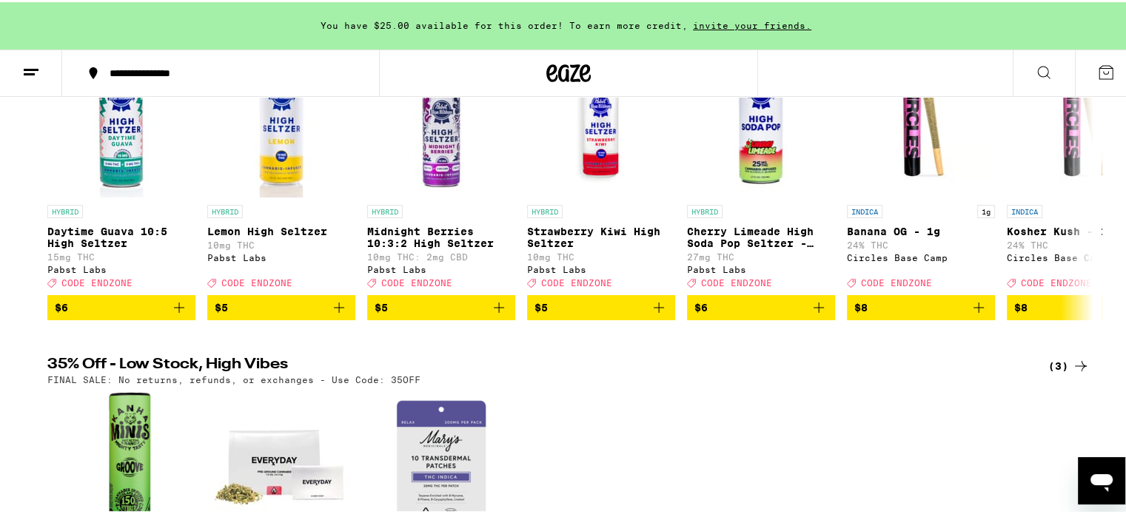
click at [24, 64] on icon at bounding box center [31, 70] width 18 height 18
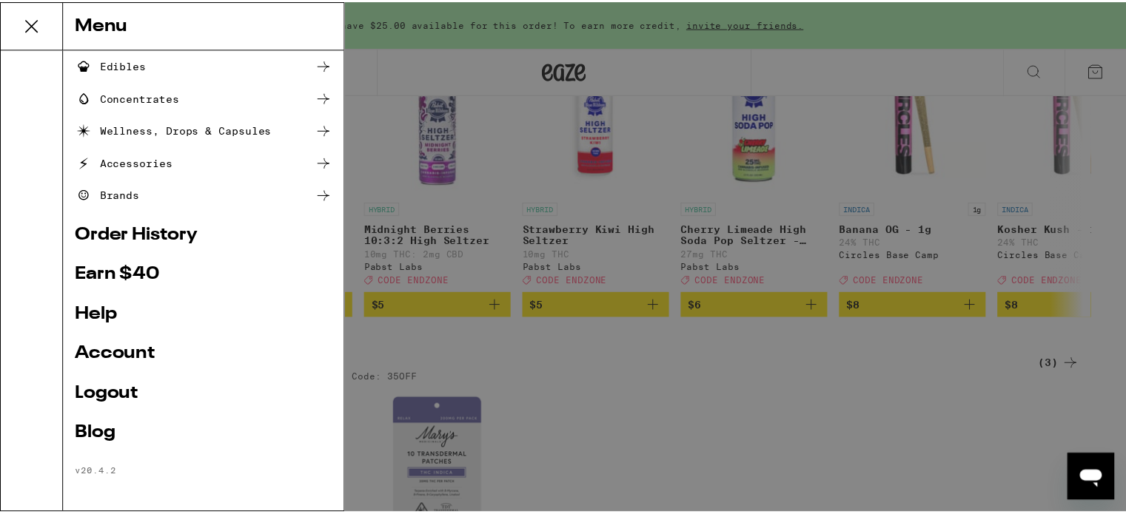
scroll to position [165, 0]
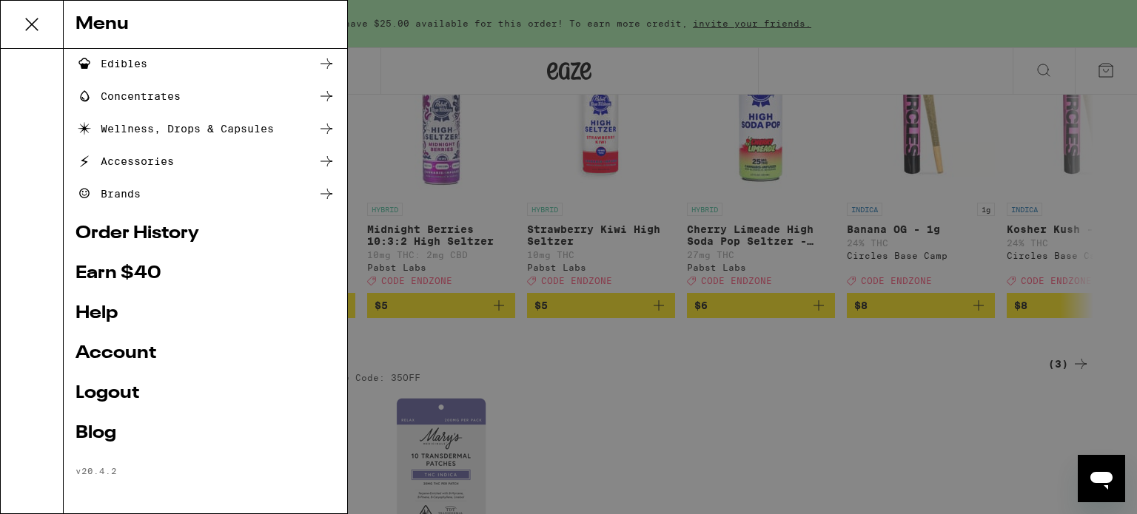
click at [121, 355] on link "Account" at bounding box center [206, 354] width 260 height 18
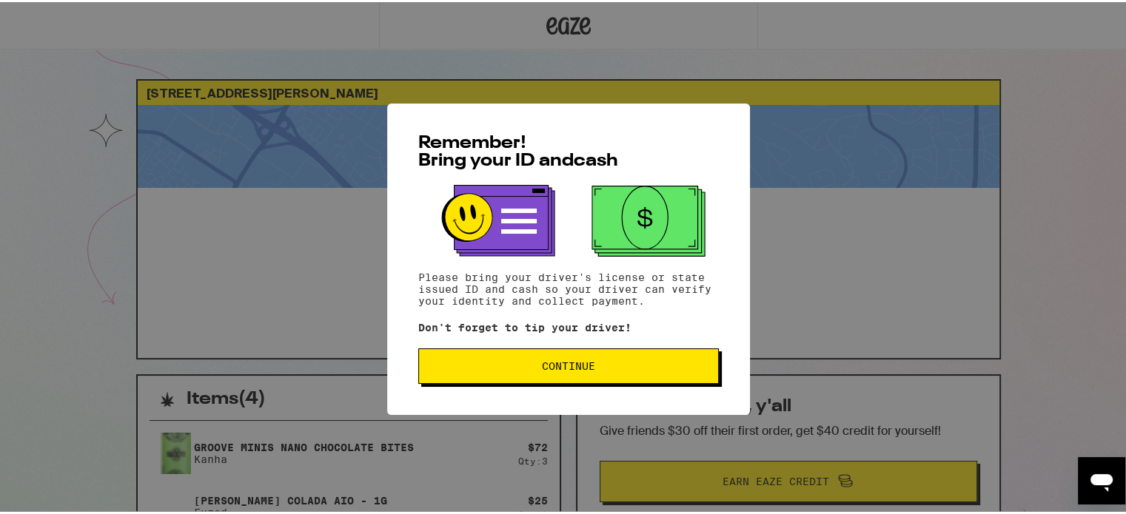
click at [554, 355] on button "Continue" at bounding box center [568, 364] width 301 height 36
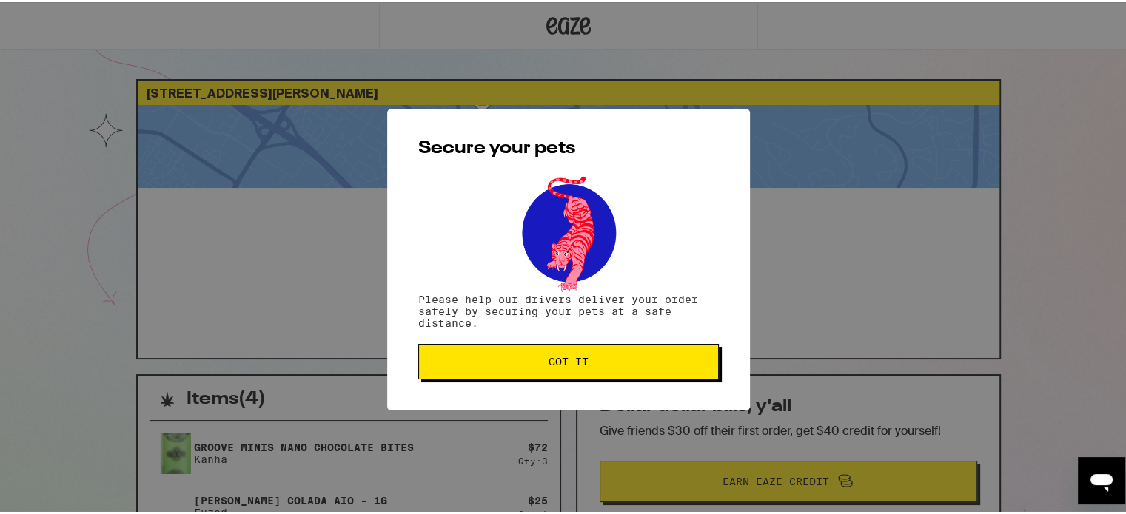
click at [554, 355] on span "Got it" at bounding box center [569, 360] width 40 height 10
